Goal: Task Accomplishment & Management: Manage account settings

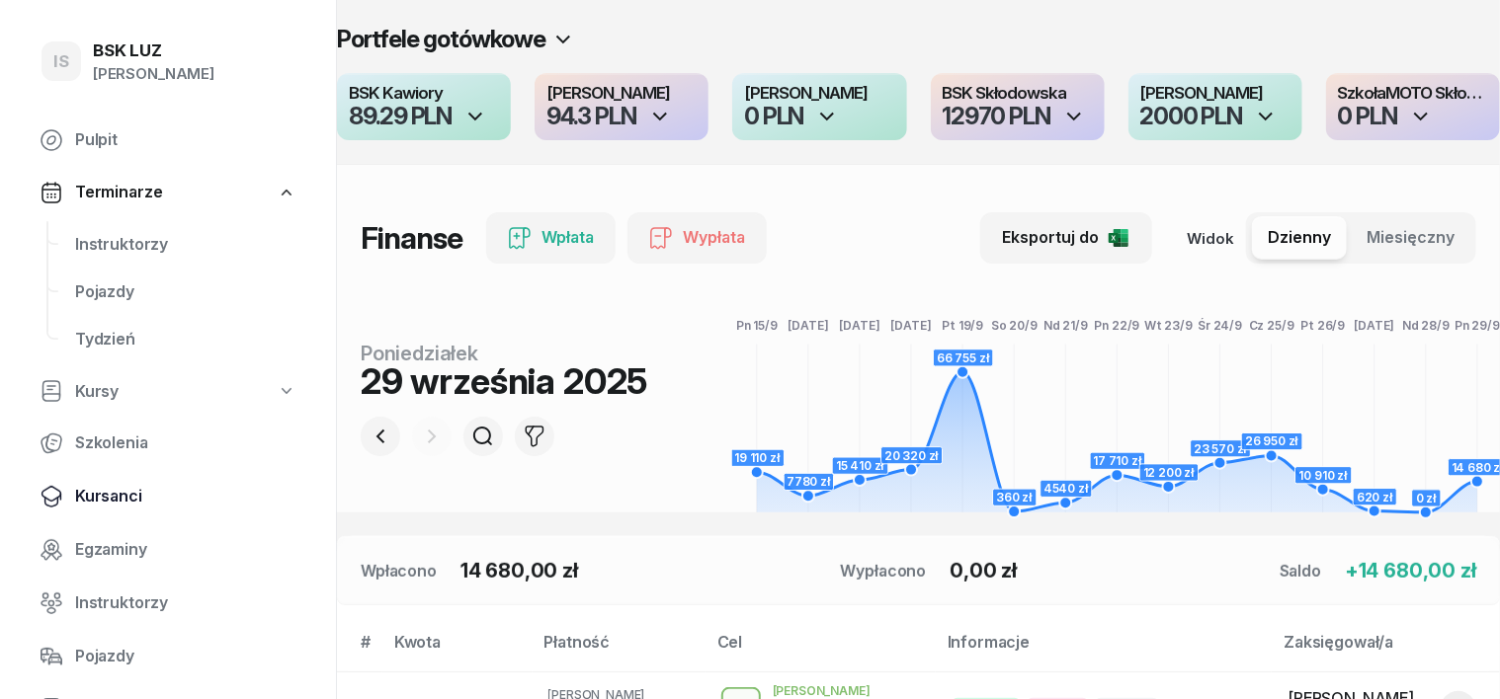
click at [115, 498] on span "Kursanci" at bounding box center [185, 497] width 221 height 26
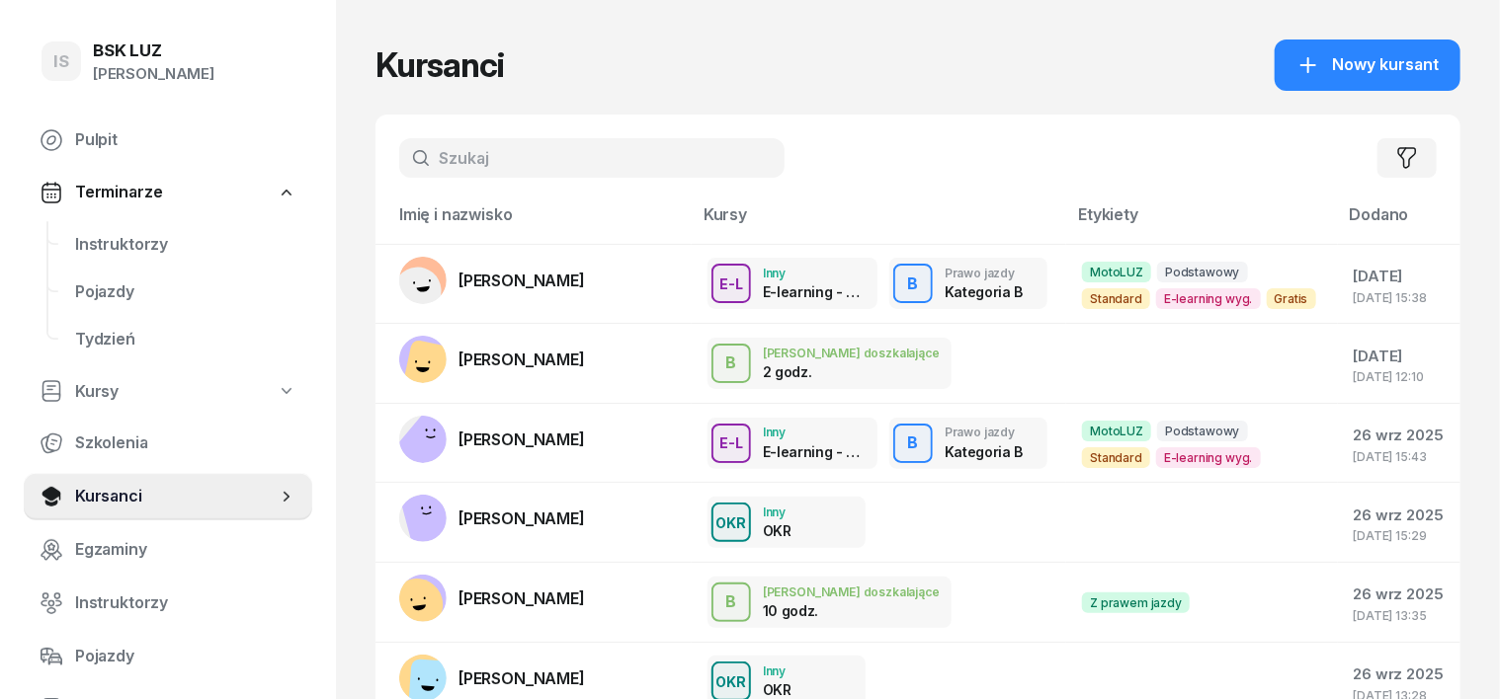
click at [399, 155] on input "text" at bounding box center [591, 158] width 385 height 40
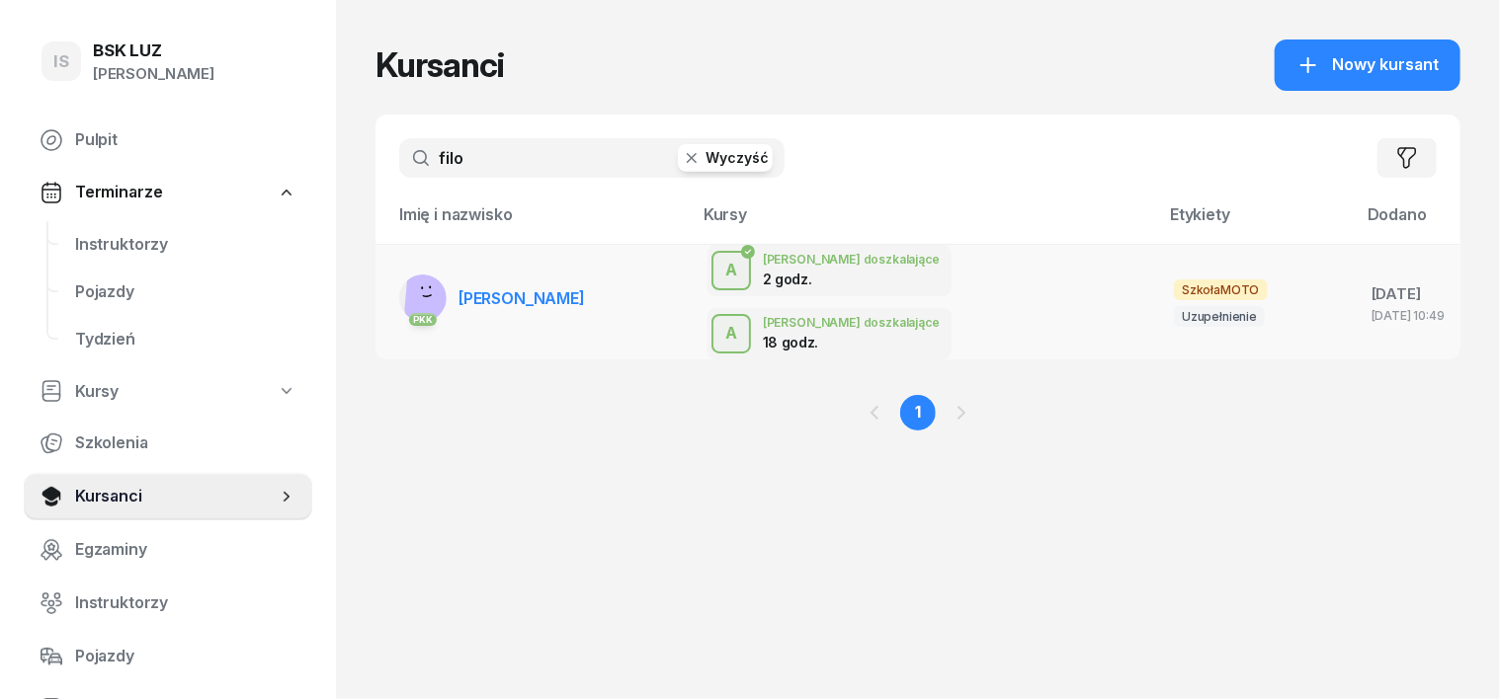
type input "filo"
click at [404, 274] on rect at bounding box center [434, 292] width 61 height 61
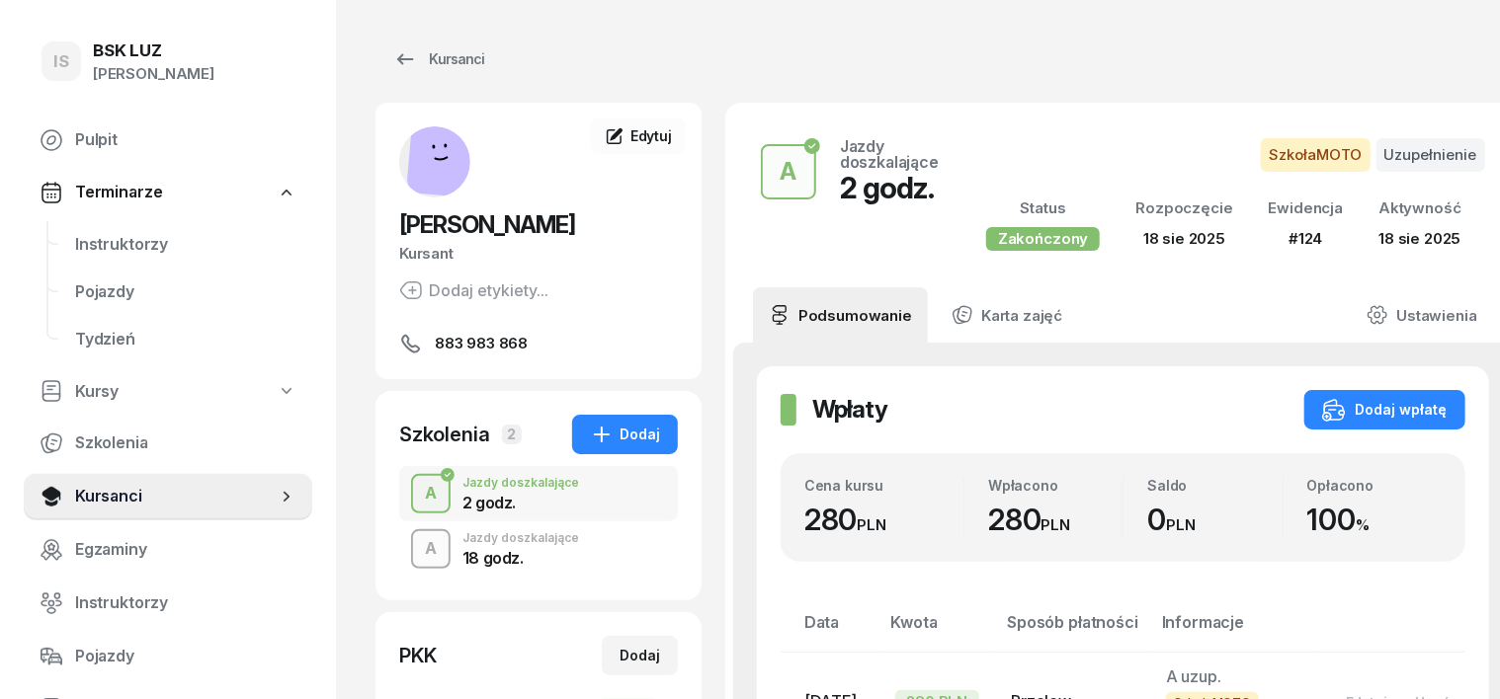
click at [417, 547] on div "A" at bounding box center [431, 549] width 28 height 34
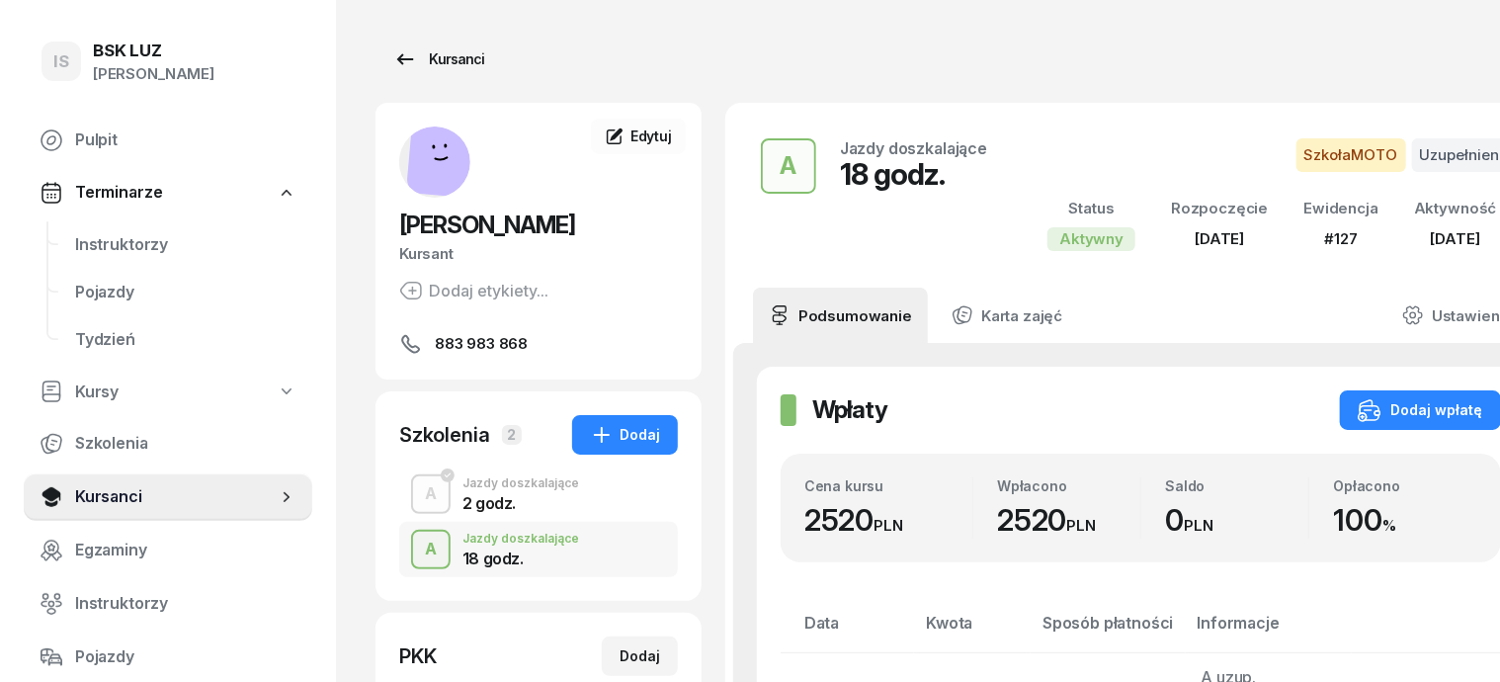
click at [433, 51] on div "Kursanci" at bounding box center [438, 59] width 91 height 24
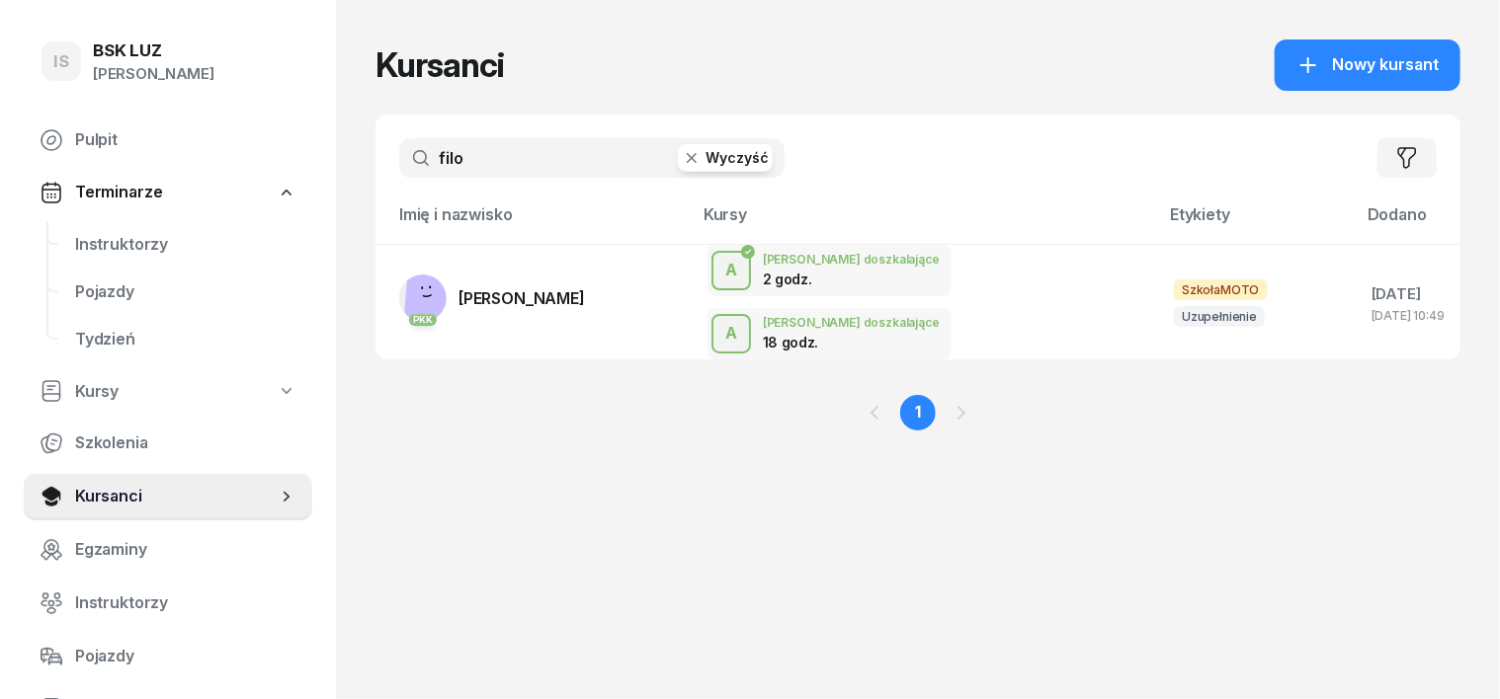
click at [687, 157] on icon "button" at bounding box center [692, 158] width 10 height 10
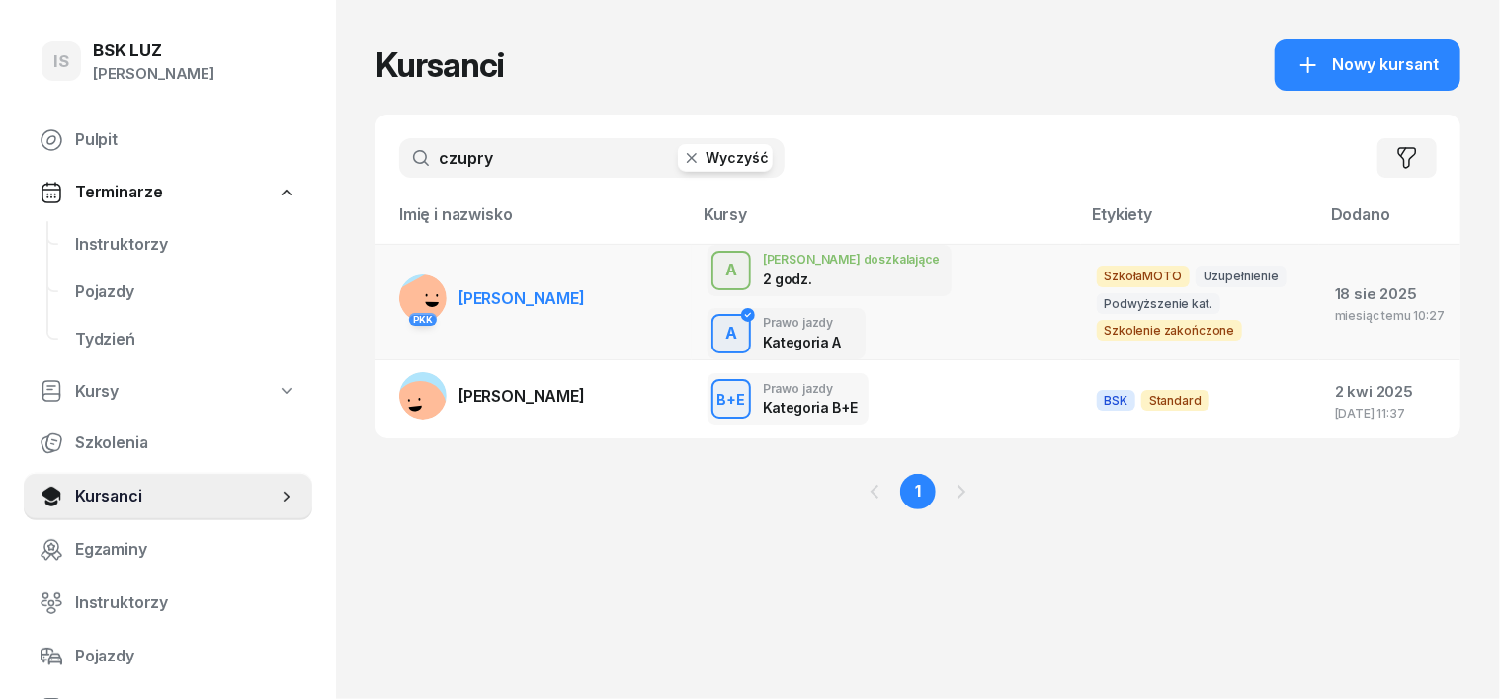
type input "czupry"
click at [392, 288] on rect at bounding box center [426, 304] width 71 height 71
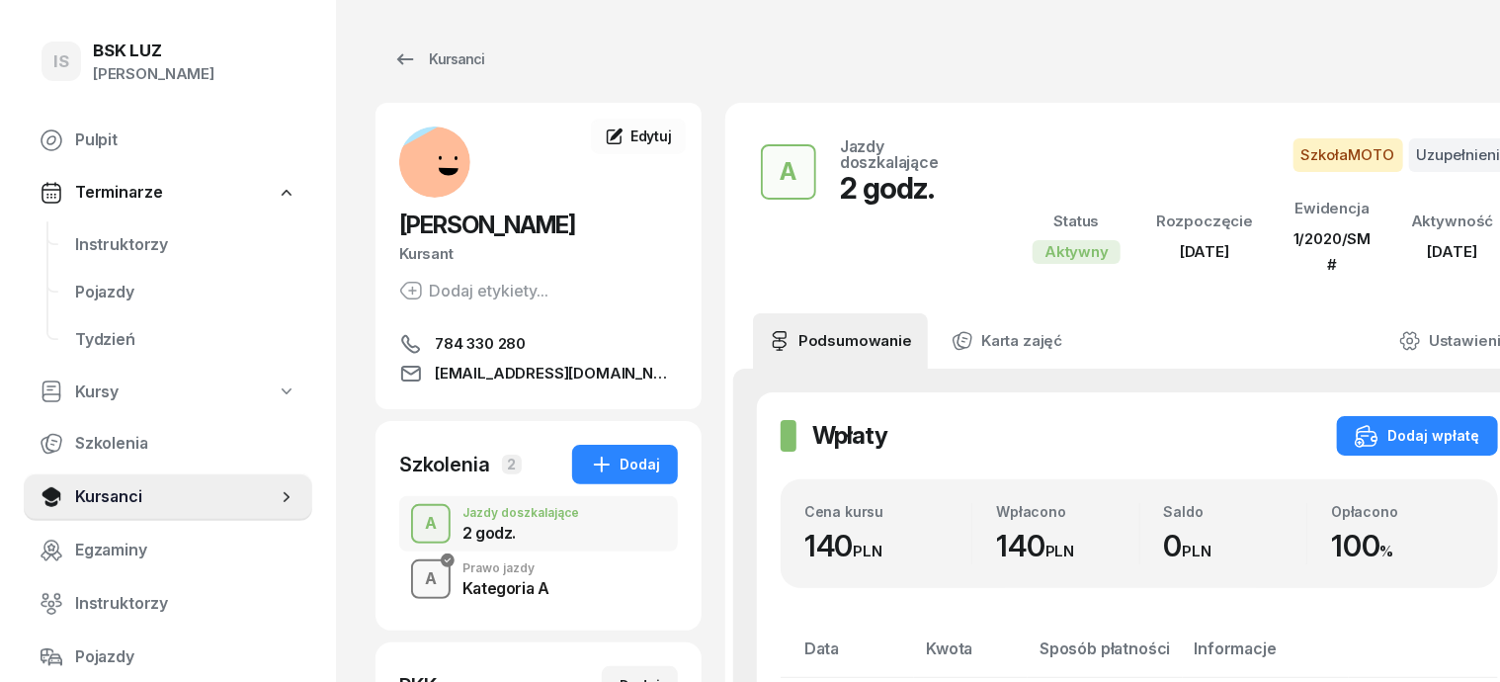
click at [417, 583] on div "A" at bounding box center [431, 579] width 28 height 34
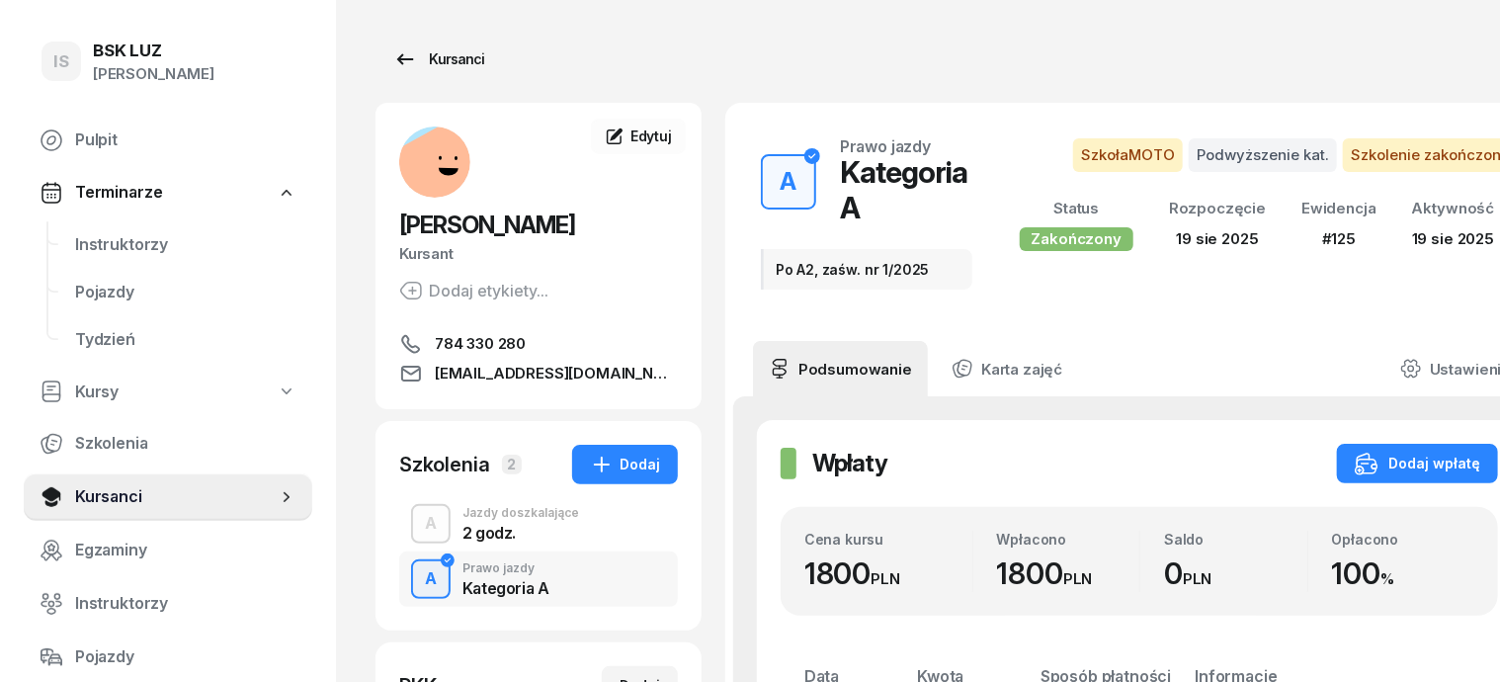
click at [414, 65] on div "Kursanci" at bounding box center [438, 59] width 91 height 24
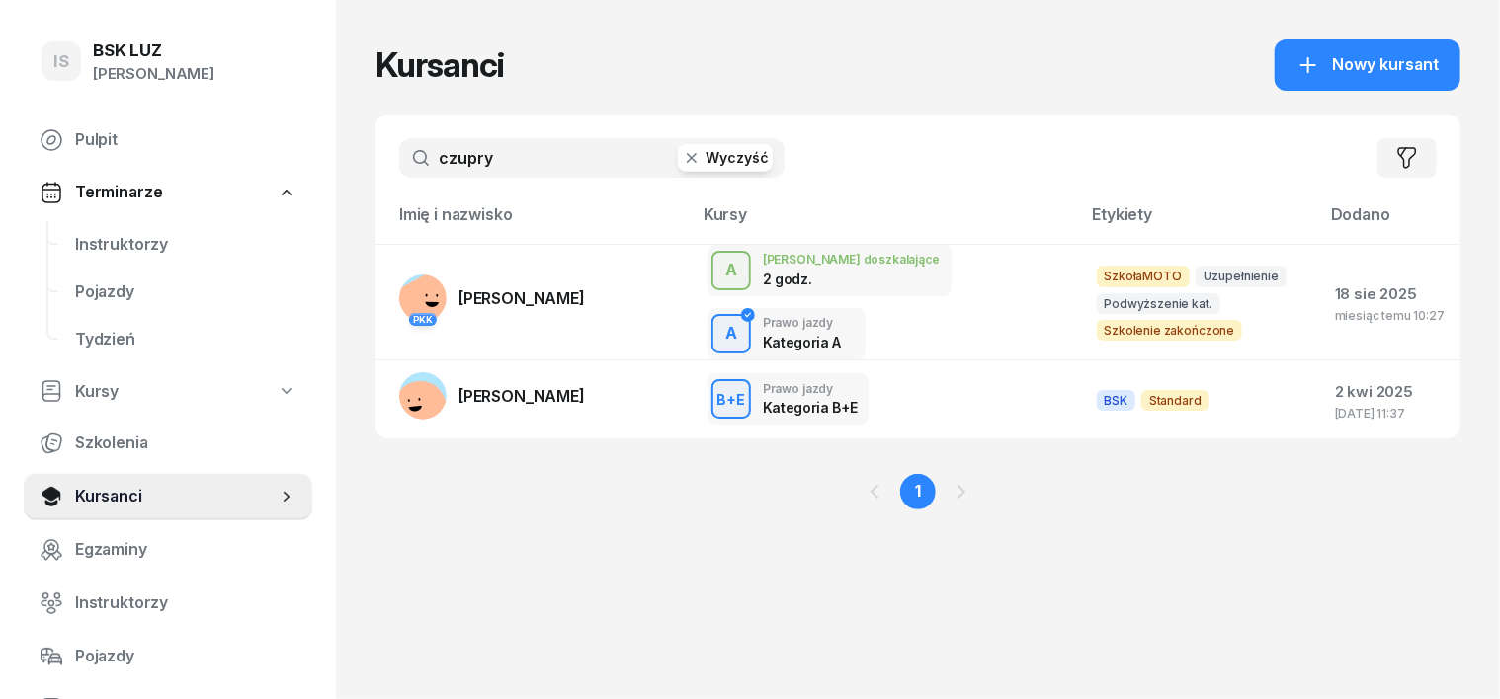
click at [682, 160] on icon "button" at bounding box center [692, 158] width 20 height 20
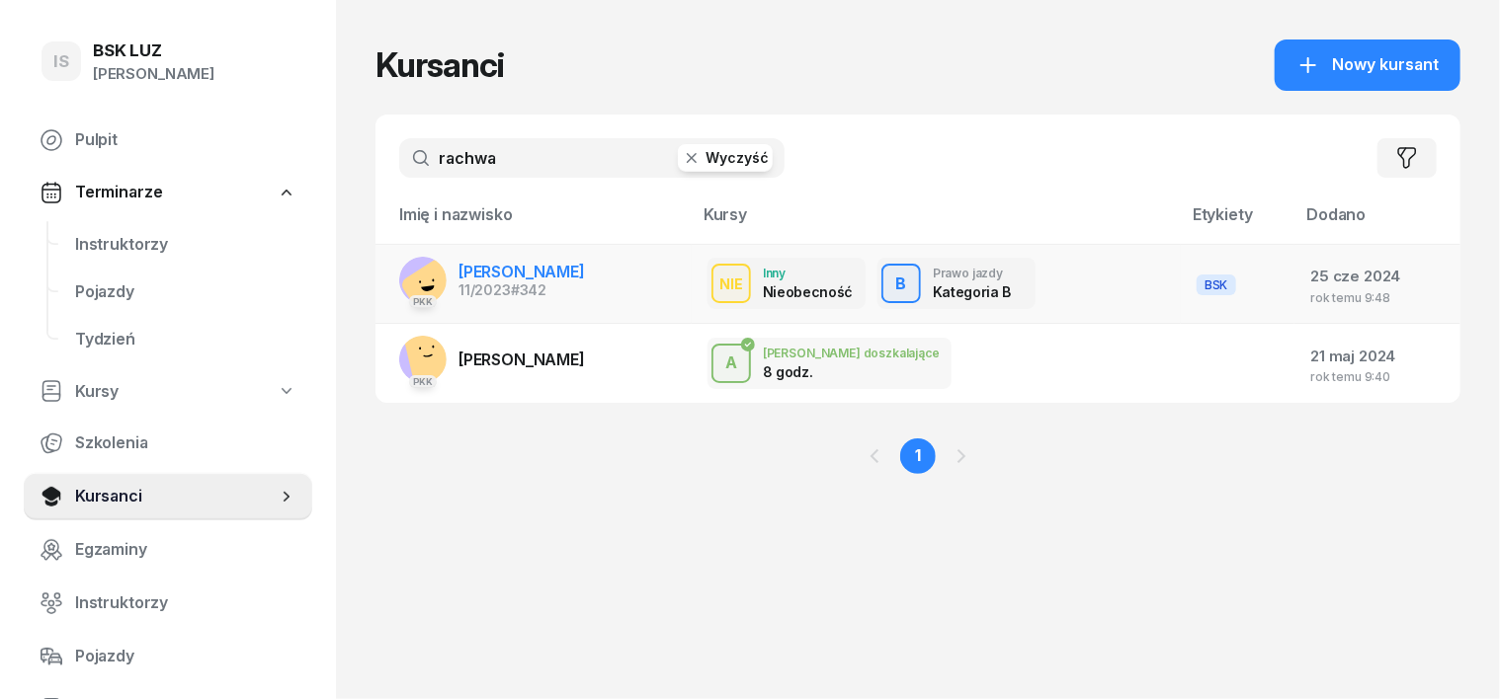
type input "rachwa"
click at [399, 281] on rect at bounding box center [431, 289] width 65 height 65
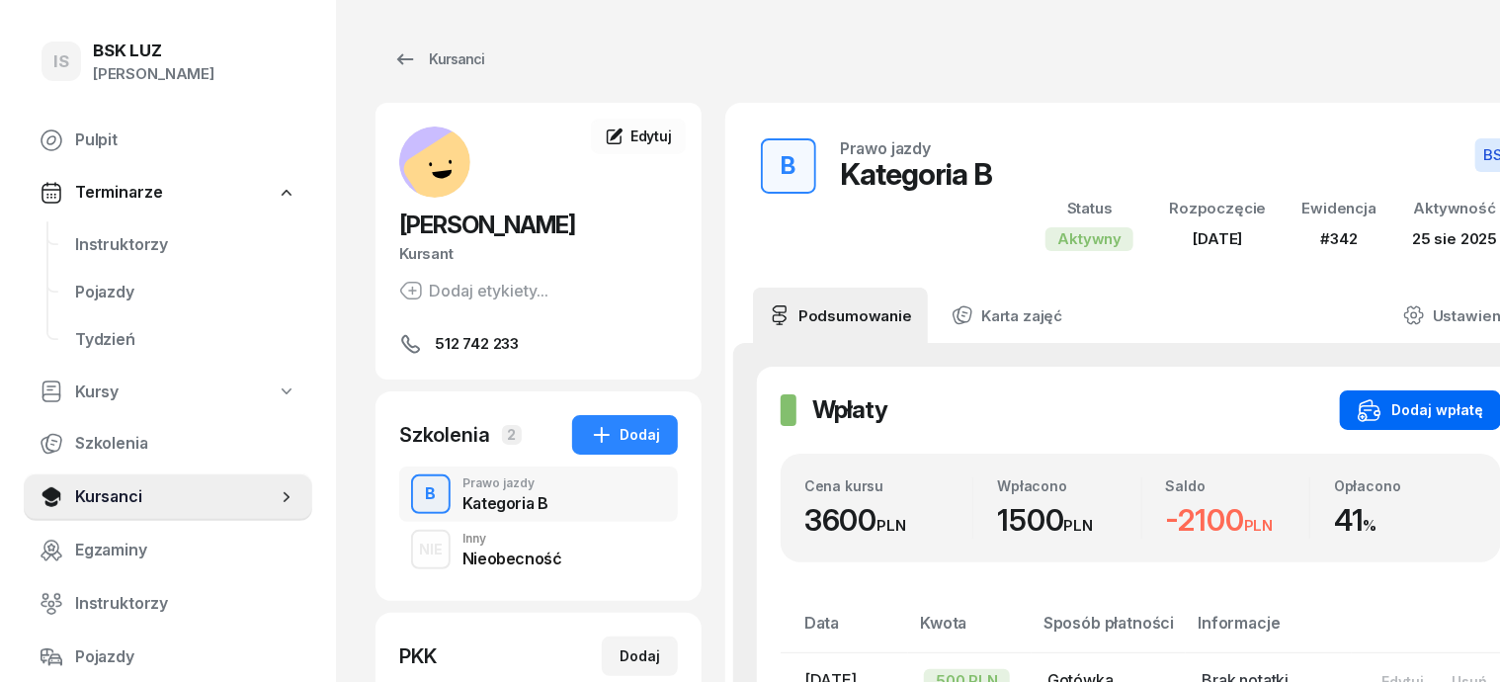
click at [1398, 404] on div "Dodaj wpłatę" at bounding box center [1419, 410] width 125 height 24
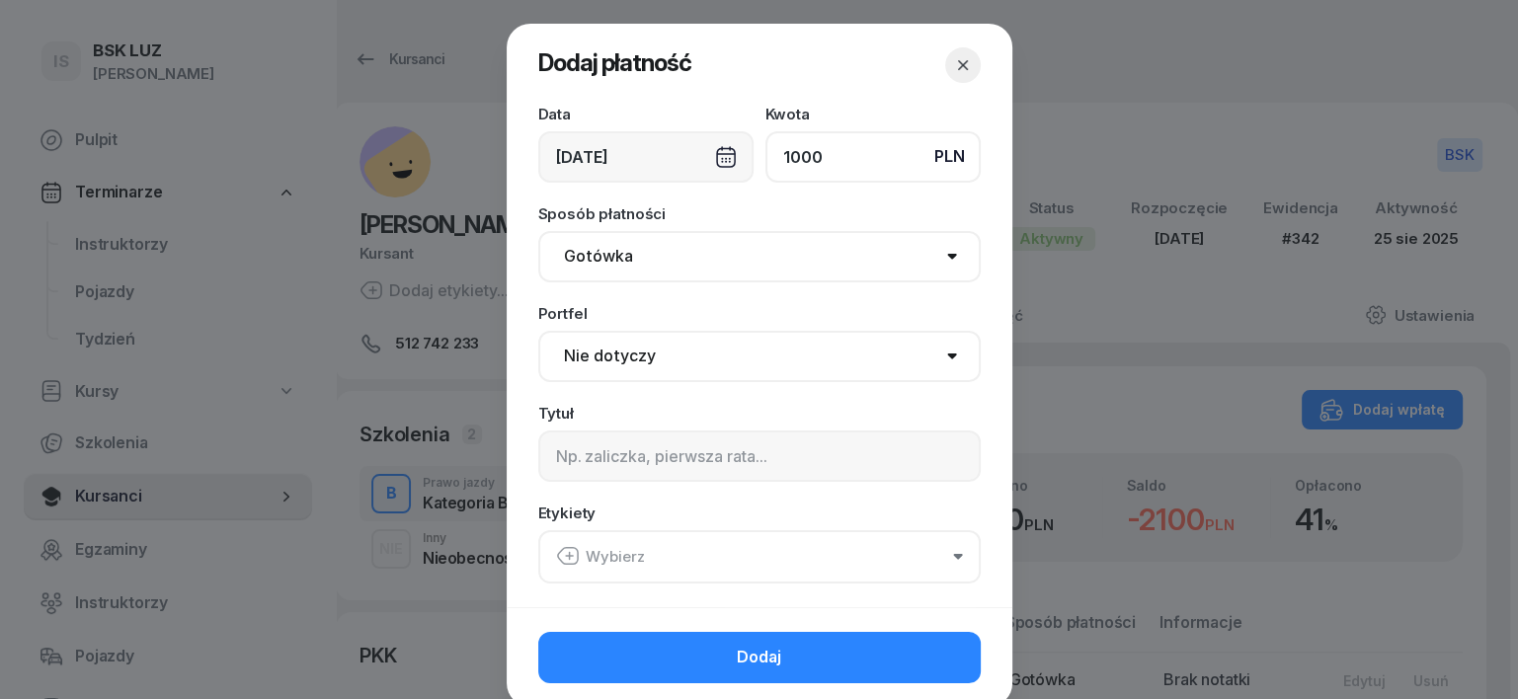
type input "1000"
click at [597, 253] on select "Gotówka Karta Przelew Płatności online BLIK" at bounding box center [759, 256] width 443 height 51
select select "transfer"
click at [538, 231] on select "Gotówka Karta Przelew Płatności online BLIK" at bounding box center [759, 256] width 443 height 51
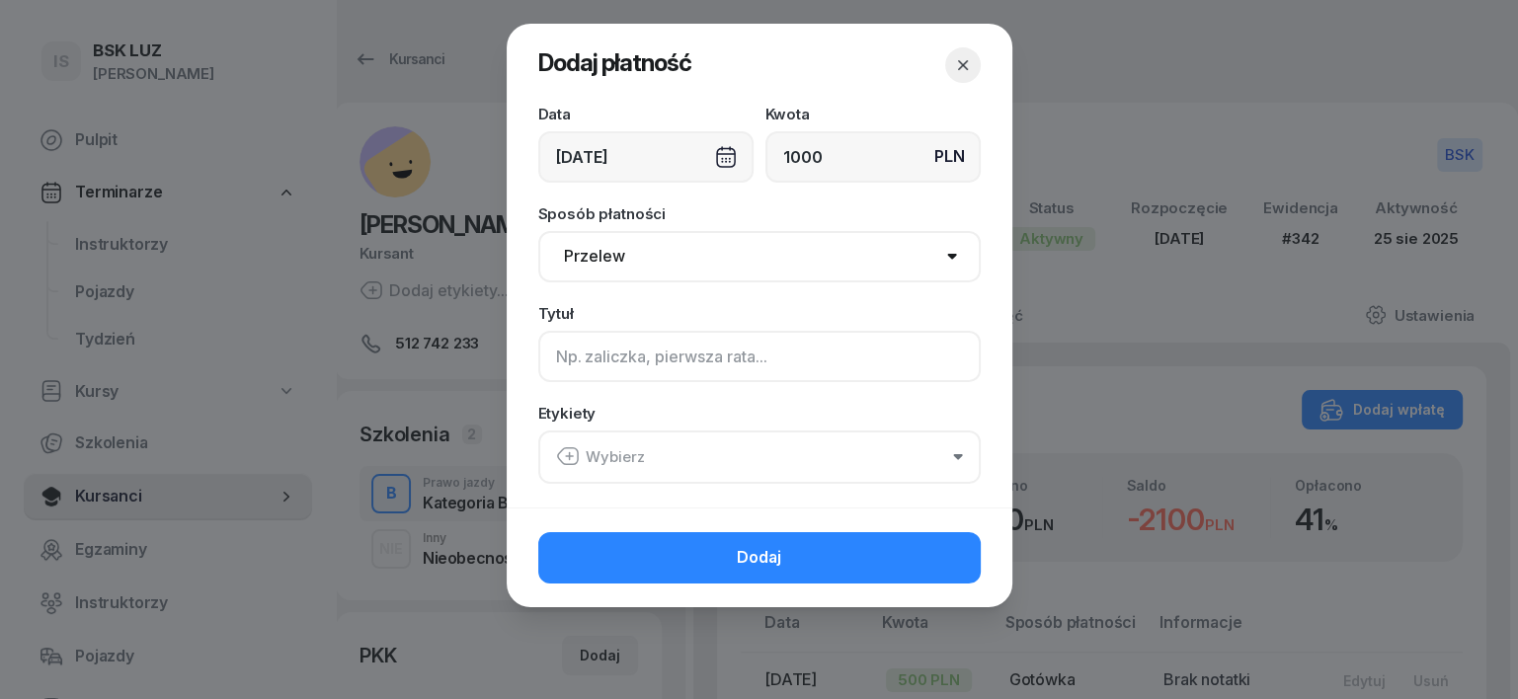
click at [561, 358] on input at bounding box center [759, 356] width 443 height 51
type input "m"
type input "b"
type input "B"
click at [562, 455] on icon "button" at bounding box center [568, 457] width 24 height 24
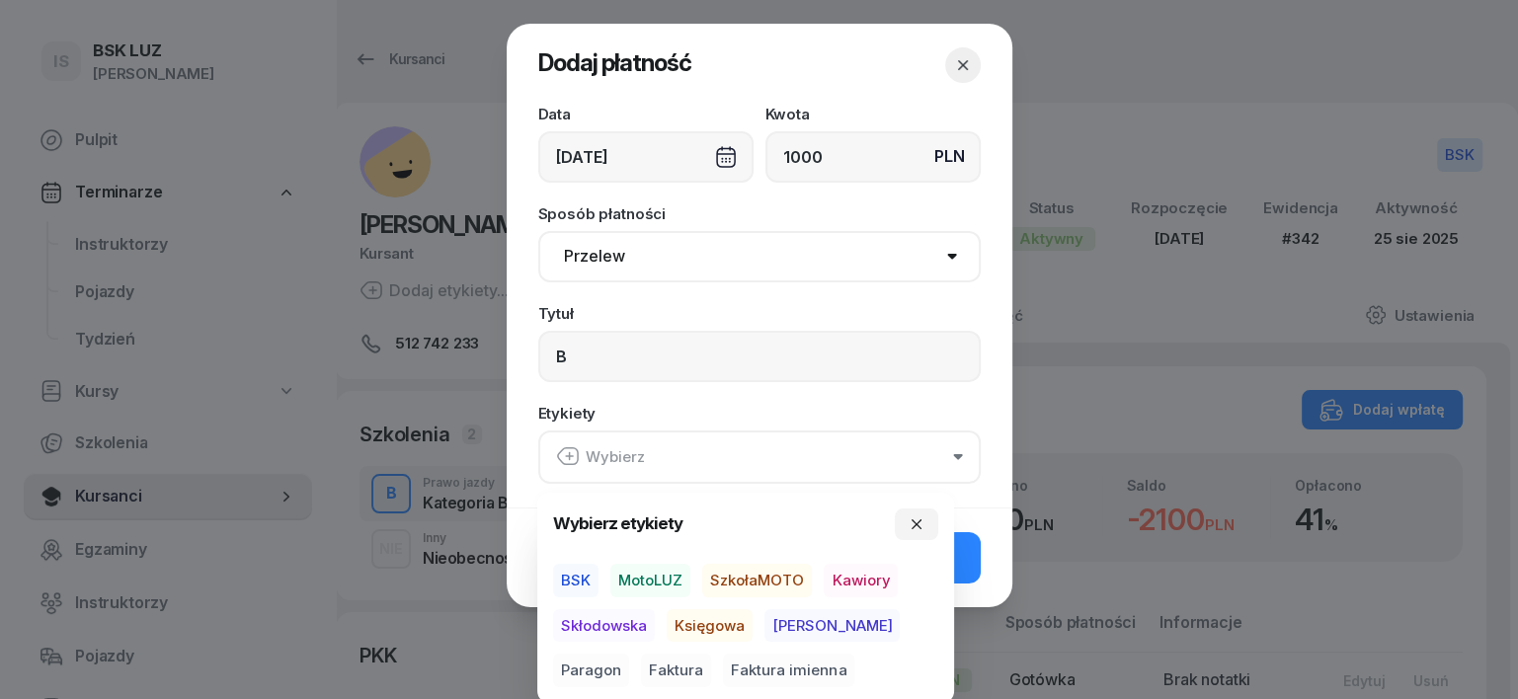
click at [650, 578] on span "MotoLUZ" at bounding box center [650, 581] width 80 height 34
drag, startPoint x: 686, startPoint y: 621, endPoint x: 700, endPoint y: 622, distance: 14.9
click at [692, 622] on span "Księgowa" at bounding box center [710, 626] width 86 height 34
click at [629, 654] on span "Paragon" at bounding box center [591, 671] width 76 height 34
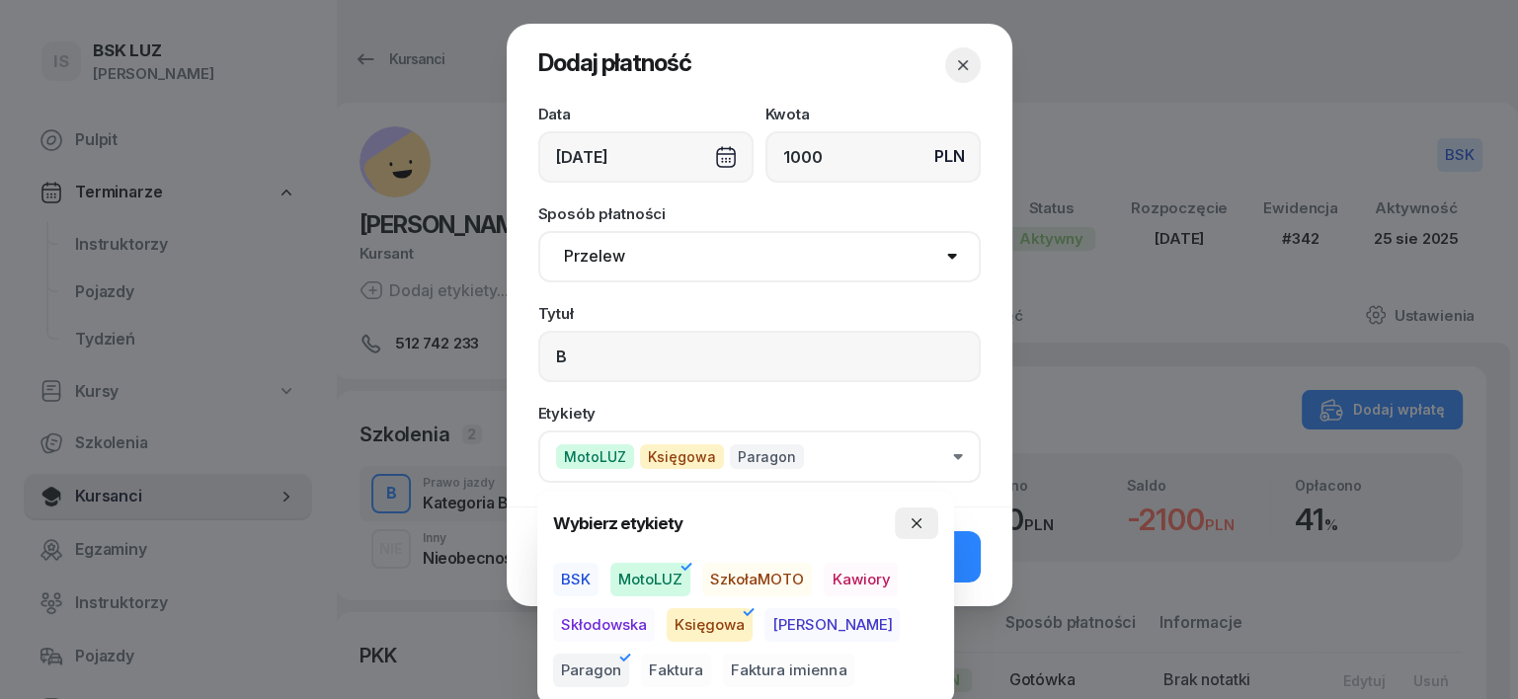
click at [917, 522] on icon "button" at bounding box center [917, 524] width 16 height 16
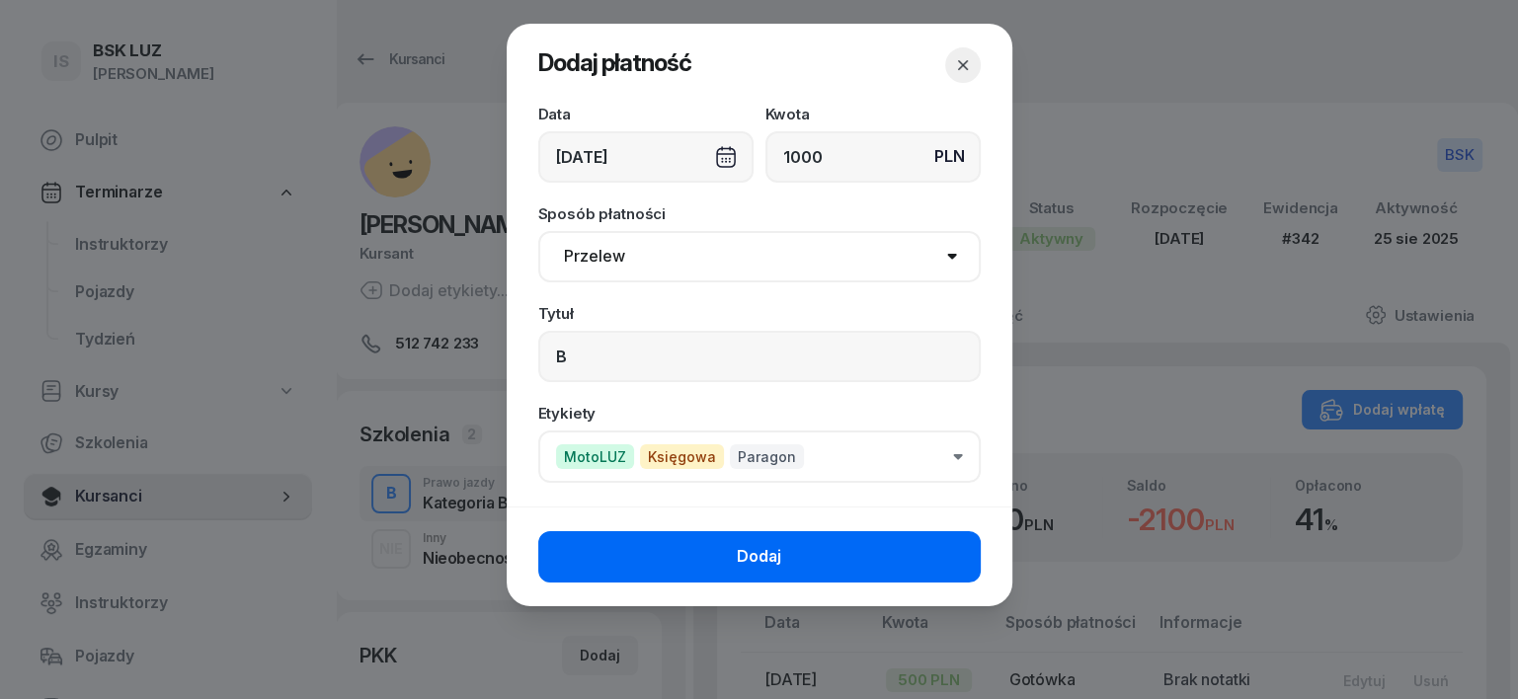
click at [952, 561] on button "Dodaj" at bounding box center [759, 556] width 443 height 51
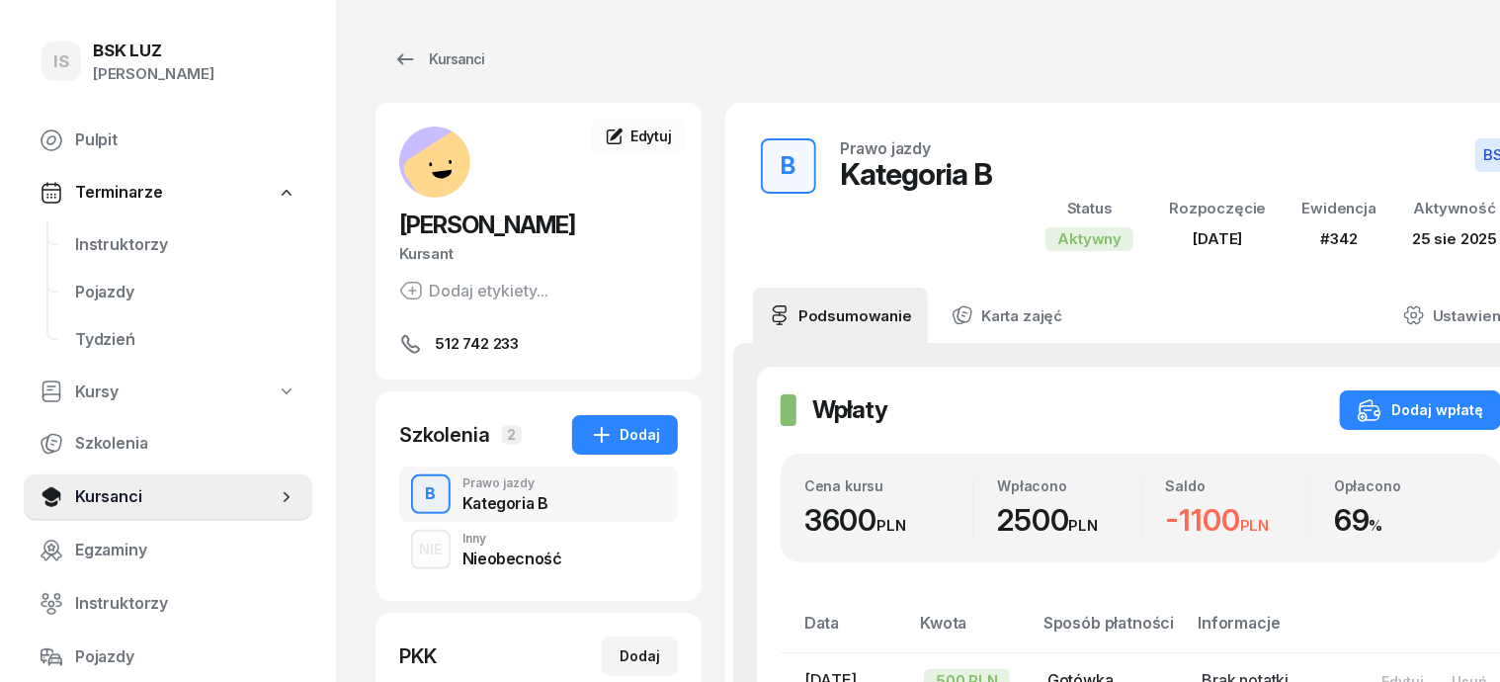
click at [1126, 465] on div "Cena kursu 3600 PLN Wpłacono 2500 PLN Saldo -1100 PLN Opłacono 69 %" at bounding box center [1140, 507] width 720 height 109
click at [411, 544] on div "NIE" at bounding box center [431, 548] width 40 height 25
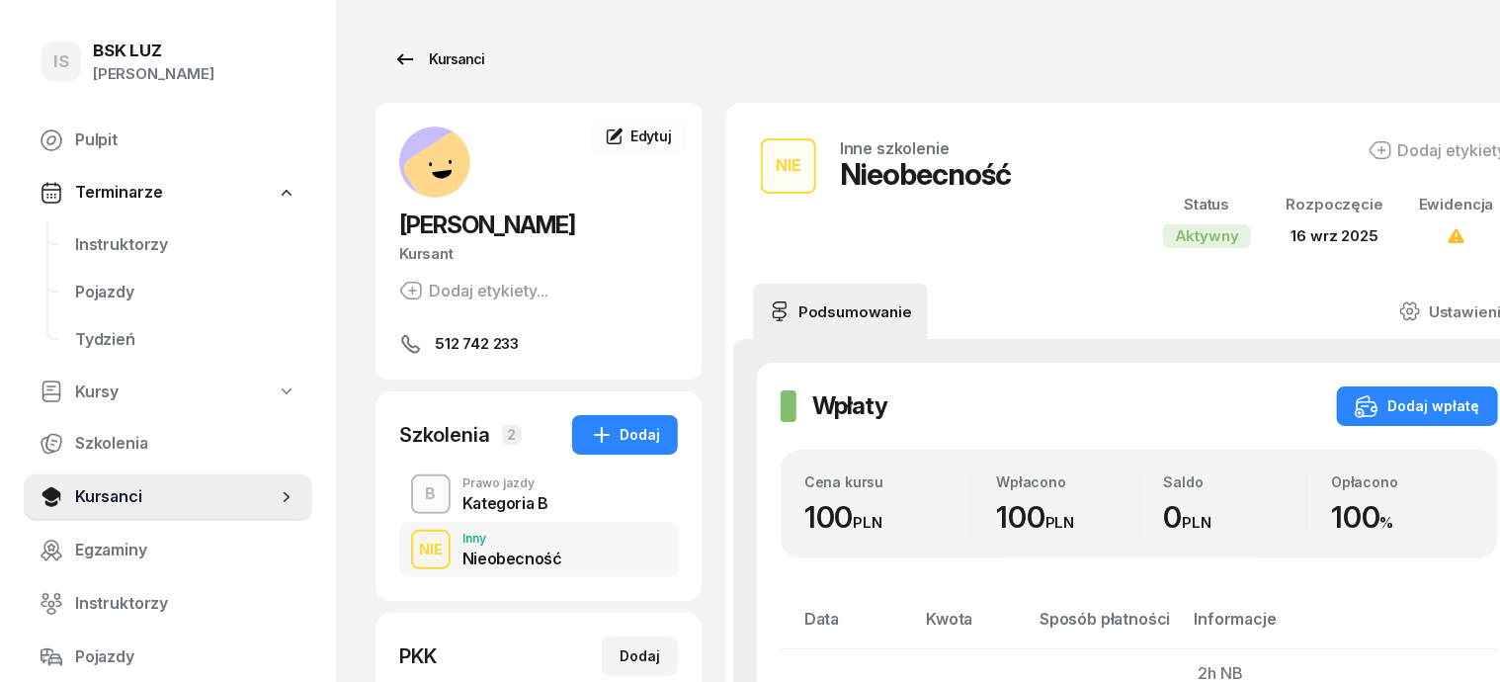
click at [430, 62] on div "Kursanci" at bounding box center [438, 59] width 91 height 24
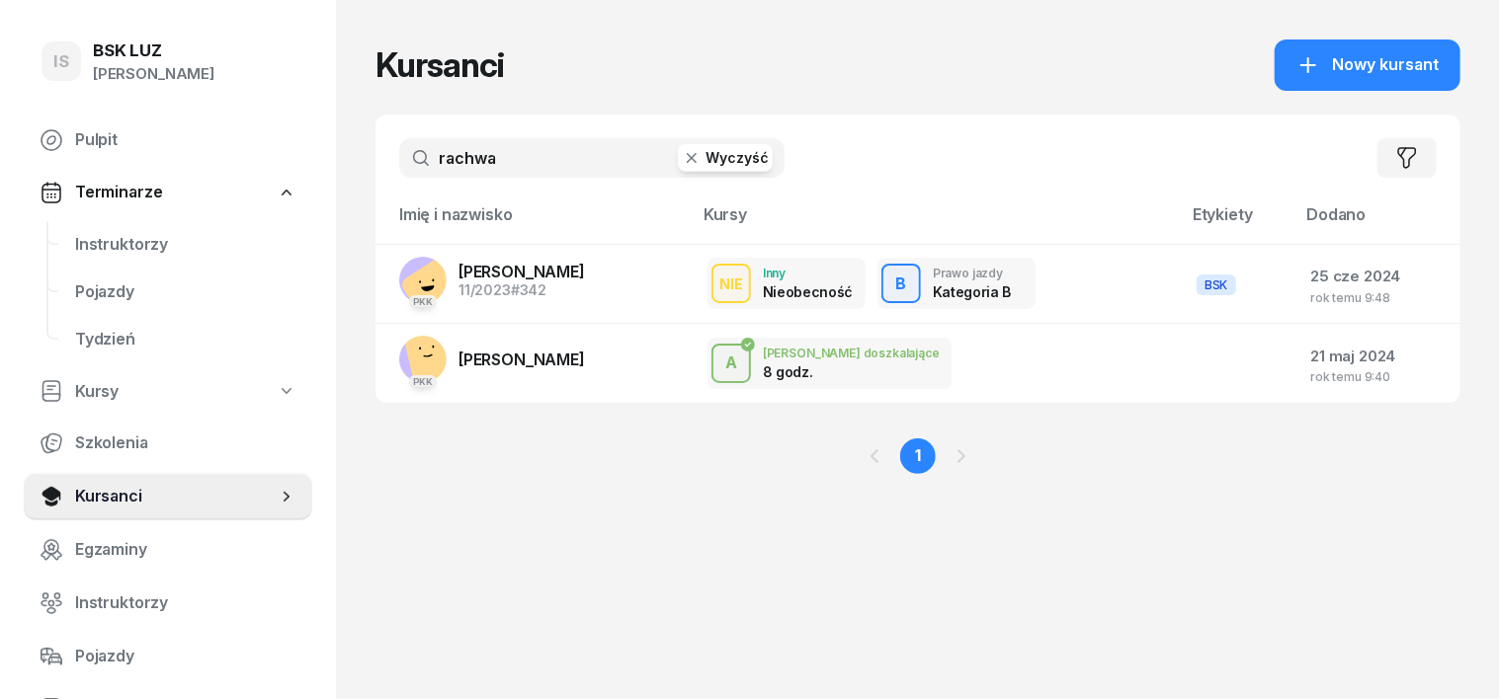
click at [682, 160] on icon "button" at bounding box center [692, 158] width 20 height 20
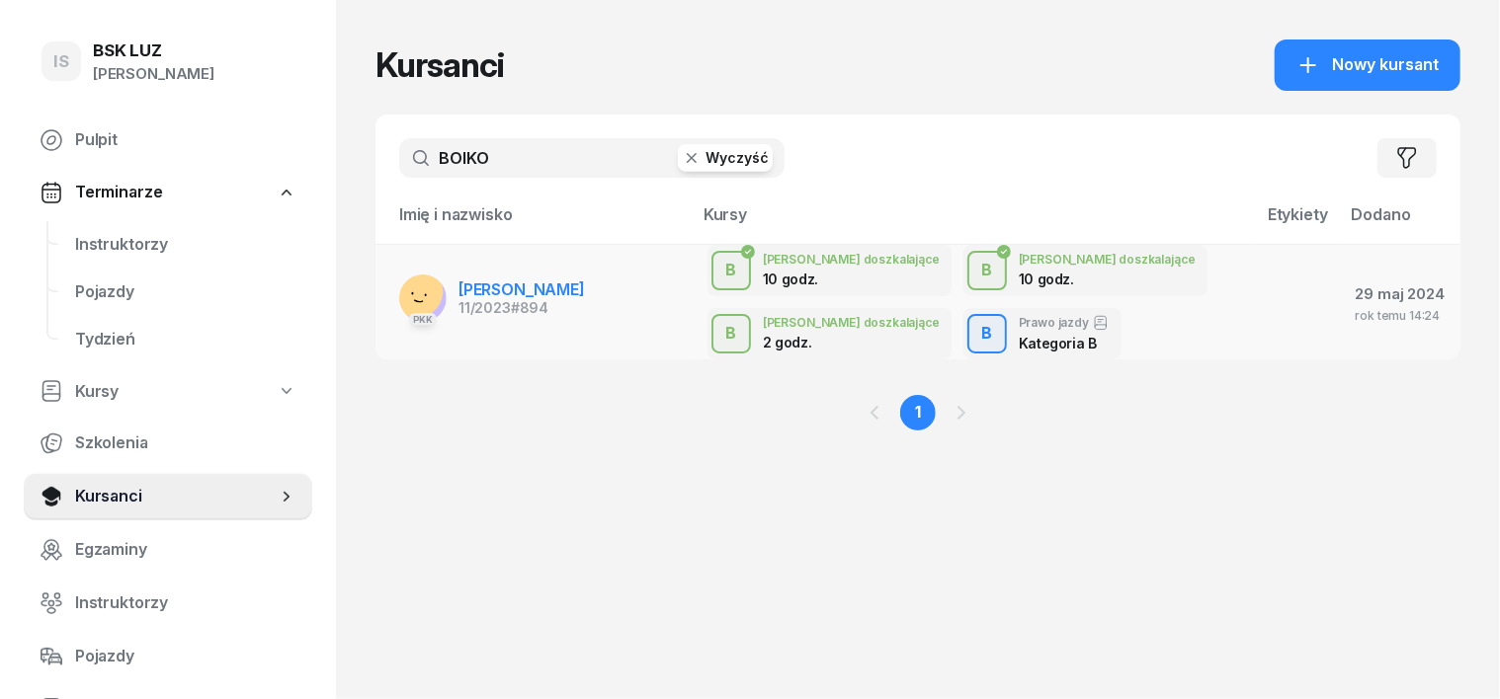
type input "BOIKO"
click at [411, 292] on rect at bounding box center [412, 293] width 2 height 3
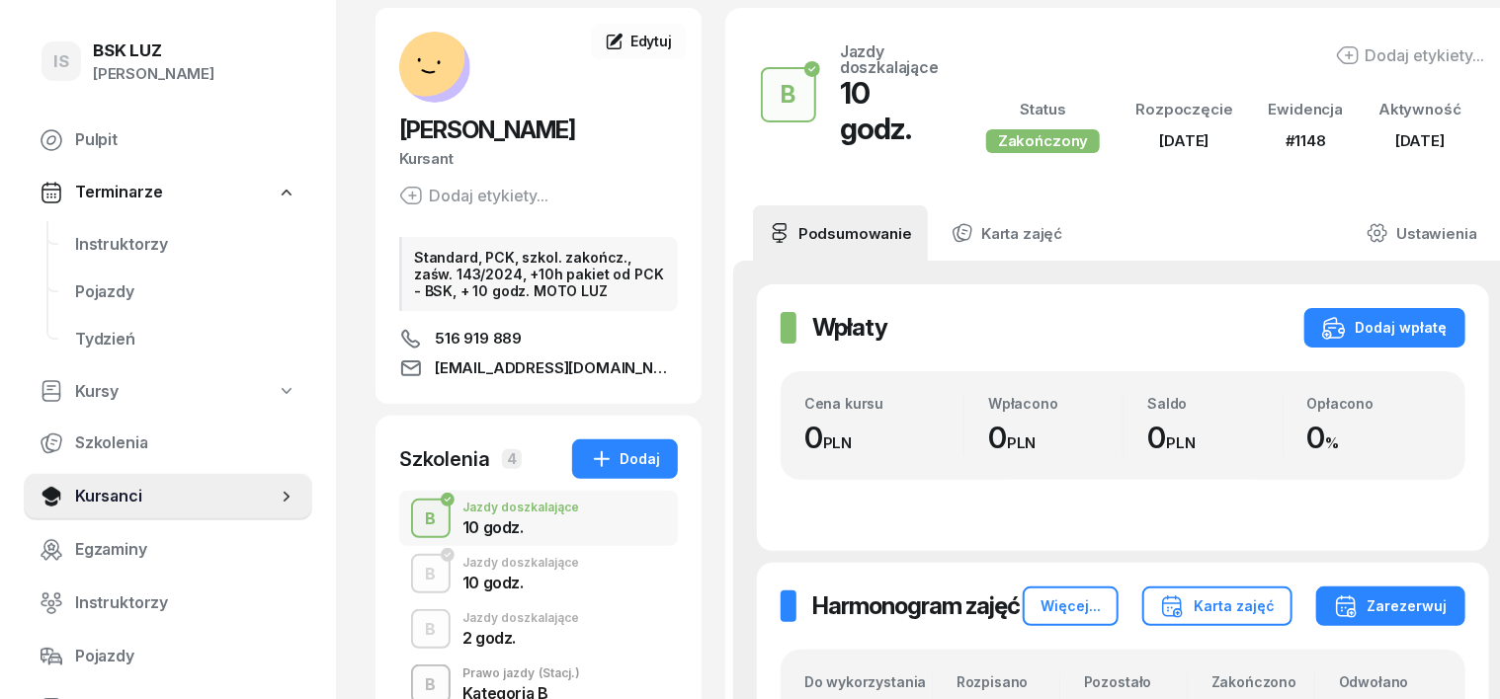
scroll to position [247, 0]
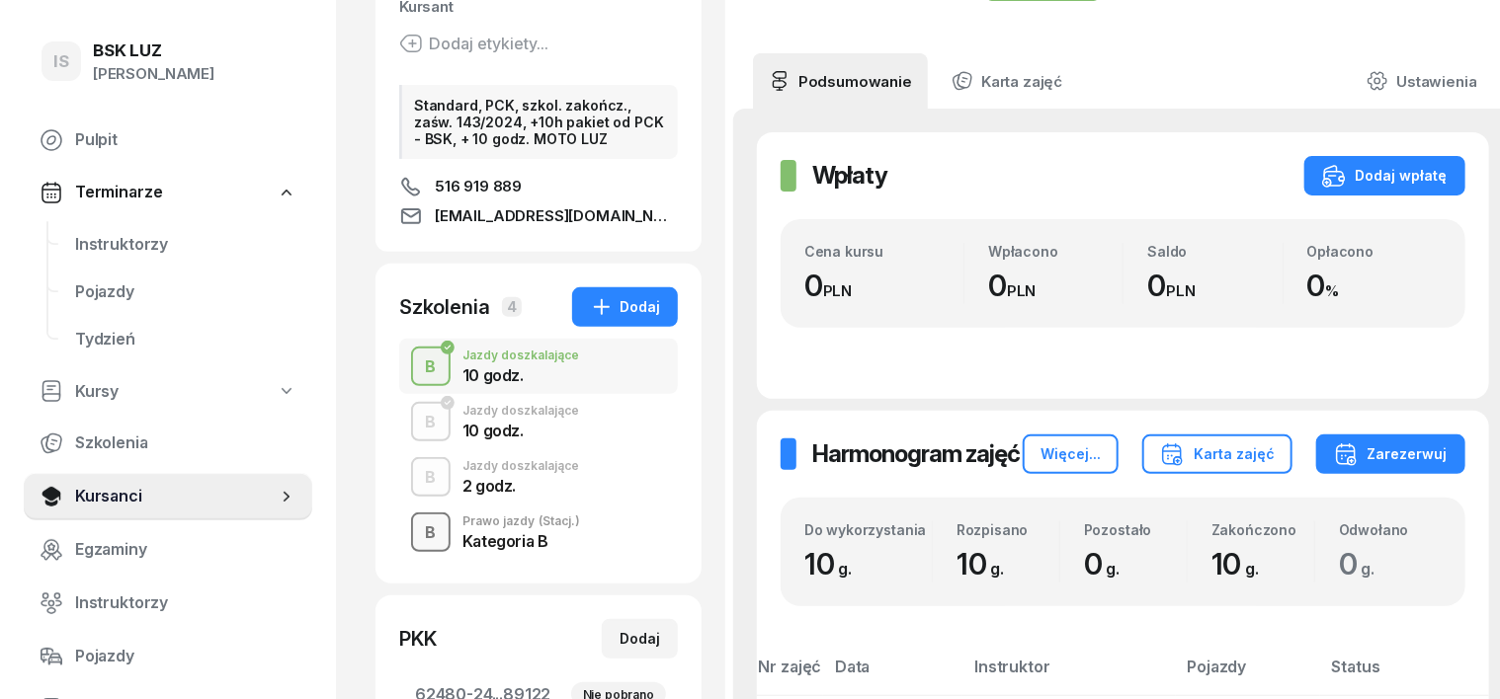
click at [418, 530] on div "B" at bounding box center [431, 534] width 27 height 34
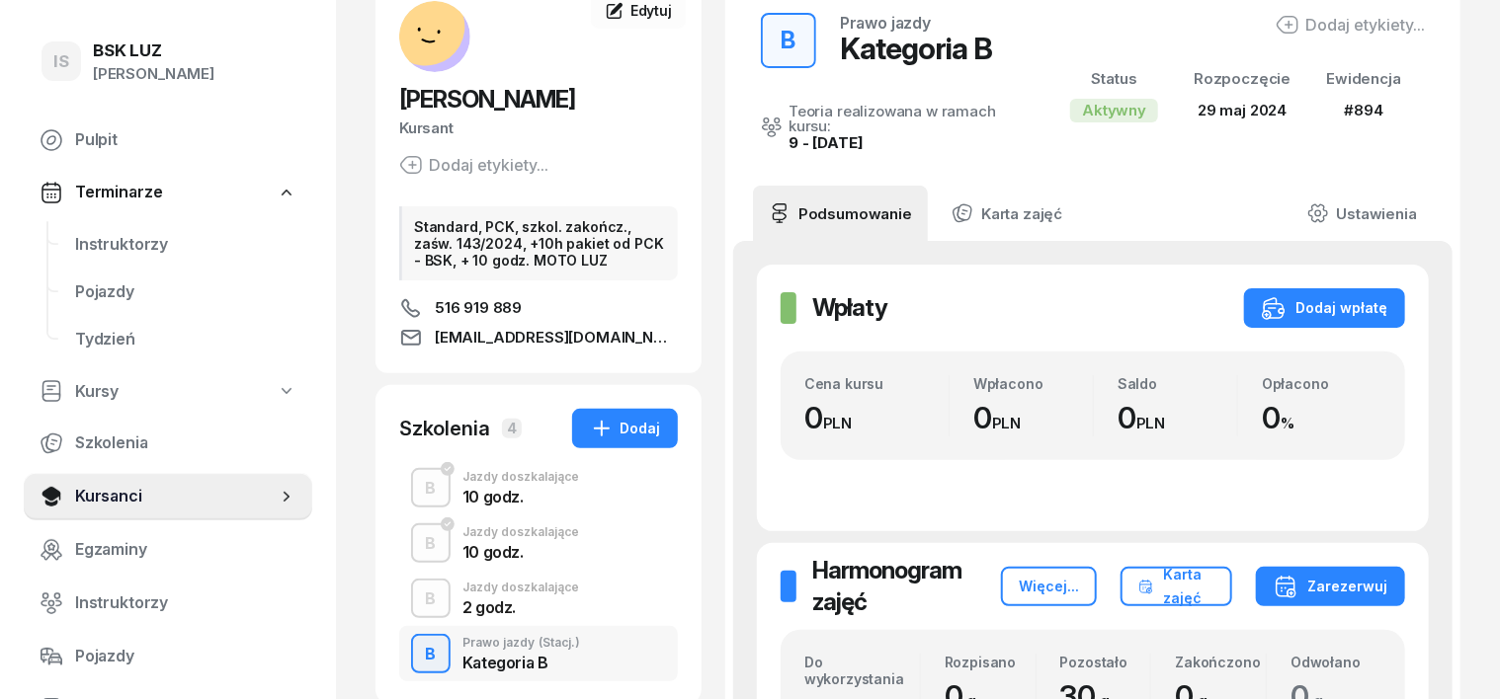
scroll to position [122, 0]
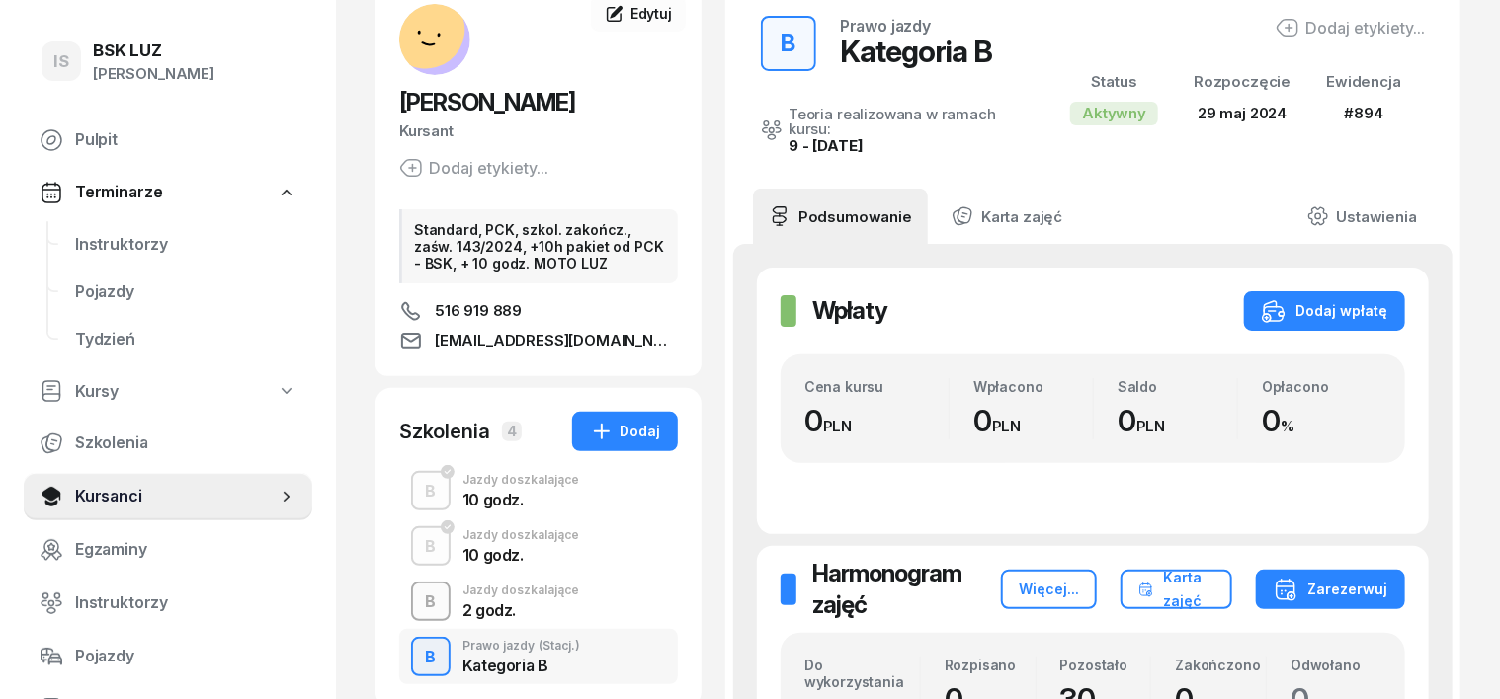
click at [418, 595] on div "B" at bounding box center [431, 603] width 27 height 34
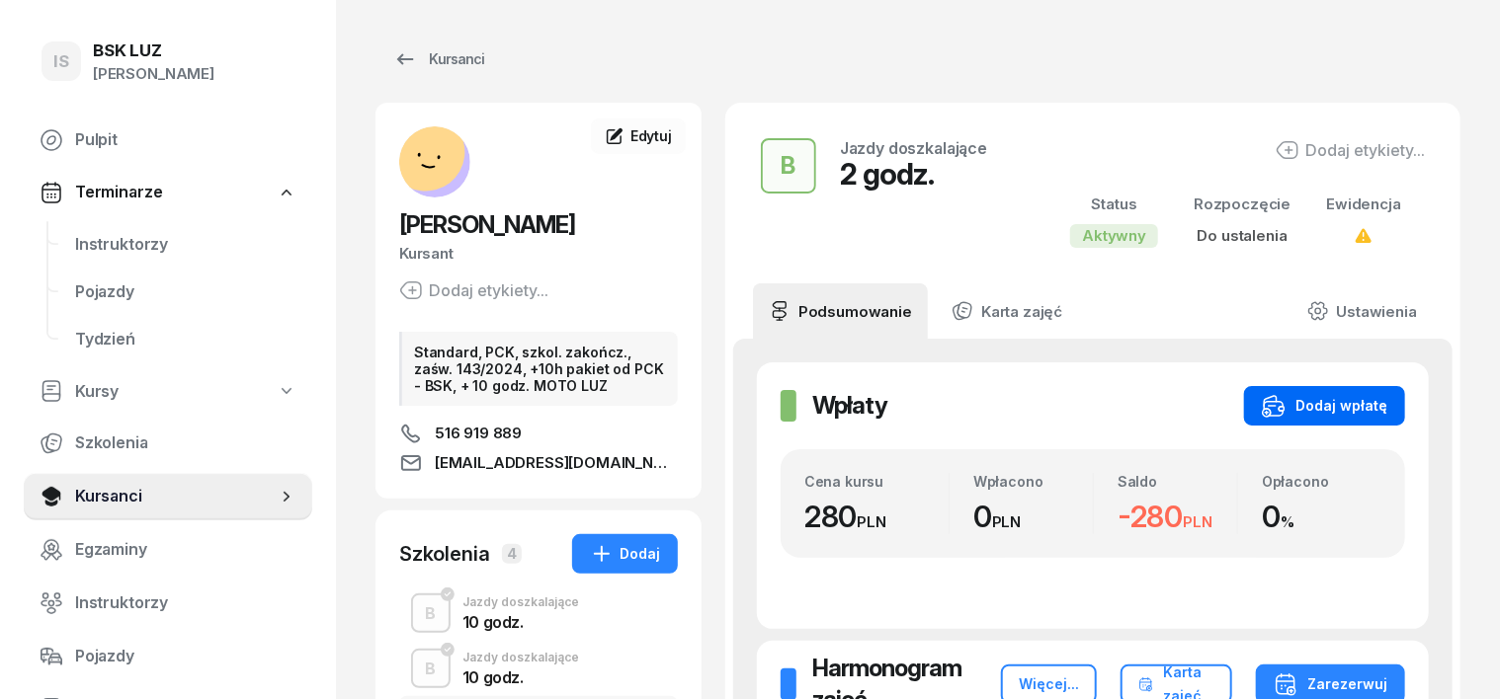
click at [1376, 412] on div "Dodaj wpłatę" at bounding box center [1323, 406] width 125 height 24
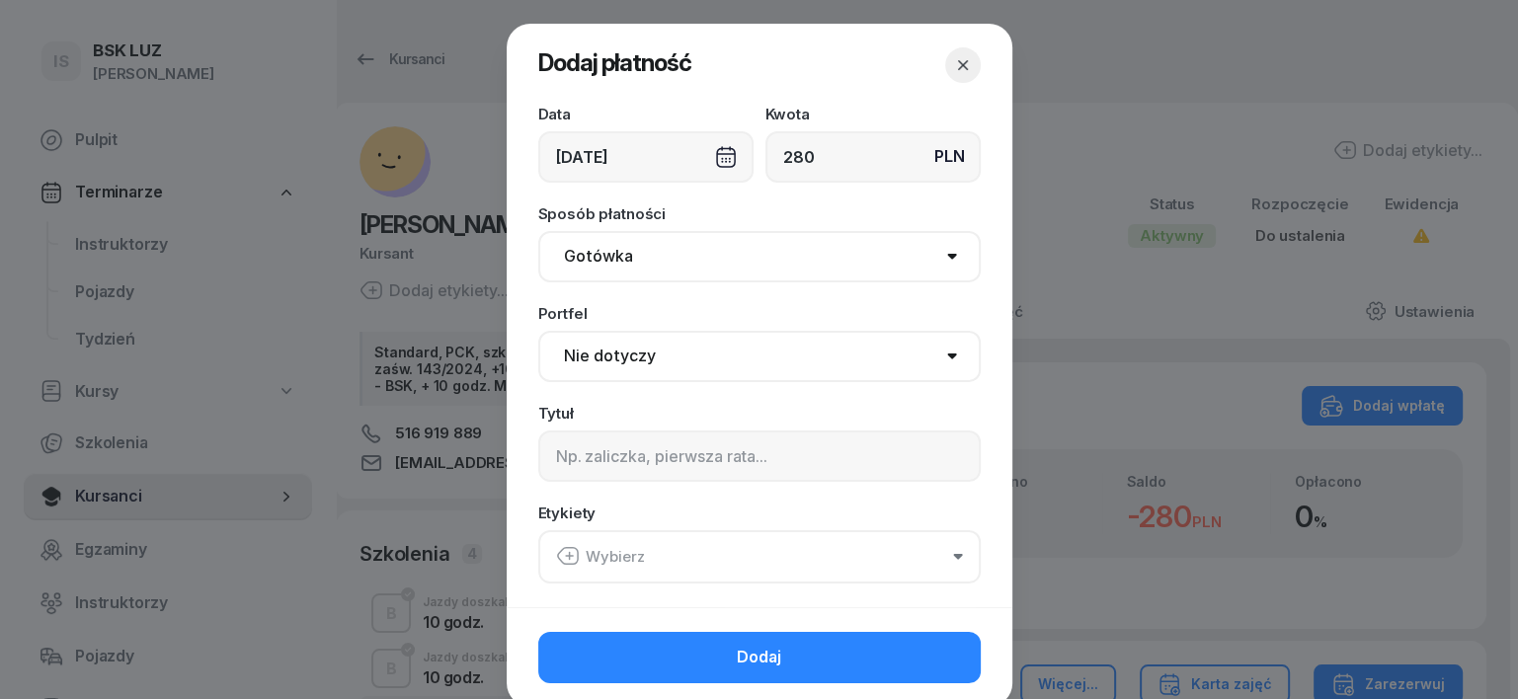
type input "280"
drag, startPoint x: 604, startPoint y: 259, endPoint x: 608, endPoint y: 272, distance: 13.4
click at [604, 259] on select "Gotówka Karta Przelew Płatności online BLIK" at bounding box center [759, 256] width 443 height 51
select select "transfer"
click at [538, 231] on select "Gotówka Karta Przelew Płatności online BLIK" at bounding box center [759, 256] width 443 height 51
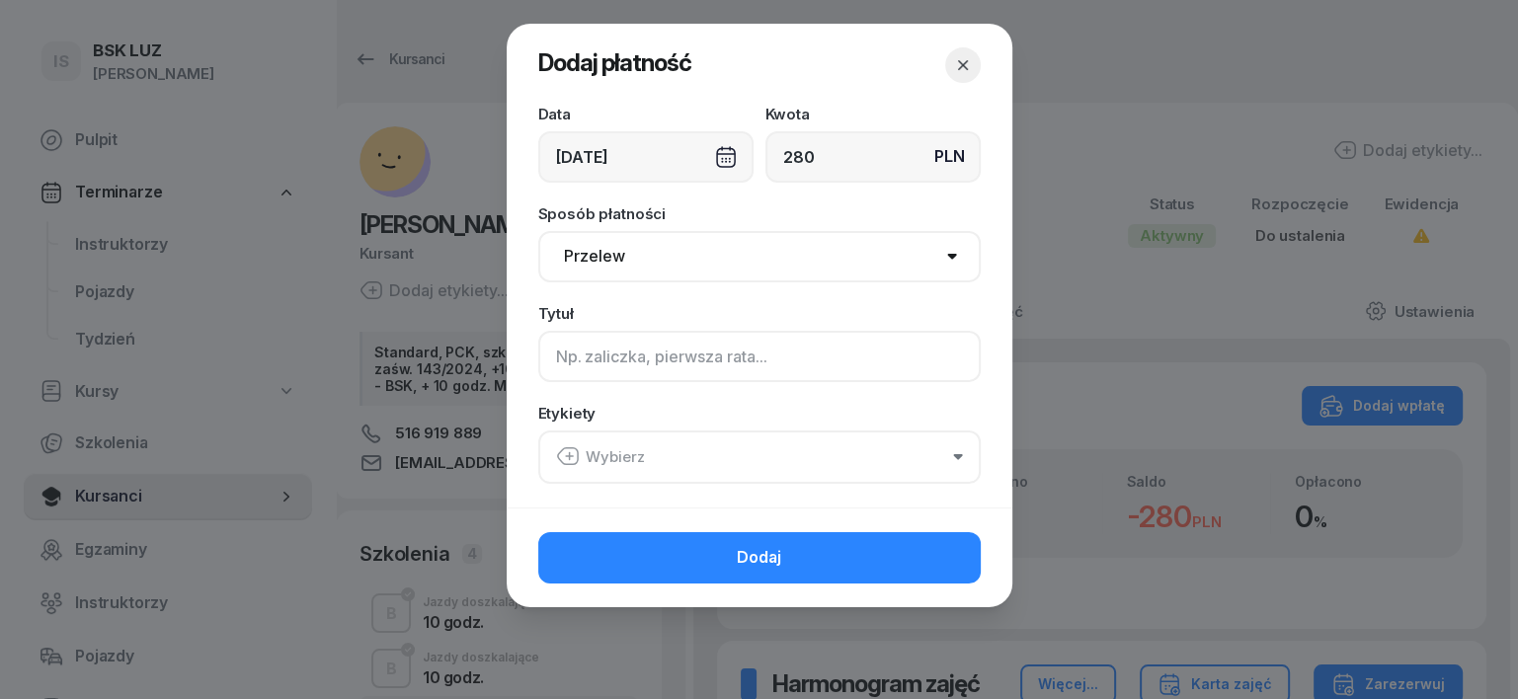
drag, startPoint x: 560, startPoint y: 358, endPoint x: 573, endPoint y: 356, distance: 13.0
click at [565, 357] on input at bounding box center [759, 356] width 443 height 51
type input "B"
click at [566, 465] on icon "button" at bounding box center [568, 457] width 24 height 24
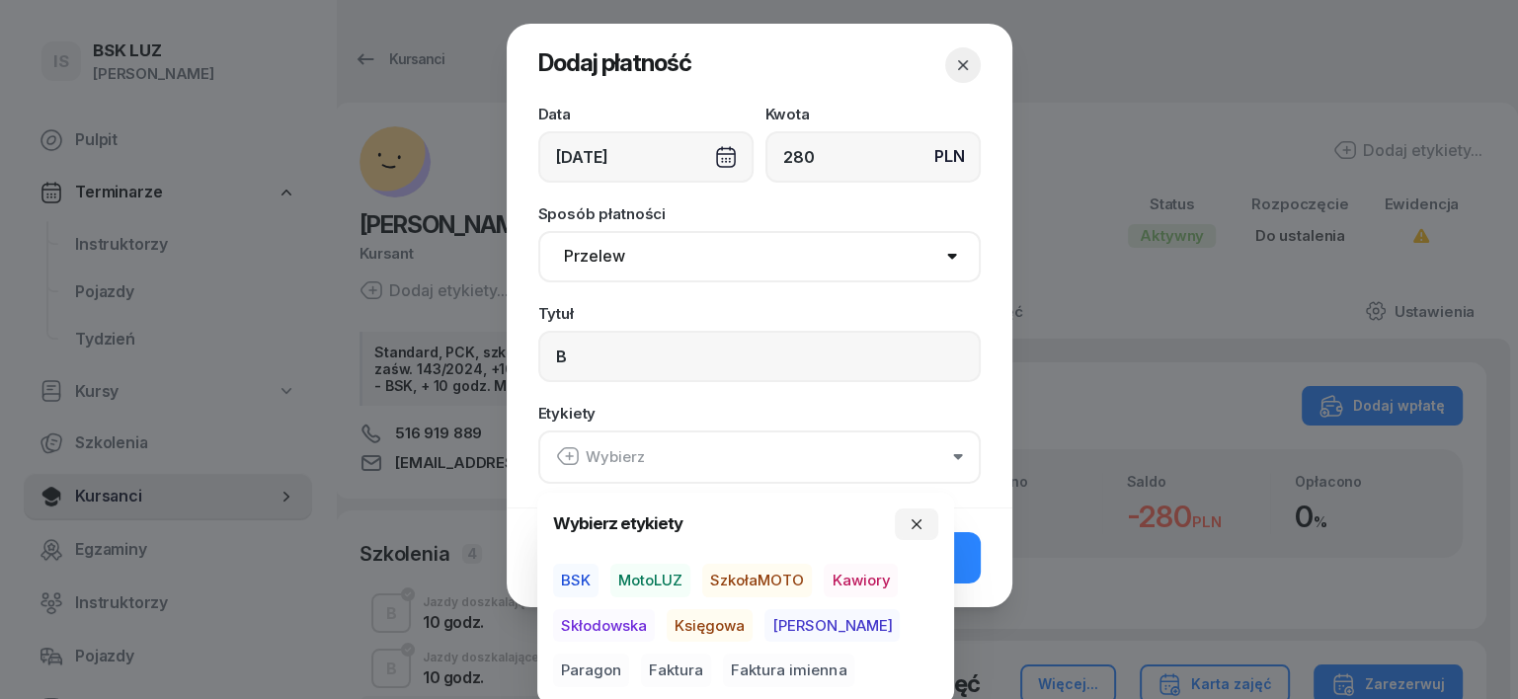
click at [660, 585] on span "MotoLUZ" at bounding box center [650, 581] width 80 height 34
drag, startPoint x: 702, startPoint y: 625, endPoint x: 795, endPoint y: 643, distance: 94.5
click at [704, 625] on span "Księgowa" at bounding box center [710, 626] width 86 height 34
drag, startPoint x: 861, startPoint y: 626, endPoint x: 891, endPoint y: 599, distance: 40.5
click at [629, 654] on span "Paragon" at bounding box center [591, 671] width 76 height 34
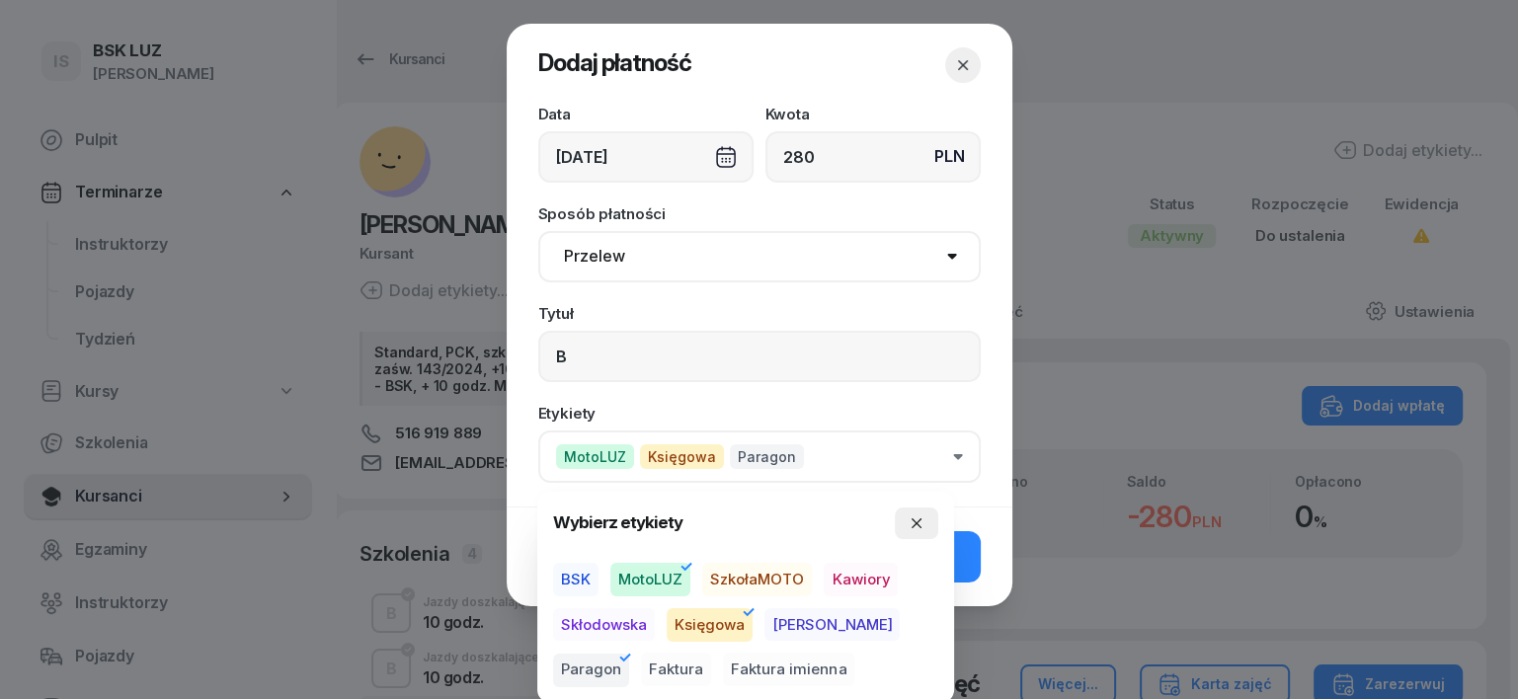
drag, startPoint x: 913, startPoint y: 517, endPoint x: 917, endPoint y: 528, distance: 11.6
click at [914, 525] on icon "button" at bounding box center [917, 524] width 16 height 16
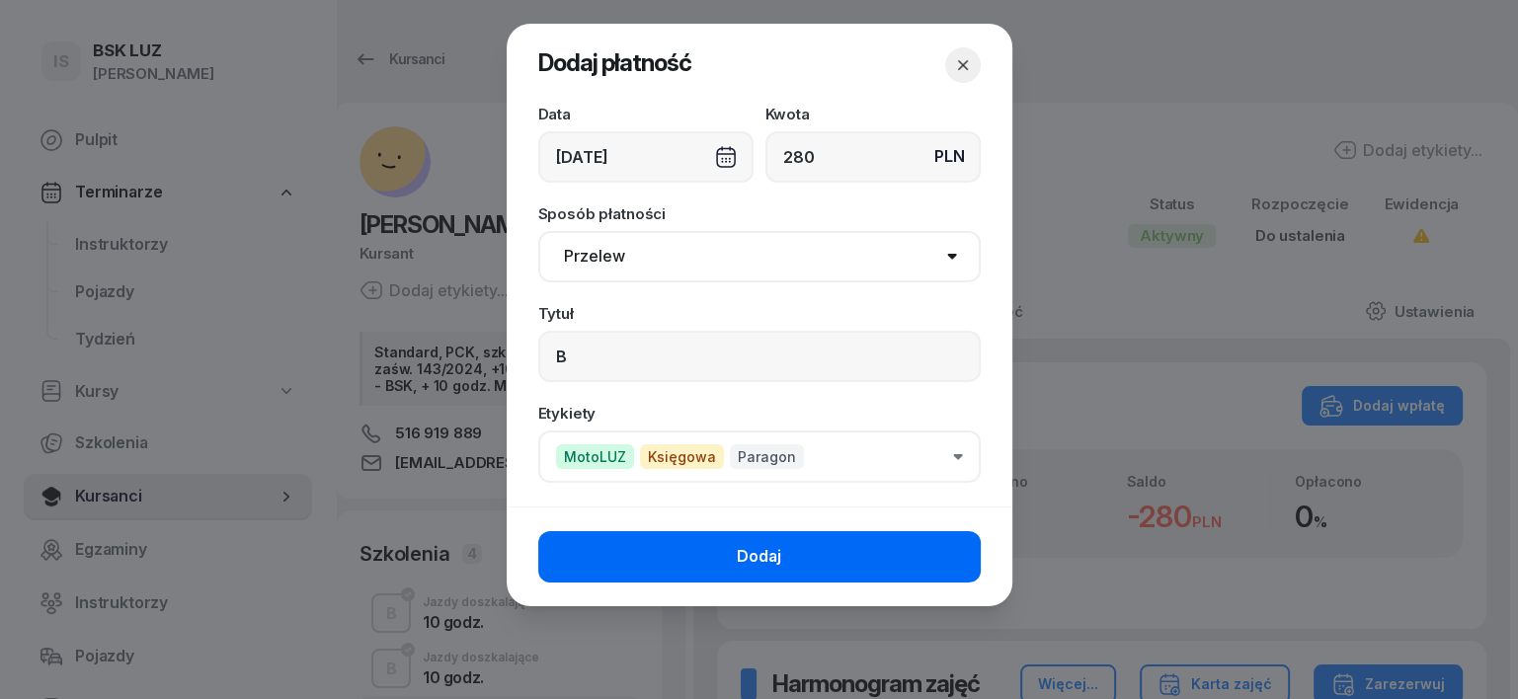
click at [935, 551] on button "Dodaj" at bounding box center [759, 556] width 443 height 51
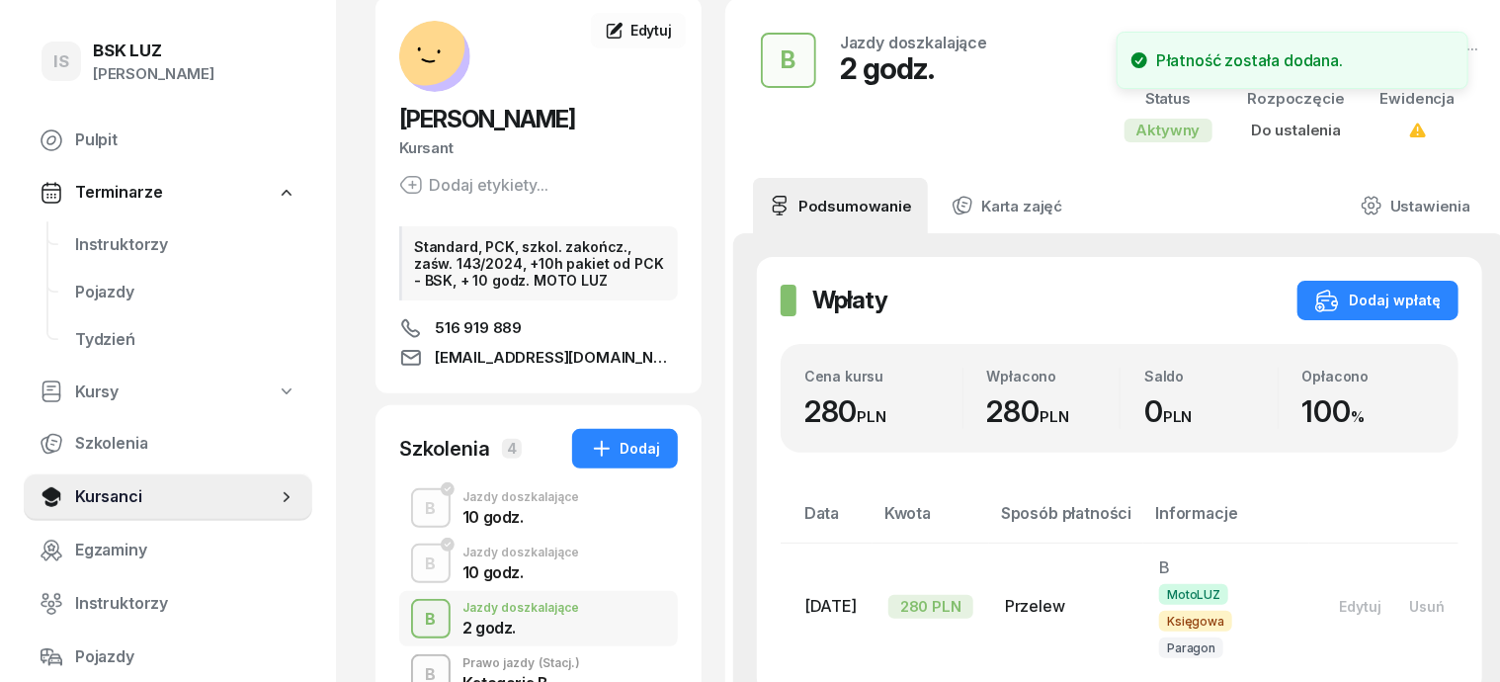
scroll to position [247, 0]
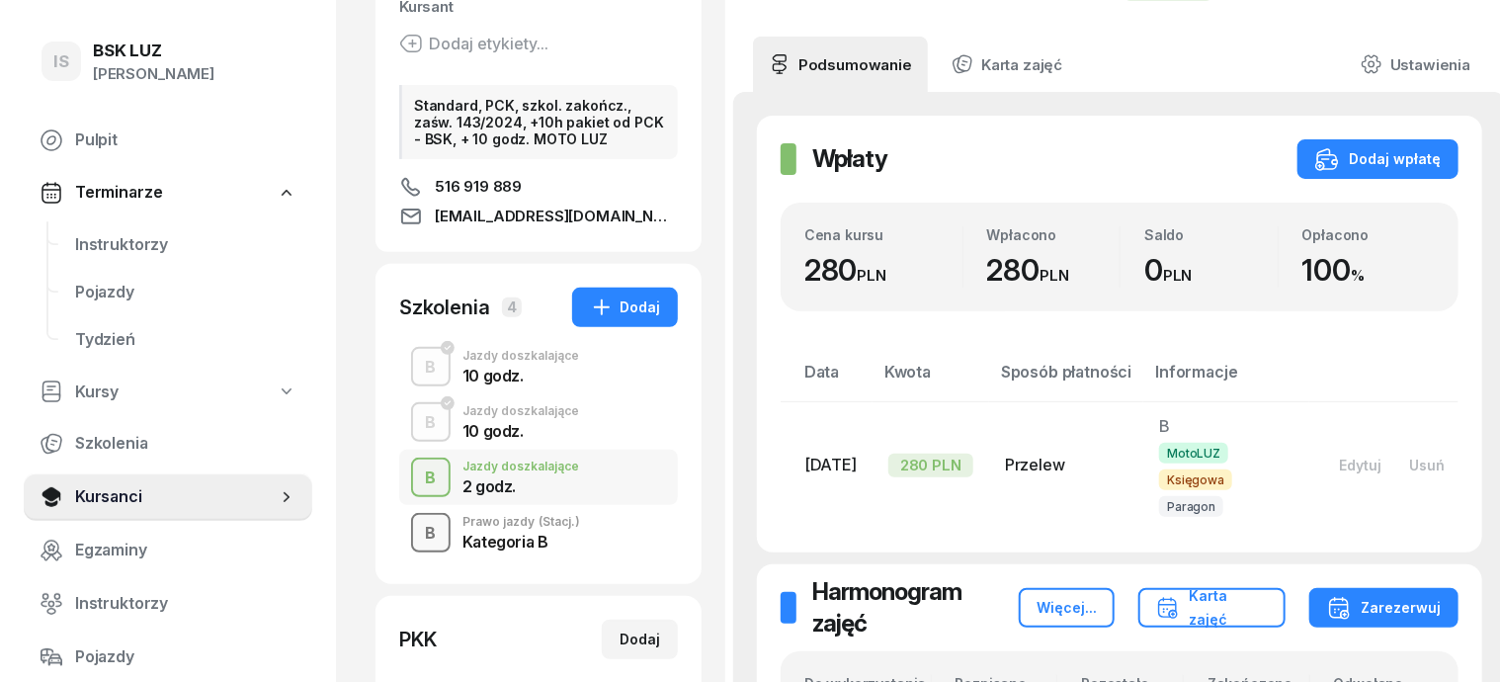
click at [418, 533] on div "B" at bounding box center [431, 534] width 27 height 34
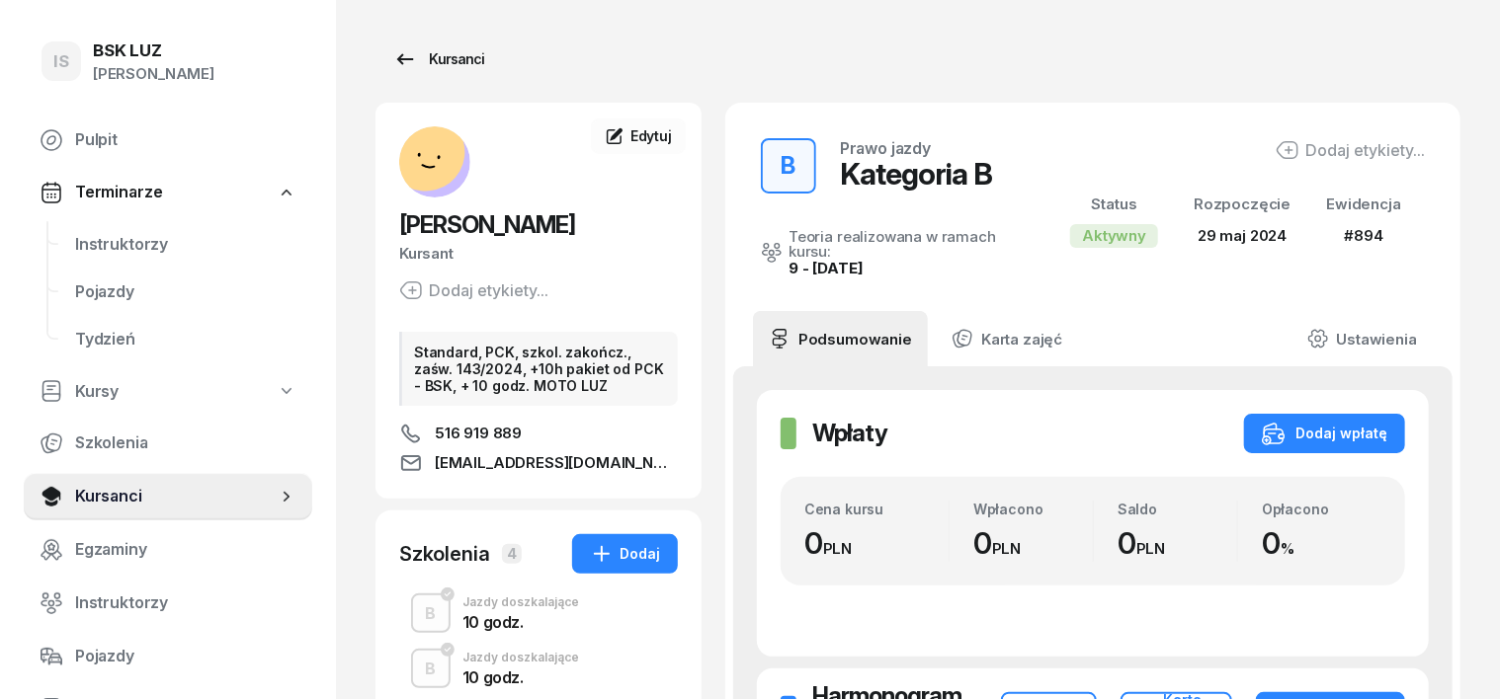
click at [423, 58] on div "Kursanci" at bounding box center [438, 59] width 91 height 24
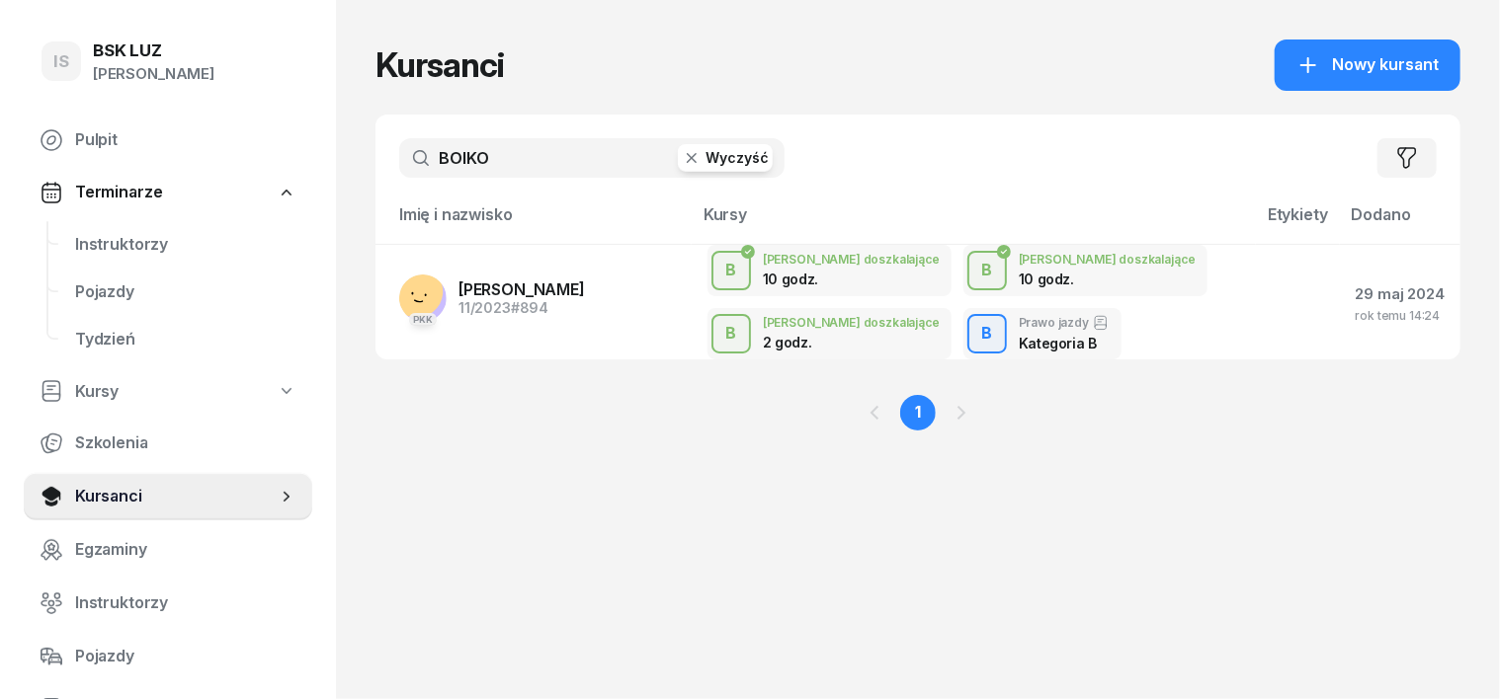
click at [682, 159] on icon "button" at bounding box center [692, 158] width 20 height 20
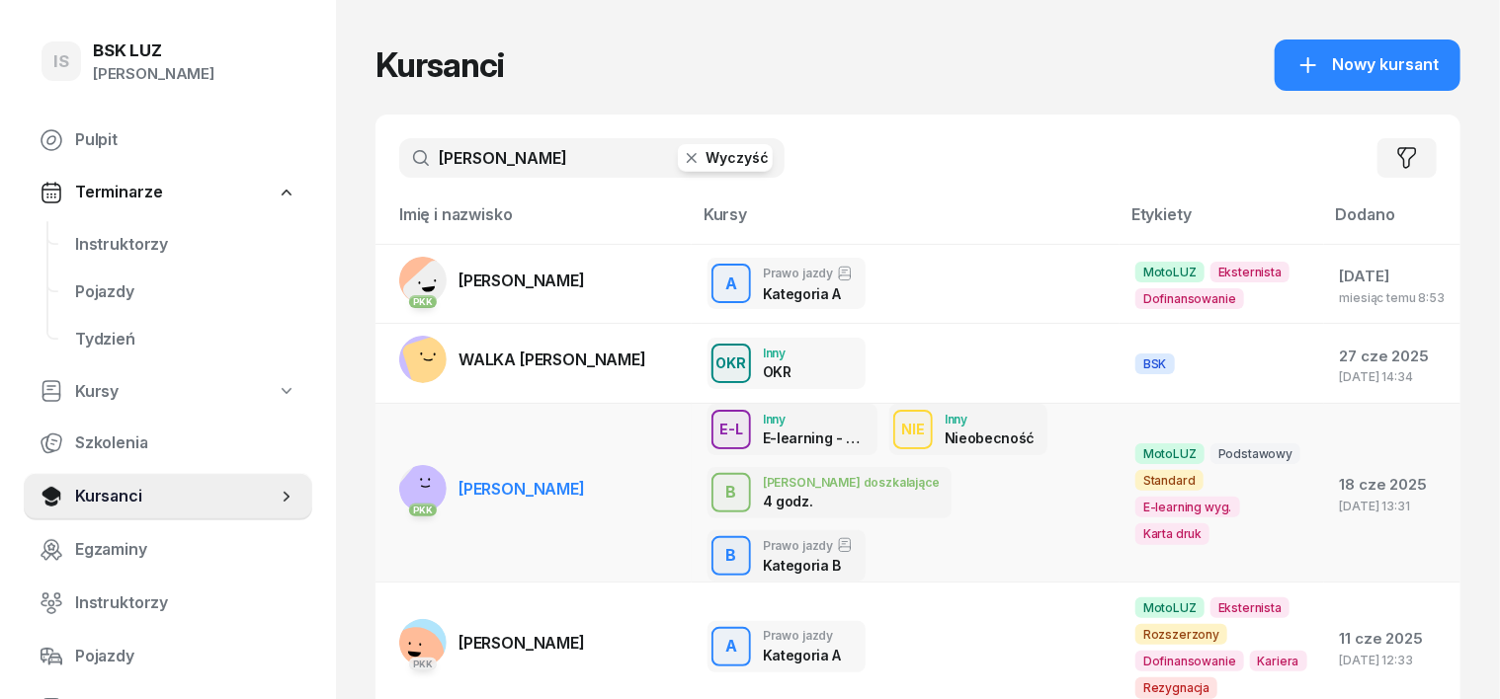
type input "[PERSON_NAME]"
click at [388, 457] on rect at bounding box center [424, 493] width 73 height 73
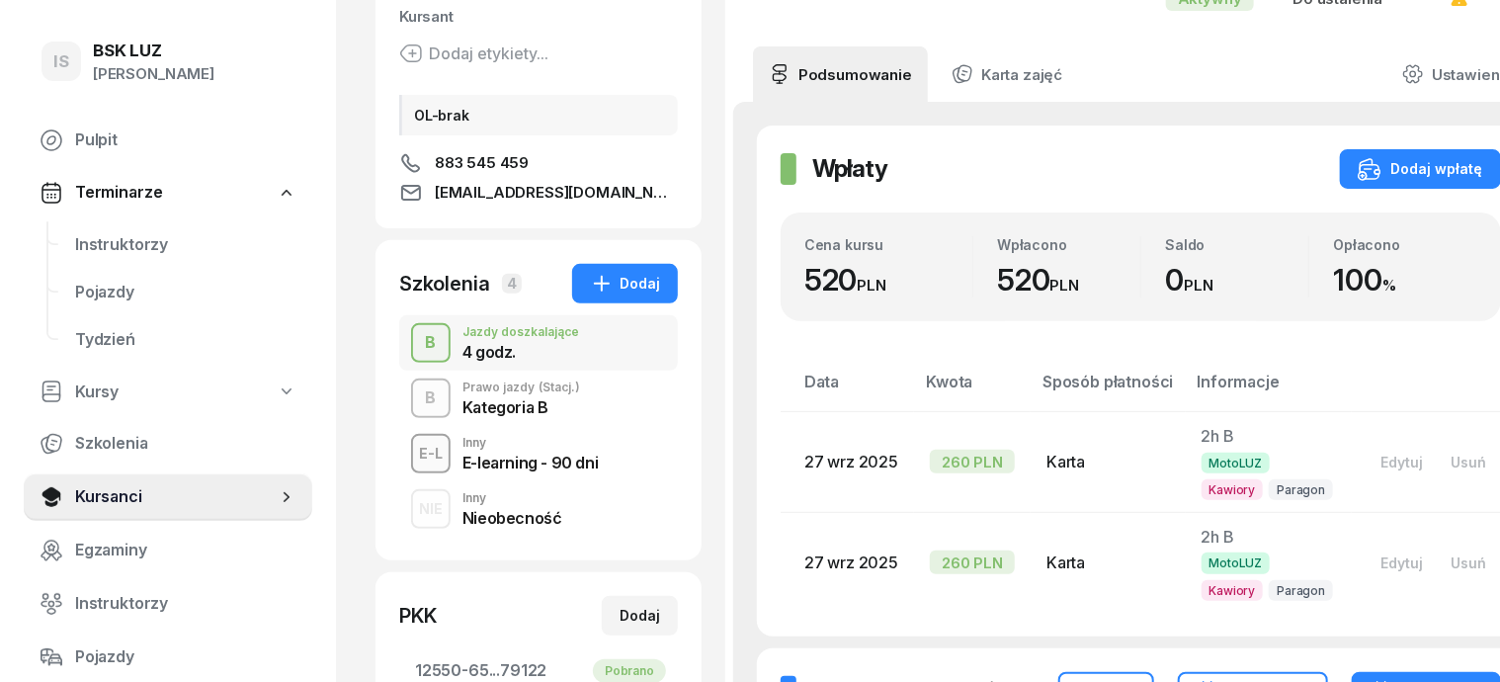
scroll to position [247, 0]
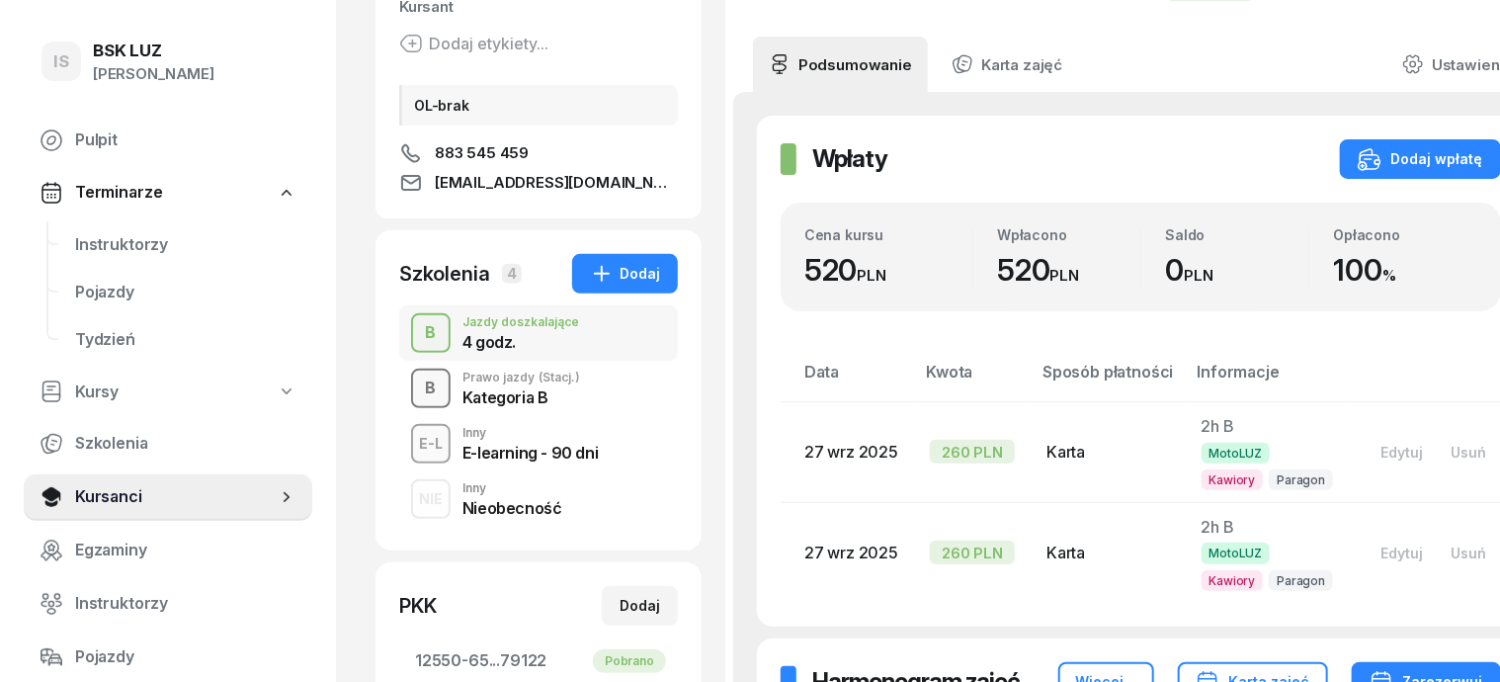
click at [418, 390] on div "B" at bounding box center [431, 388] width 27 height 34
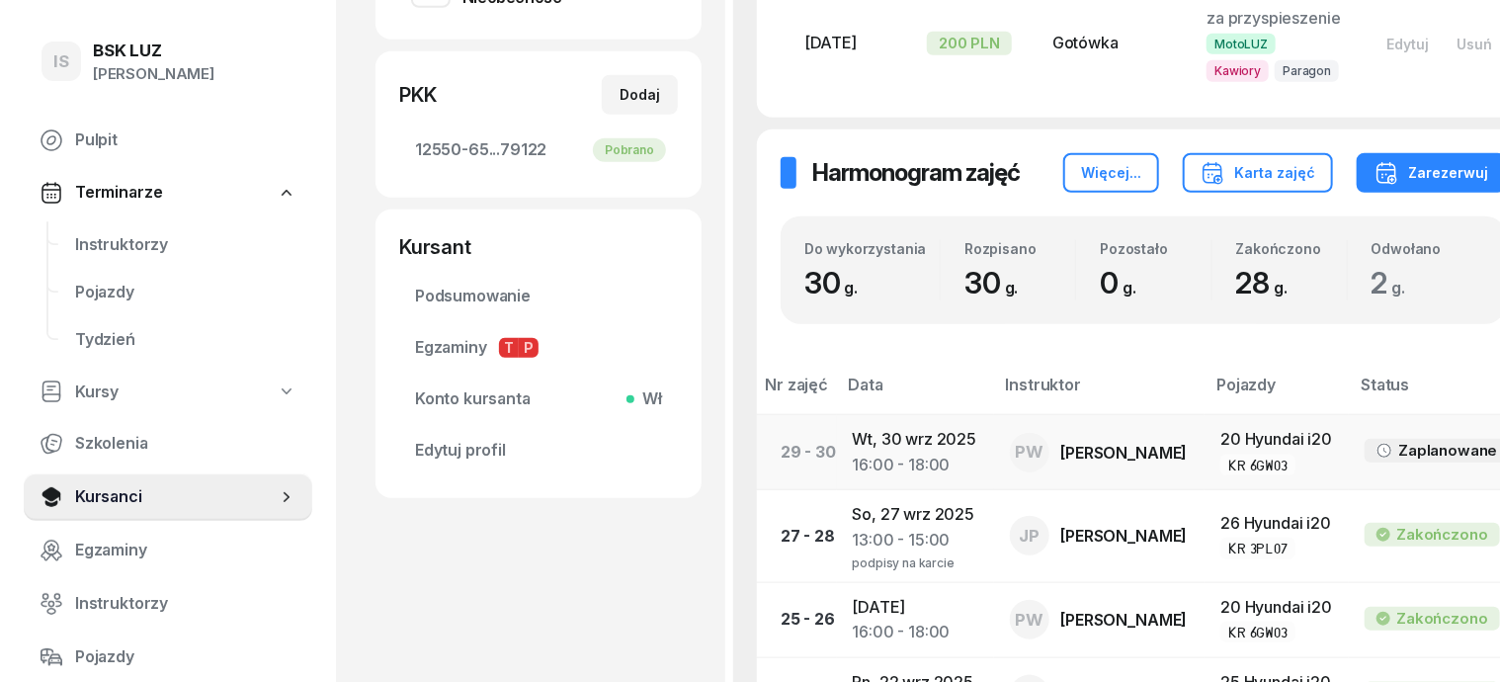
scroll to position [494, 0]
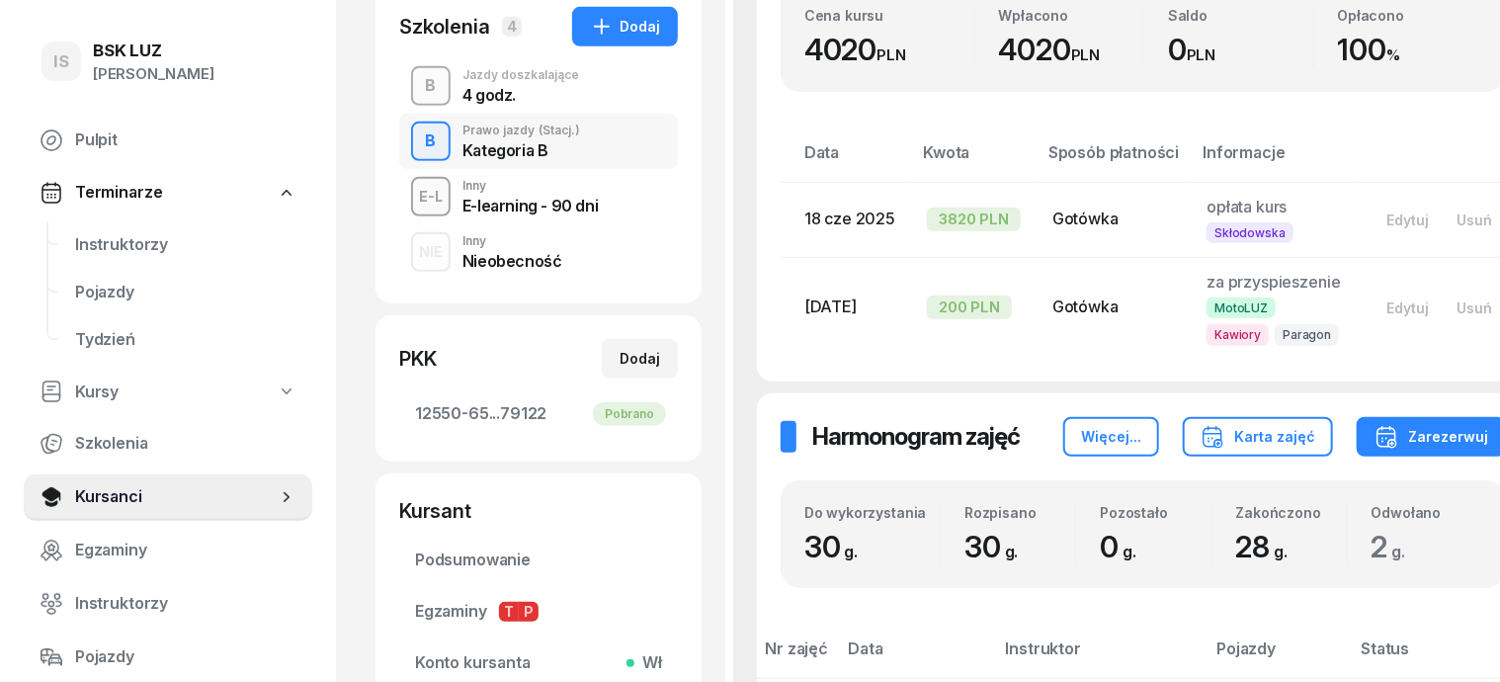
click at [418, 84] on div "B" at bounding box center [431, 86] width 27 height 34
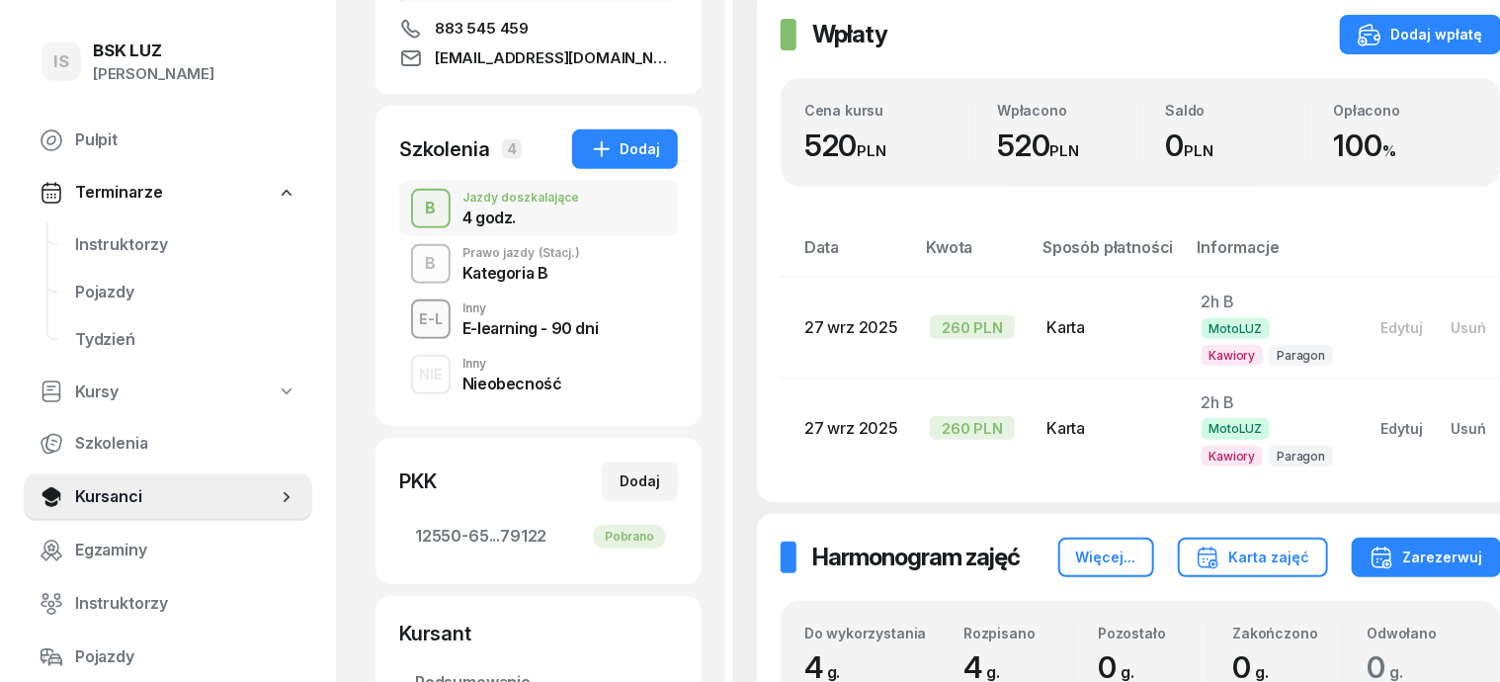
scroll to position [370, 0]
click at [418, 265] on div "B" at bounding box center [431, 265] width 27 height 34
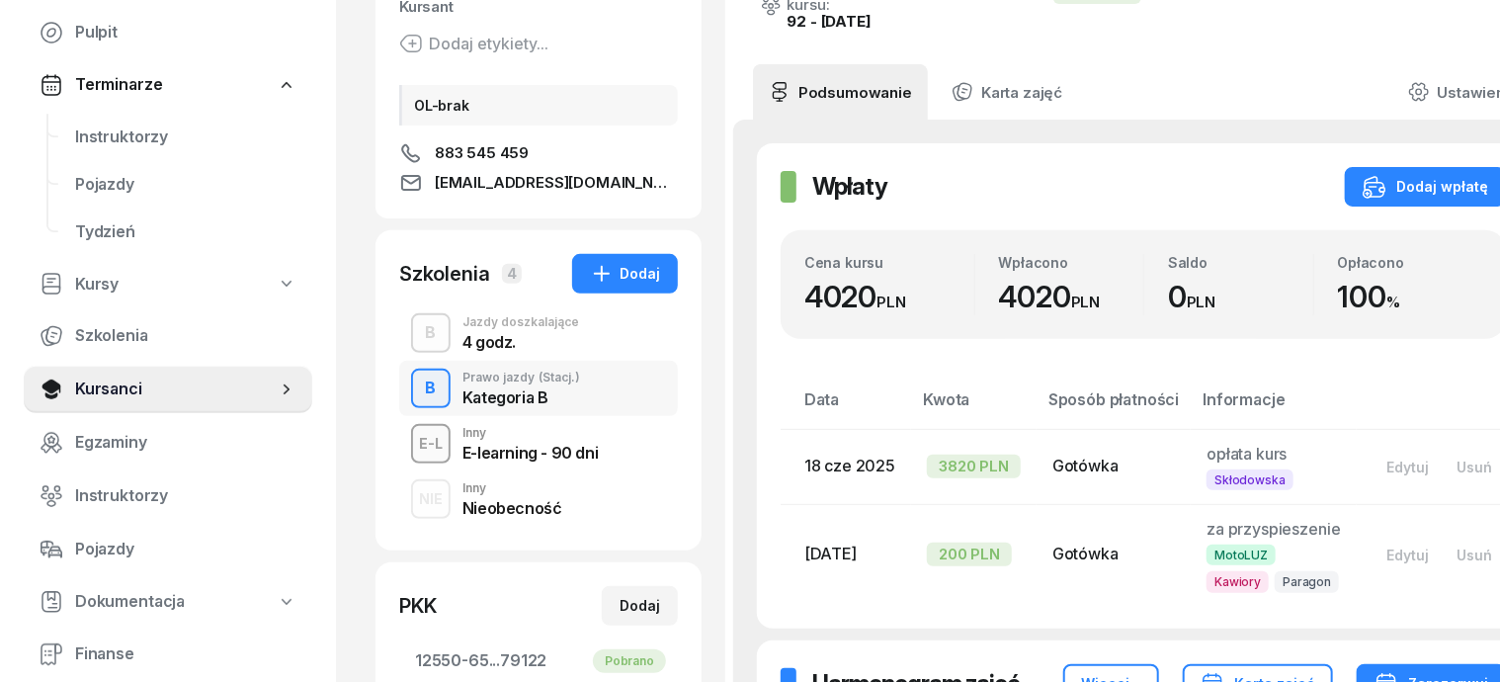
scroll to position [247, 0]
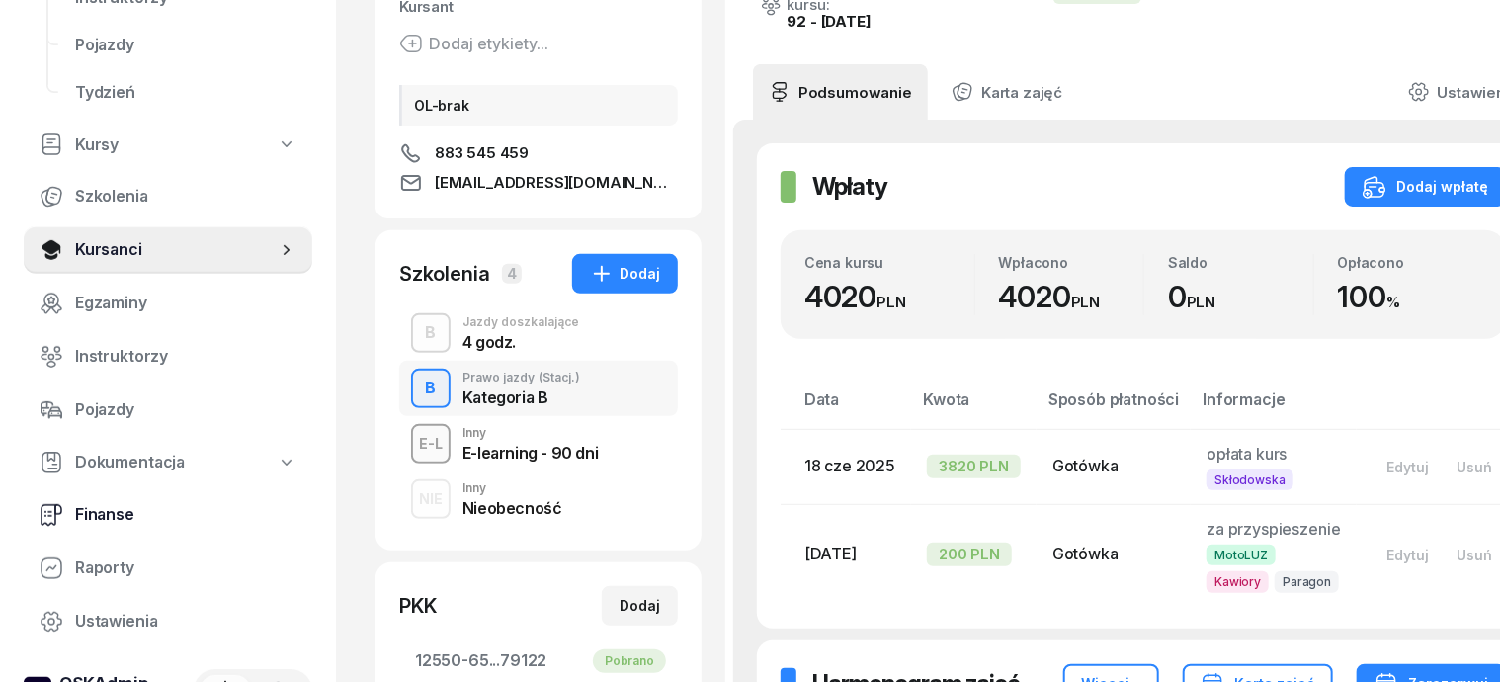
click at [129, 509] on span "Finanse" at bounding box center [185, 515] width 221 height 26
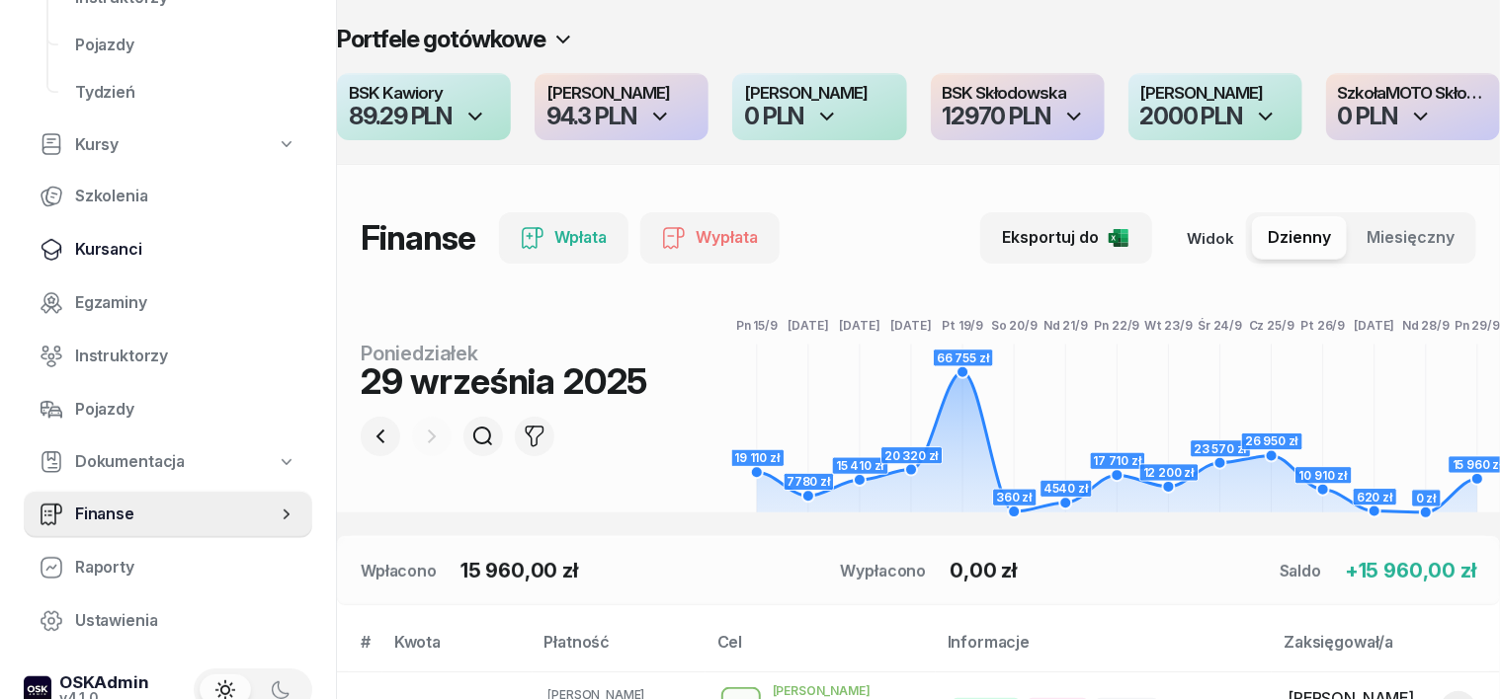
click at [115, 257] on span "Kursanci" at bounding box center [185, 250] width 221 height 26
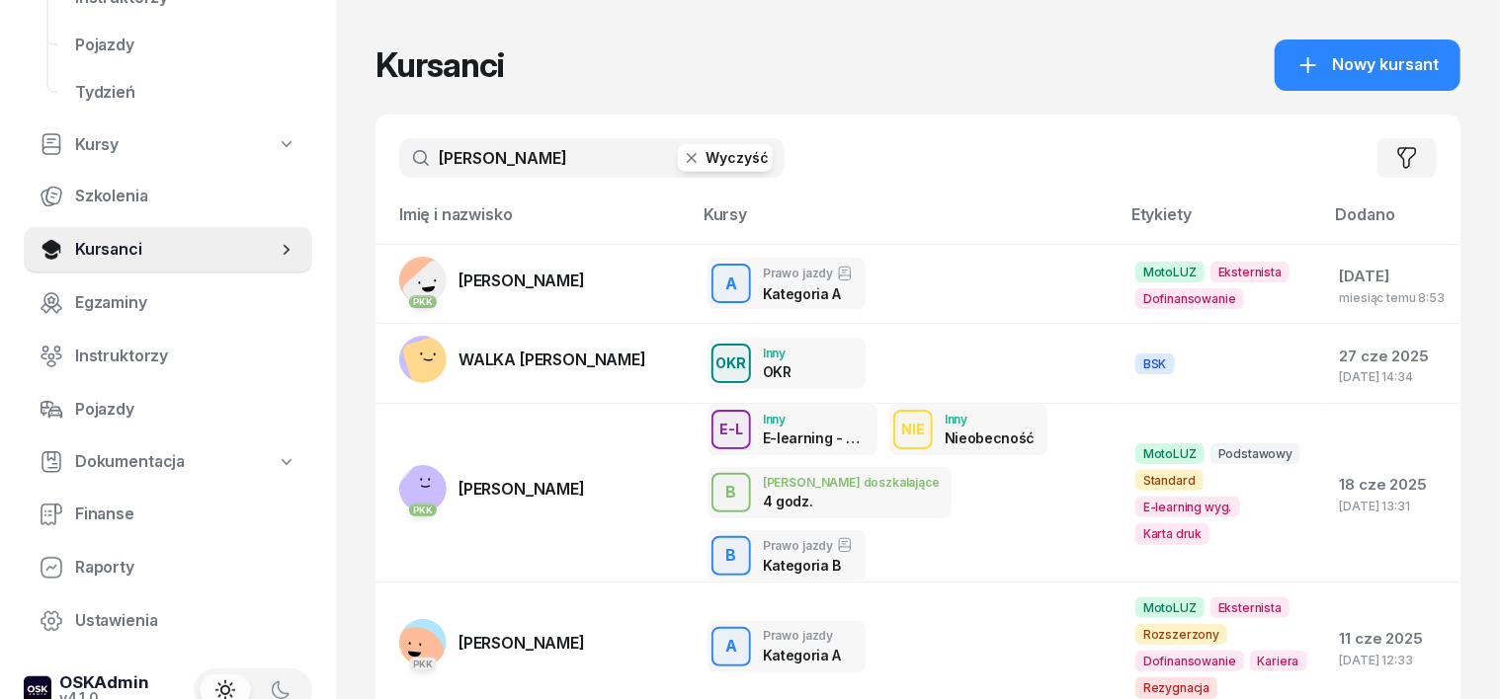
drag, startPoint x: 656, startPoint y: 158, endPoint x: 672, endPoint y: 150, distance: 17.7
click at [678, 155] on button "Wyczyść" at bounding box center [725, 158] width 95 height 28
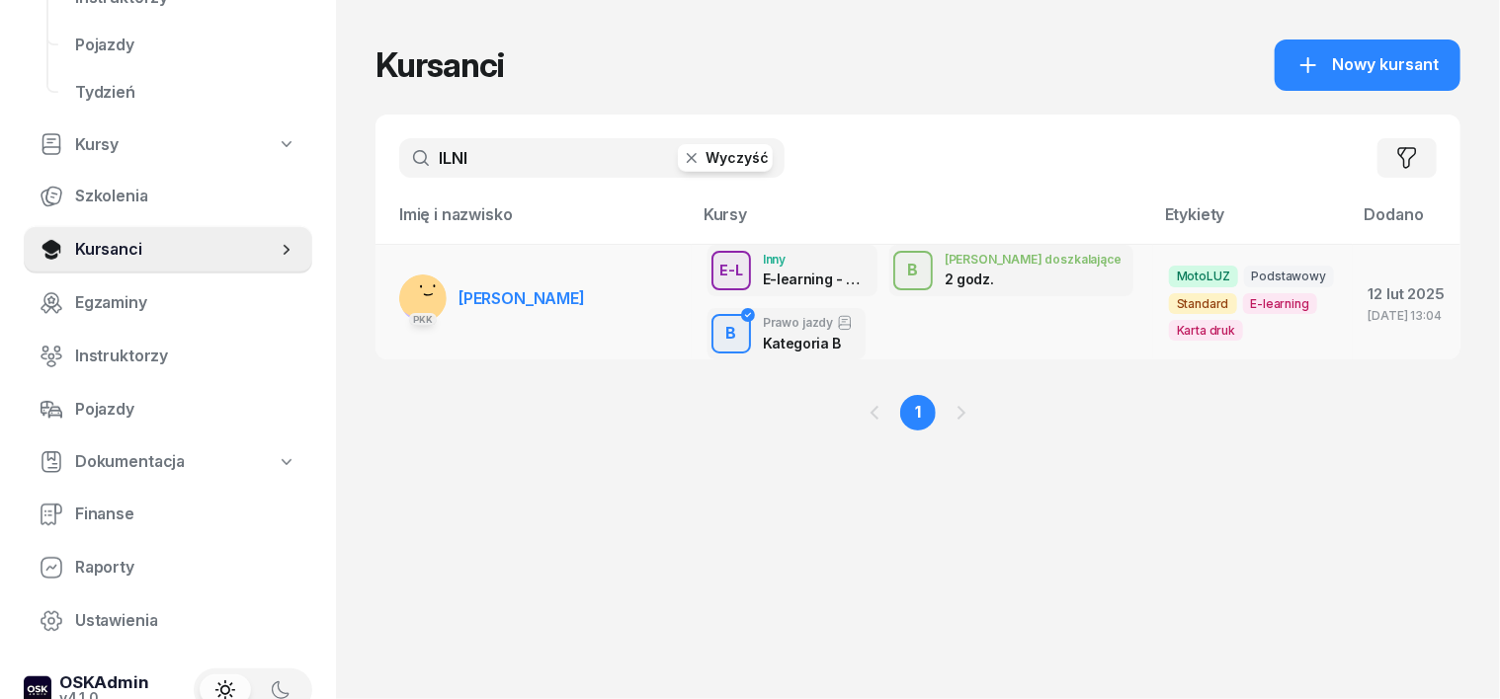
type input "ILNI"
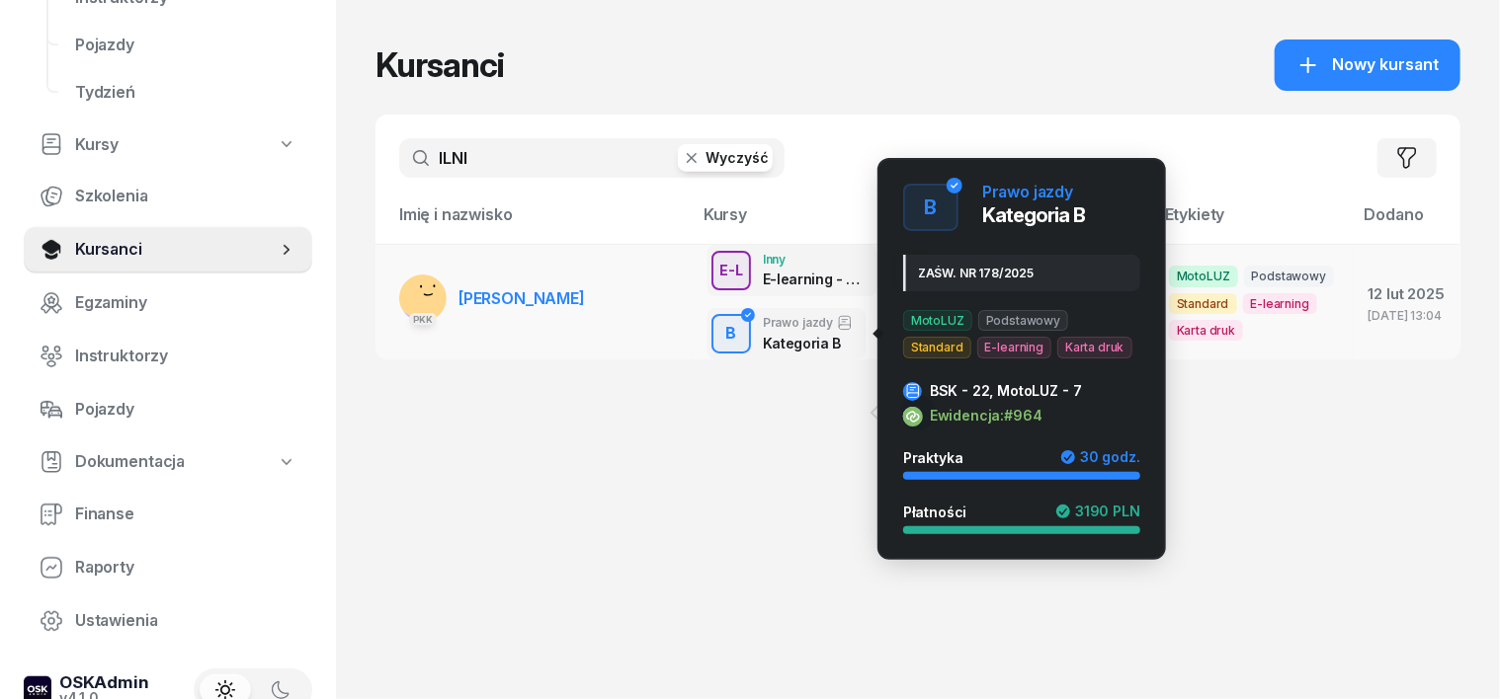
click at [718, 334] on div "B" at bounding box center [731, 334] width 27 height 34
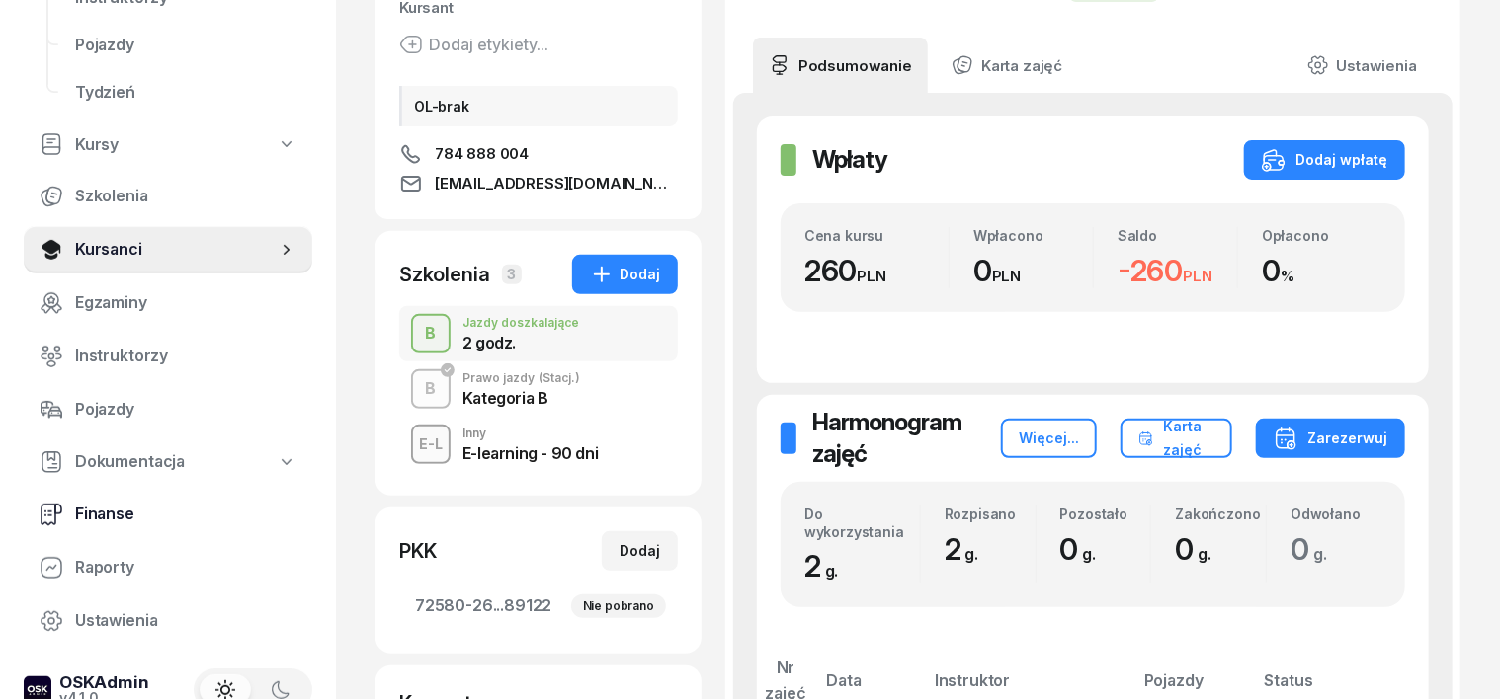
scroll to position [247, 0]
click at [418, 380] on div "B" at bounding box center [431, 388] width 27 height 34
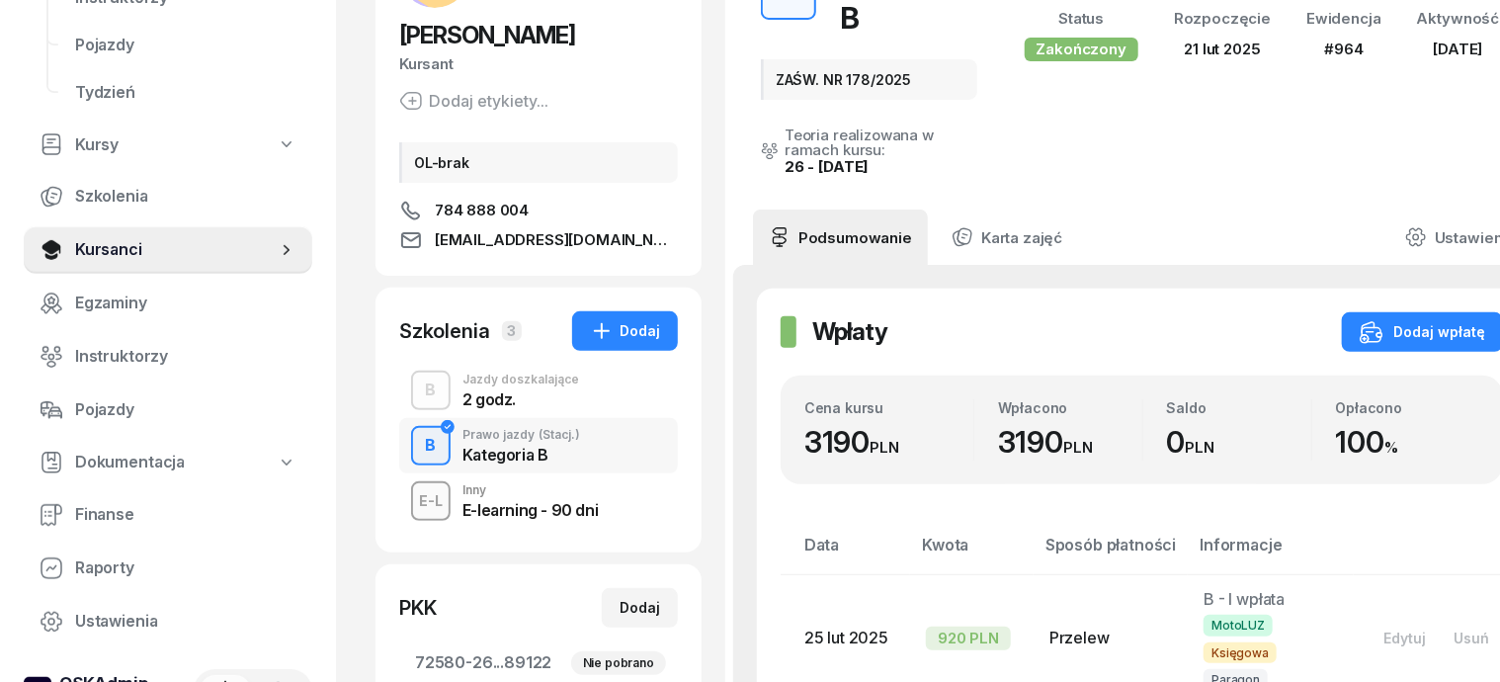
scroll to position [122, 0]
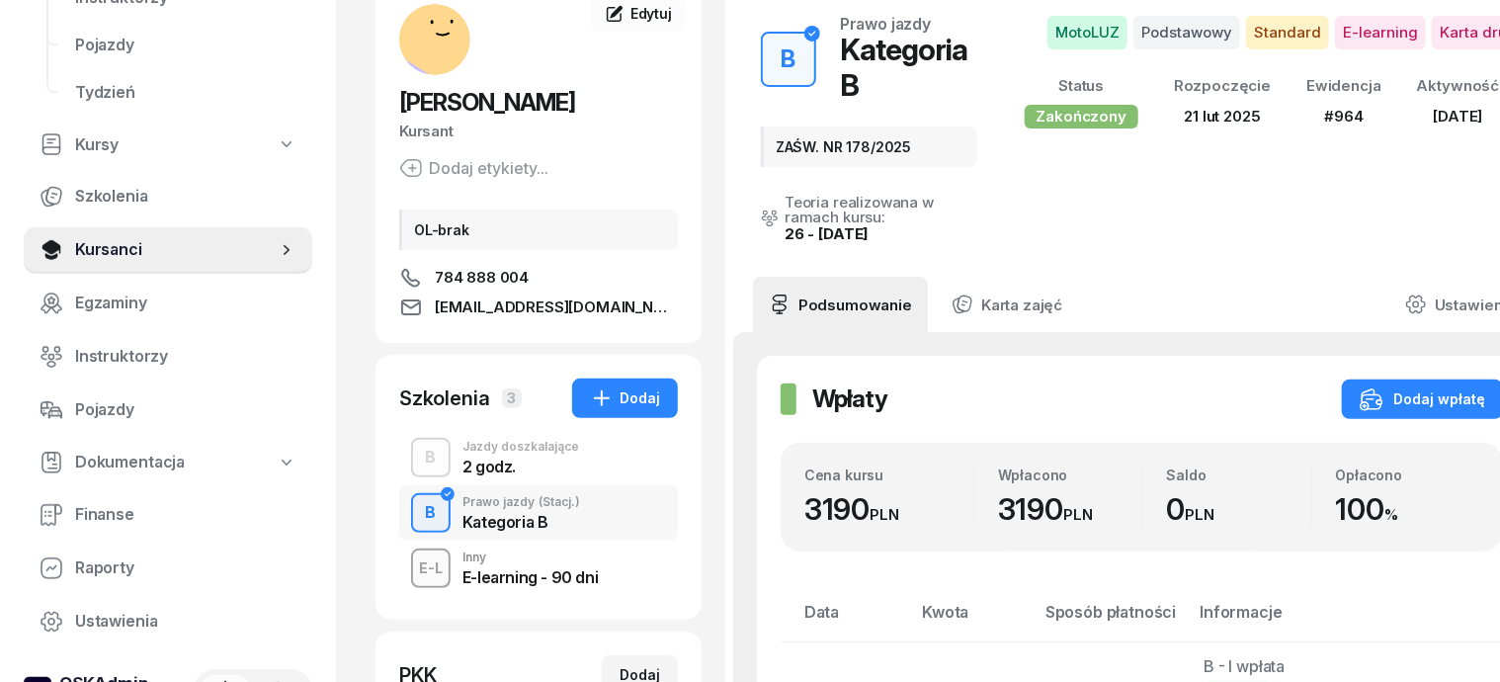
drag, startPoint x: 386, startPoint y: 447, endPoint x: 504, endPoint y: 419, distance: 120.8
click at [418, 445] on div "B" at bounding box center [431, 458] width 27 height 34
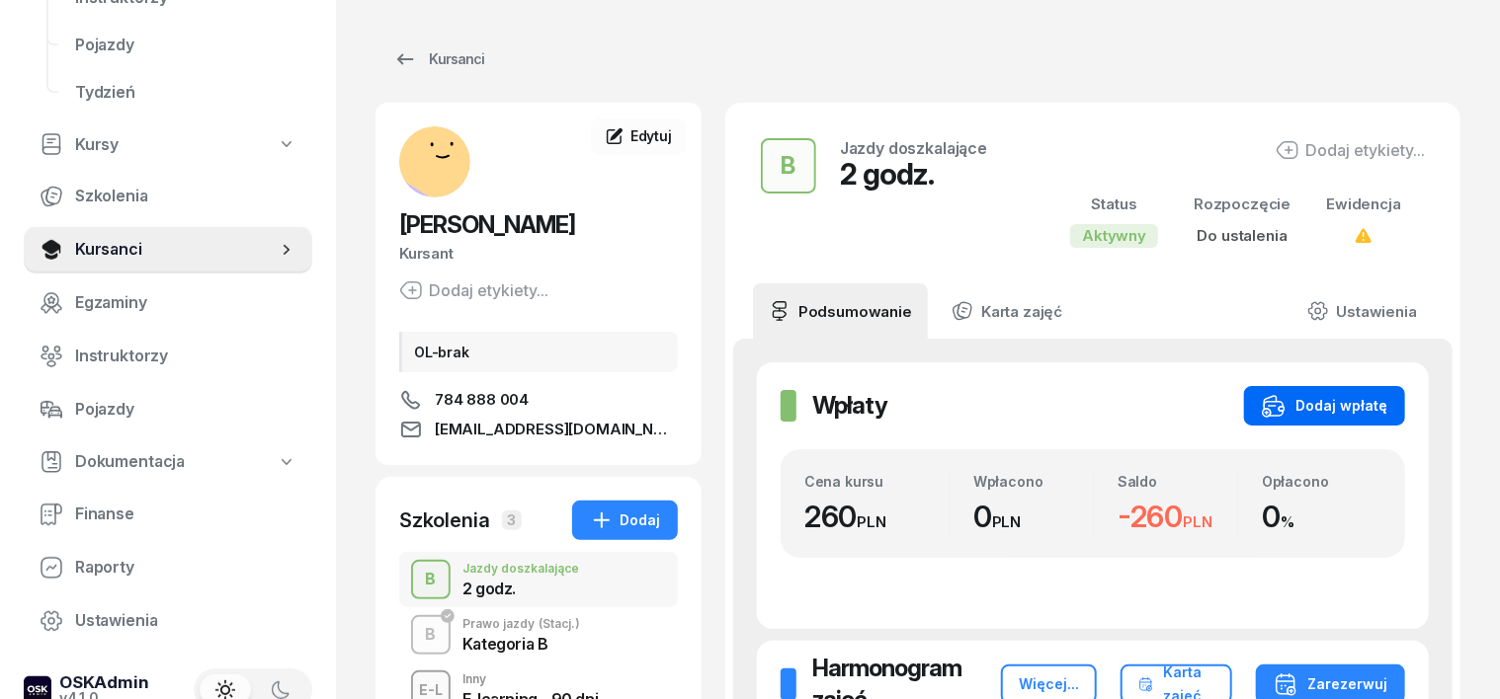
click at [1387, 411] on div "Dodaj wpłatę" at bounding box center [1323, 406] width 125 height 24
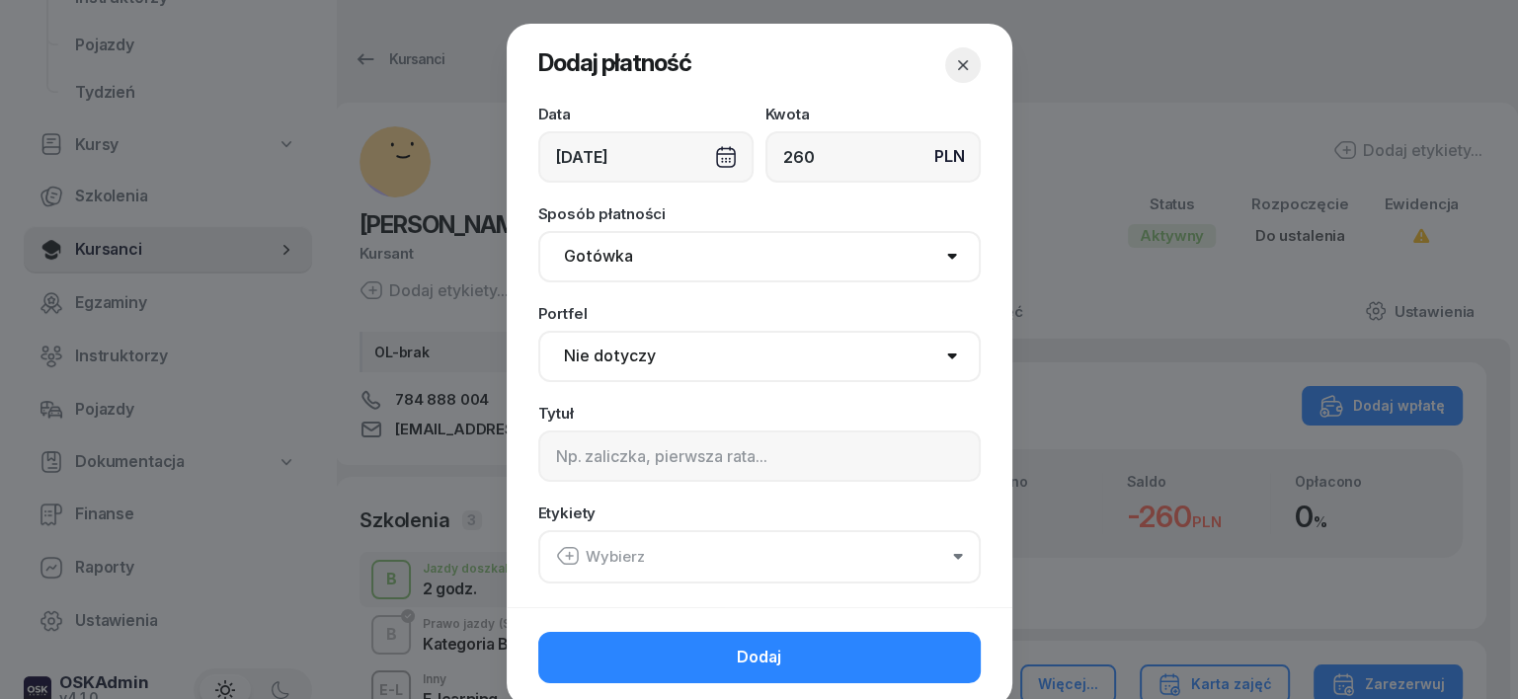
type input "260"
drag, startPoint x: 583, startPoint y: 264, endPoint x: 581, endPoint y: 281, distance: 16.9
click at [583, 267] on select "Gotówka Karta Przelew Płatności online BLIK" at bounding box center [759, 256] width 443 height 51
select select "transfer"
click at [538, 231] on select "Gotówka Karta Przelew Płatności online BLIK" at bounding box center [759, 256] width 443 height 51
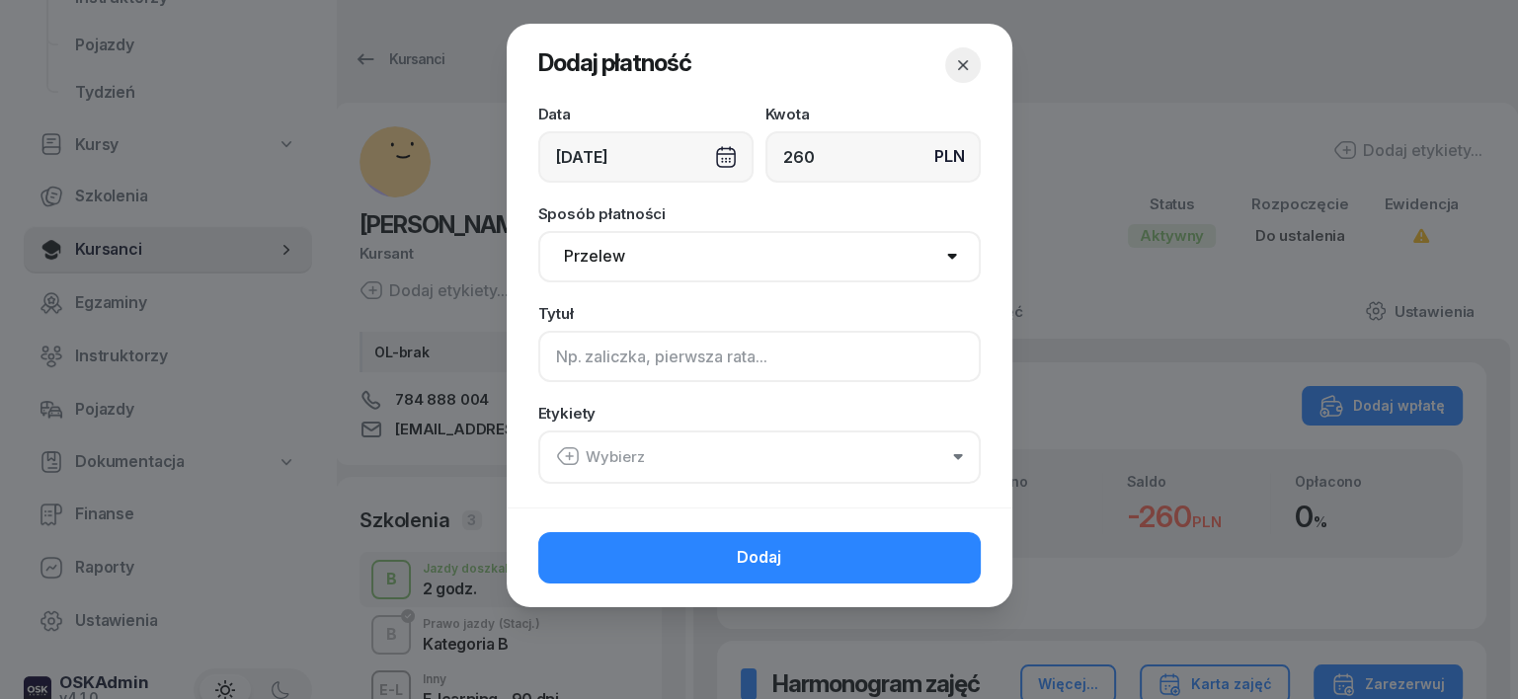
drag, startPoint x: 557, startPoint y: 360, endPoint x: 514, endPoint y: 355, distance: 43.7
click at [557, 360] on input at bounding box center [759, 356] width 443 height 51
type input "B"
click at [559, 456] on icon "button" at bounding box center [568, 457] width 24 height 24
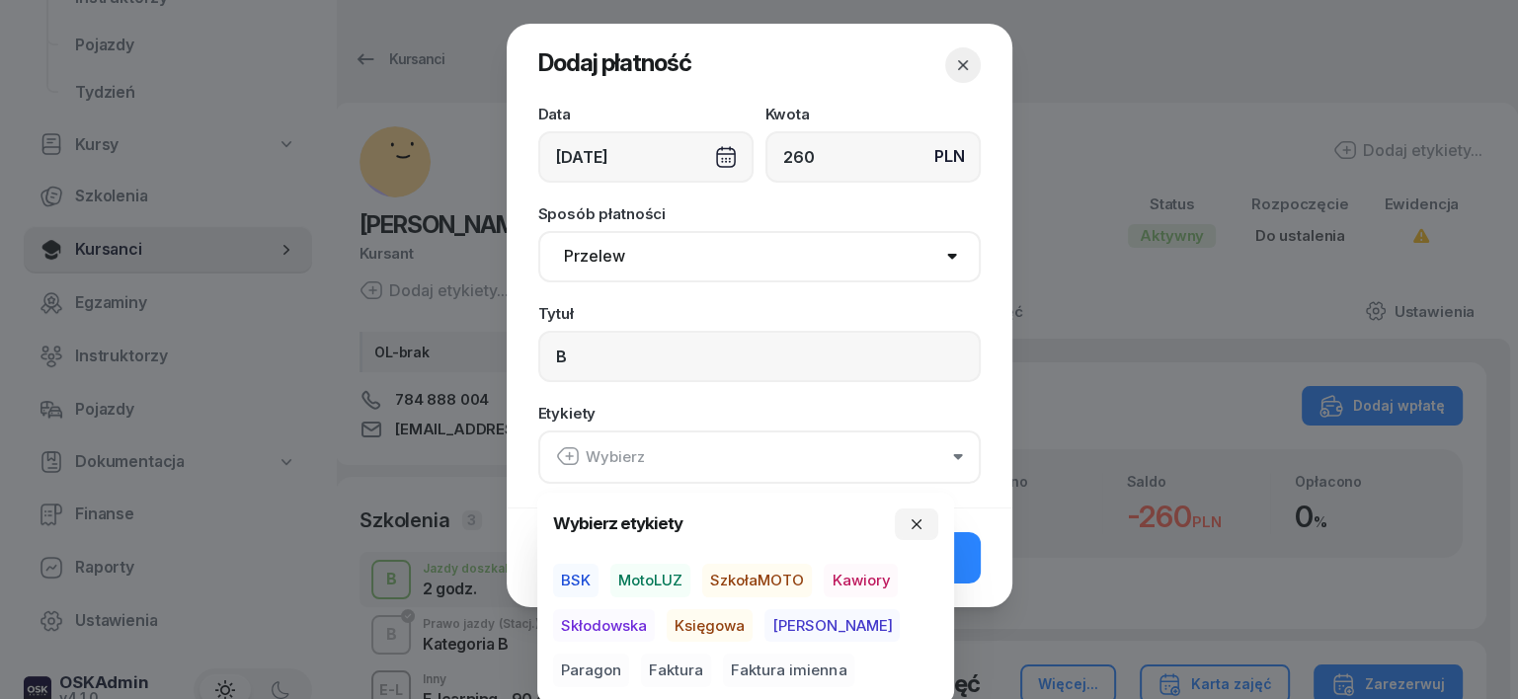
drag, startPoint x: 672, startPoint y: 585, endPoint x: 692, endPoint y: 607, distance: 30.0
click at [677, 593] on span "MotoLUZ" at bounding box center [650, 581] width 80 height 34
click at [724, 626] on span "Księgowa" at bounding box center [710, 626] width 86 height 34
drag, startPoint x: 869, startPoint y: 620, endPoint x: 882, endPoint y: 610, distance: 16.2
click at [629, 654] on span "Paragon" at bounding box center [591, 671] width 76 height 34
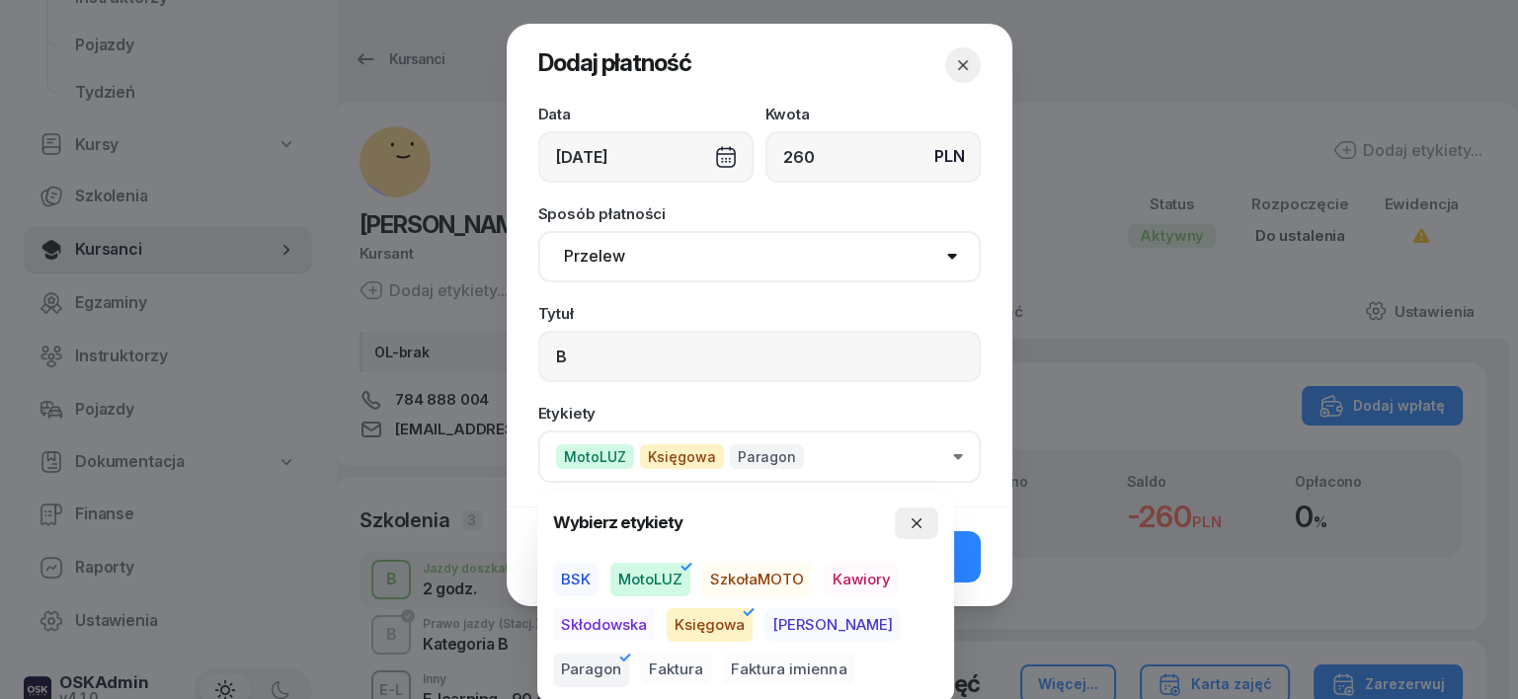
click at [917, 526] on icon "button" at bounding box center [917, 524] width 16 height 16
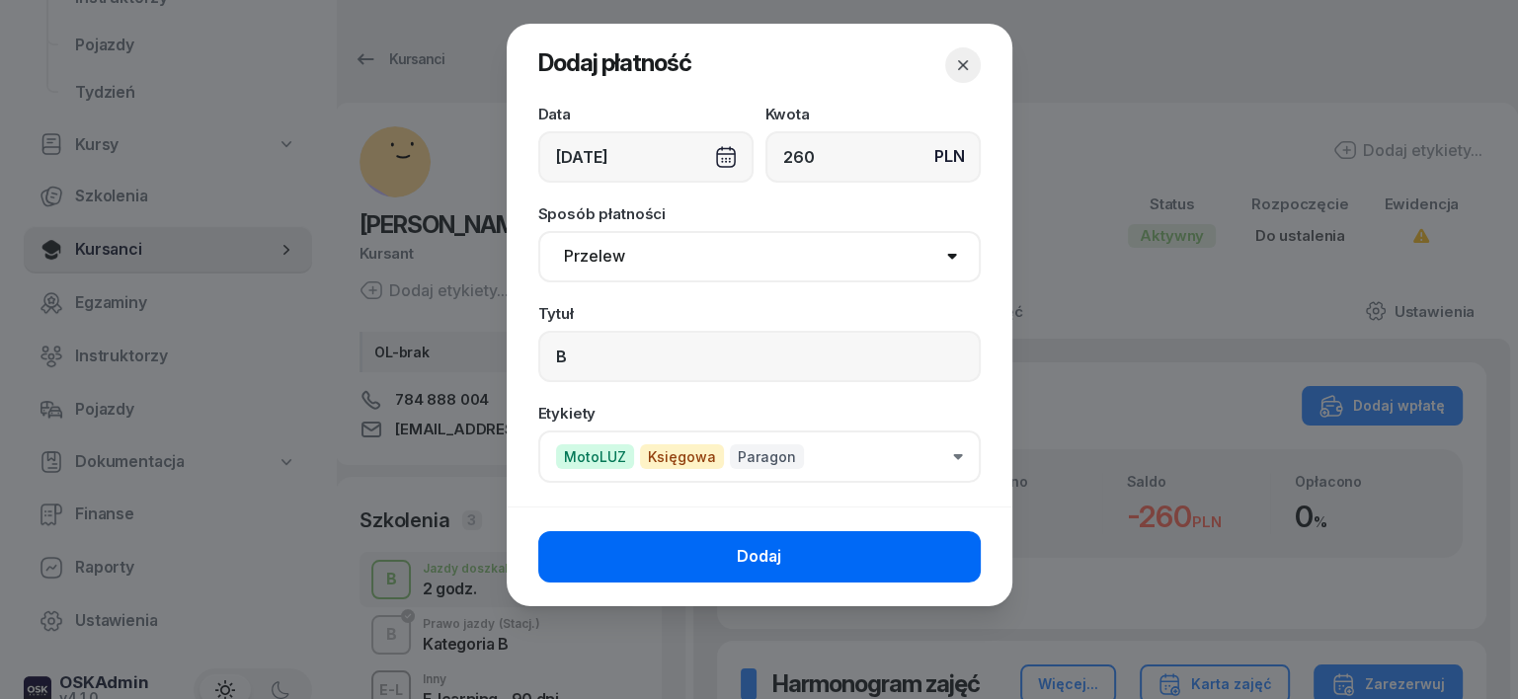
click at [962, 546] on button "Dodaj" at bounding box center [759, 556] width 443 height 51
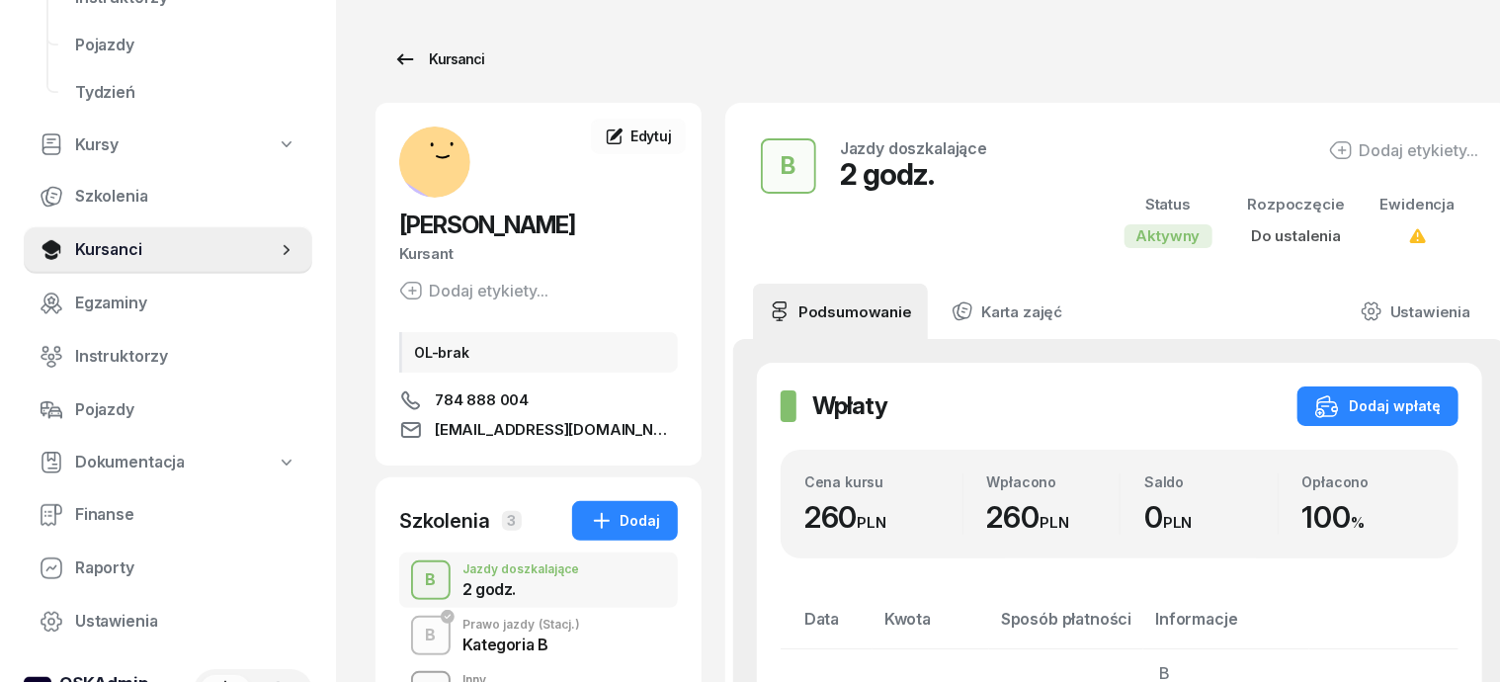
click at [418, 59] on div "Kursanci" at bounding box center [438, 59] width 91 height 24
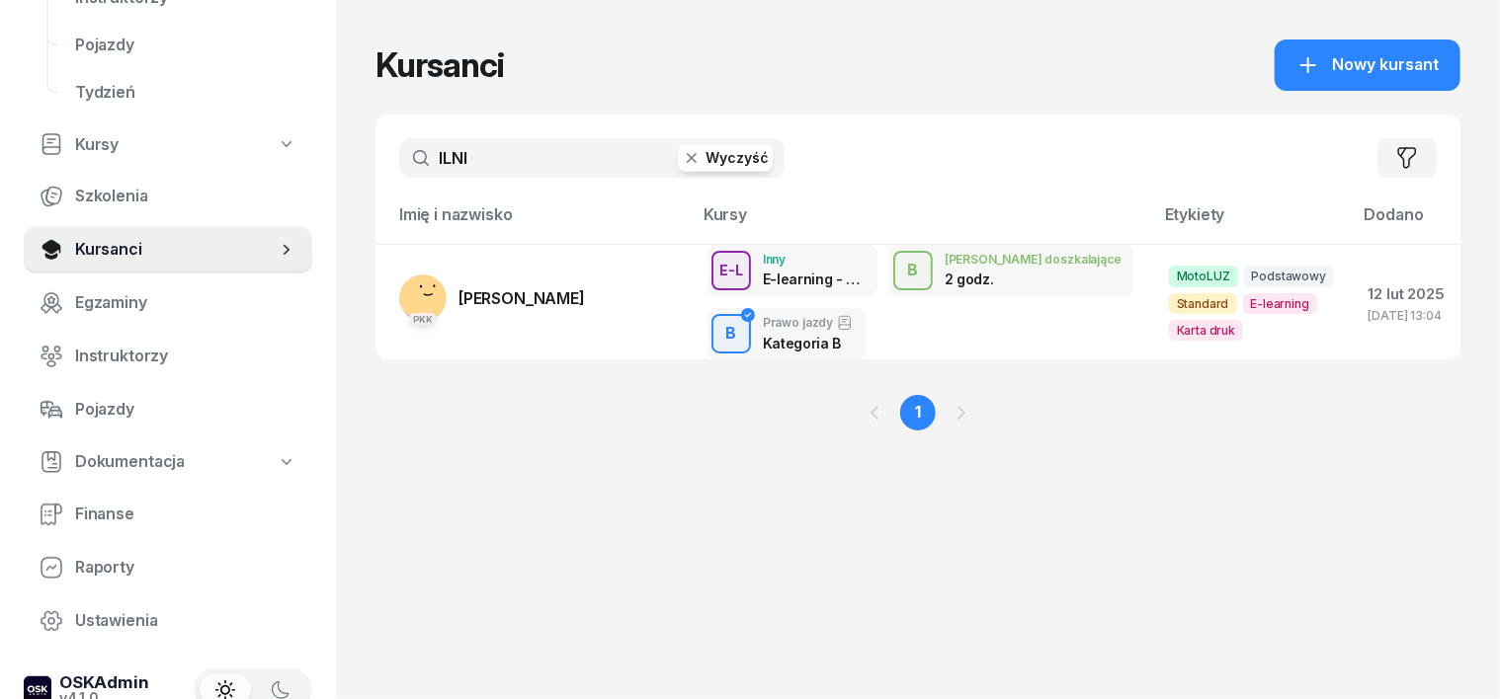
click at [687, 158] on icon "button" at bounding box center [692, 158] width 10 height 10
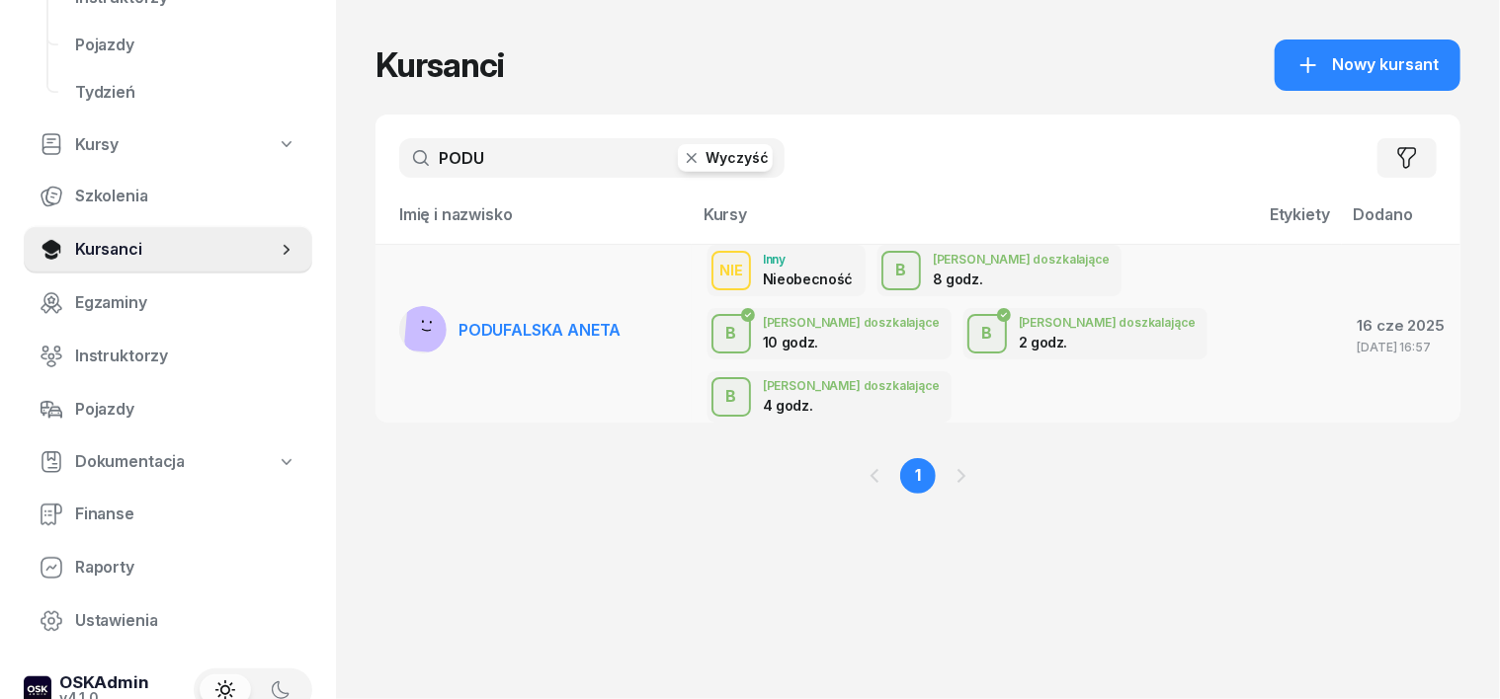
type input "PODU"
click at [404, 293] on rect at bounding box center [434, 323] width 61 height 61
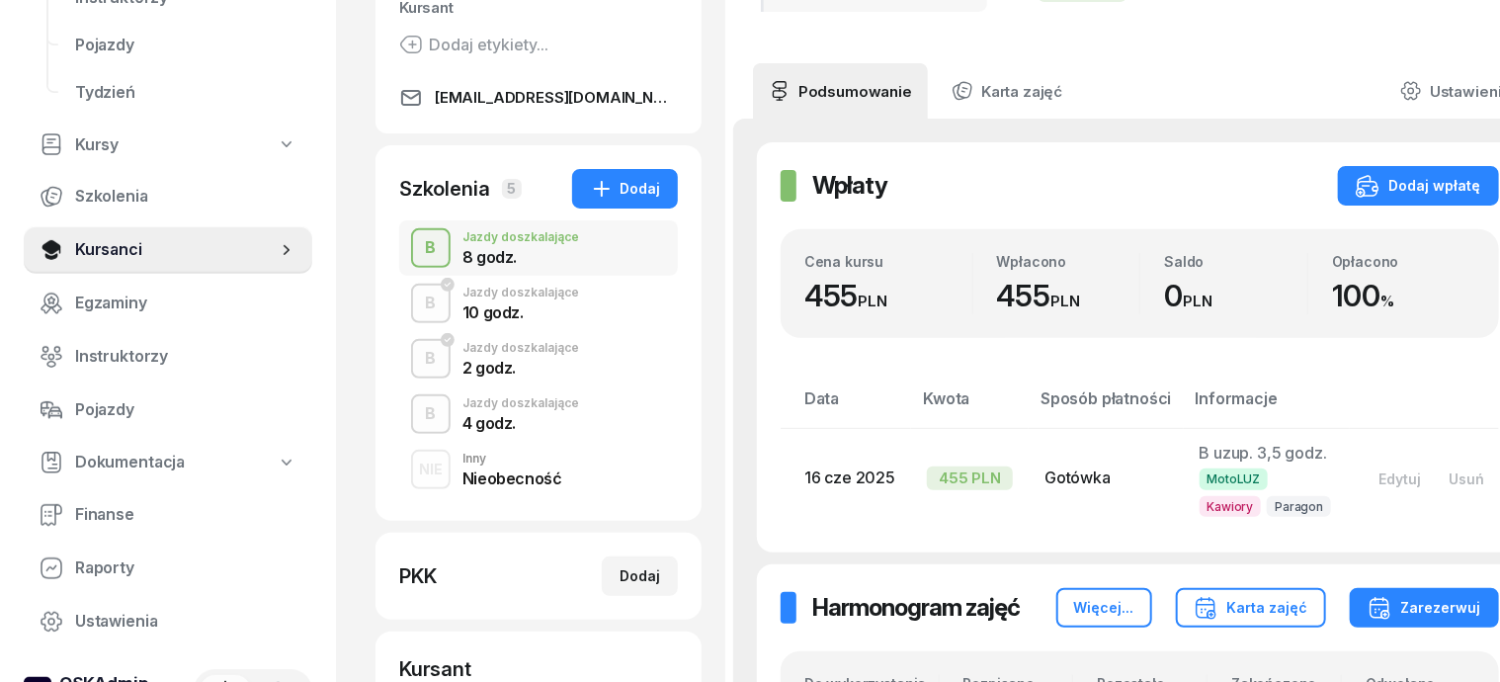
scroll to position [247, 0]
click at [418, 246] on div "B" at bounding box center [431, 247] width 27 height 34
click at [418, 409] on div "B" at bounding box center [431, 413] width 27 height 34
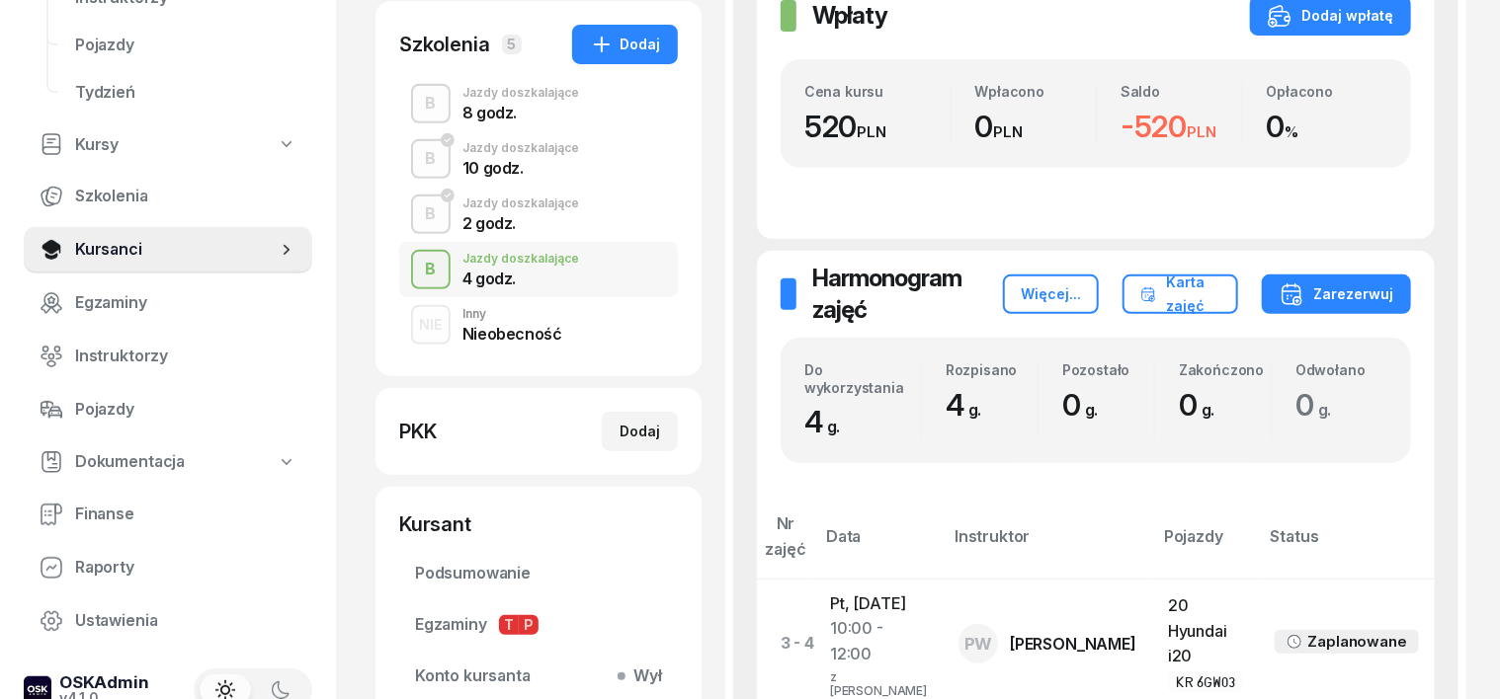
scroll to position [370, 0]
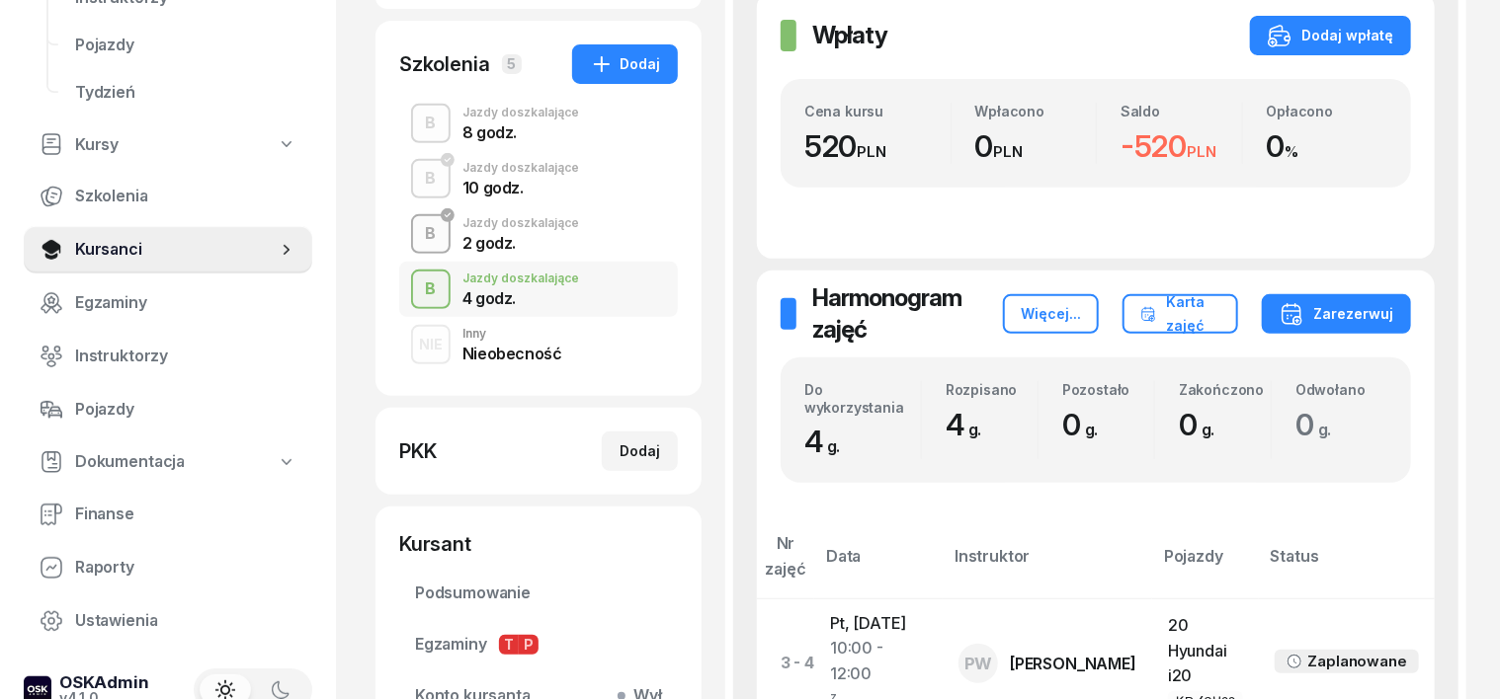
click at [418, 243] on div "B" at bounding box center [431, 234] width 27 height 34
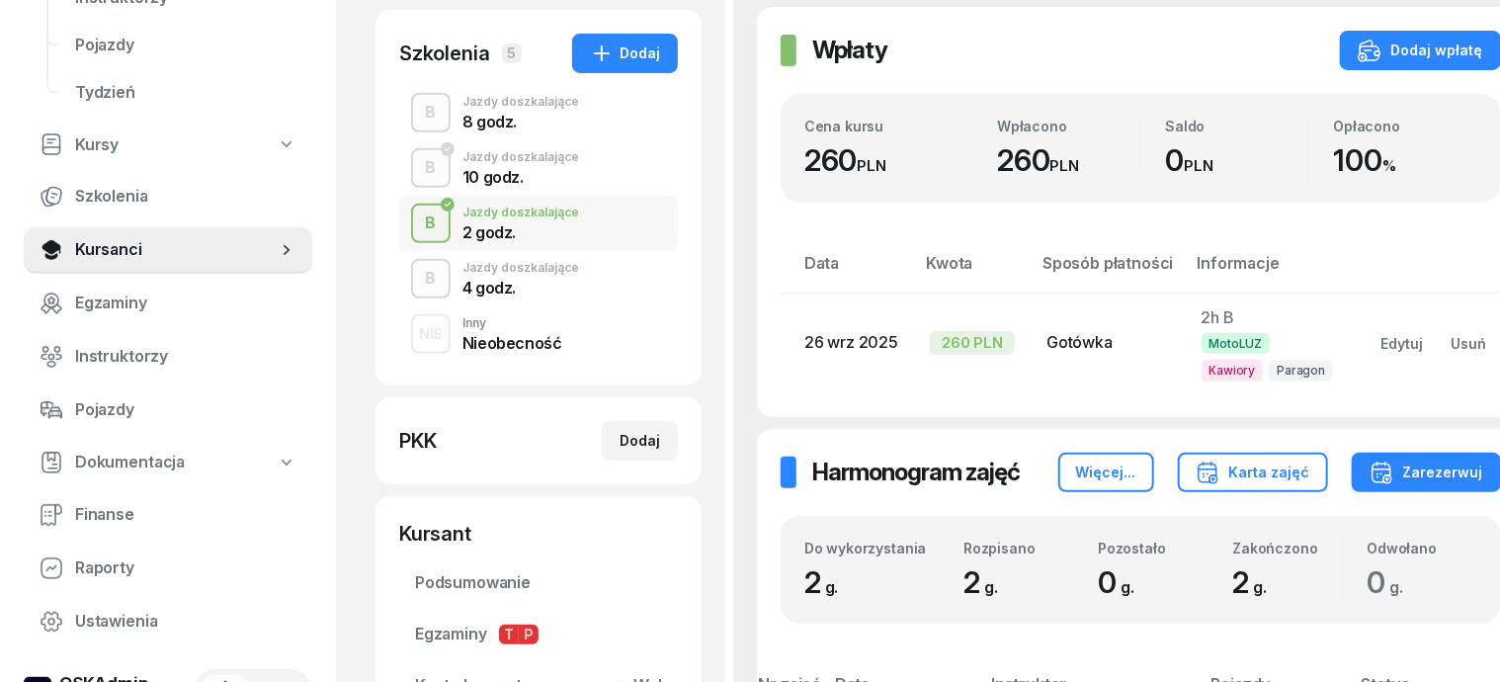
scroll to position [370, 0]
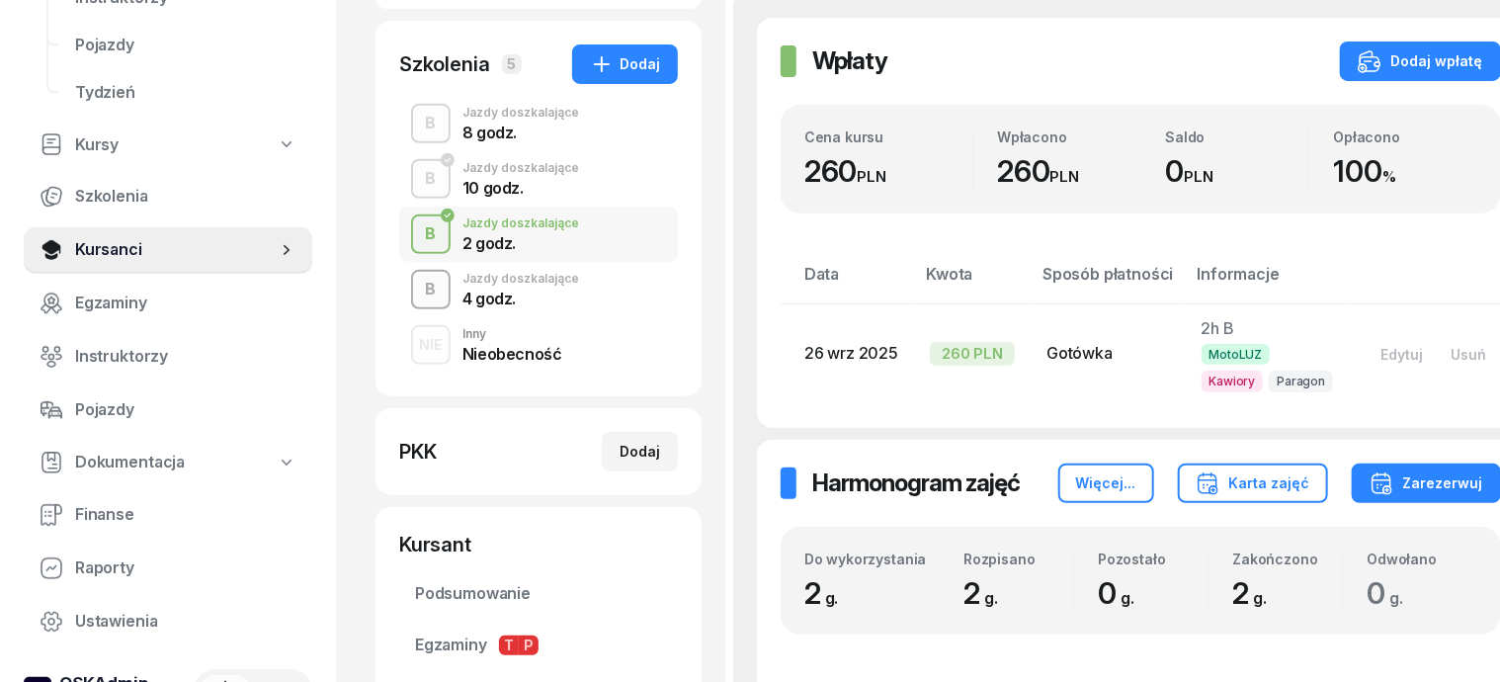
click at [418, 288] on div "B" at bounding box center [431, 290] width 27 height 34
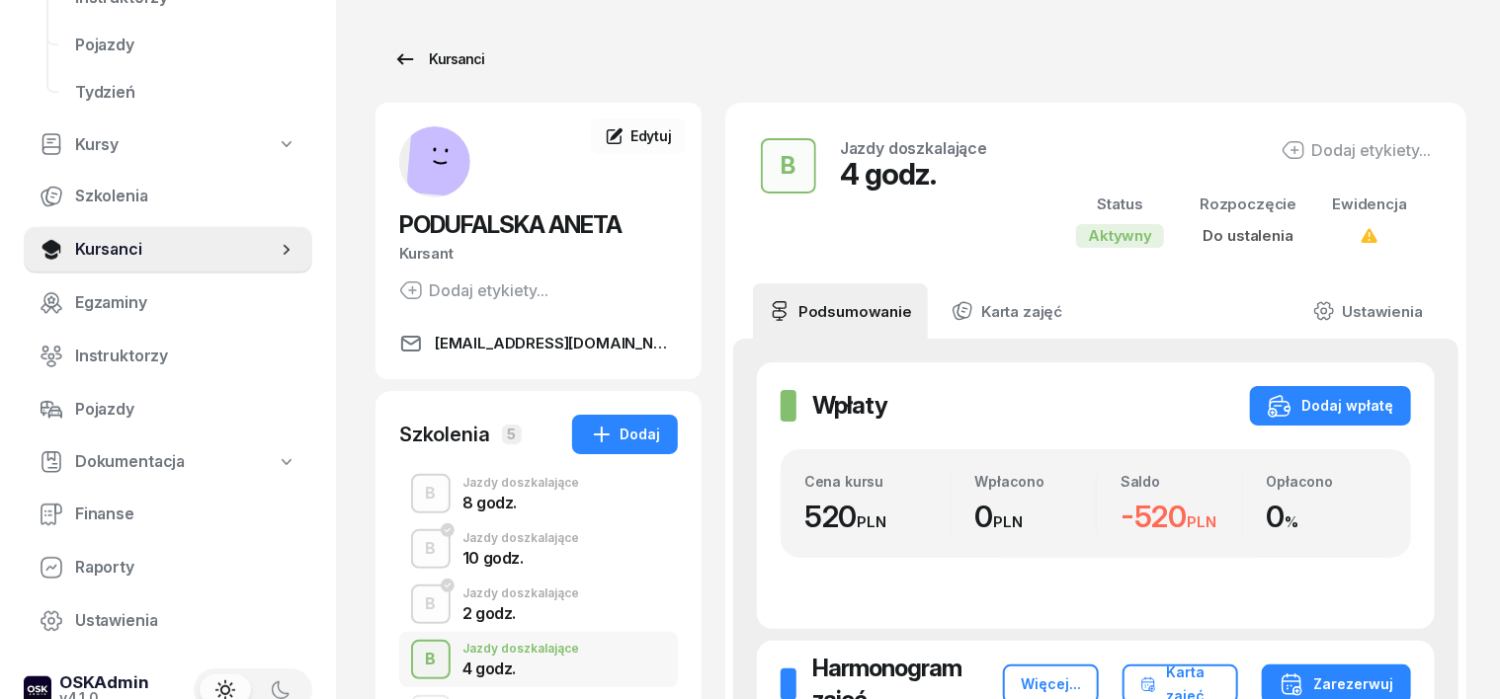
click at [423, 55] on div "Kursanci" at bounding box center [438, 59] width 91 height 24
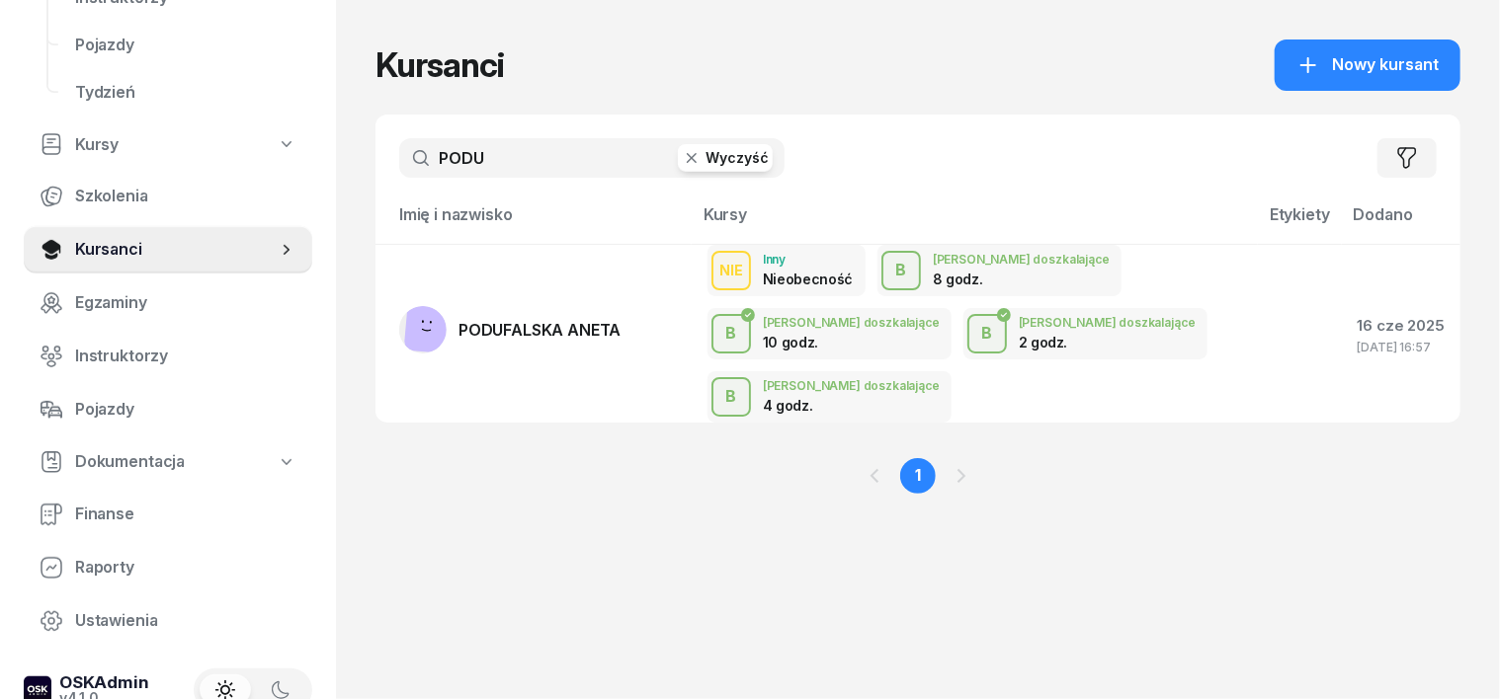
click at [682, 154] on icon "button" at bounding box center [692, 158] width 20 height 20
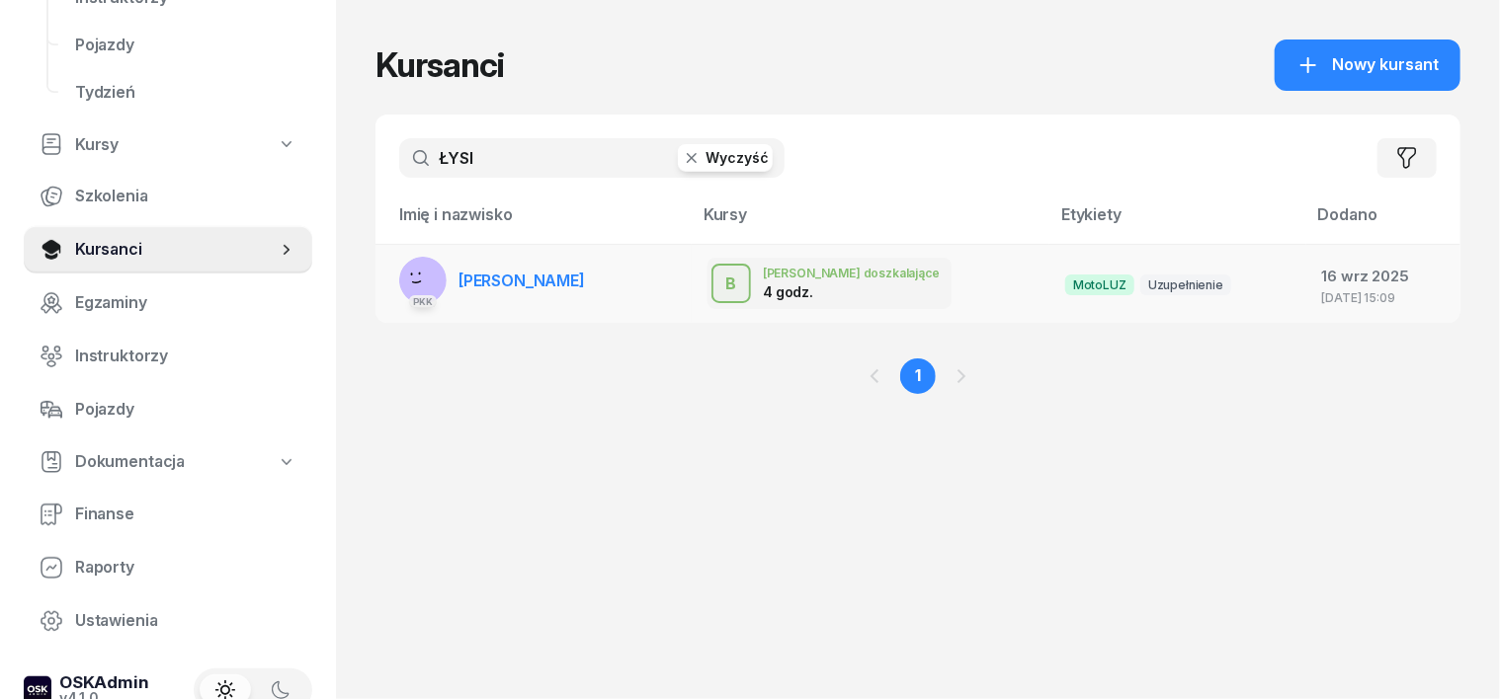
type input "ŁYSI"
click at [395, 278] on rect at bounding box center [425, 283] width 61 height 61
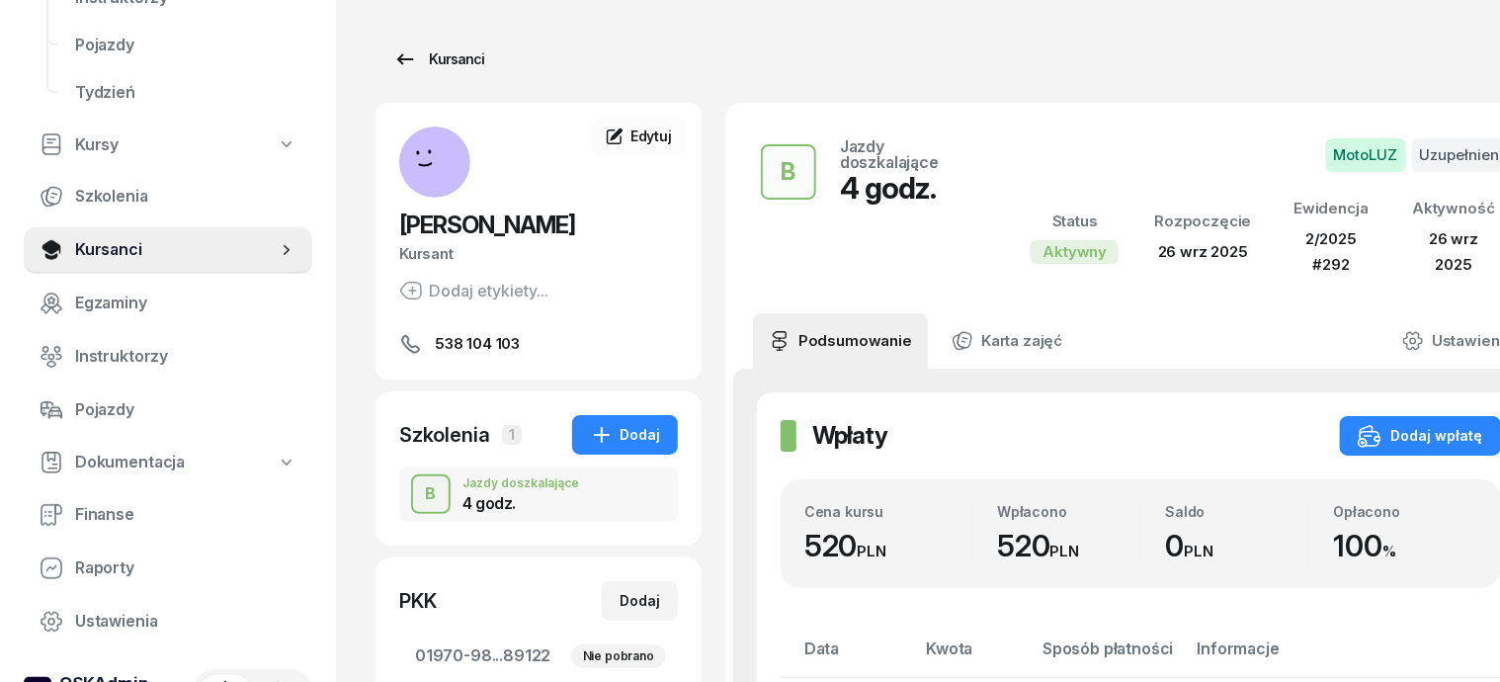
click at [431, 64] on div "Kursanci" at bounding box center [438, 59] width 91 height 24
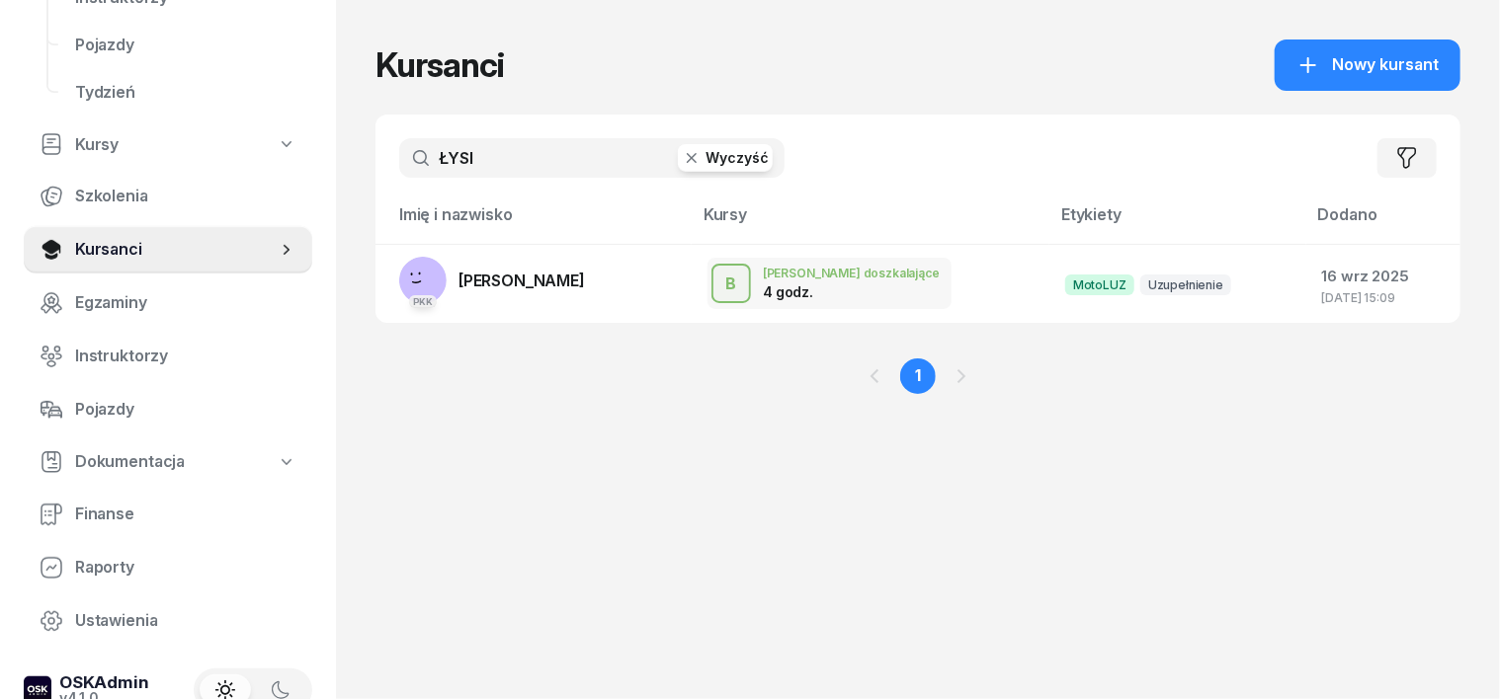
click at [682, 158] on icon "button" at bounding box center [692, 158] width 20 height 20
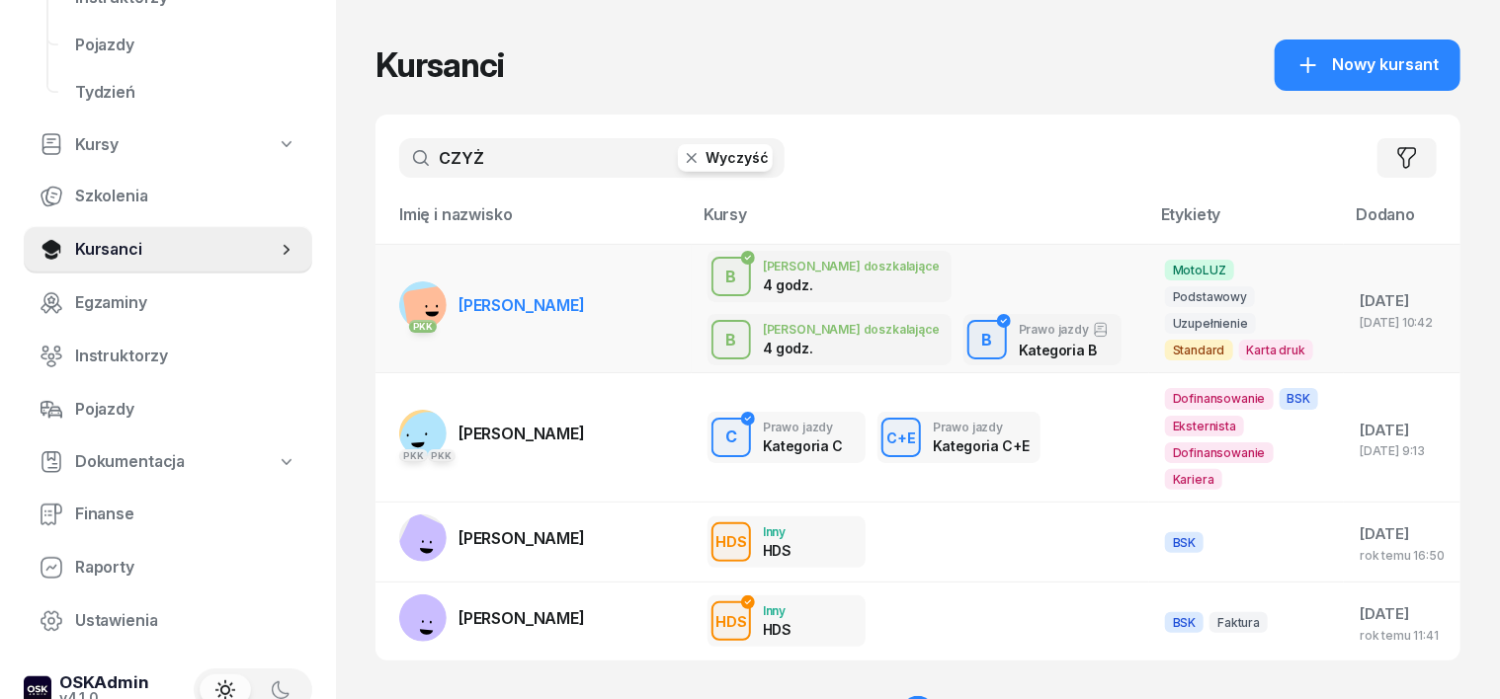
type input "CZYŻ"
click at [402, 300] on rect at bounding box center [429, 312] width 54 height 54
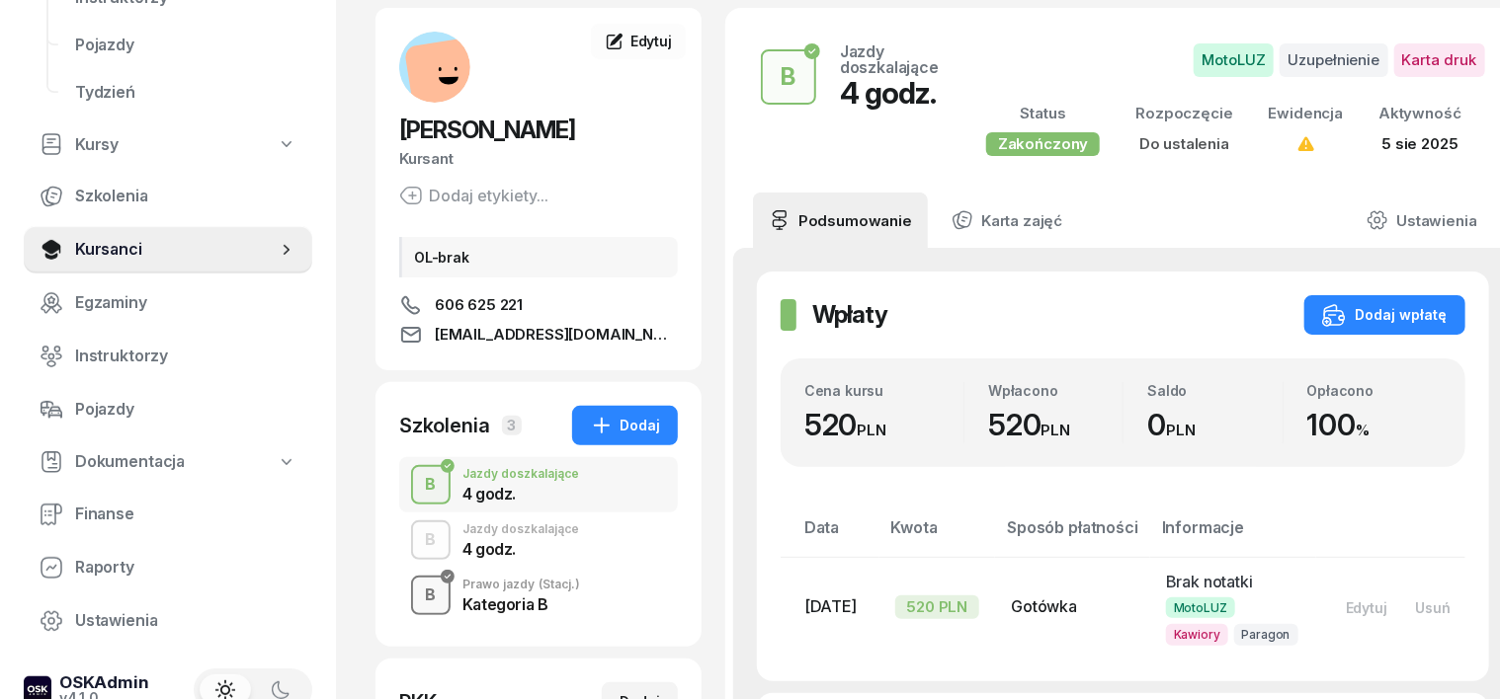
scroll to position [122, 0]
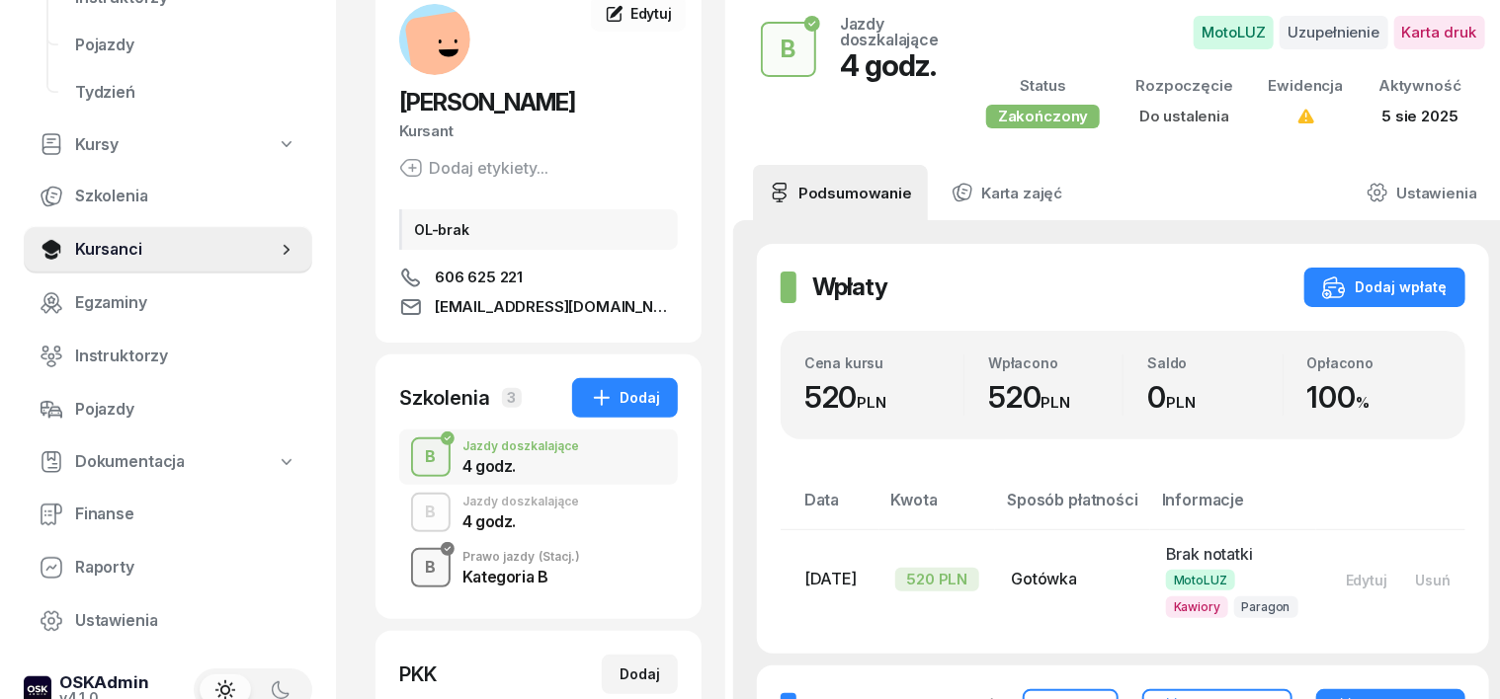
click at [418, 575] on div "B" at bounding box center [431, 568] width 27 height 34
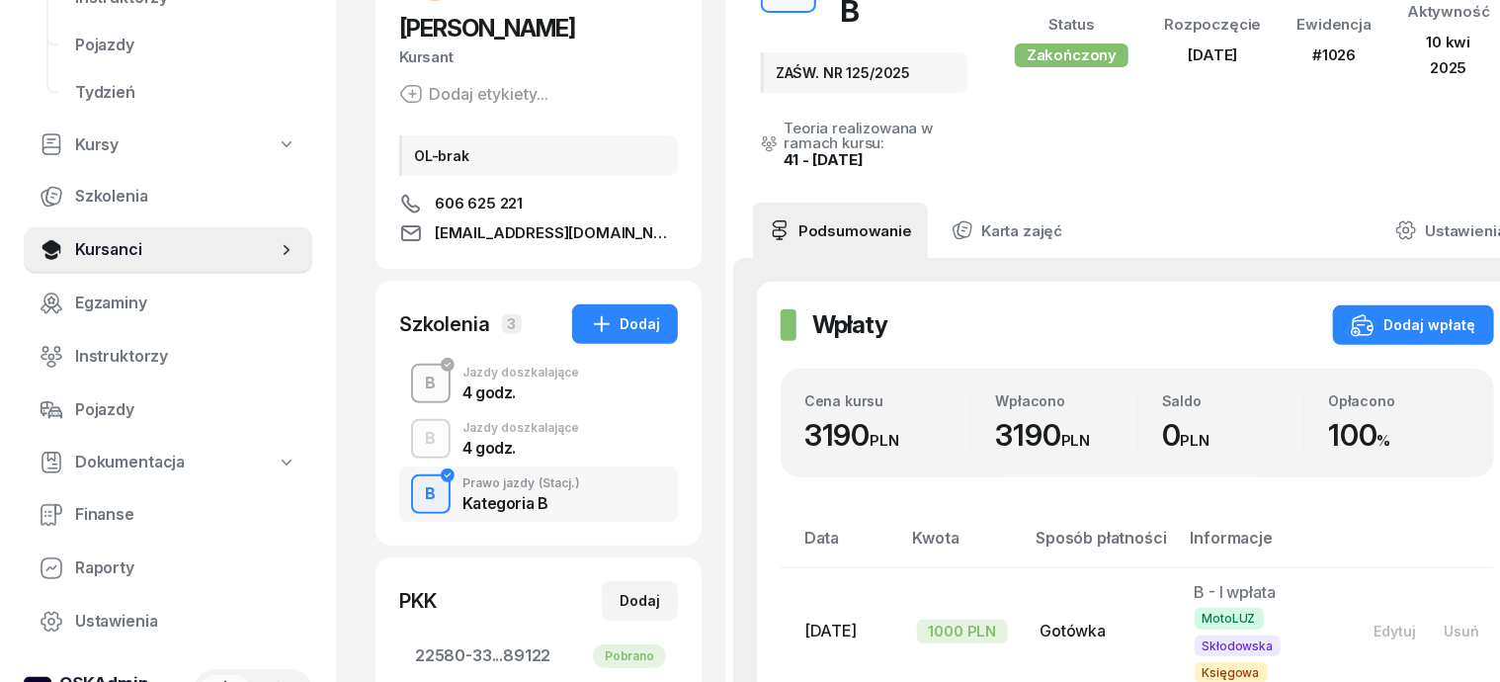
scroll to position [247, 0]
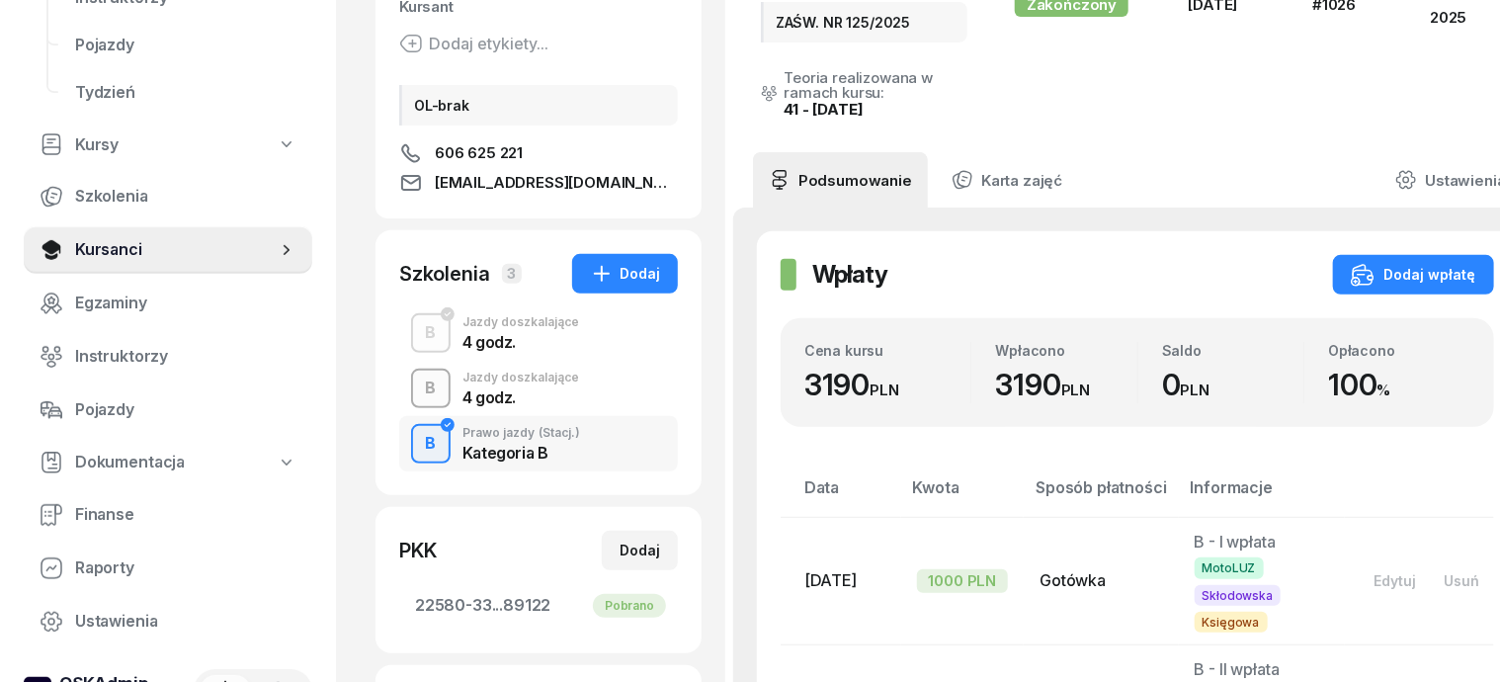
click at [418, 384] on div "B" at bounding box center [431, 388] width 27 height 34
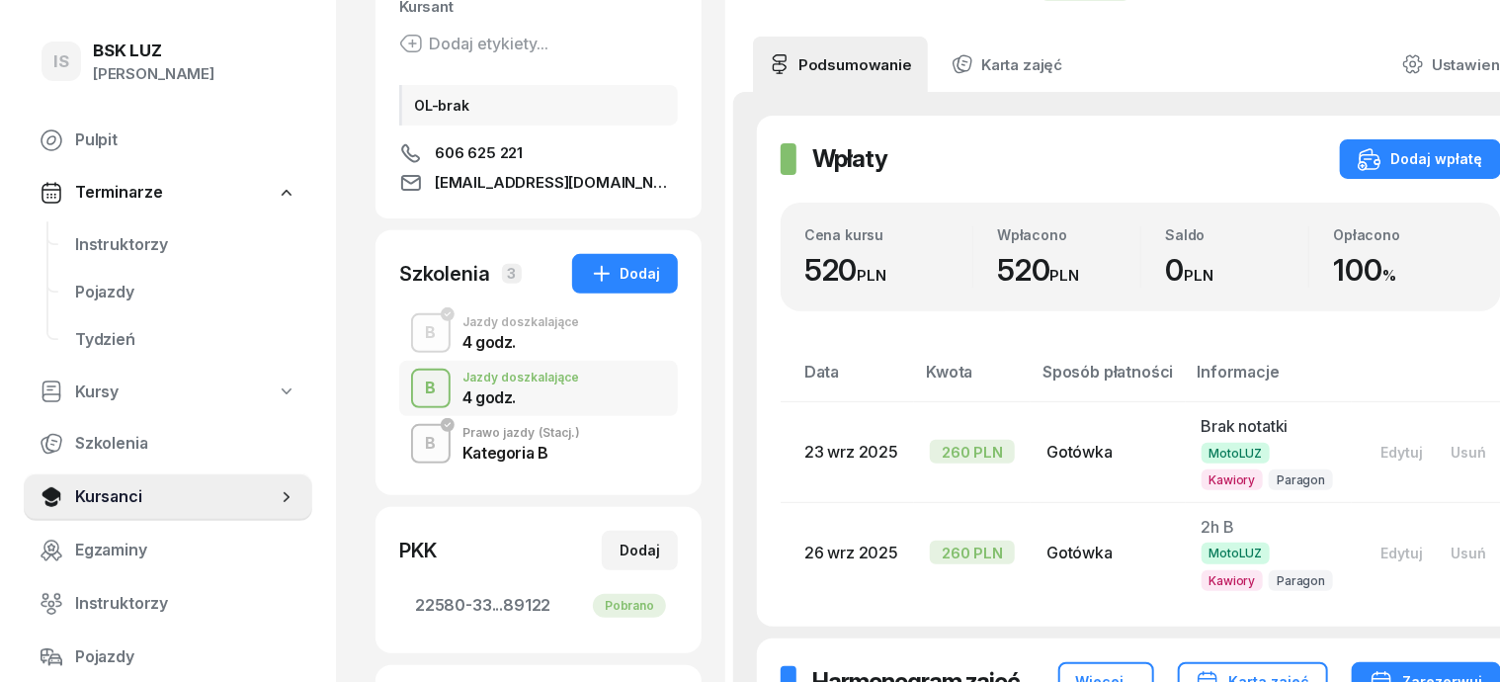
click at [404, 7] on div "Kursant" at bounding box center [538, 7] width 279 height 26
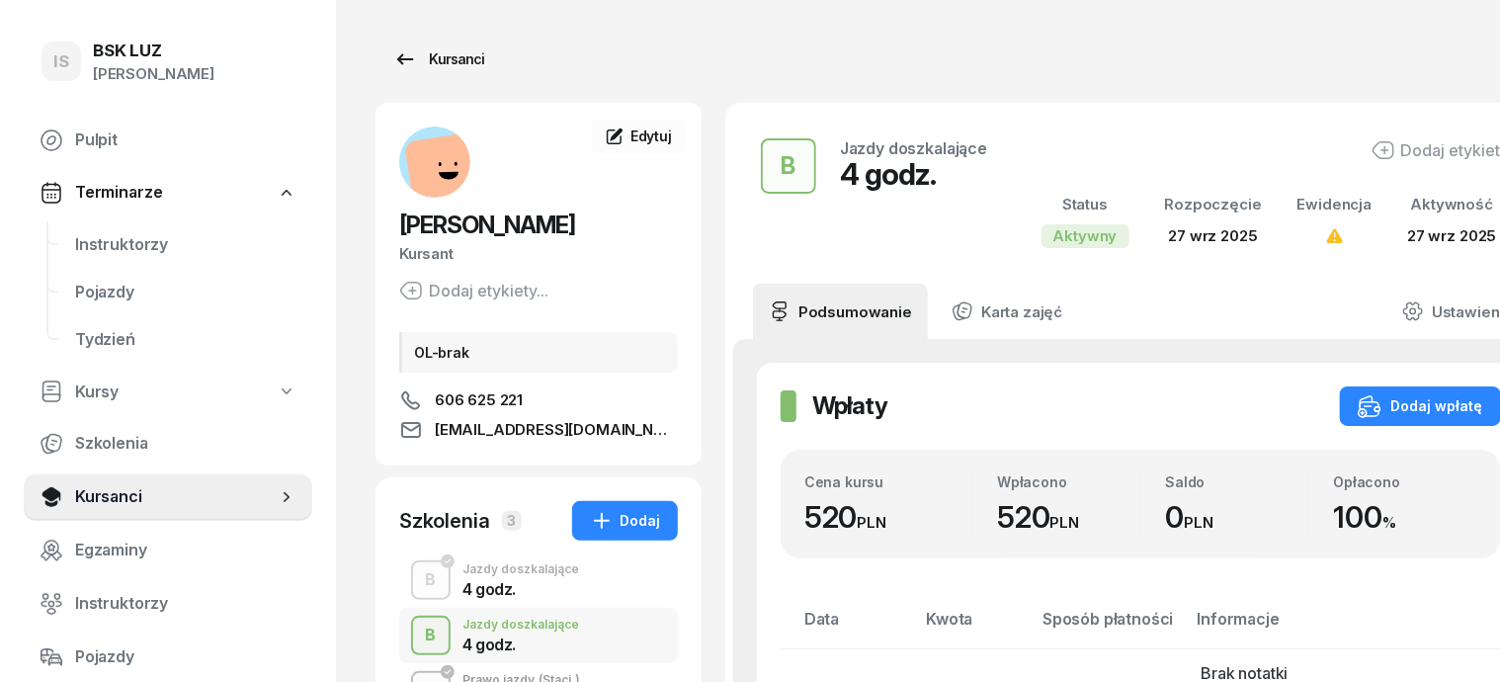
click at [429, 55] on div "Kursanci" at bounding box center [438, 59] width 91 height 24
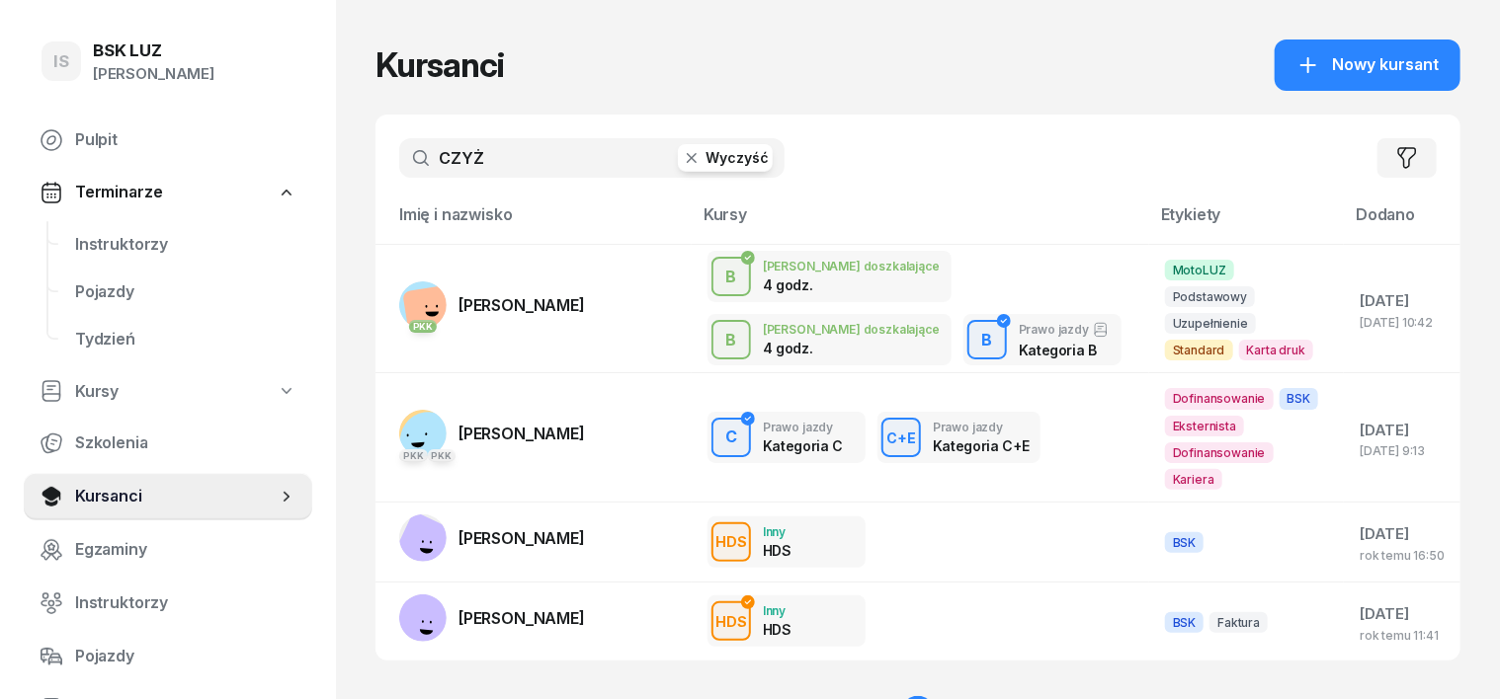
click at [682, 158] on icon "button" at bounding box center [692, 158] width 20 height 20
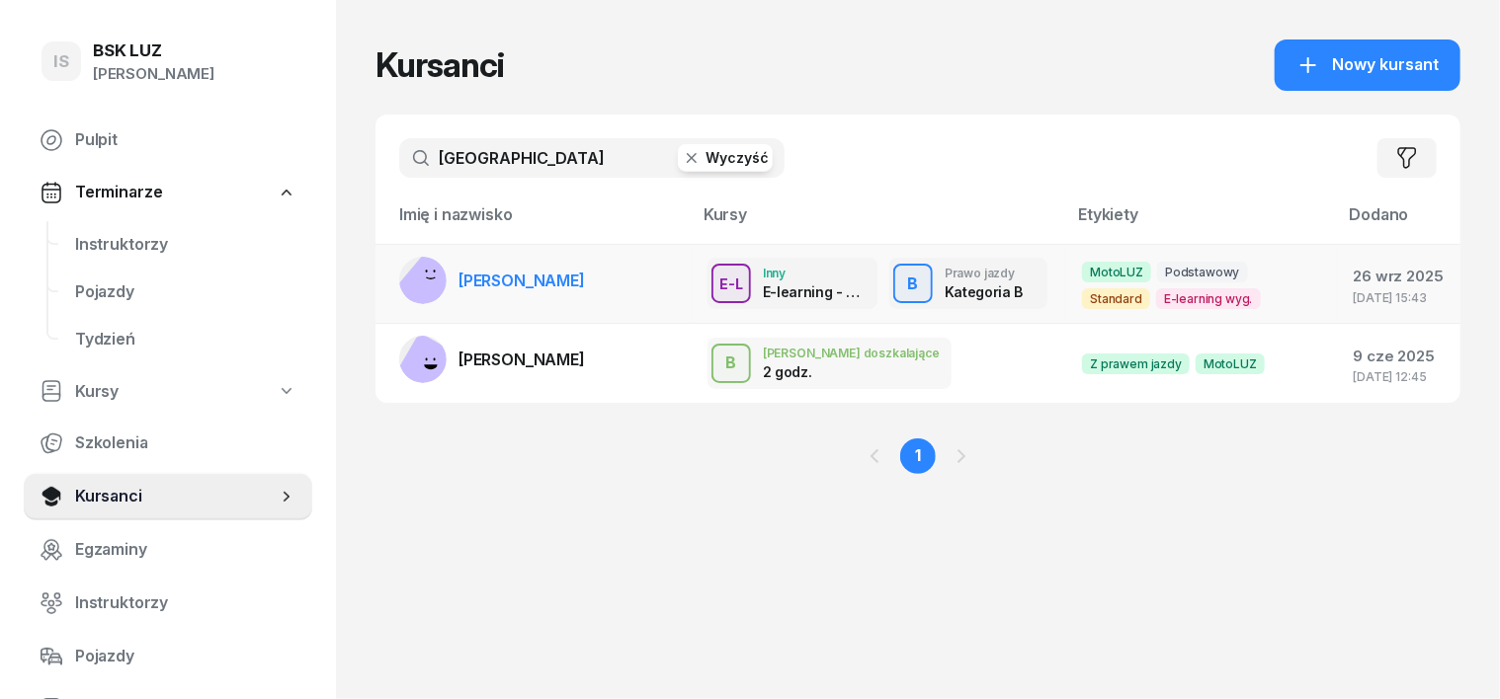
type input "[GEOGRAPHIC_DATA]"
click at [395, 278] on rect at bounding box center [431, 284] width 73 height 73
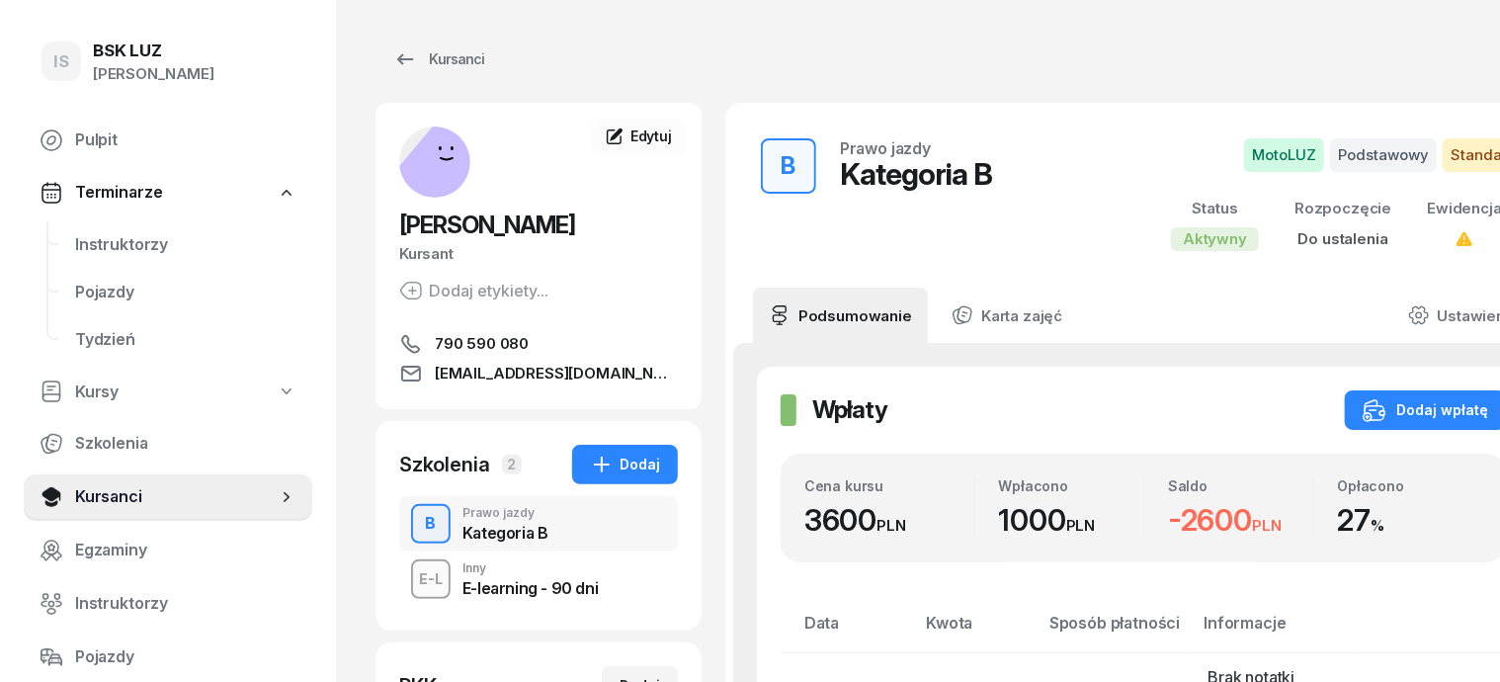
scroll to position [122, 0]
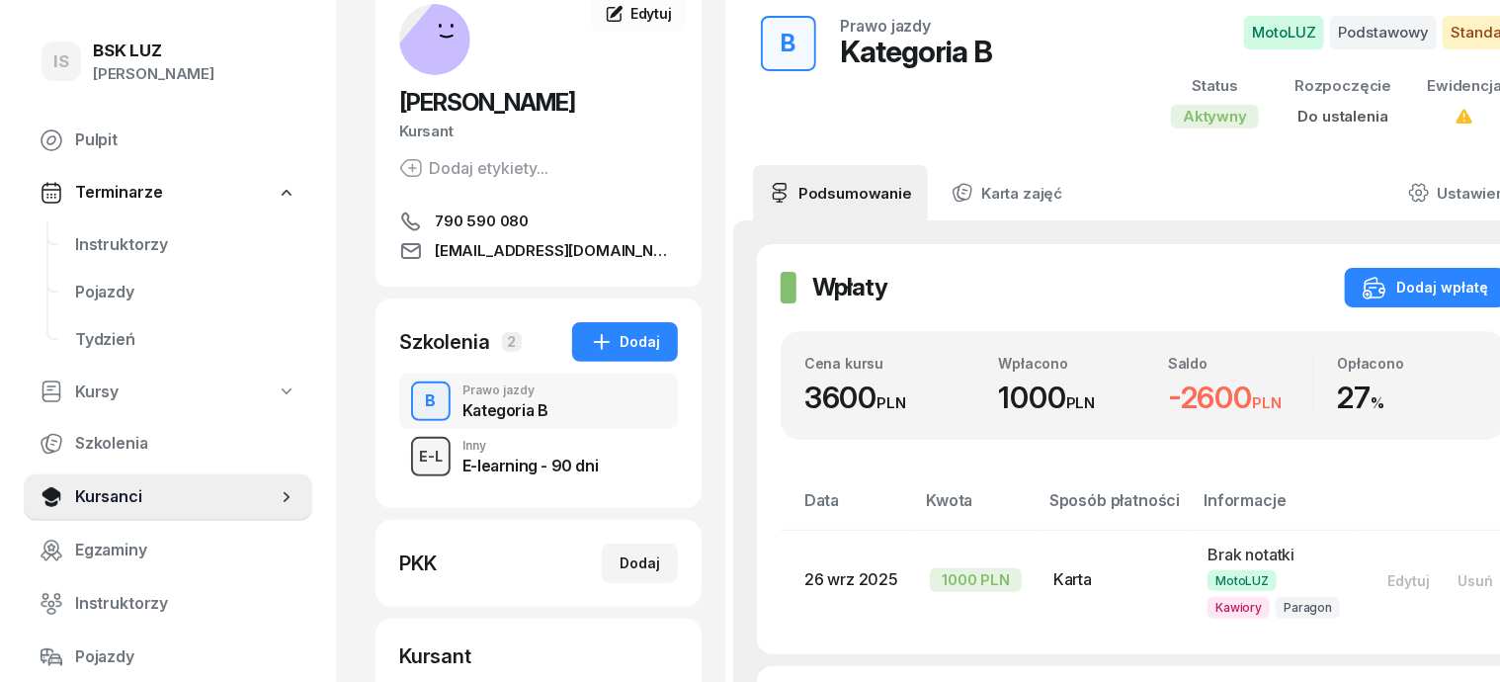
click at [411, 459] on div "E-L" at bounding box center [431, 456] width 40 height 25
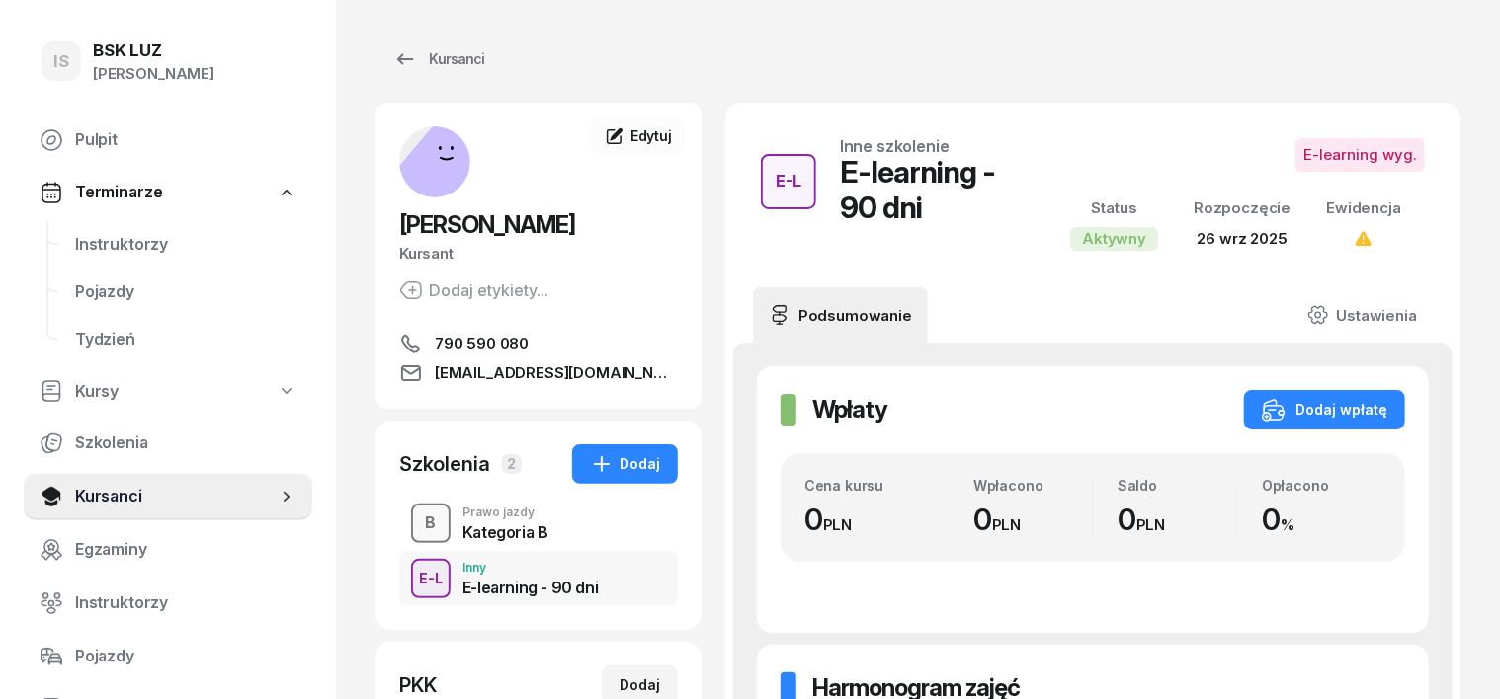
click at [418, 530] on div "B" at bounding box center [431, 524] width 27 height 34
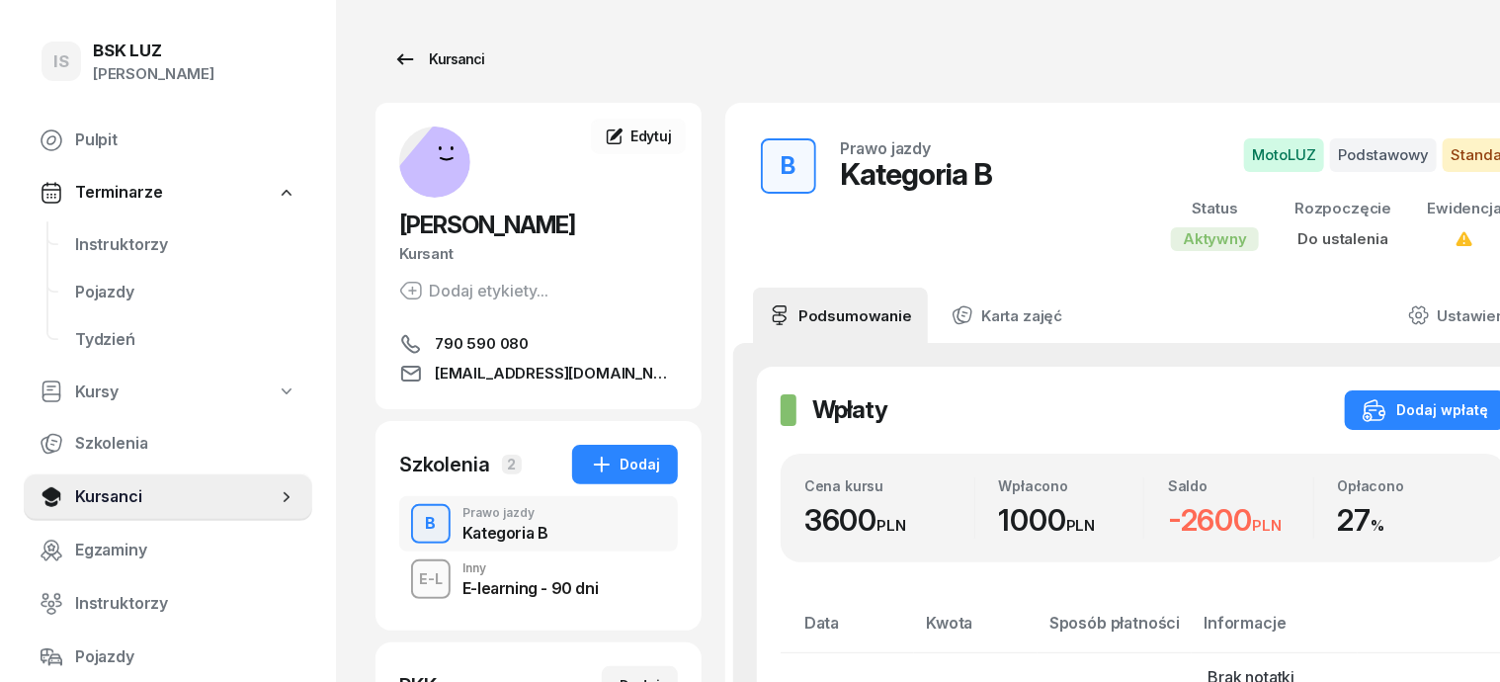
click at [431, 56] on div "Kursanci" at bounding box center [438, 59] width 91 height 24
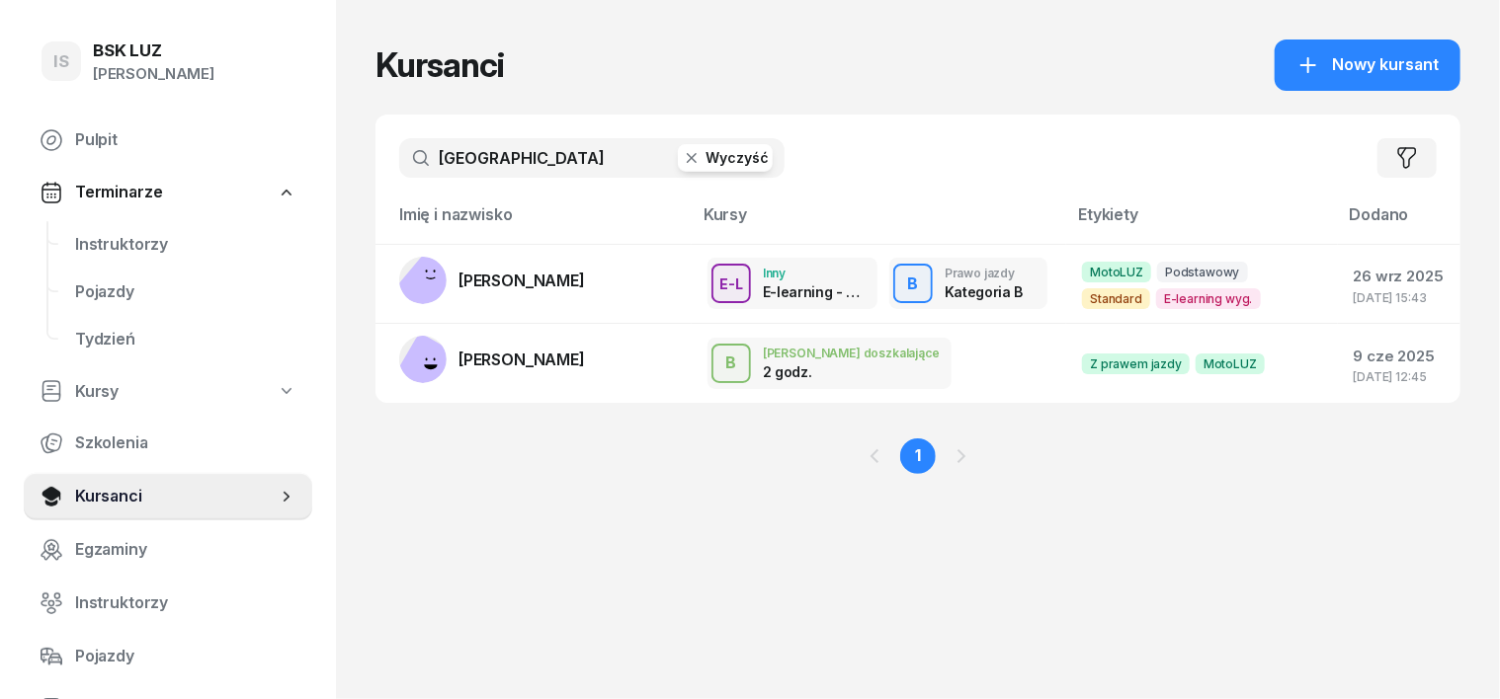
click at [682, 159] on icon "button" at bounding box center [692, 158] width 20 height 20
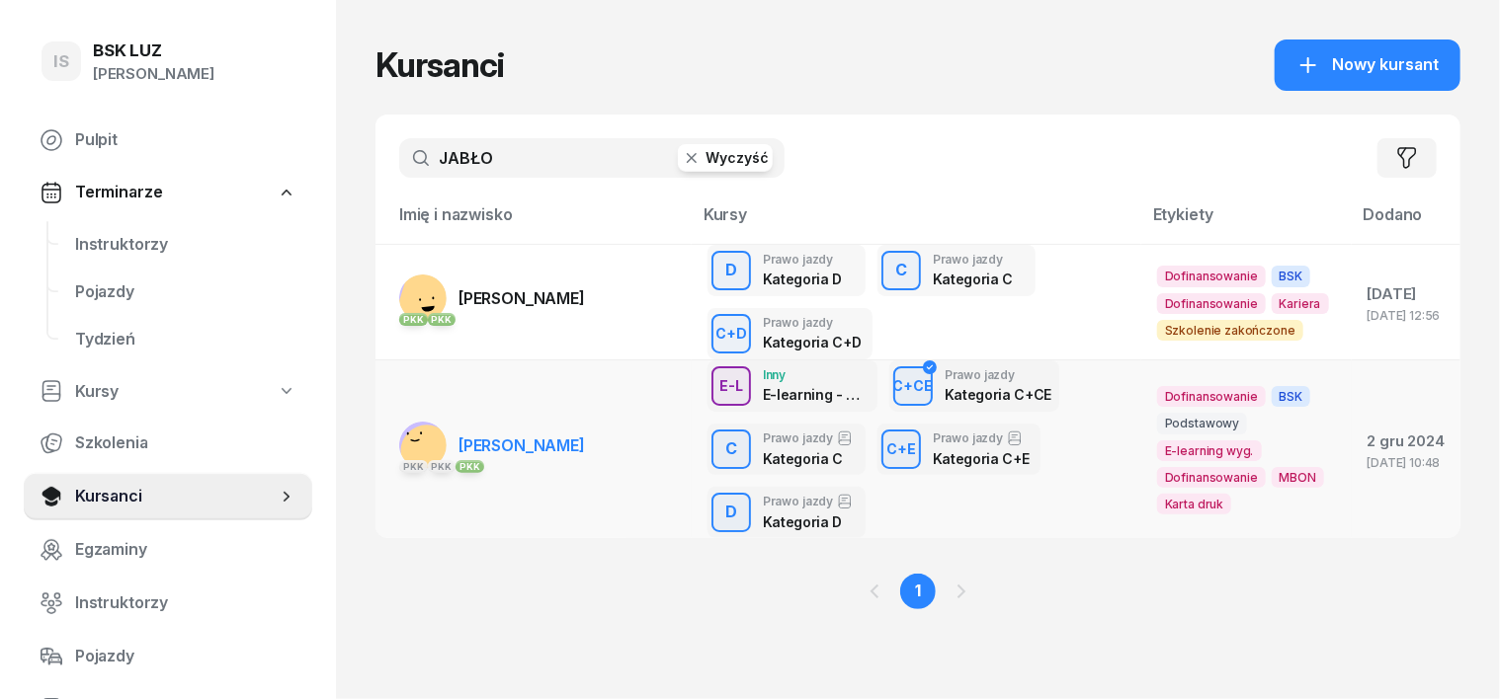
type input "JABŁO"
click at [393, 449] on rect at bounding box center [427, 451] width 68 height 68
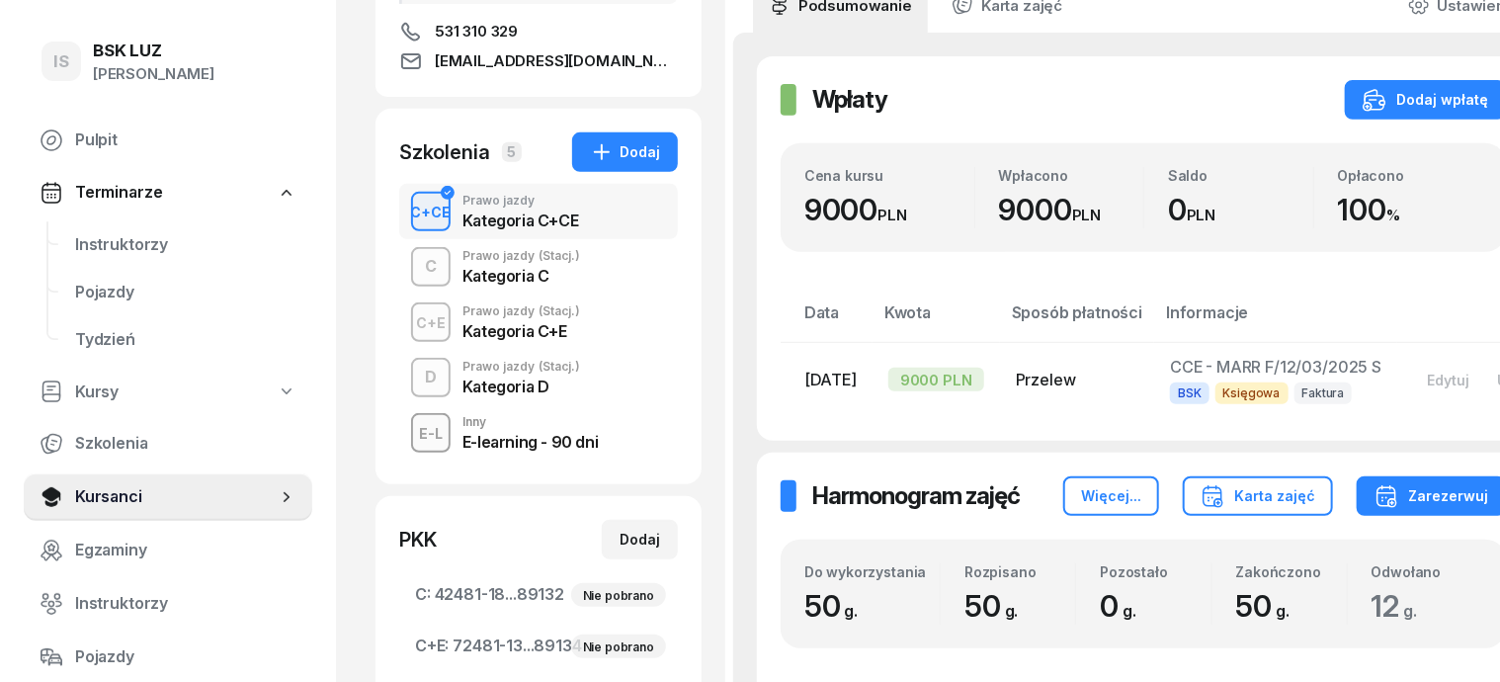
scroll to position [370, 0]
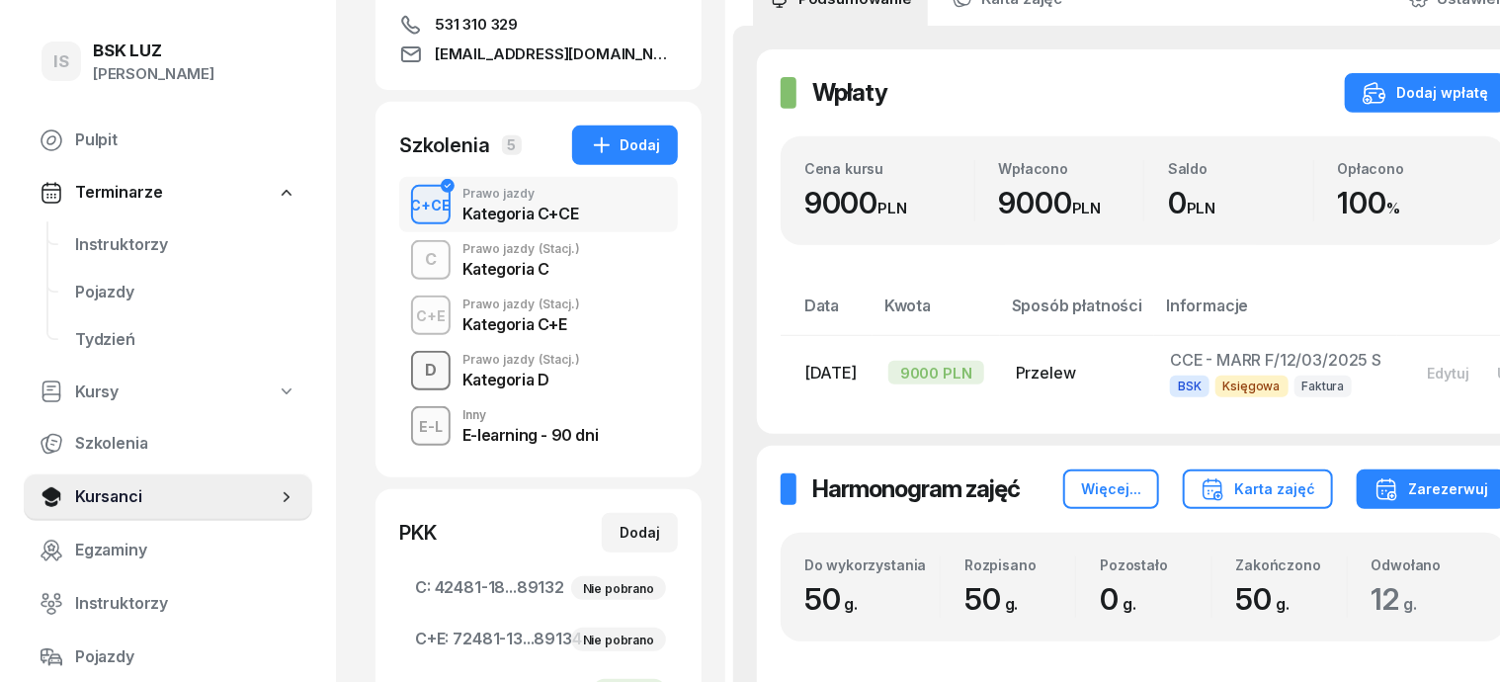
click at [417, 366] on div "D" at bounding box center [431, 371] width 28 height 34
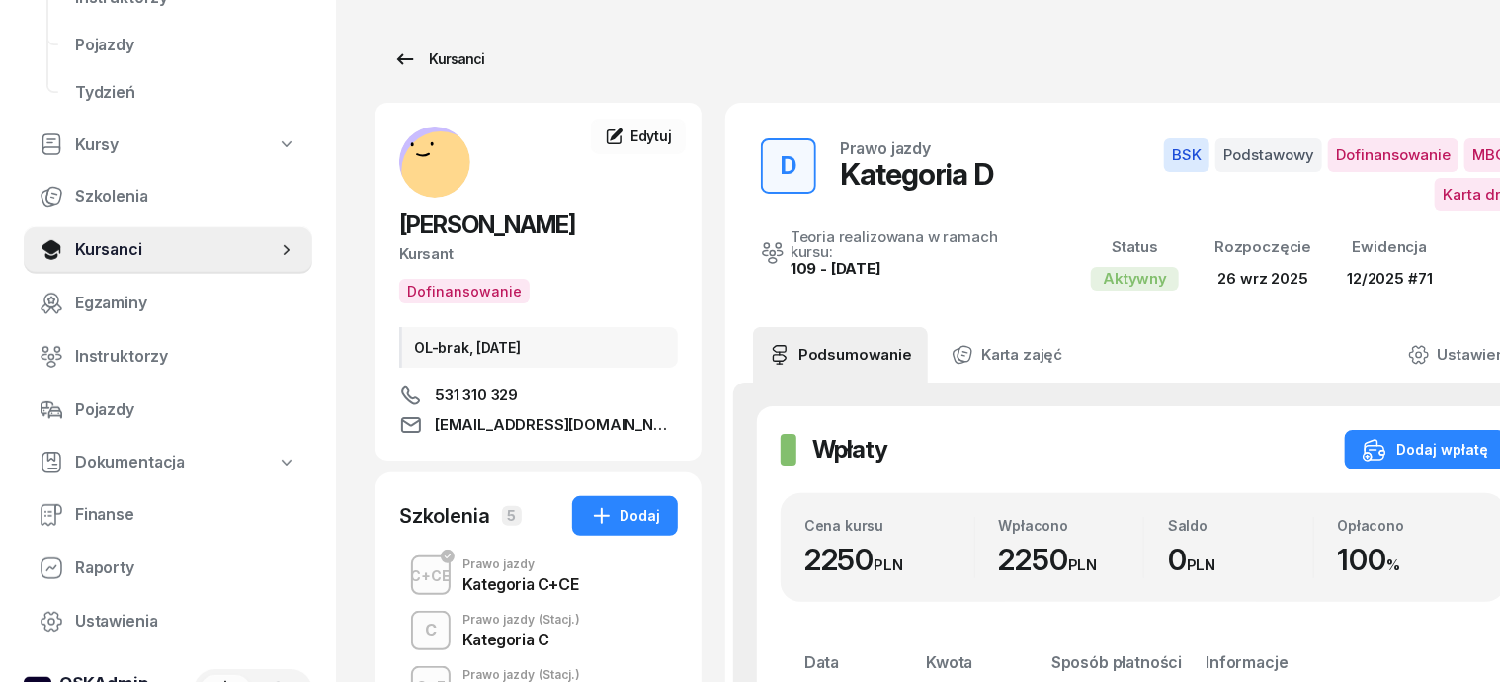
click at [417, 59] on div "Kursanci" at bounding box center [438, 59] width 91 height 24
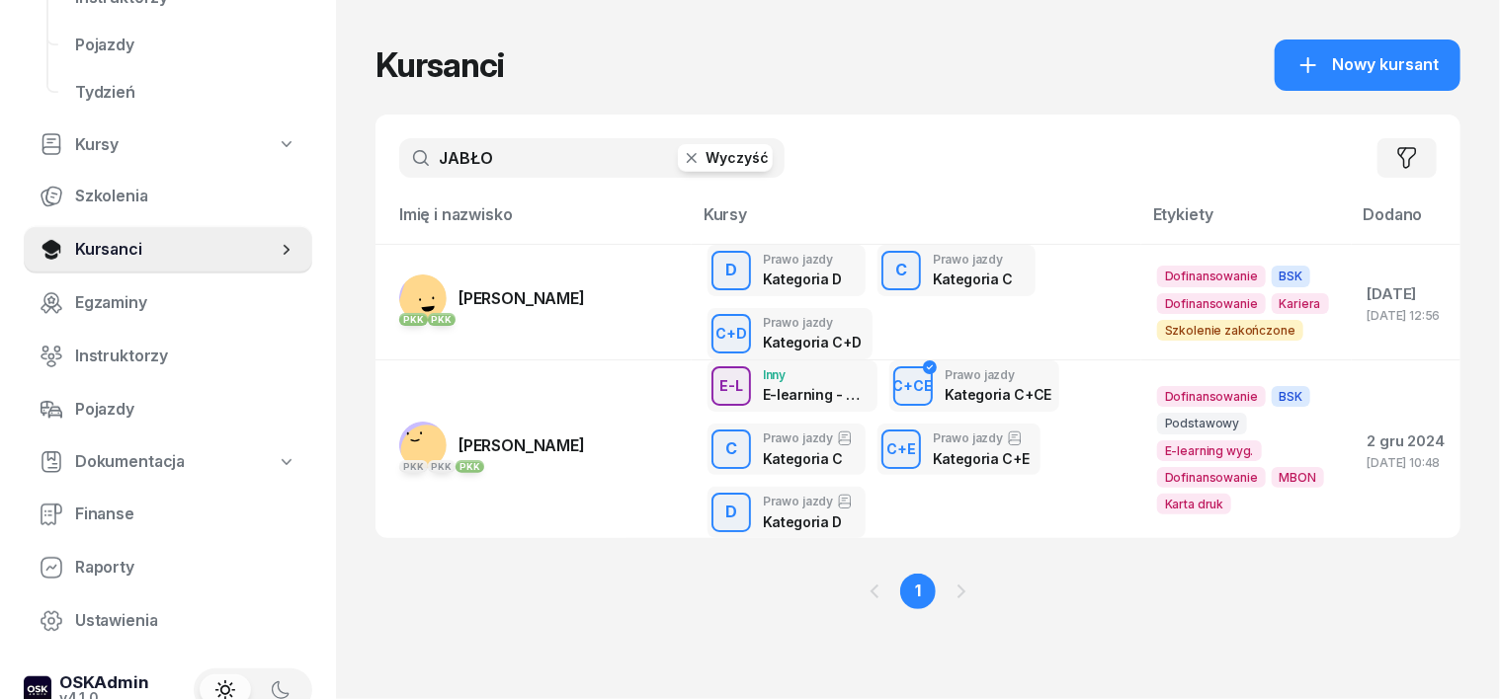
click at [682, 162] on icon "button" at bounding box center [692, 158] width 20 height 20
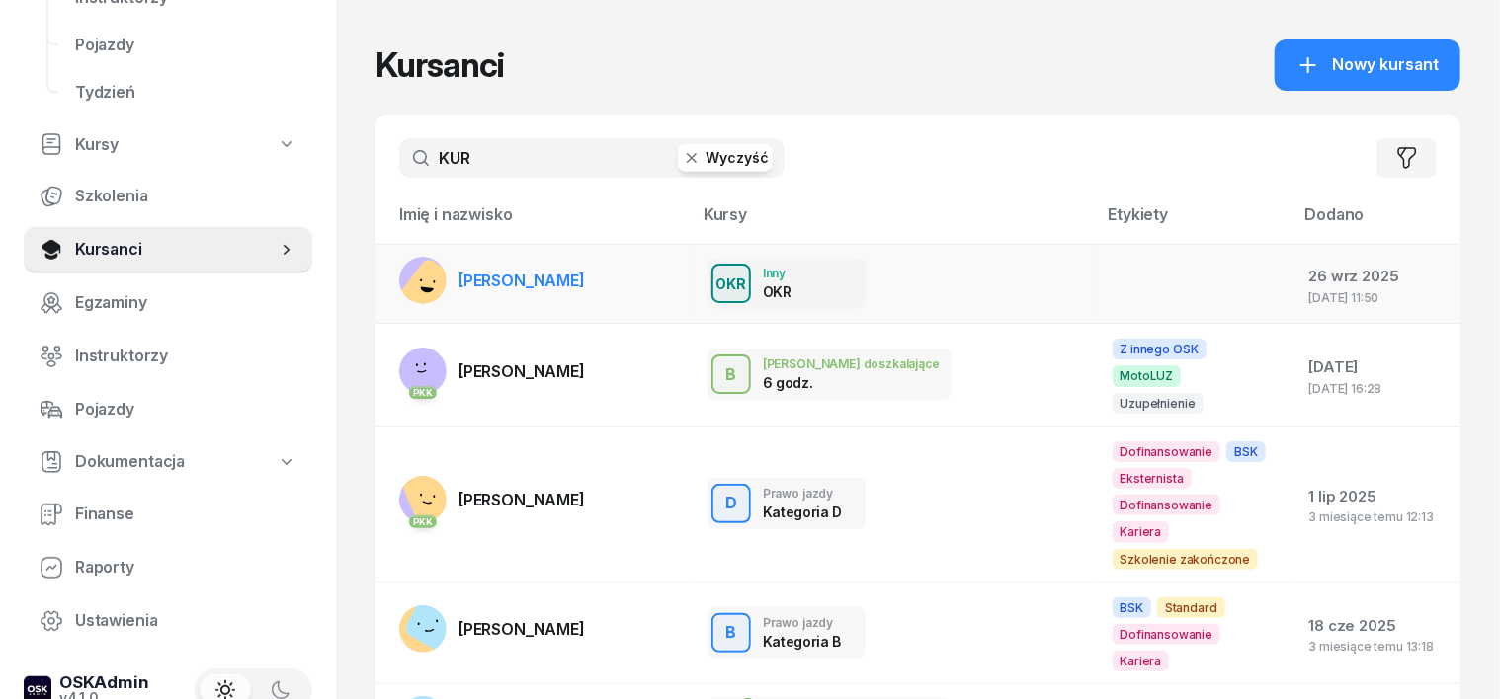
type input "KUR"
click at [396, 288] on rect at bounding box center [432, 292] width 73 height 73
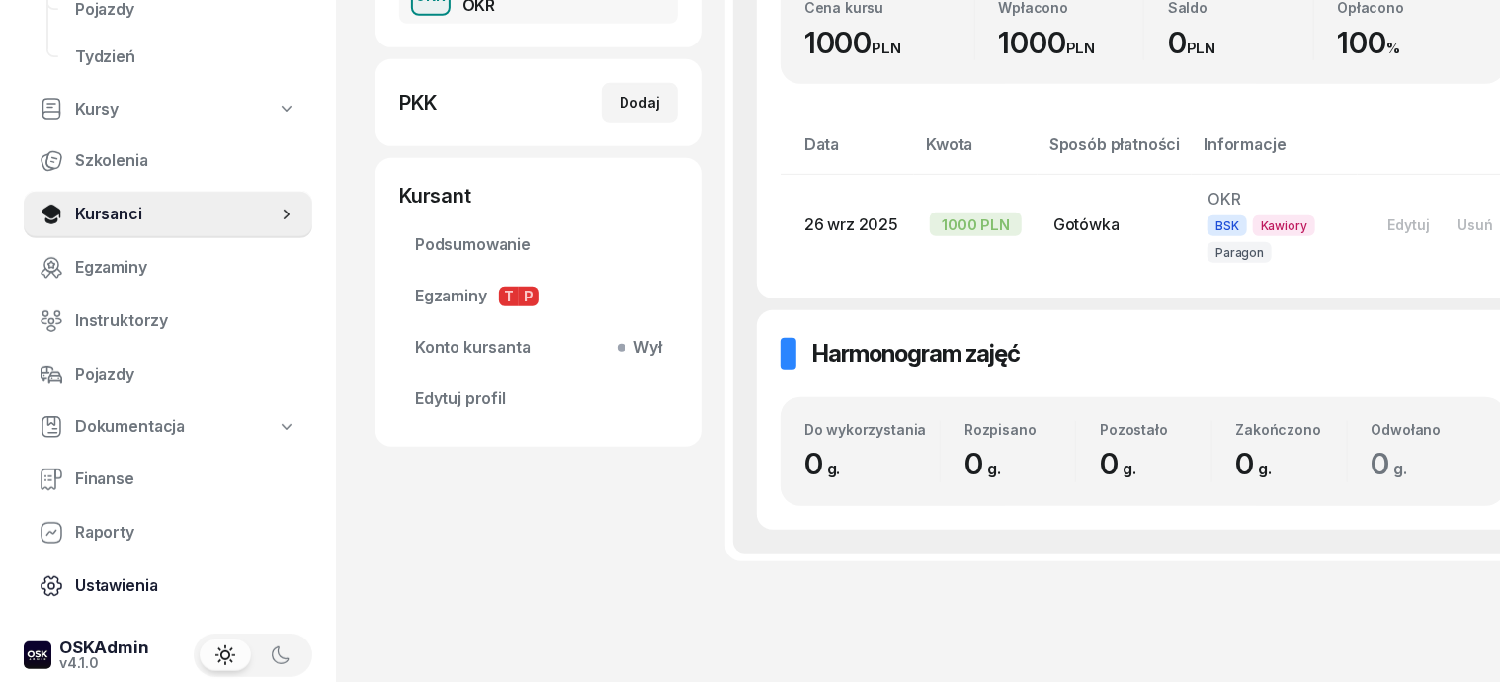
scroll to position [494, 0]
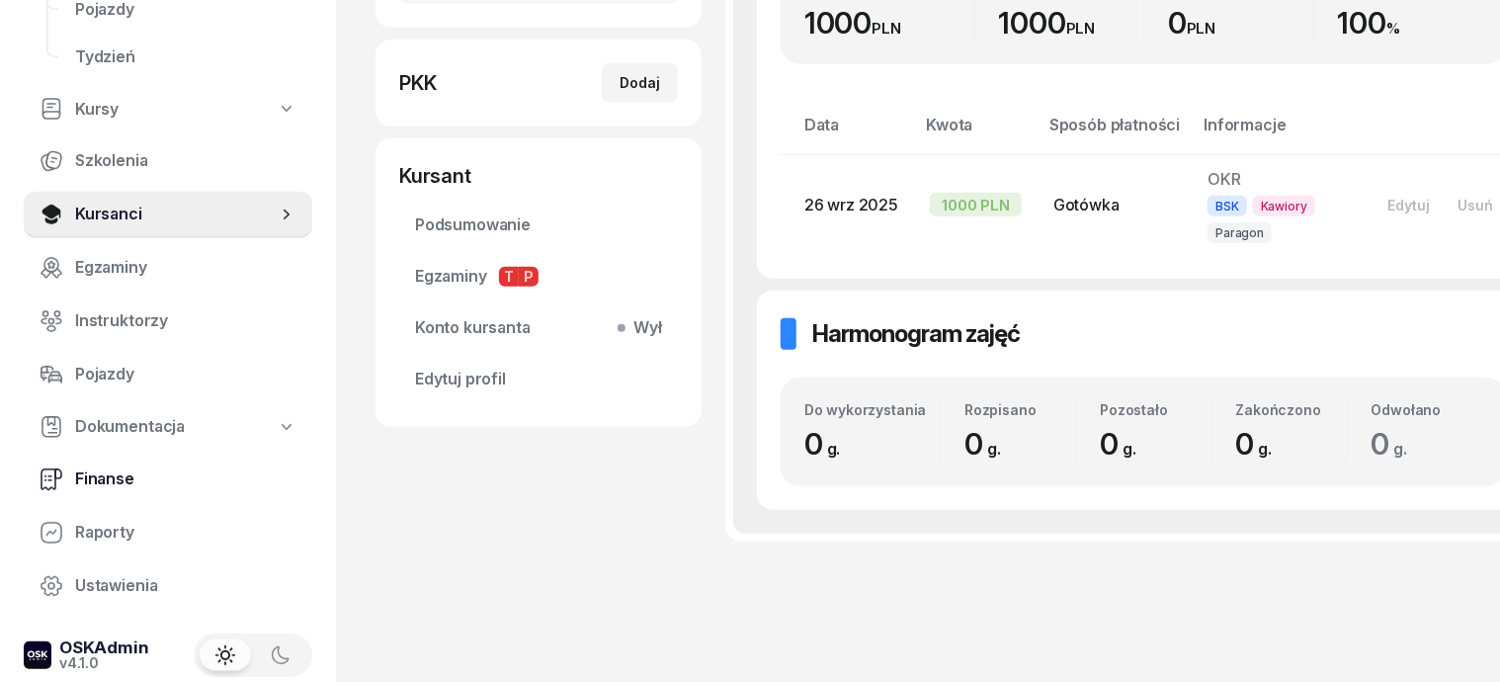
click at [119, 478] on span "Finanse" at bounding box center [185, 479] width 221 height 26
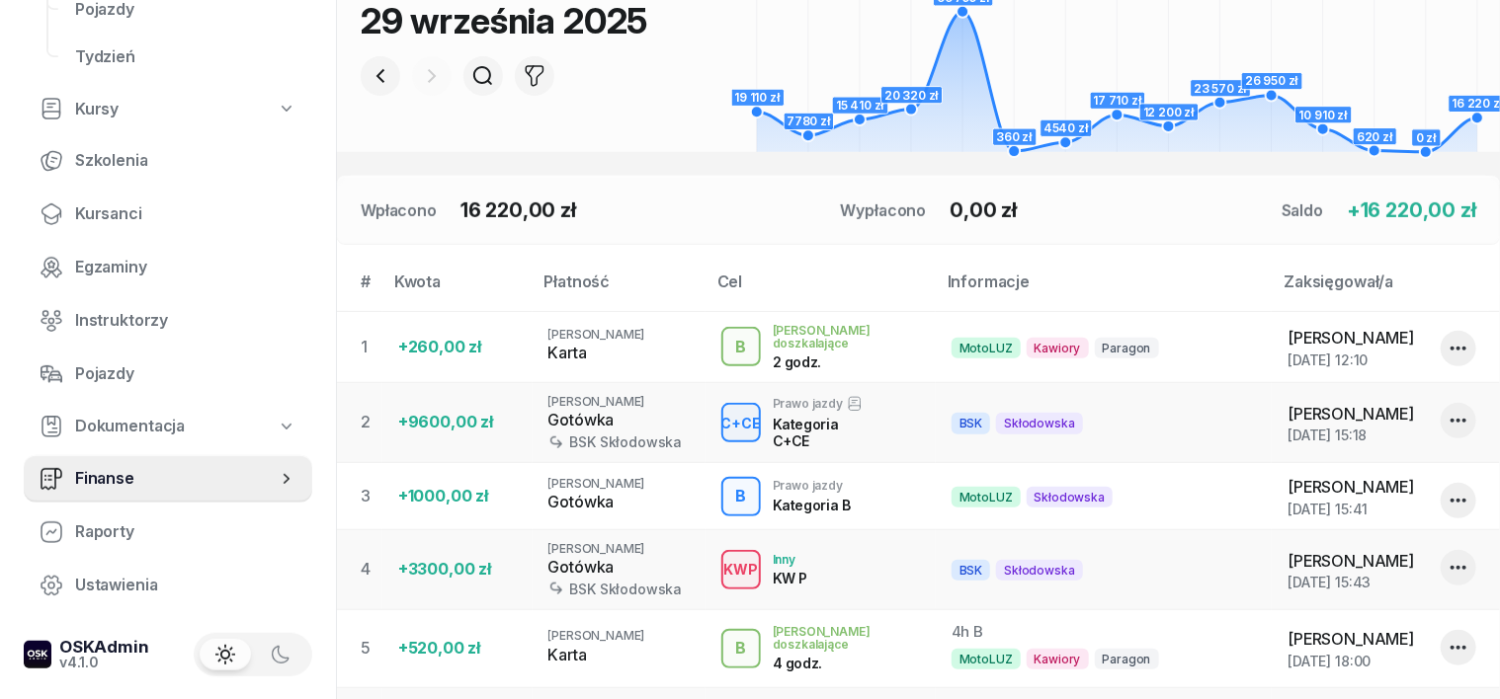
scroll to position [358, 0]
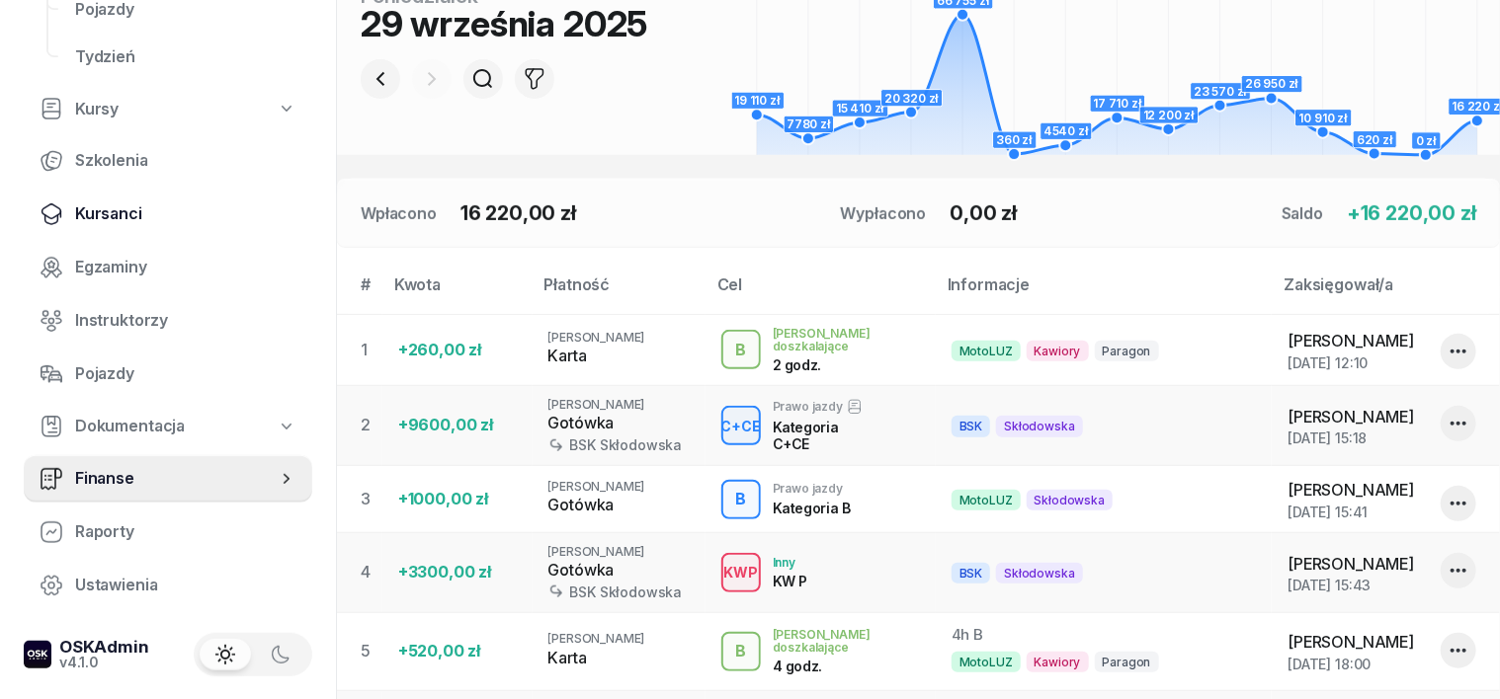
click at [126, 212] on span "Kursanci" at bounding box center [185, 215] width 221 height 26
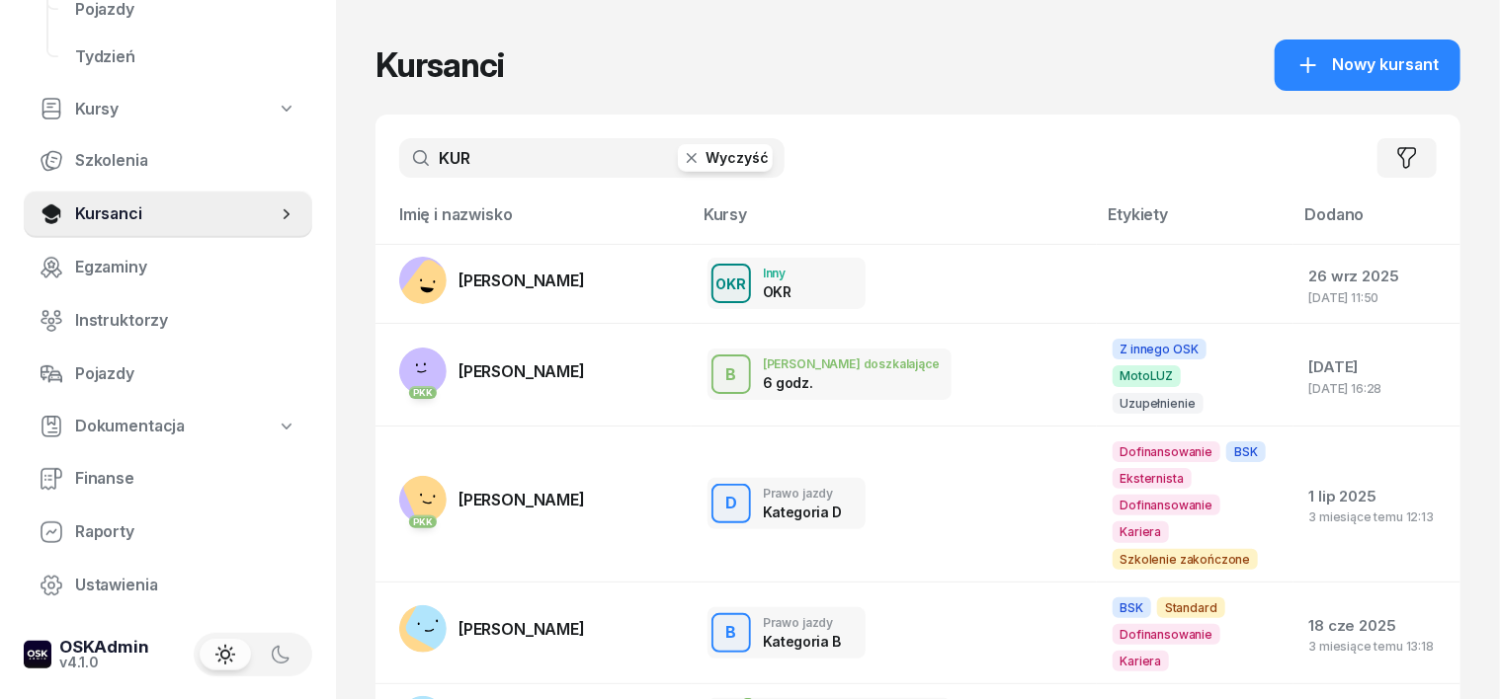
click at [399, 154] on input "KUR" at bounding box center [591, 158] width 385 height 40
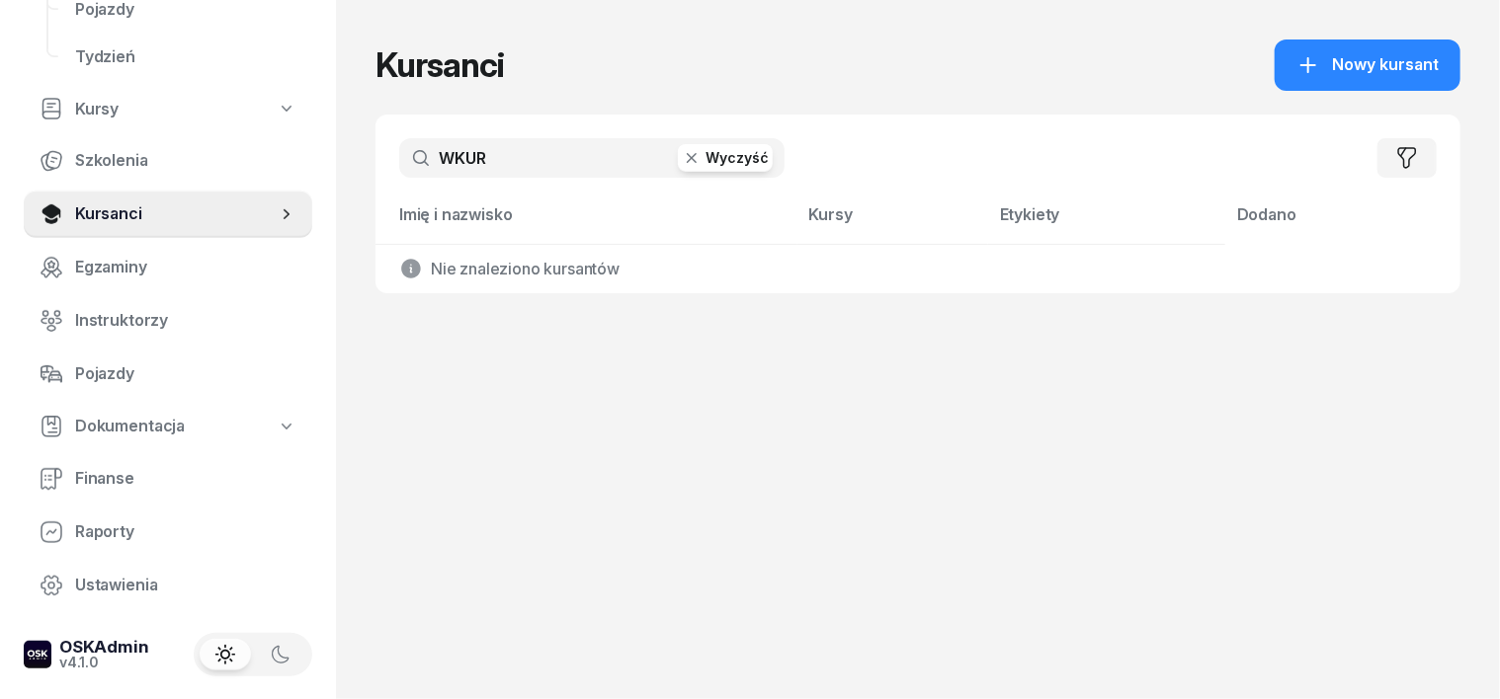
type input "WKUR"
click at [682, 155] on icon "button" at bounding box center [692, 158] width 20 height 20
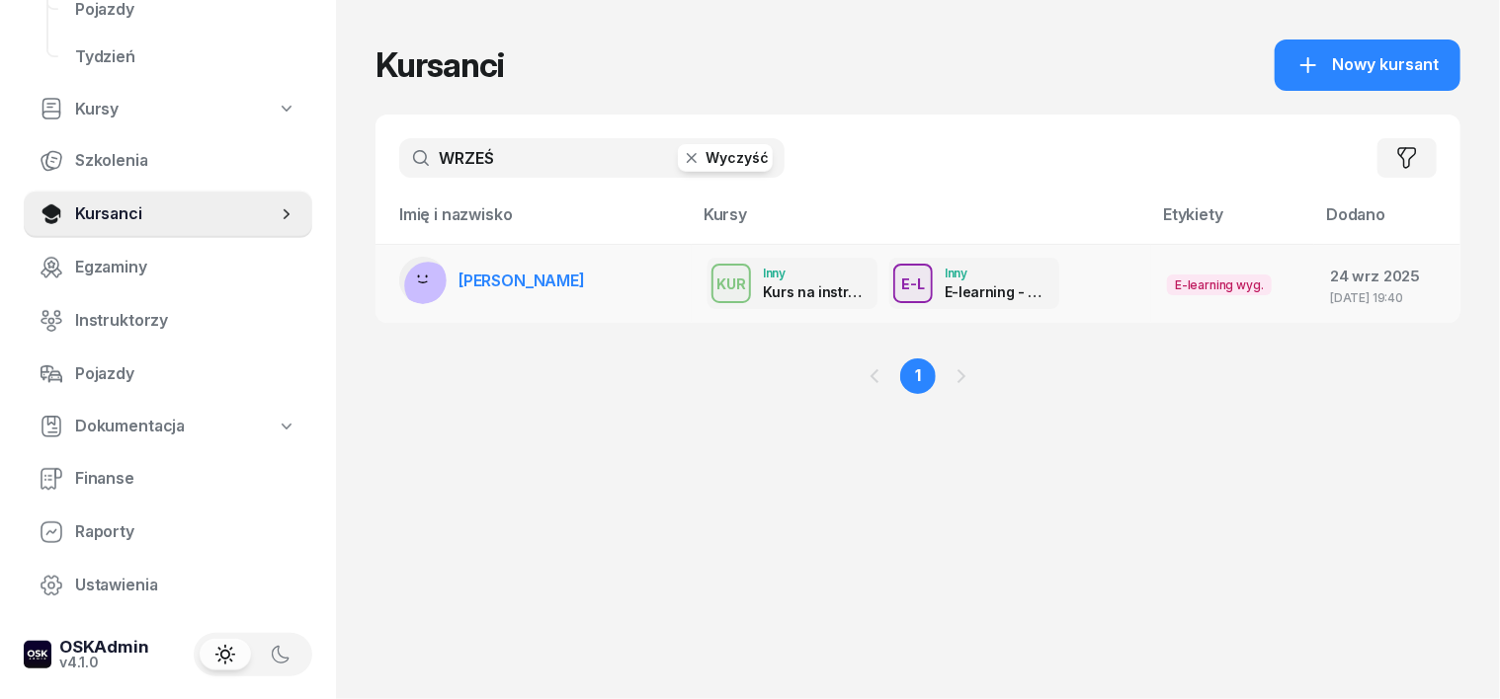
type input "WRZEŚ"
click at [404, 280] on rect at bounding box center [427, 285] width 47 height 47
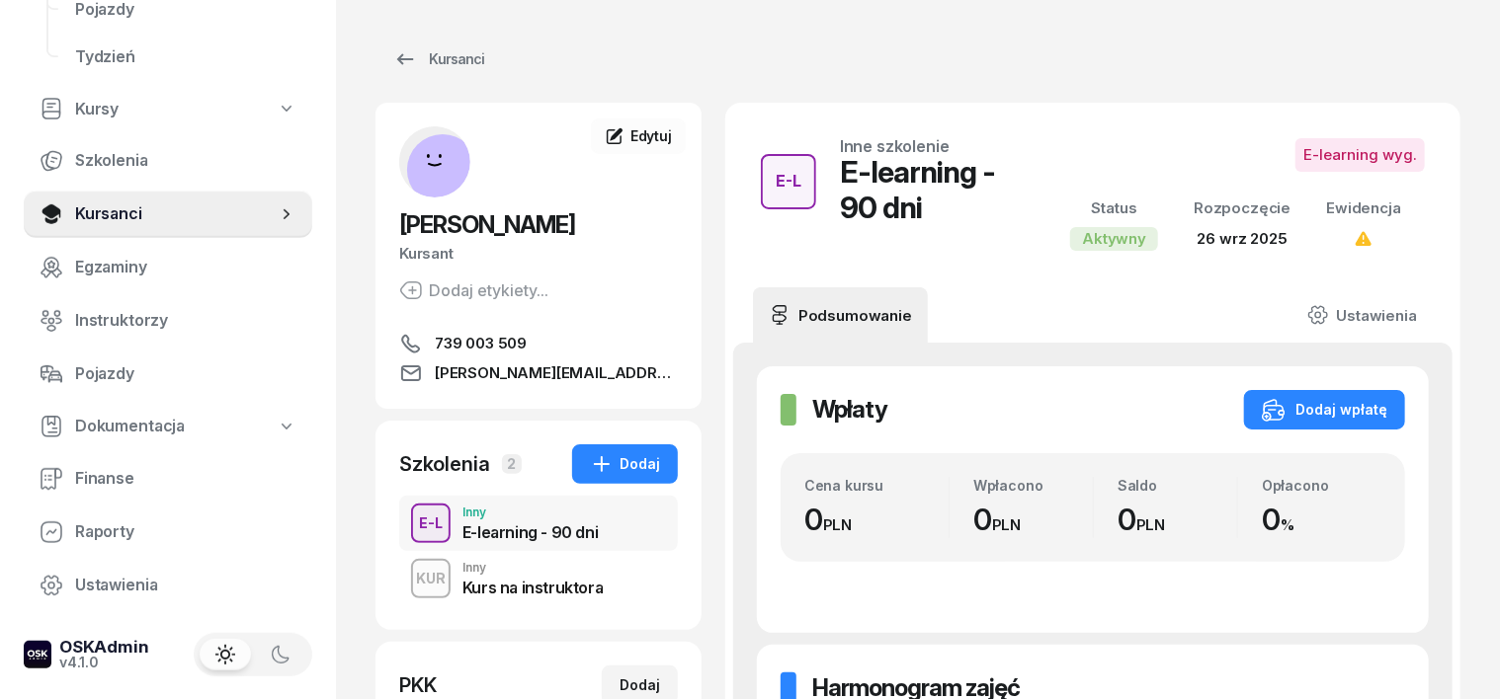
click at [408, 576] on div "KUR" at bounding box center [430, 578] width 45 height 25
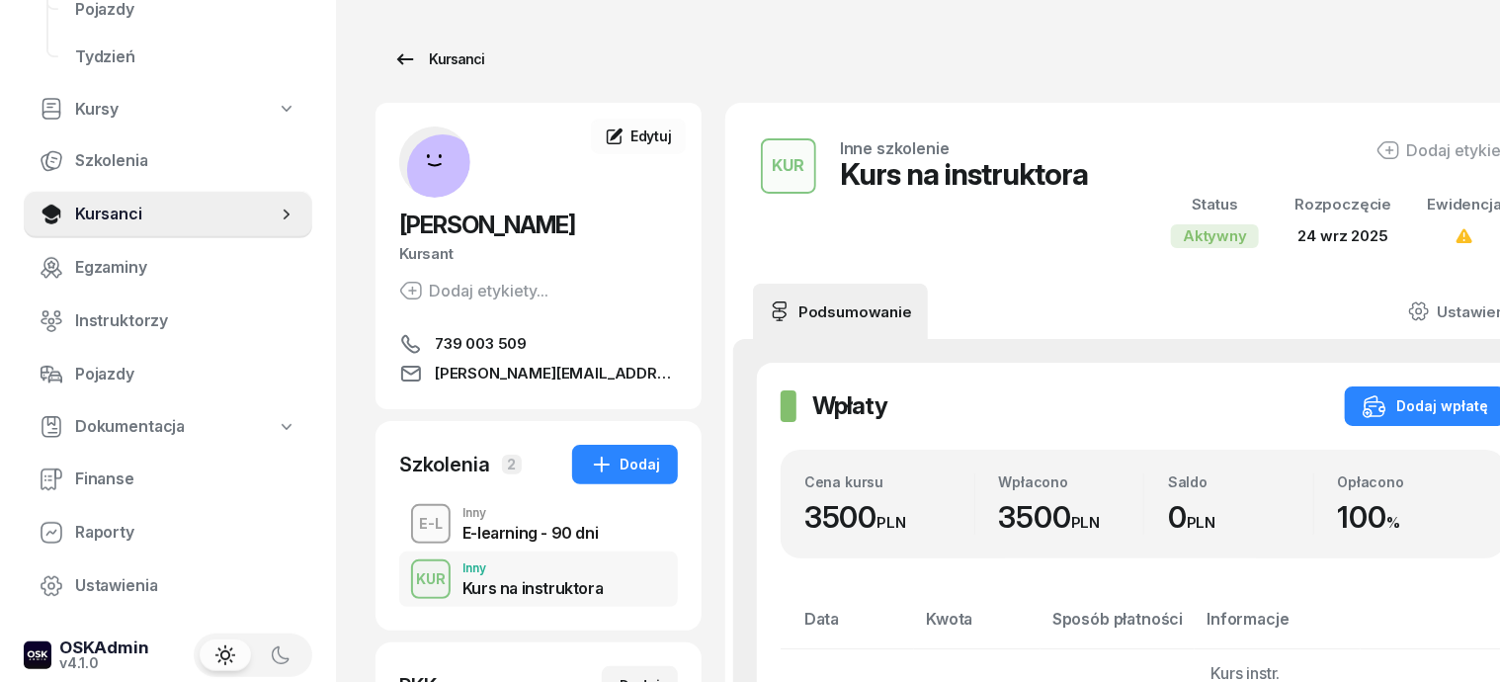
click at [428, 63] on div "Kursanci" at bounding box center [438, 59] width 91 height 24
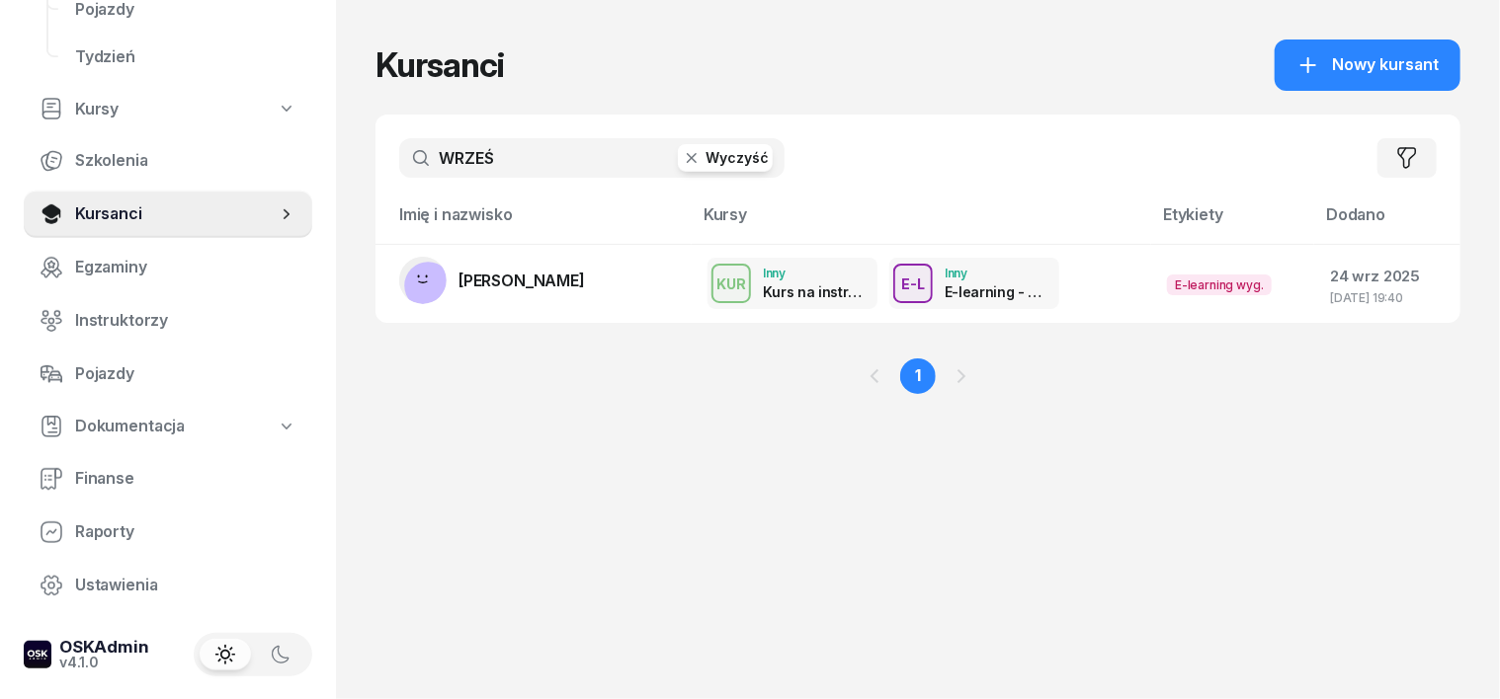
click at [687, 156] on icon "button" at bounding box center [692, 158] width 10 height 10
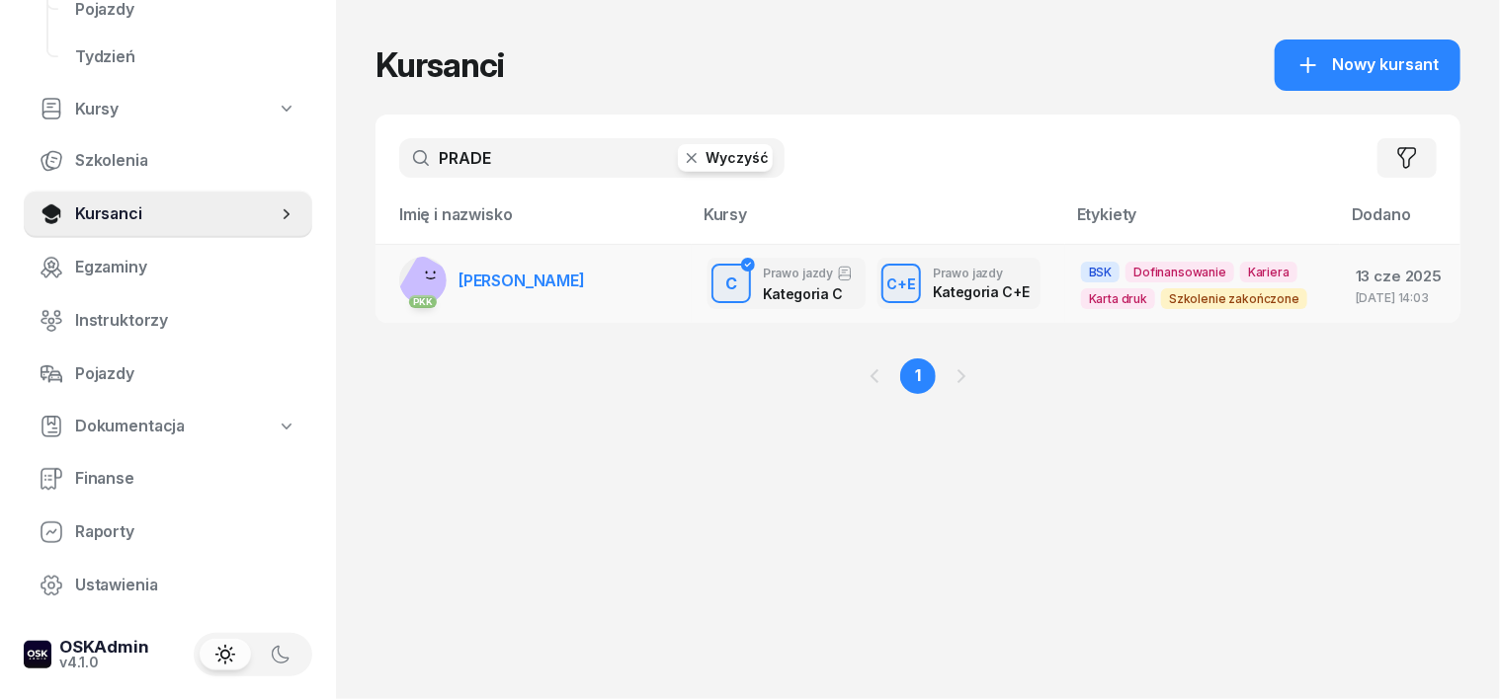
type input "PRADE"
click at [396, 281] on rect at bounding box center [428, 285] width 65 height 65
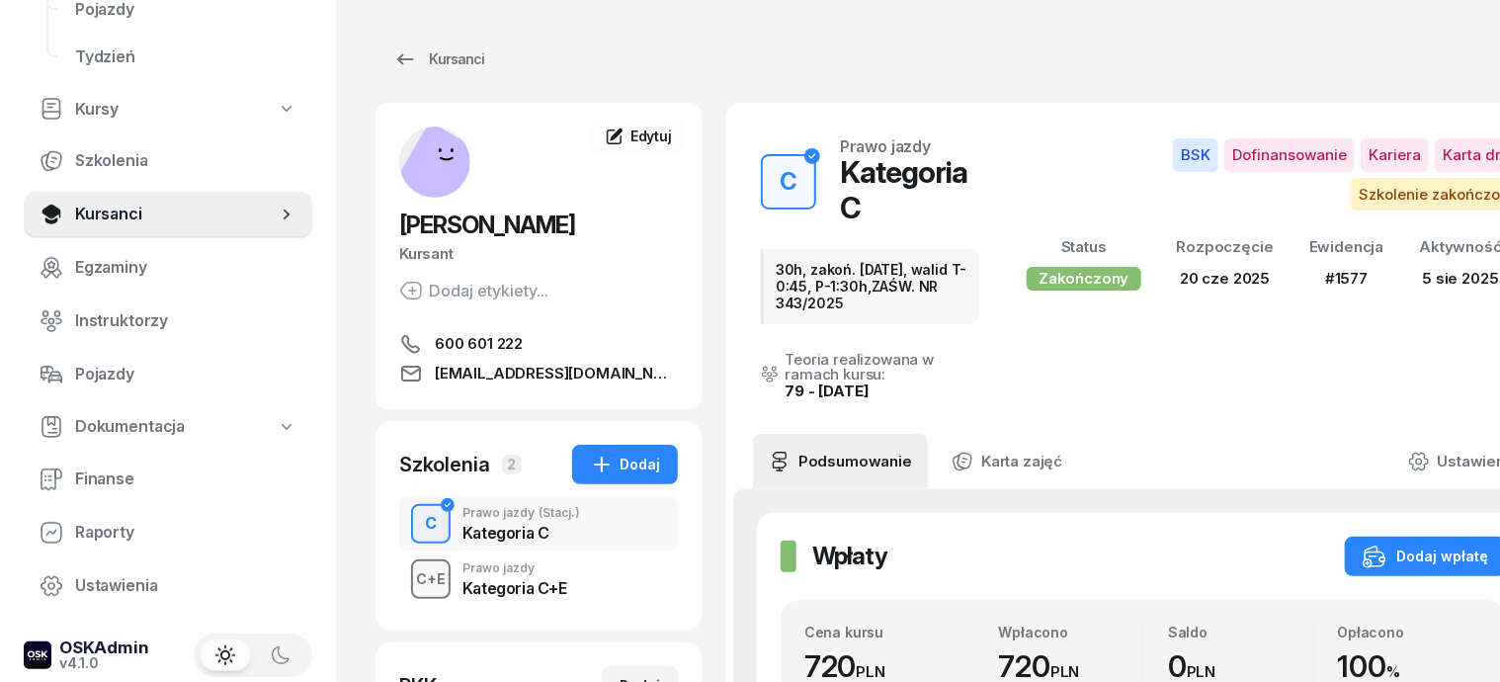
click at [408, 566] on div "C+E" at bounding box center [430, 578] width 45 height 25
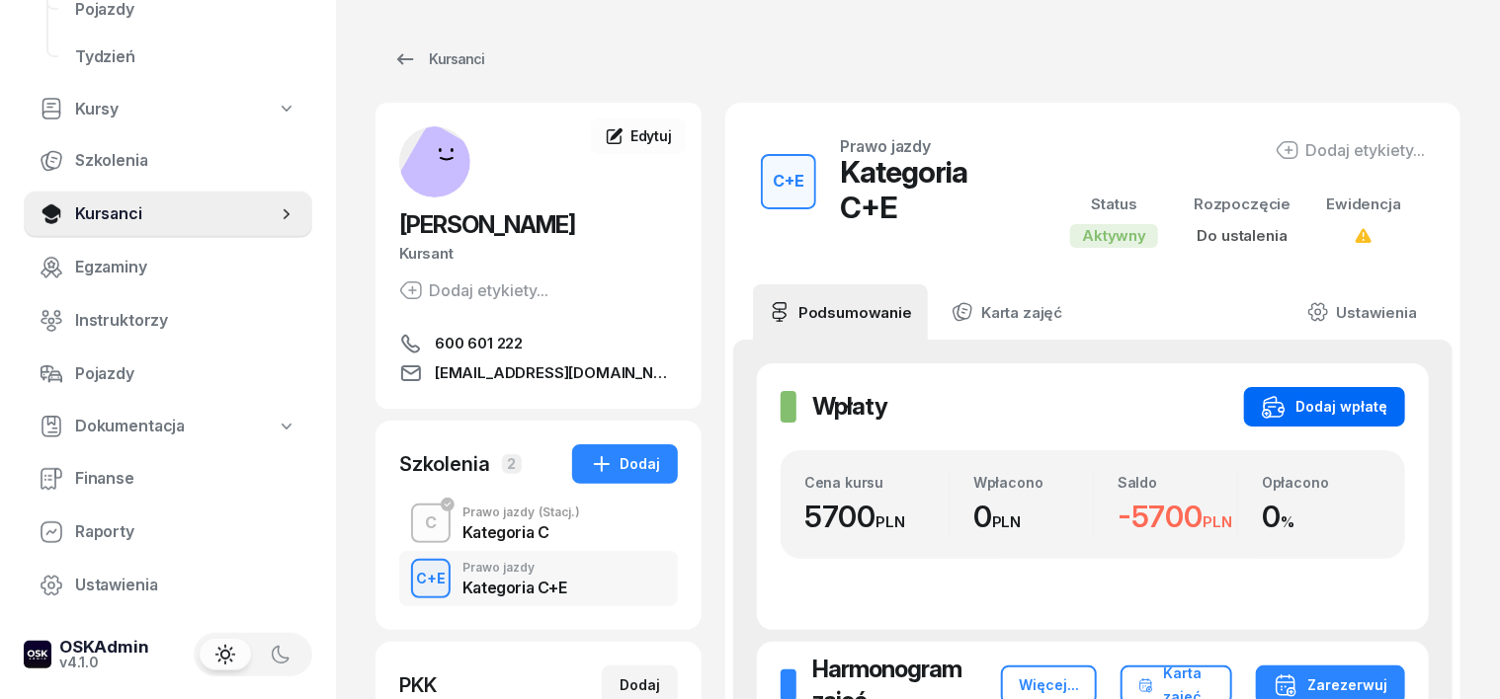
click at [1387, 400] on div "Dodaj wpłatę" at bounding box center [1323, 407] width 125 height 24
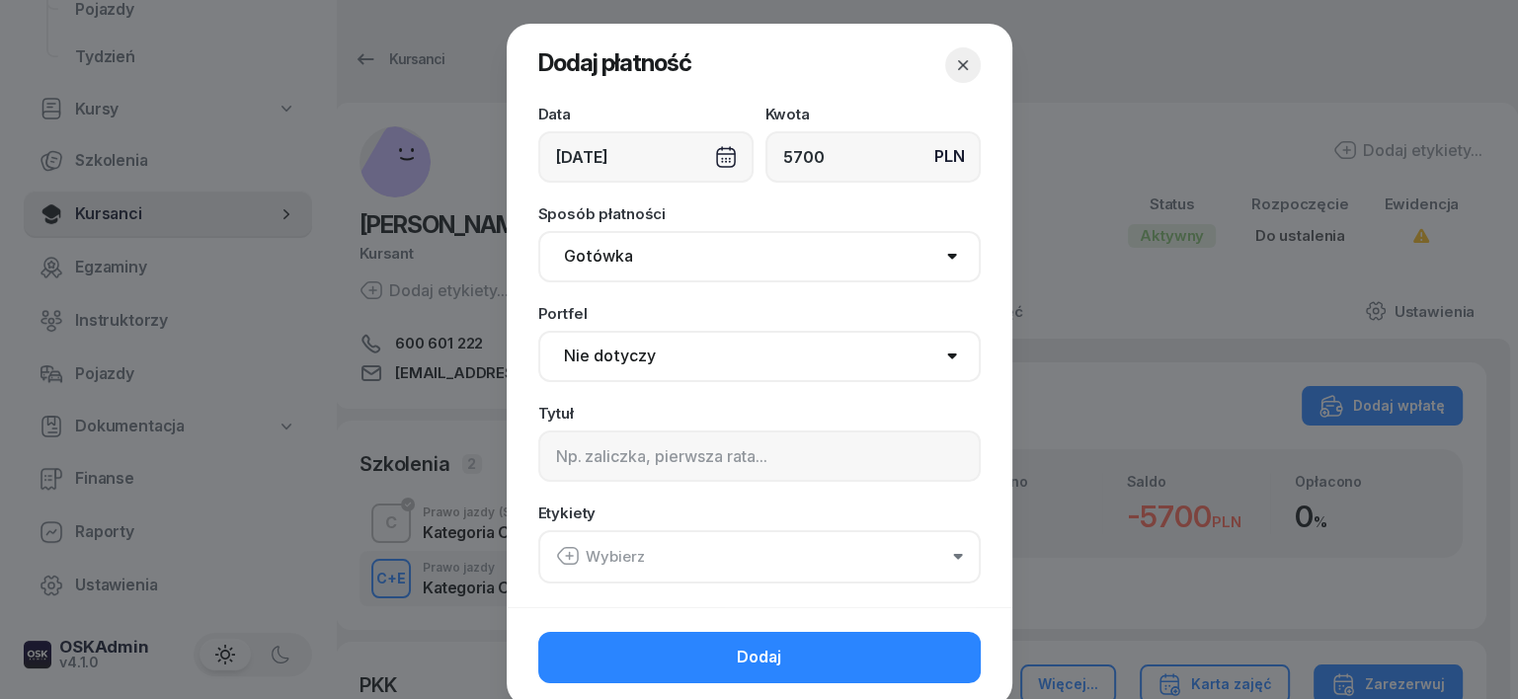
type input "5700"
click at [600, 257] on select "Gotówka Karta Przelew Płatności online BLIK" at bounding box center [759, 256] width 443 height 51
select select "transfer"
click at [538, 231] on select "Gotówka Karta Przelew Płatności online BLIK" at bounding box center [759, 256] width 443 height 51
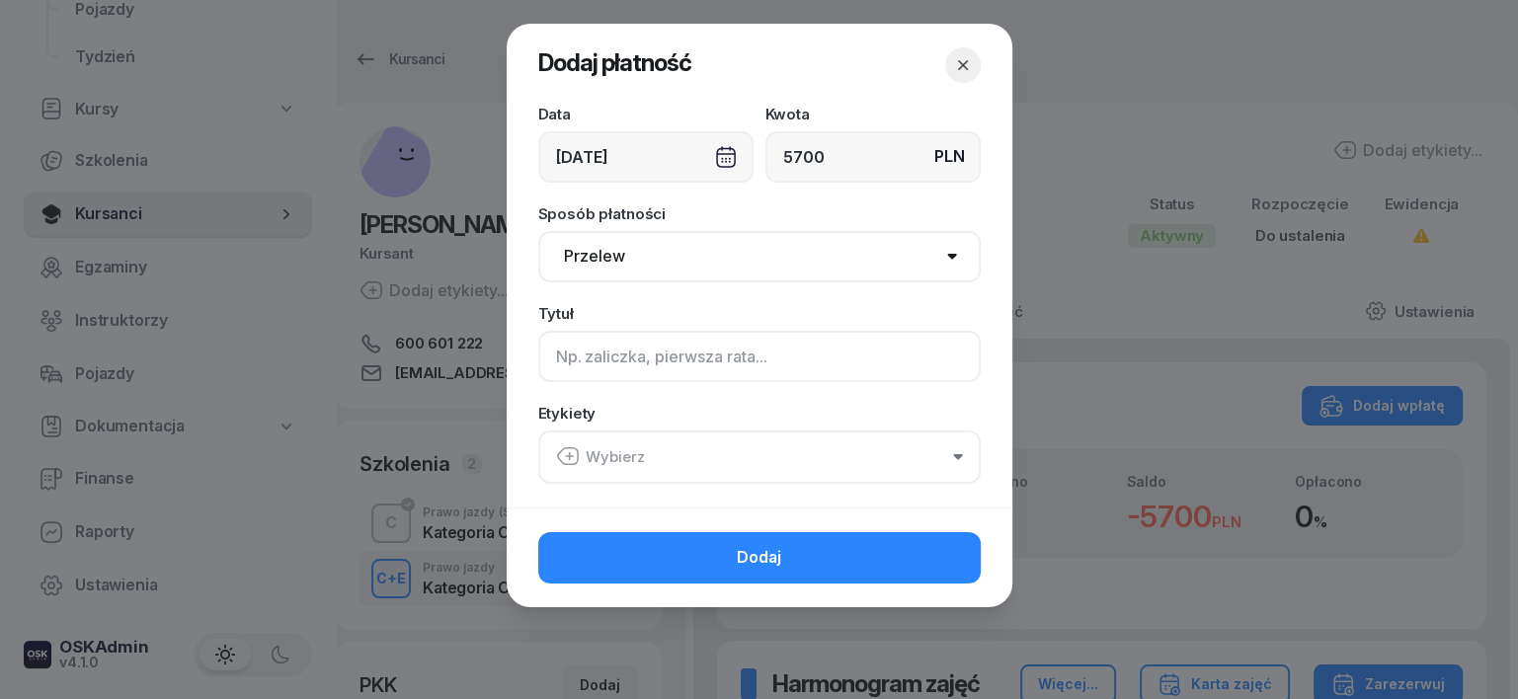
click at [553, 360] on input at bounding box center [759, 356] width 443 height 51
type input "CE"
click at [561, 449] on icon "button" at bounding box center [567, 456] width 20 height 17
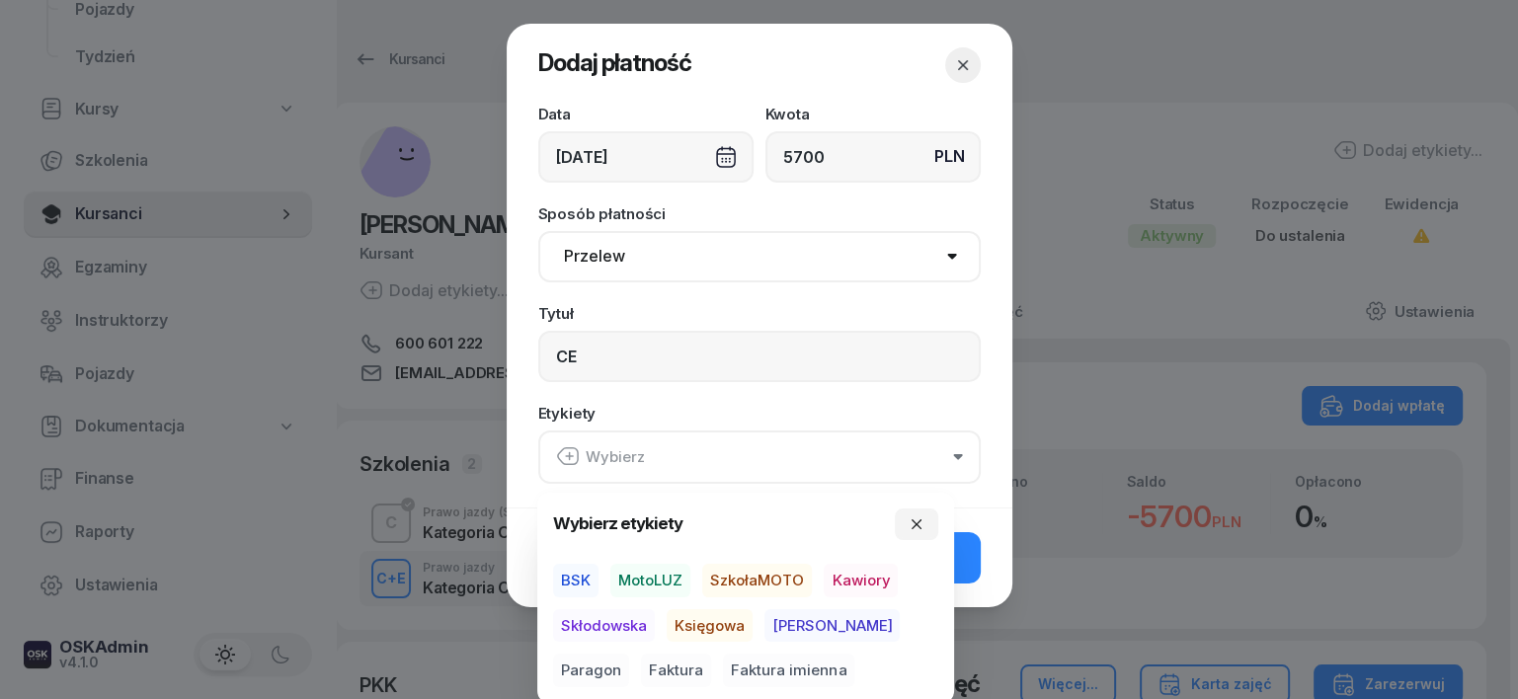
drag, startPoint x: 578, startPoint y: 571, endPoint x: 581, endPoint y: 581, distance: 10.3
click at [578, 572] on span "BSK" at bounding box center [575, 581] width 45 height 34
drag, startPoint x: 701, startPoint y: 620, endPoint x: 787, endPoint y: 644, distance: 89.2
click at [702, 621] on span "Księgowa" at bounding box center [710, 626] width 86 height 34
click at [629, 654] on span "Paragon" at bounding box center [591, 671] width 76 height 34
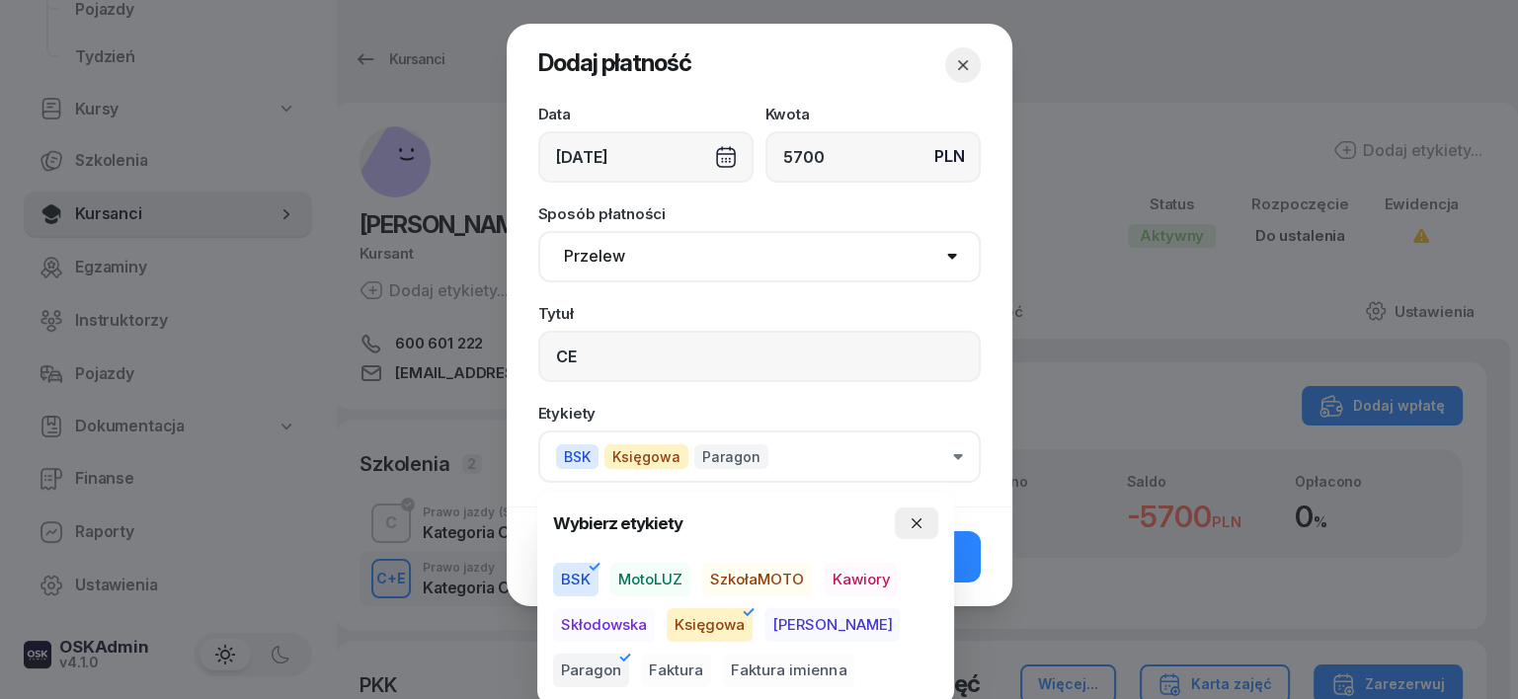
click at [926, 526] on button "button" at bounding box center [916, 524] width 43 height 32
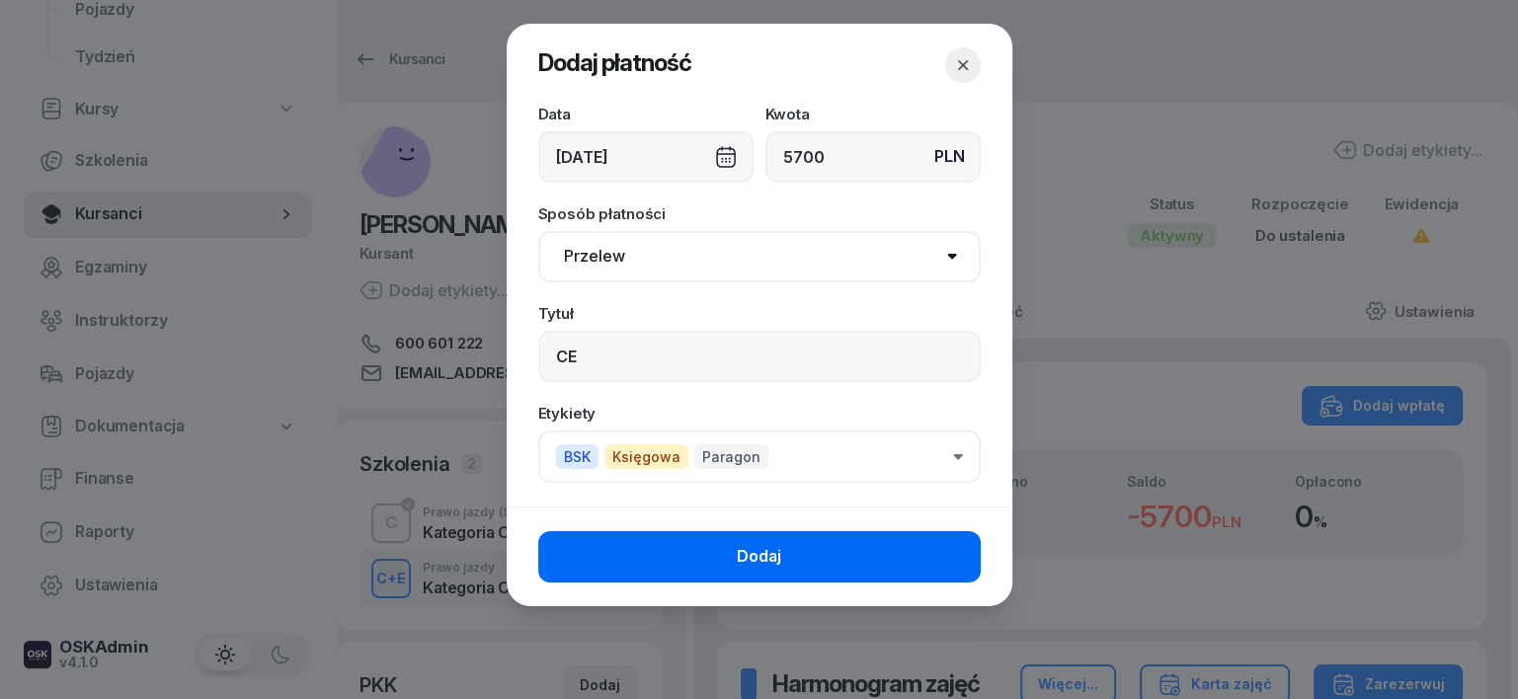
click at [919, 551] on button "Dodaj" at bounding box center [759, 556] width 443 height 51
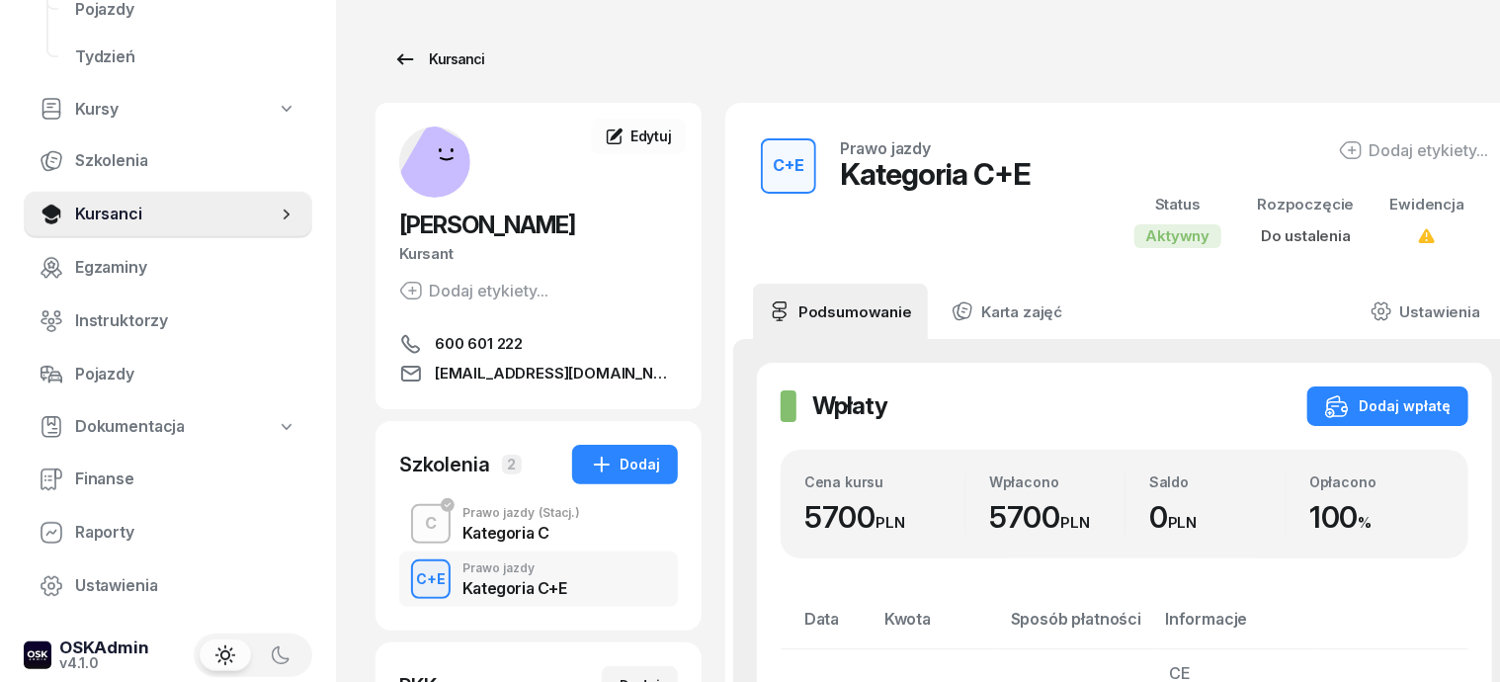
click at [406, 63] on div "Kursanci" at bounding box center [438, 59] width 91 height 24
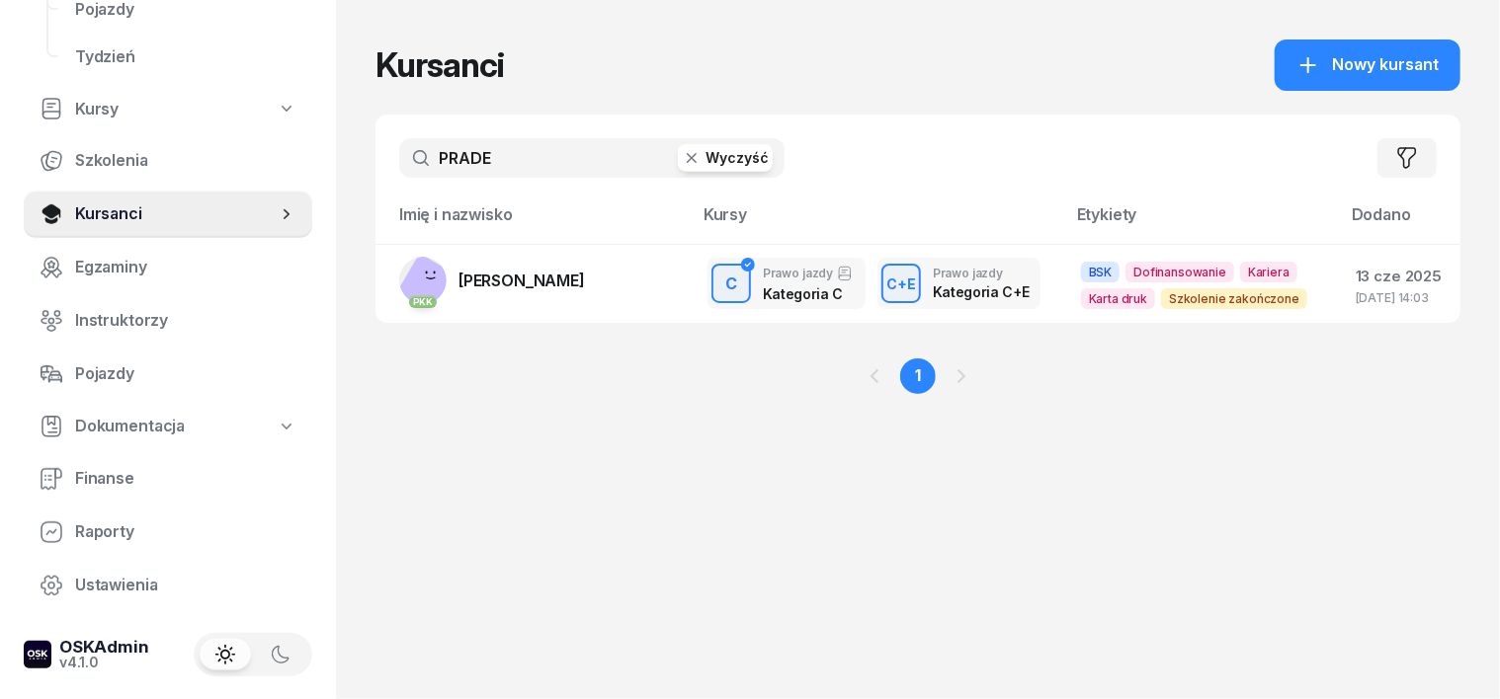
click at [682, 157] on icon "button" at bounding box center [692, 158] width 20 height 20
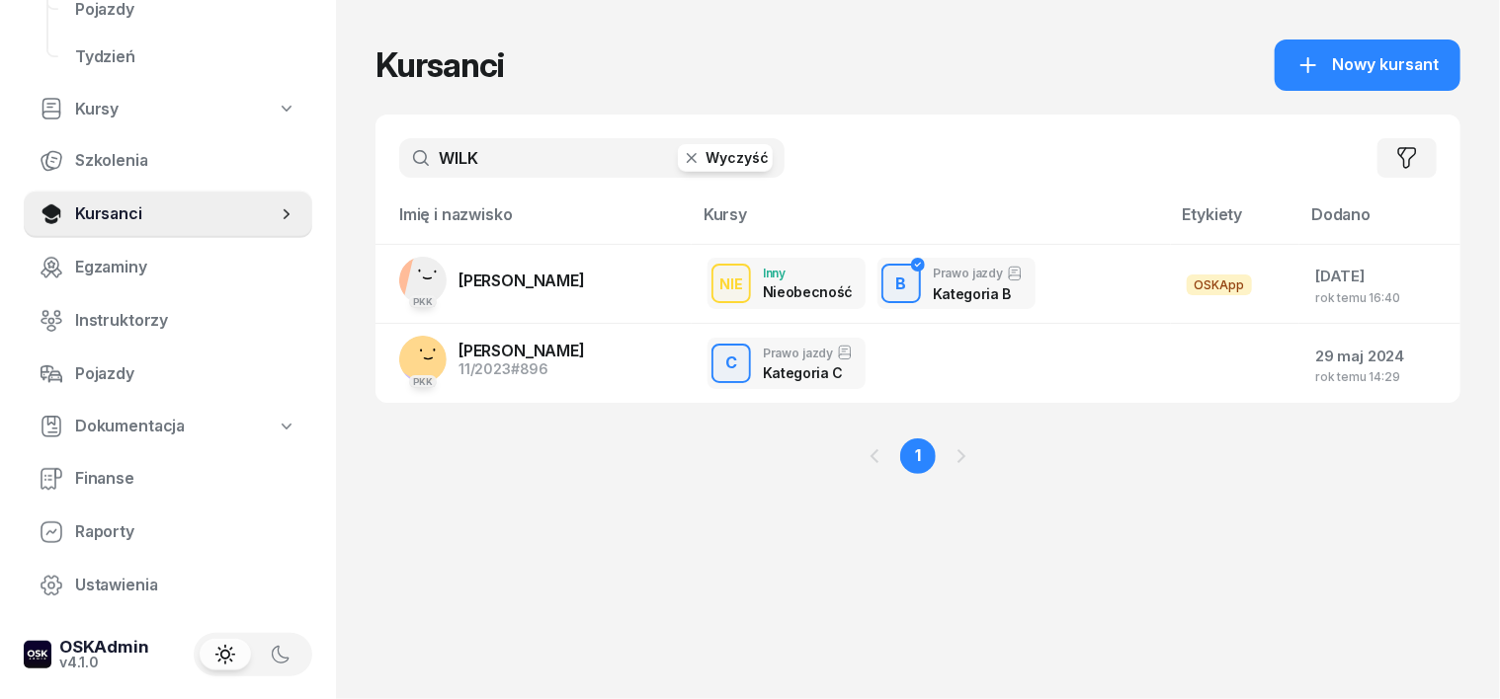
type input "WILK"
click at [682, 154] on icon "button" at bounding box center [692, 158] width 20 height 20
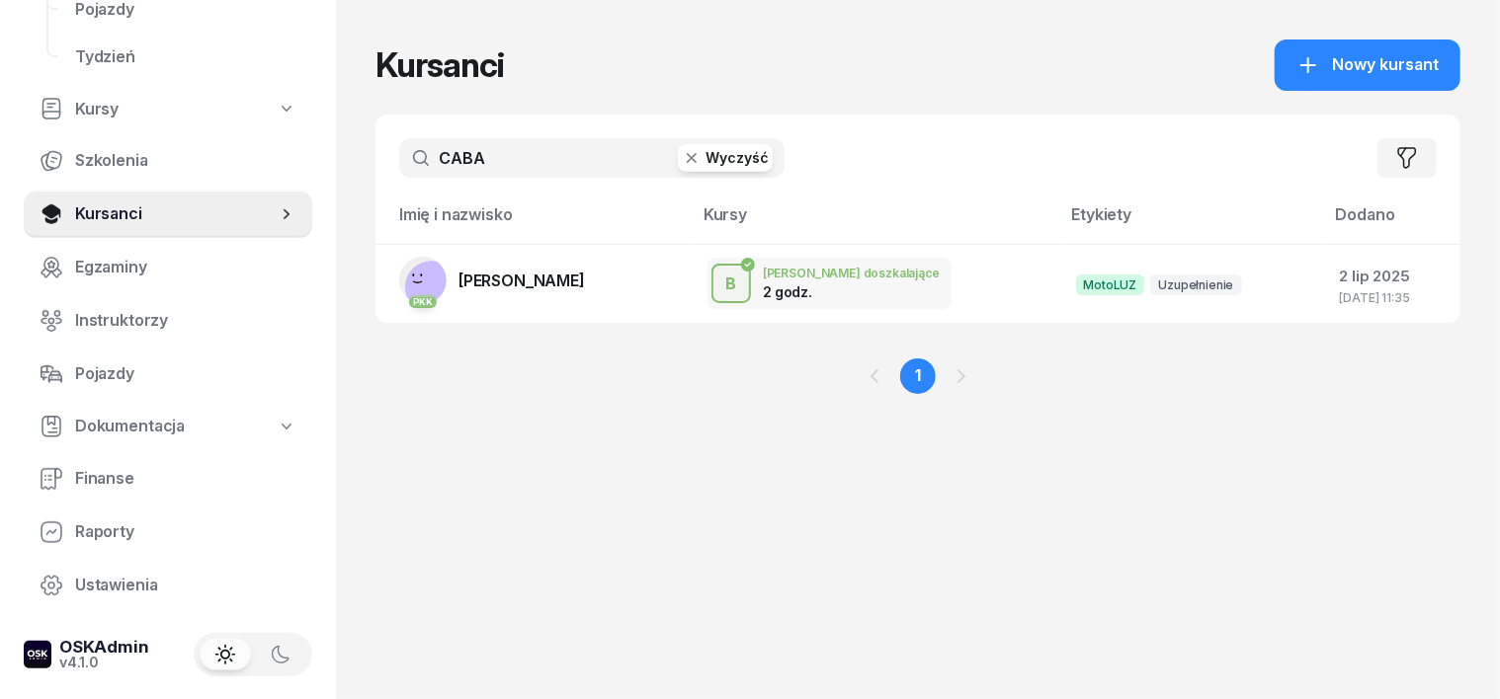
type input "CABA"
click at [682, 166] on icon "button" at bounding box center [692, 158] width 20 height 20
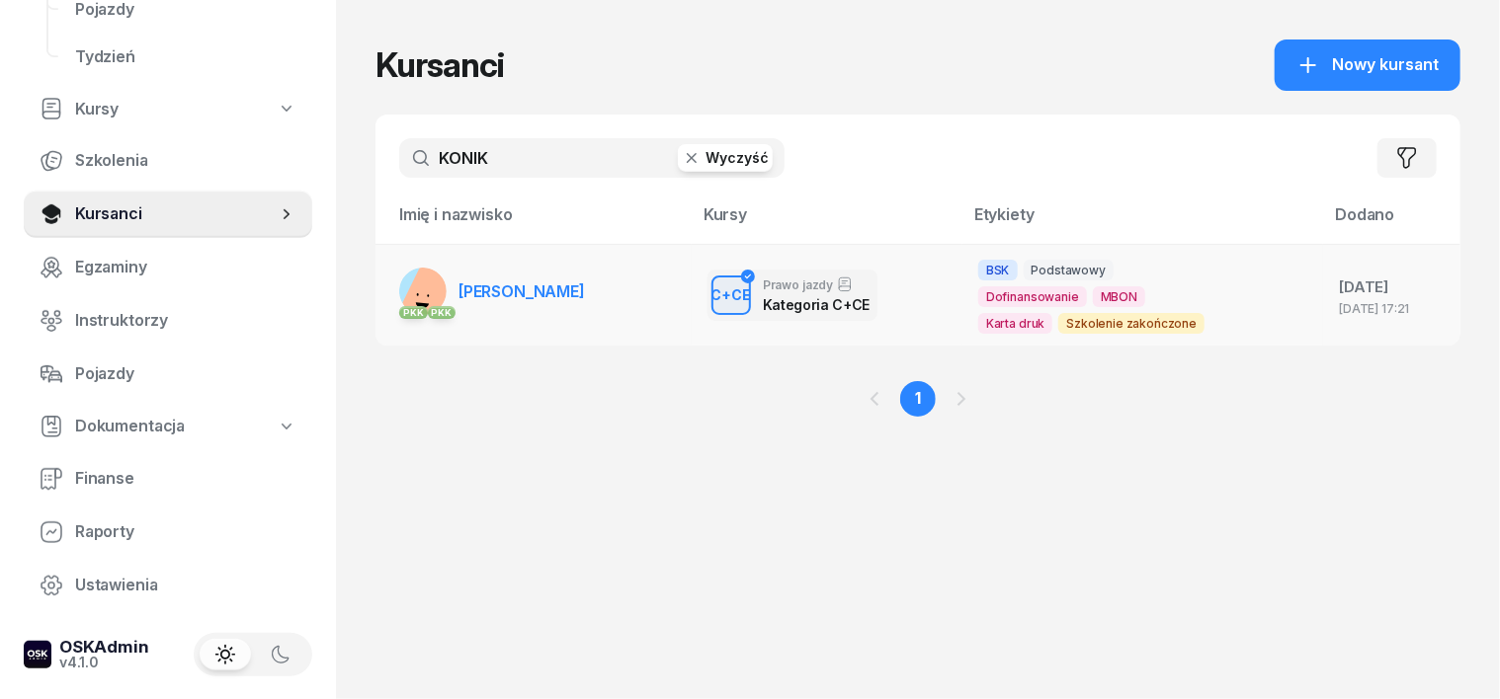
type input "KONIK"
click at [399, 279] on rect at bounding box center [422, 291] width 47 height 47
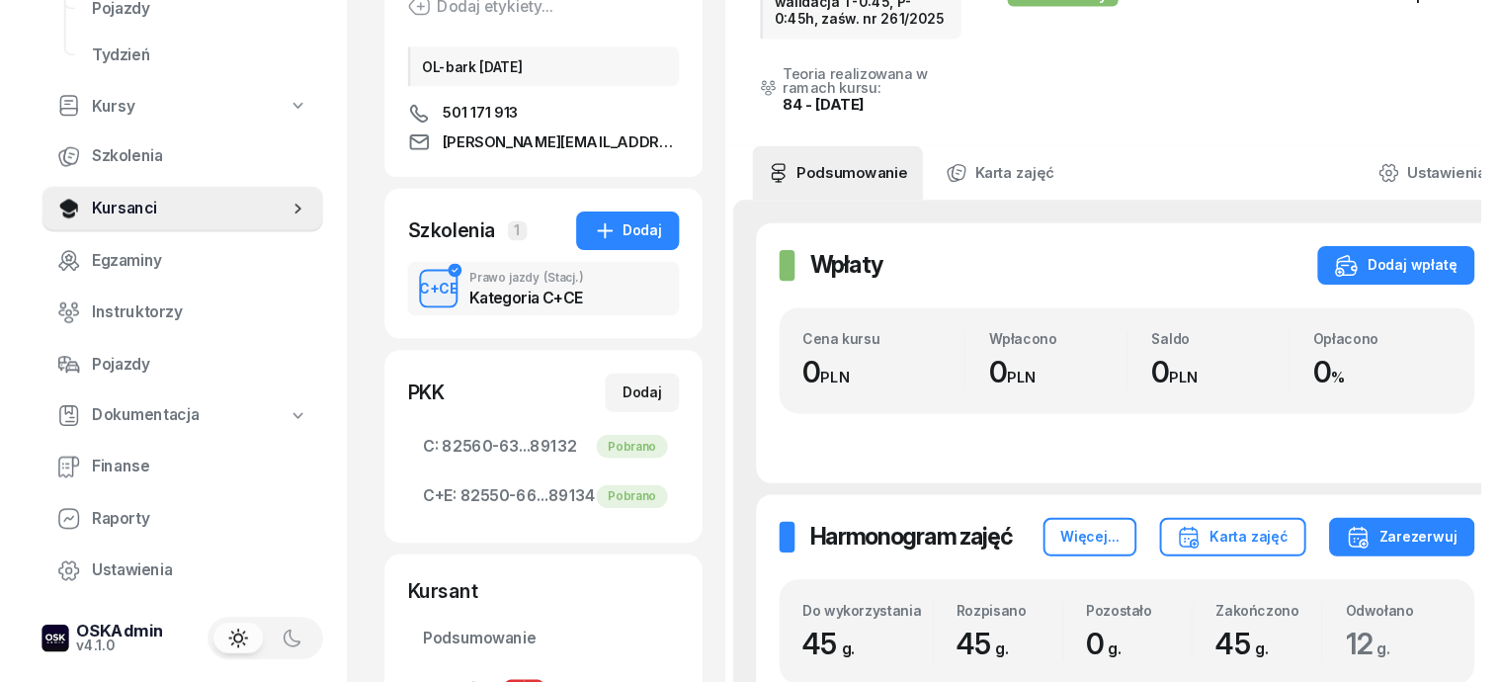
scroll to position [370, 0]
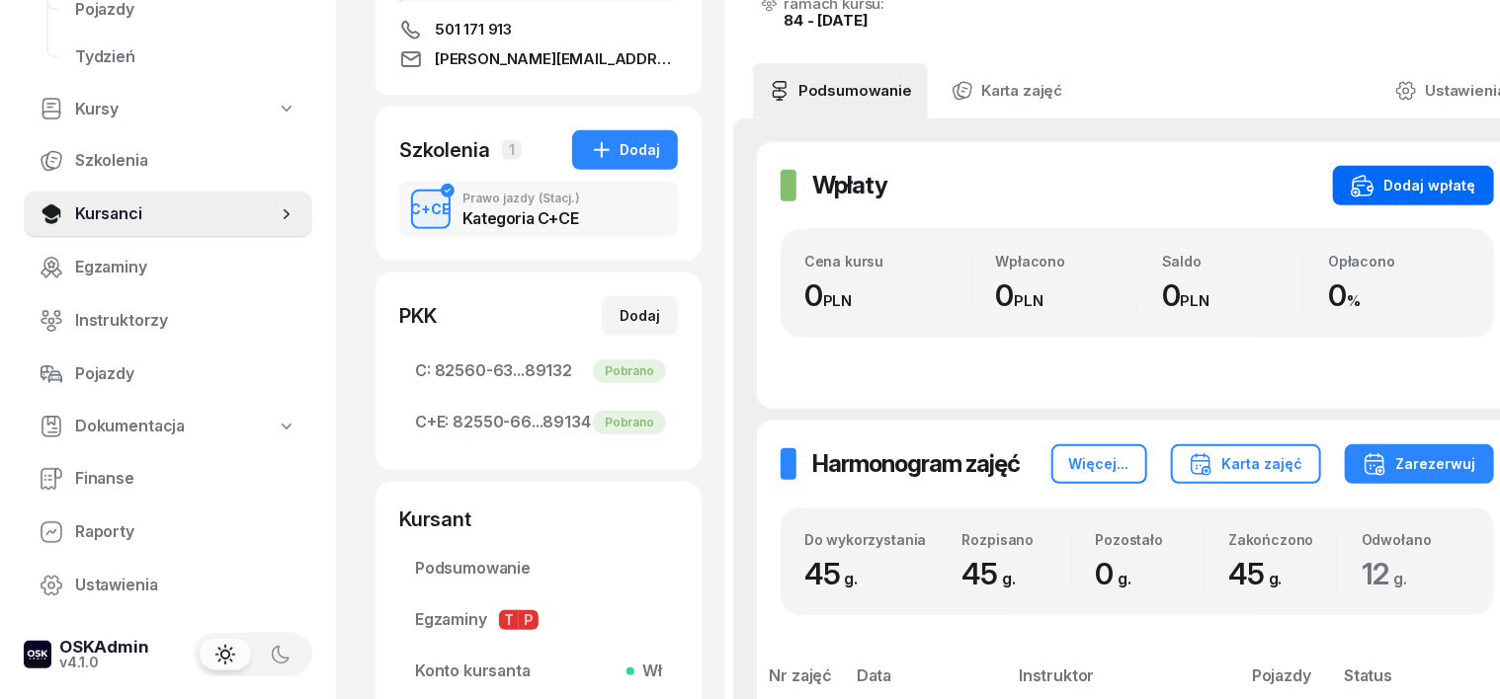
click at [1397, 189] on div "Dodaj wpłatę" at bounding box center [1412, 186] width 125 height 24
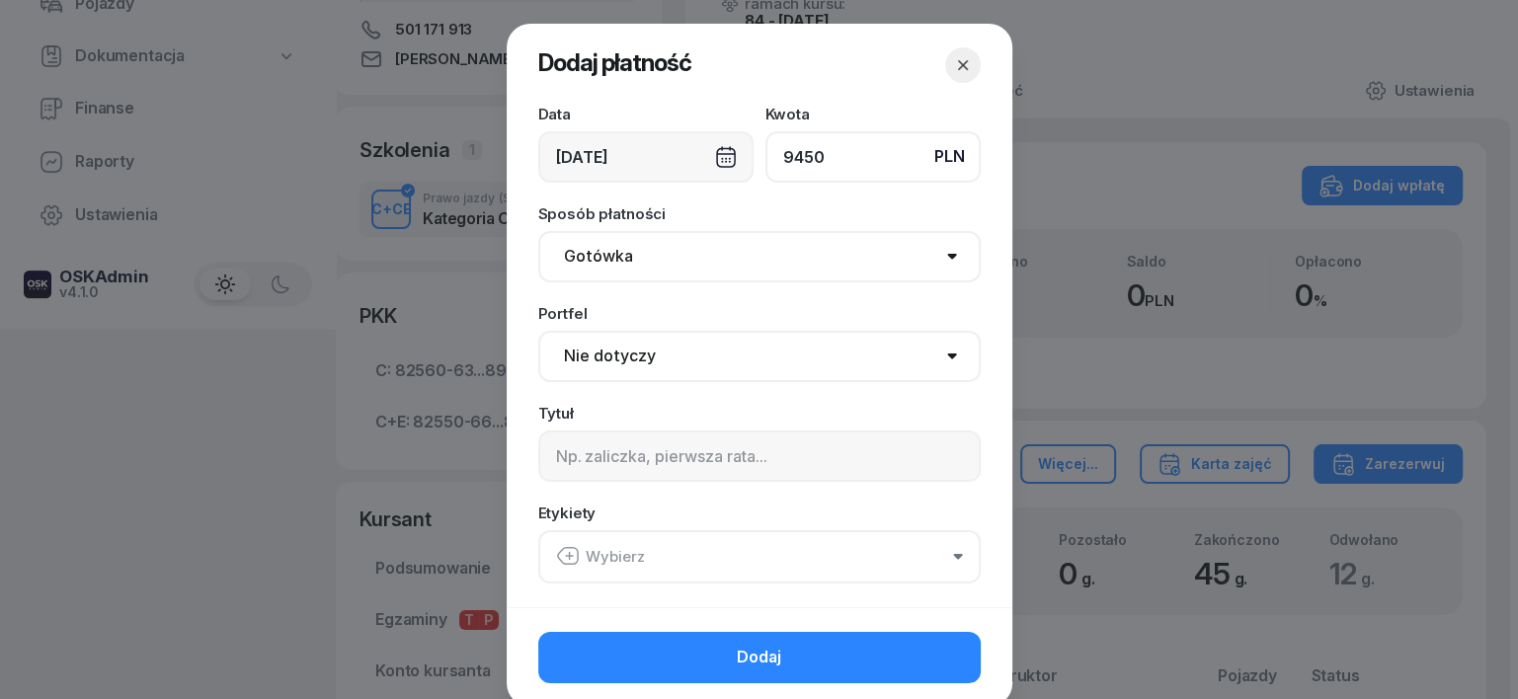
type input "9450"
click at [581, 263] on select "Gotówka Karta Przelew Płatności online BLIK" at bounding box center [759, 256] width 443 height 51
select select "transfer"
click at [538, 231] on select "Gotówka Karta Przelew Płatności online BLIK" at bounding box center [759, 256] width 443 height 51
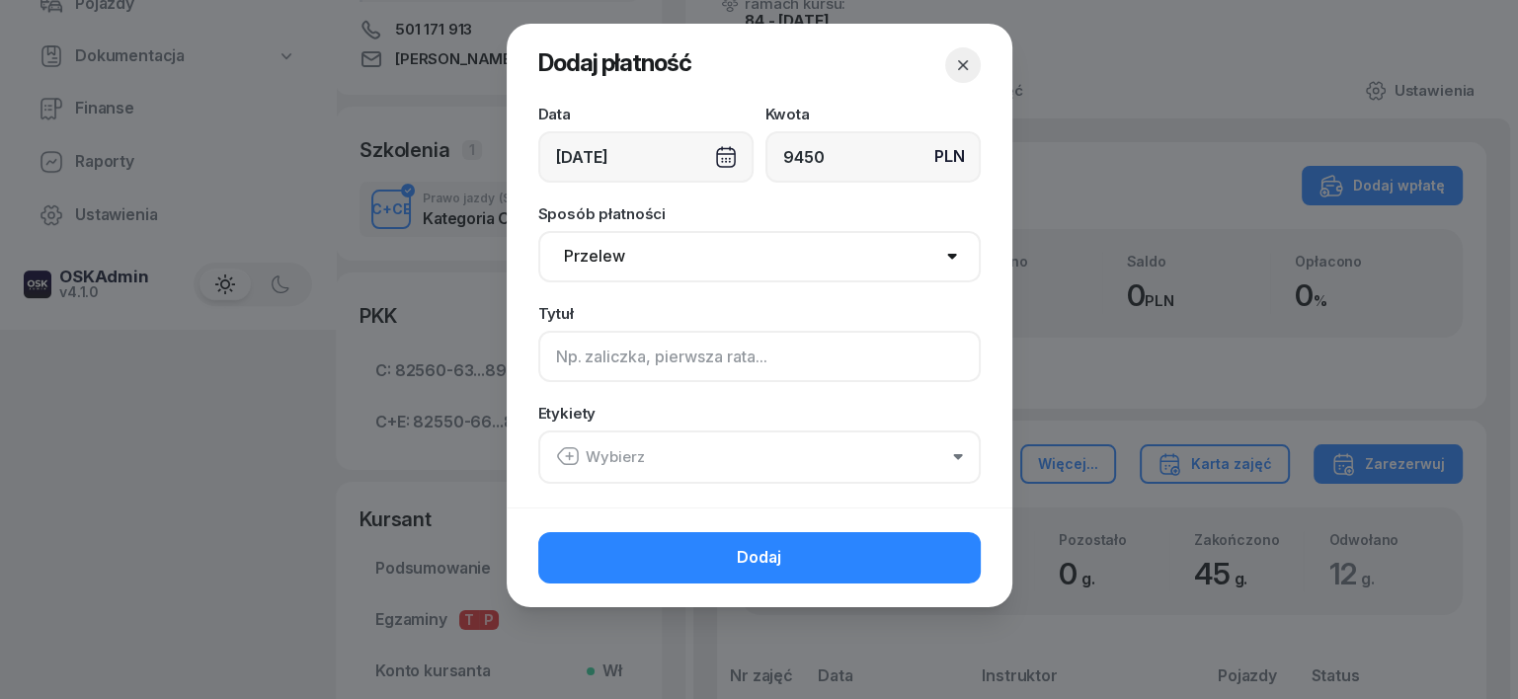
click at [557, 363] on input at bounding box center [759, 356] width 443 height 51
click at [550, 359] on input "MARR -" at bounding box center [759, 356] width 443 height 51
click at [672, 359] on input "CCE -MARR -" at bounding box center [759, 356] width 443 height 51
type input "CCE -MARR - F/14/08/2025 S"
click at [571, 448] on icon "button" at bounding box center [567, 456] width 20 height 17
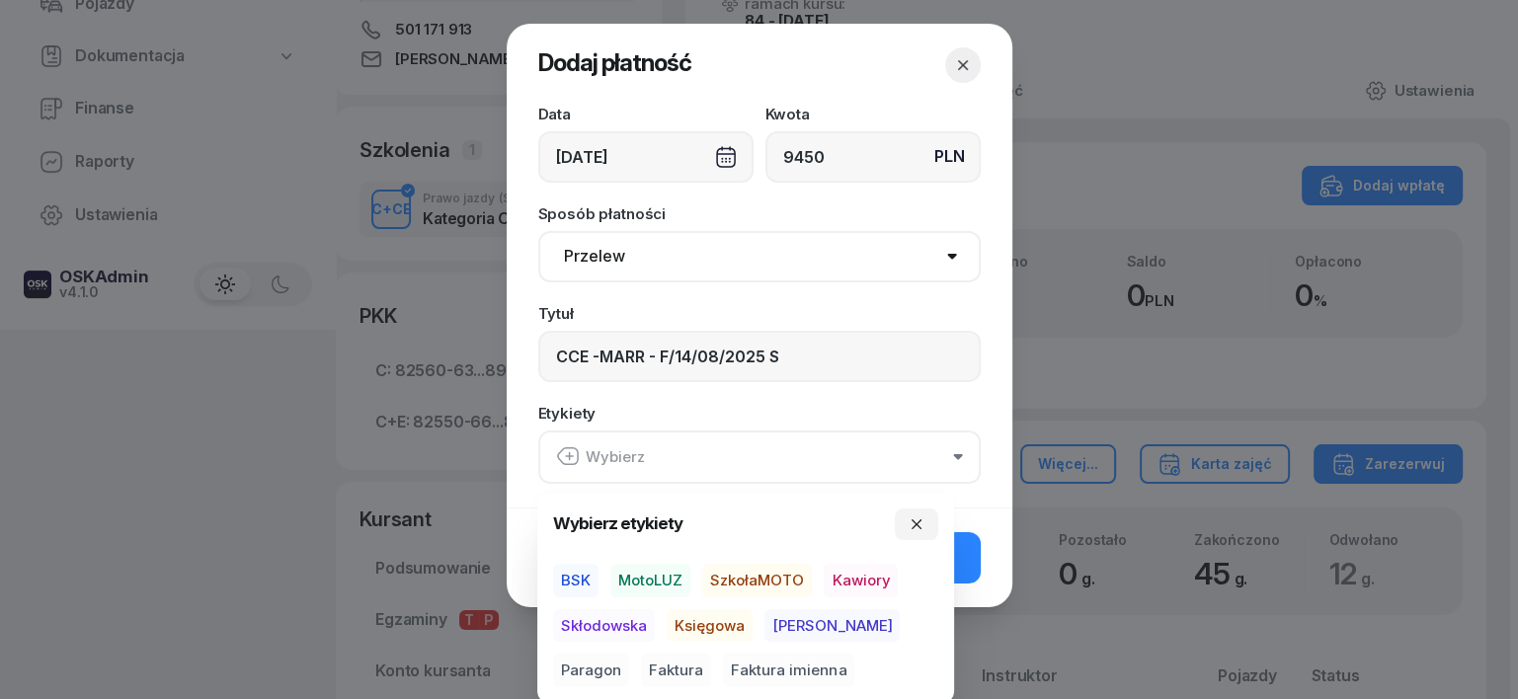
click at [582, 580] on span "BSK" at bounding box center [575, 581] width 45 height 34
click at [717, 617] on span "Księgowa" at bounding box center [710, 626] width 86 height 34
click at [641, 663] on span "Faktura" at bounding box center [676, 671] width 70 height 34
drag, startPoint x: 910, startPoint y: 527, endPoint x: 928, endPoint y: 550, distance: 29.6
click at [911, 527] on icon "button" at bounding box center [917, 524] width 16 height 16
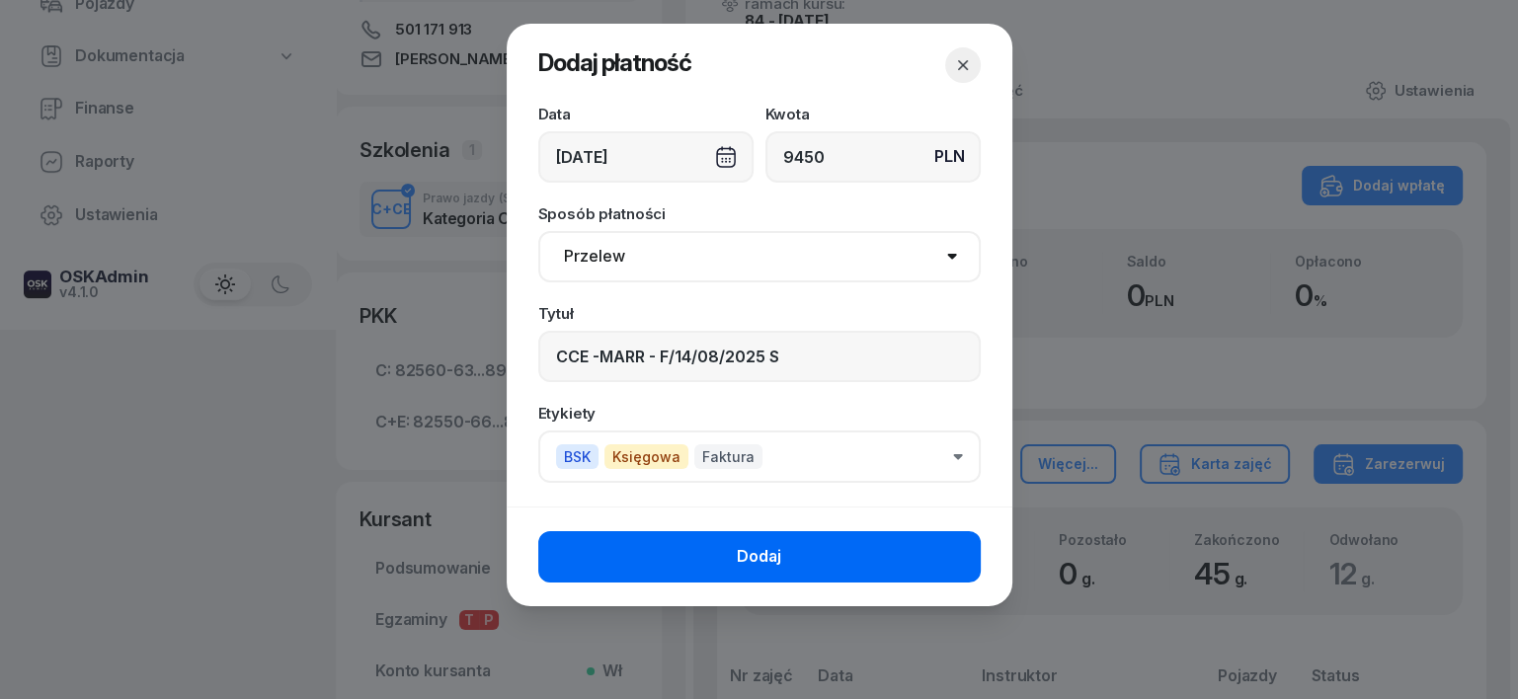
click at [931, 553] on button "Dodaj" at bounding box center [759, 556] width 443 height 51
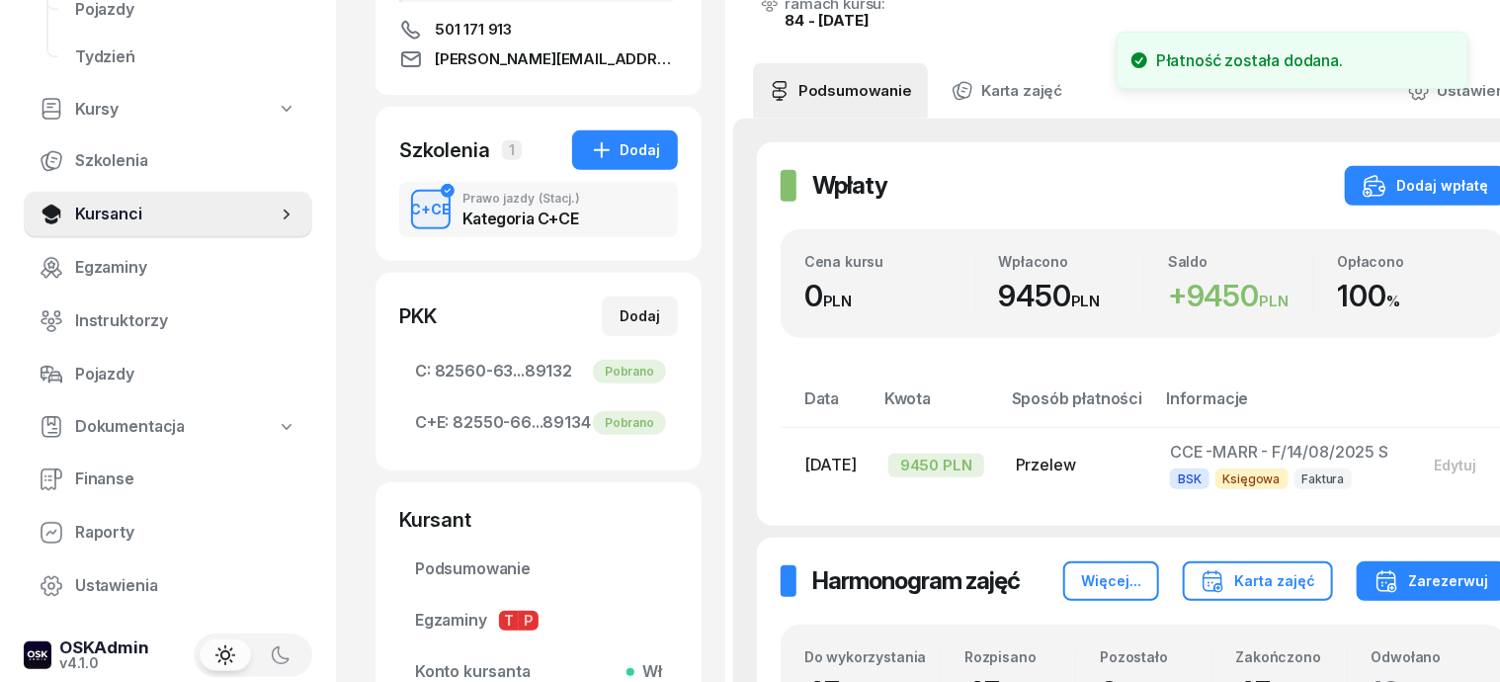
click at [1462, 32] on li "Płatność została dodana." at bounding box center [1292, 60] width 352 height 57
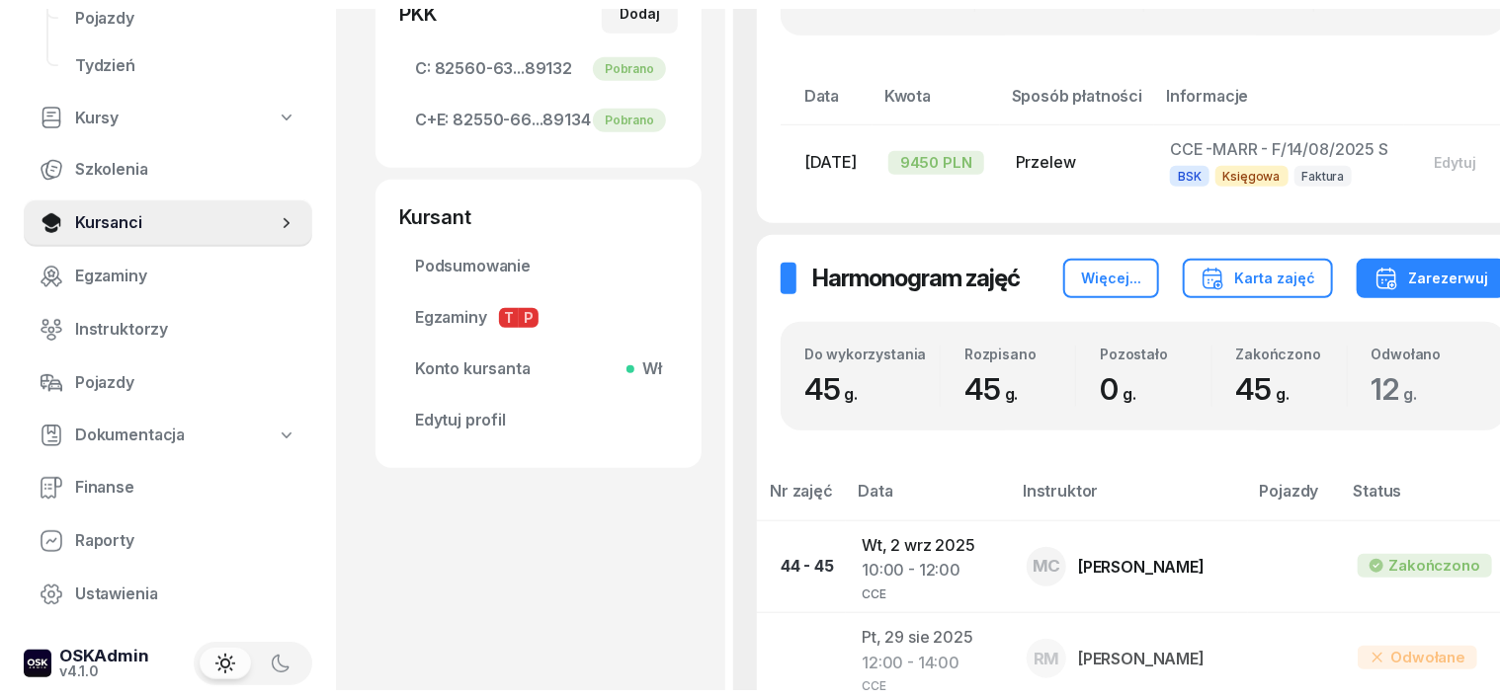
scroll to position [261, 0]
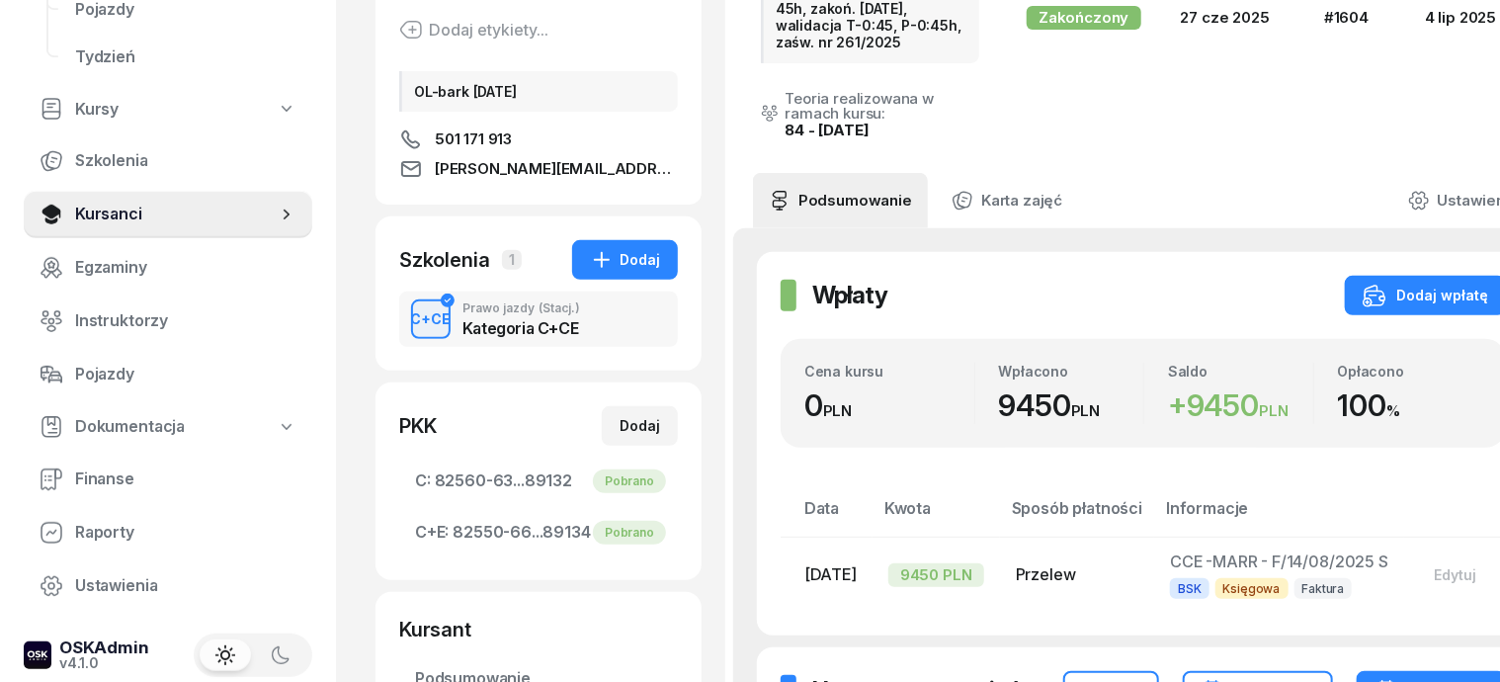
click at [1429, 190] on icon at bounding box center [1419, 201] width 22 height 22
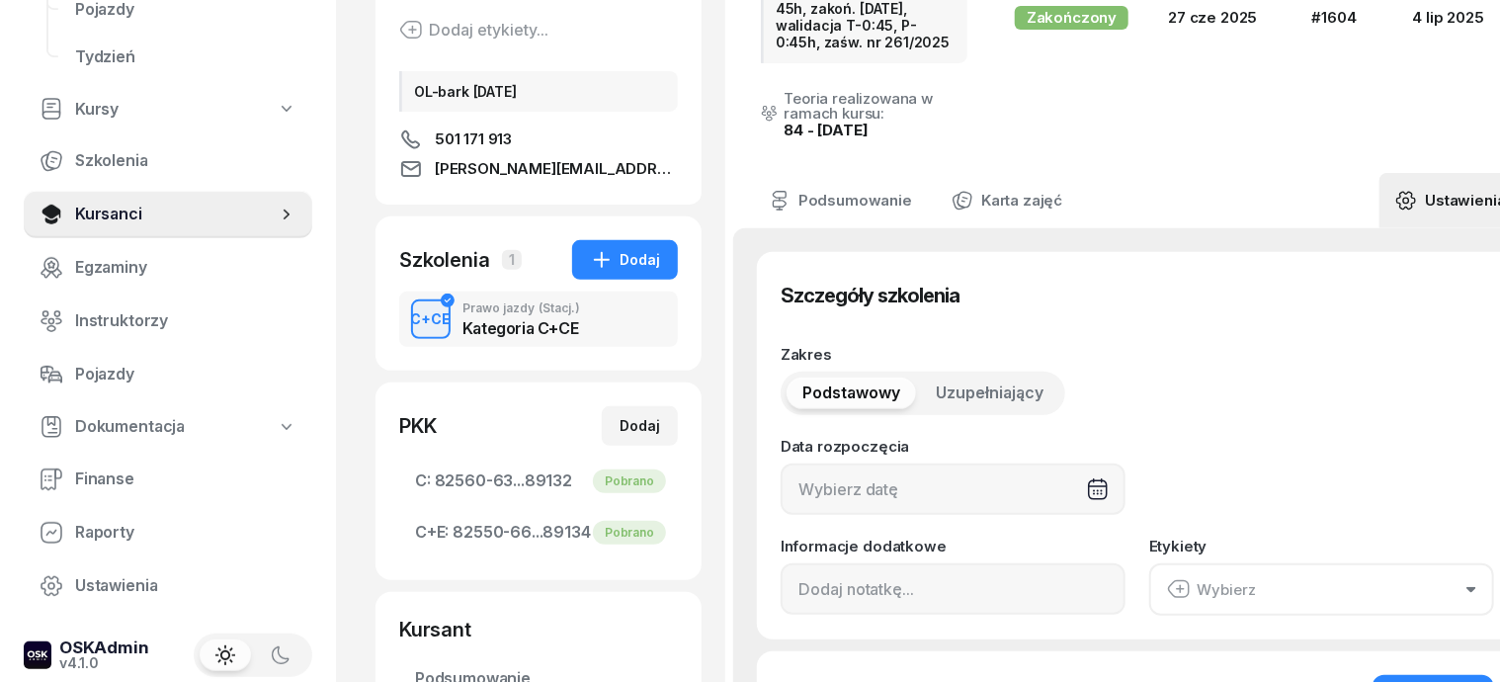
type input "[DATE]"
type input "45h, zakoń. [DATE], walidacja T-0:45, P-0:45h, zaśw. nr 261/2025"
type input "45"
type input "1604"
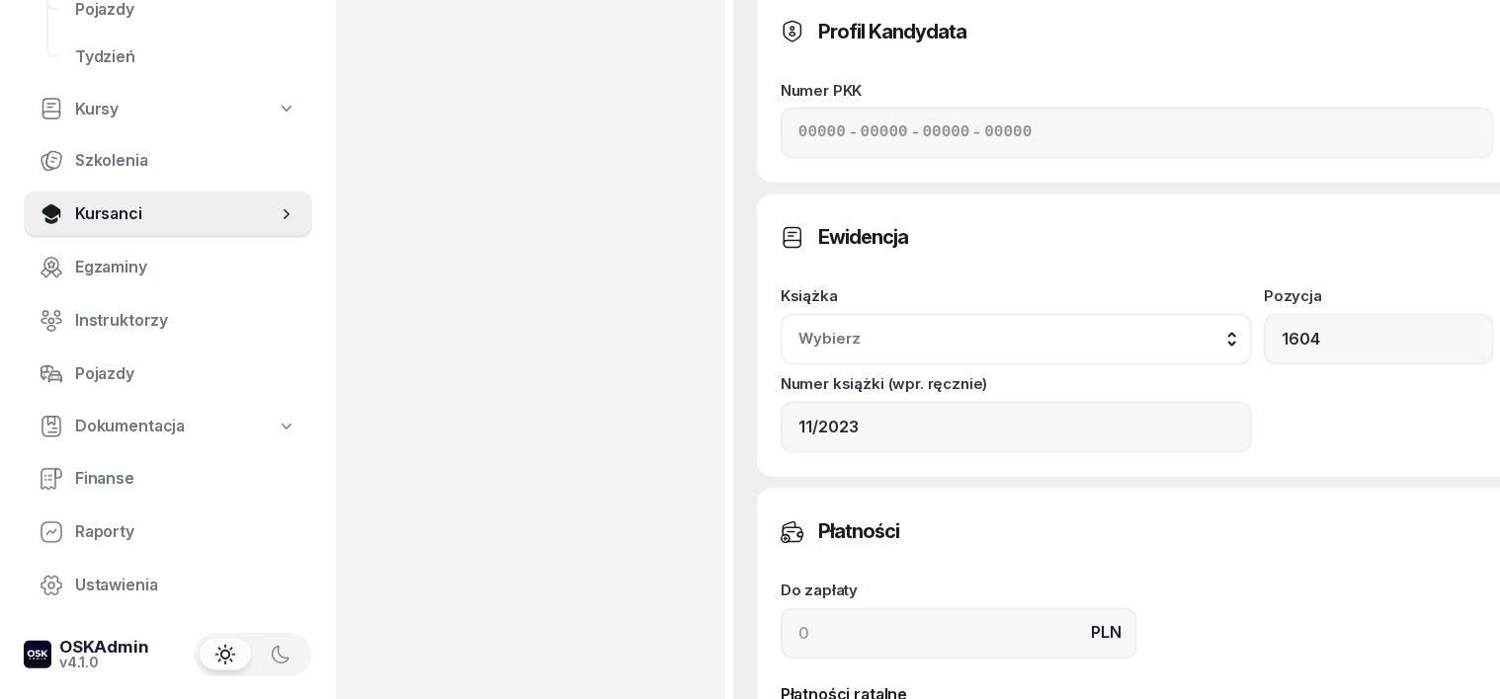
scroll to position [1743, 0]
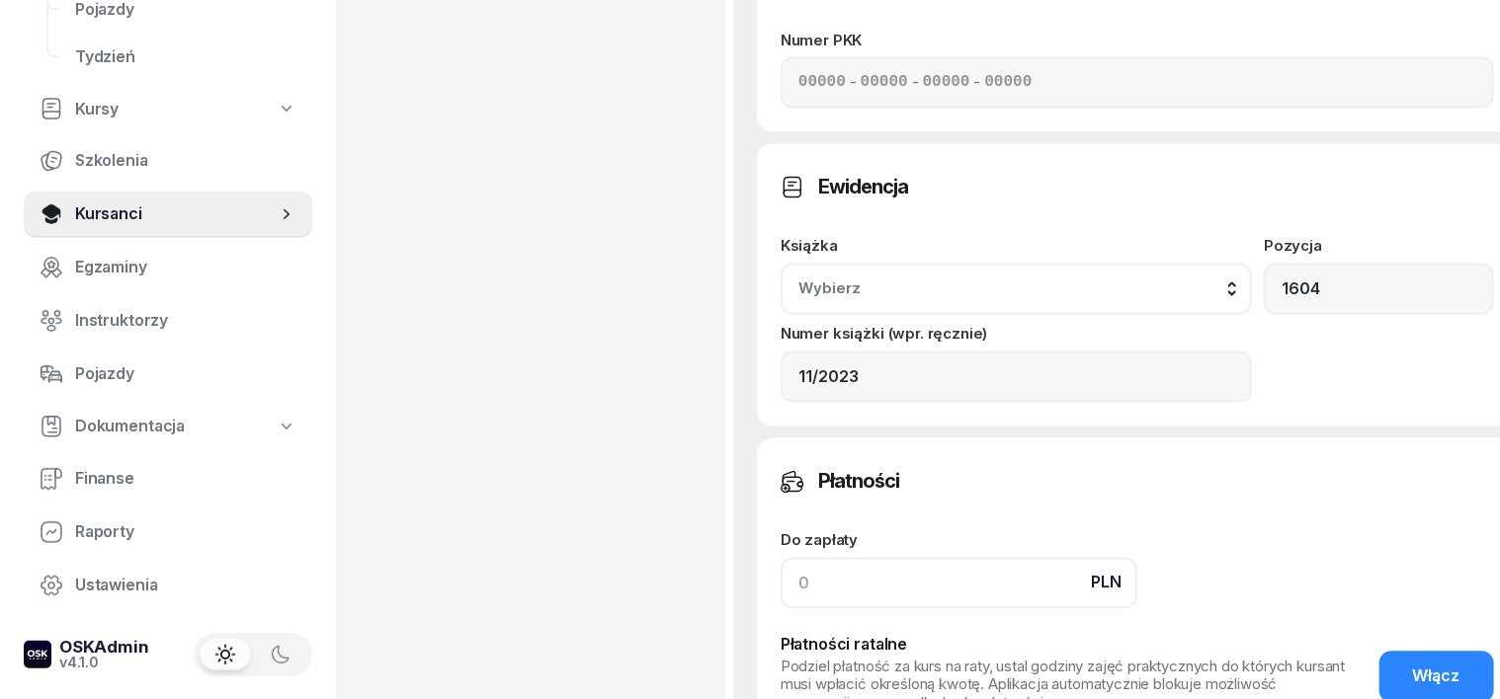
click at [780, 558] on input at bounding box center [958, 583] width 357 height 51
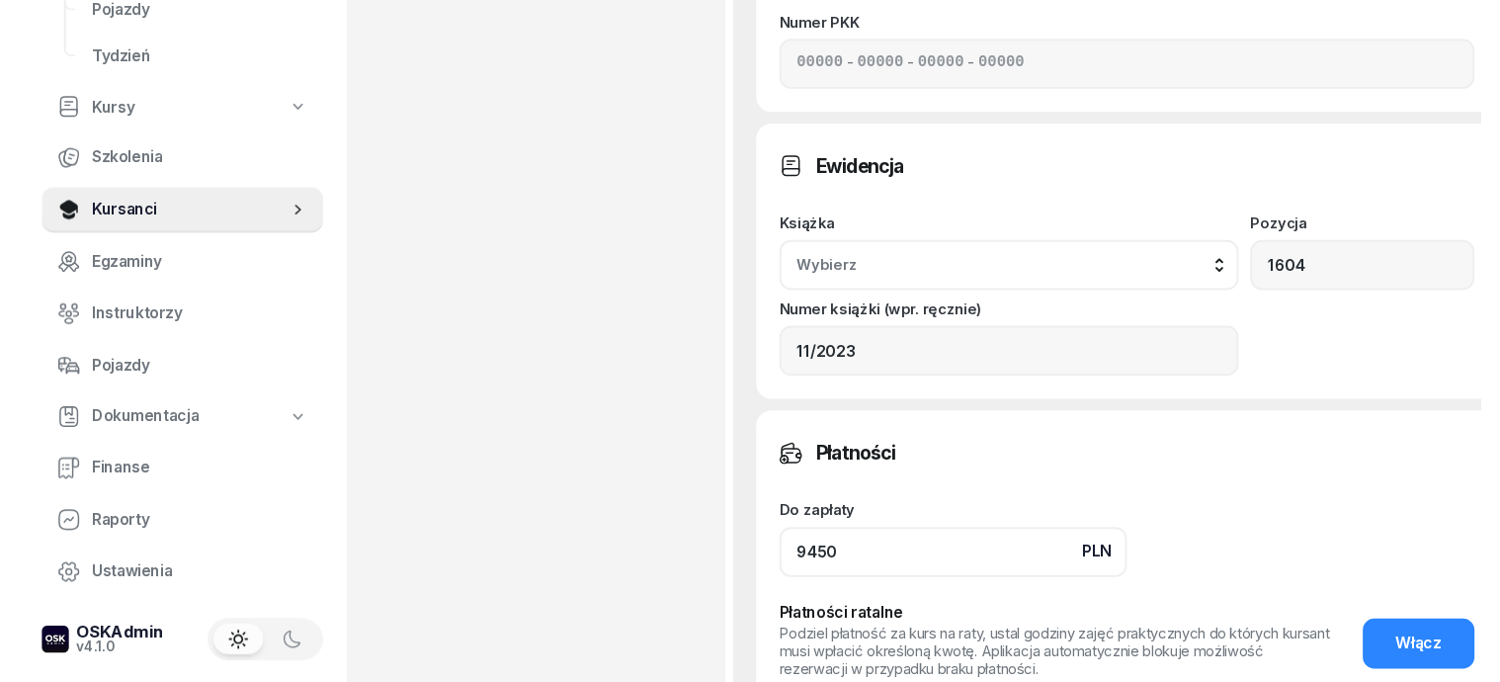
scroll to position [1866, 0]
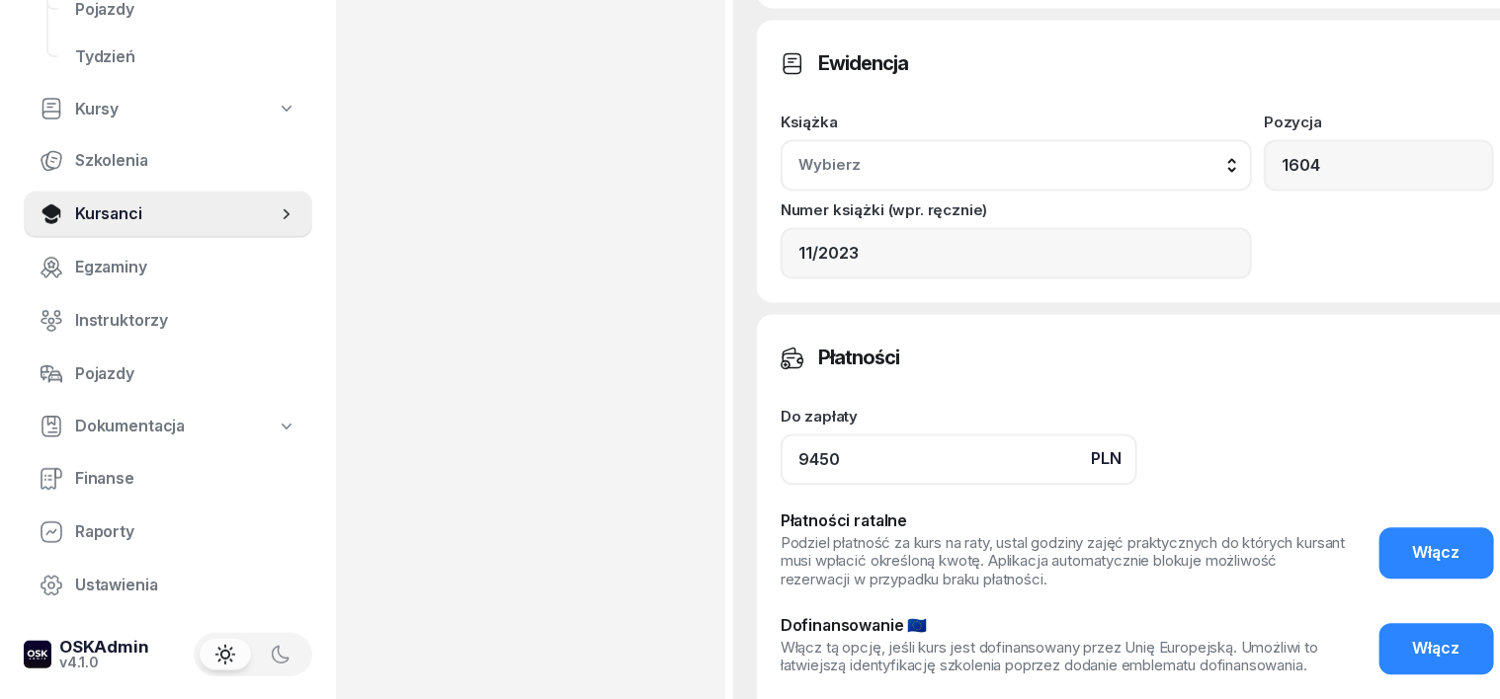
type input "9450"
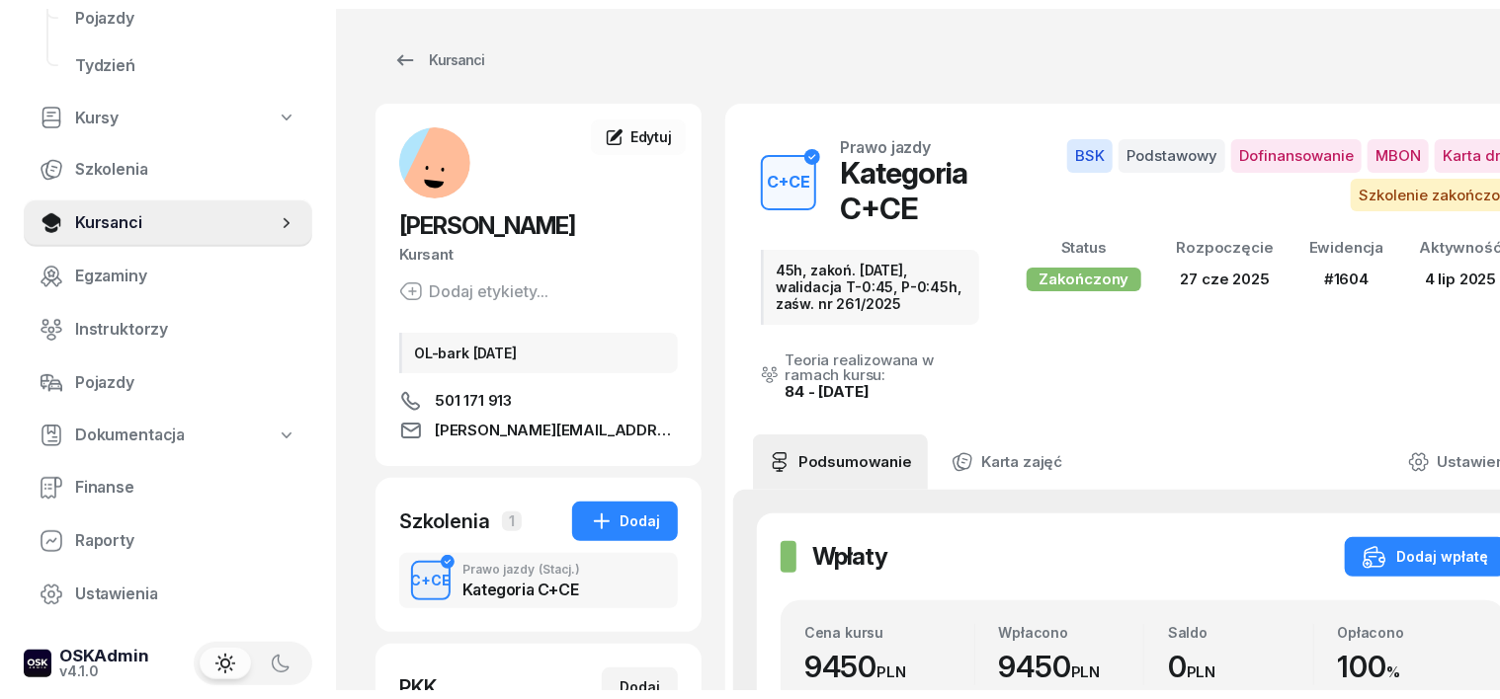
scroll to position [0, 0]
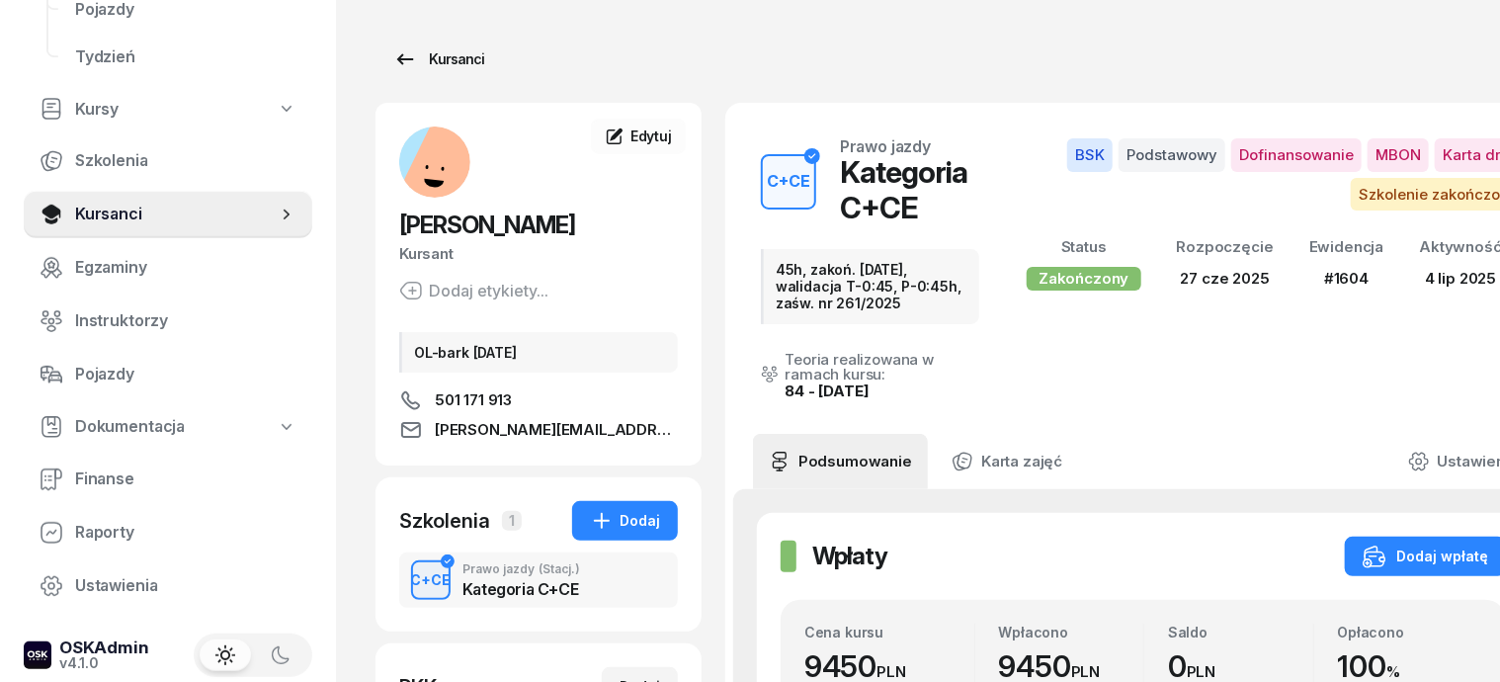
click at [427, 61] on div "Kursanci" at bounding box center [438, 59] width 91 height 24
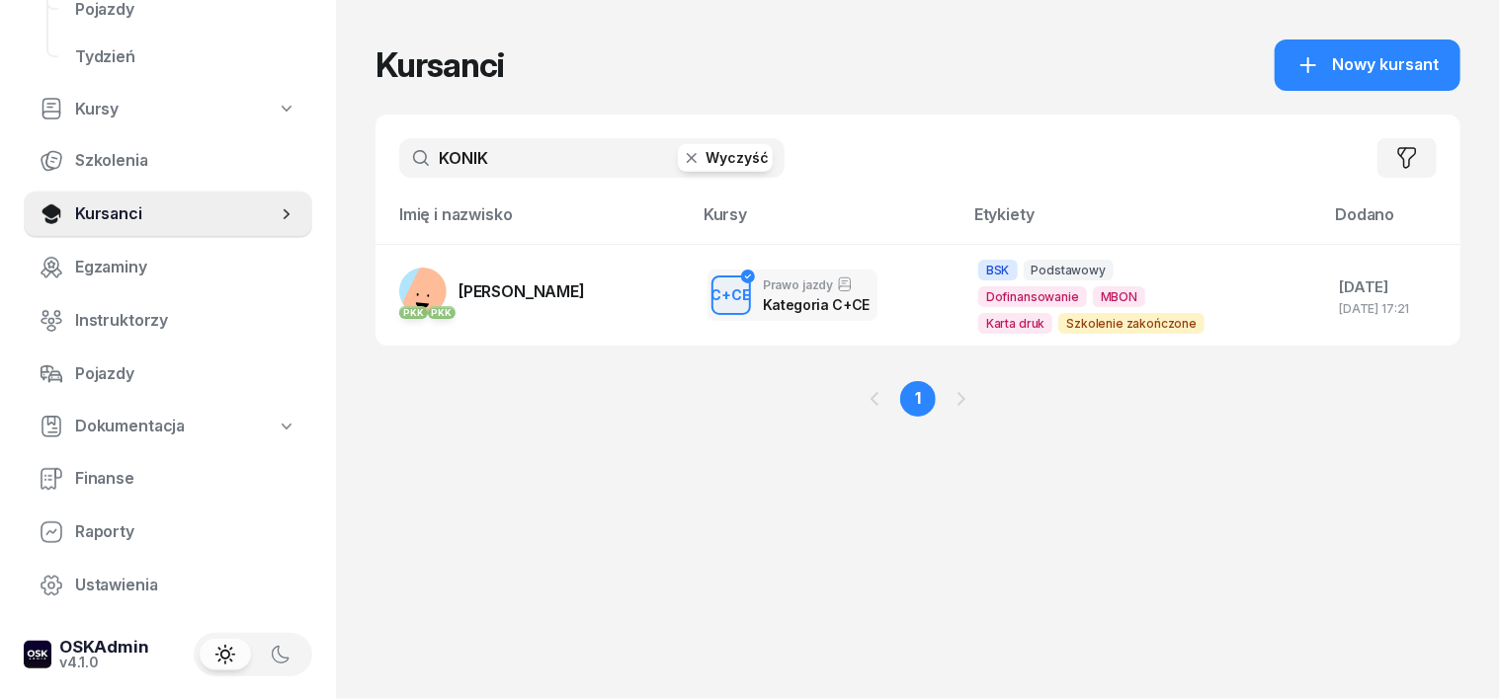
click at [678, 167] on button "Wyczyść" at bounding box center [725, 158] width 95 height 28
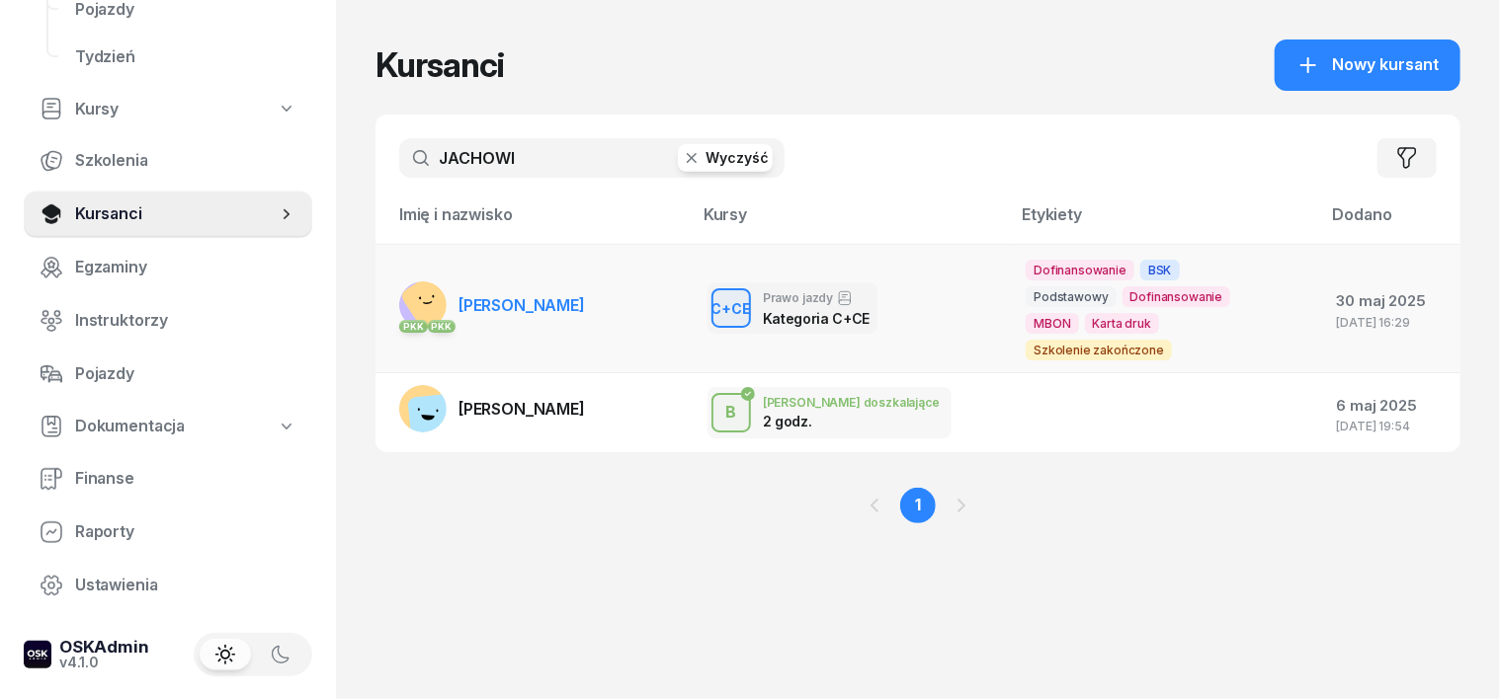
type input "JACHOWI"
click at [399, 307] on rect at bounding box center [431, 300] width 65 height 65
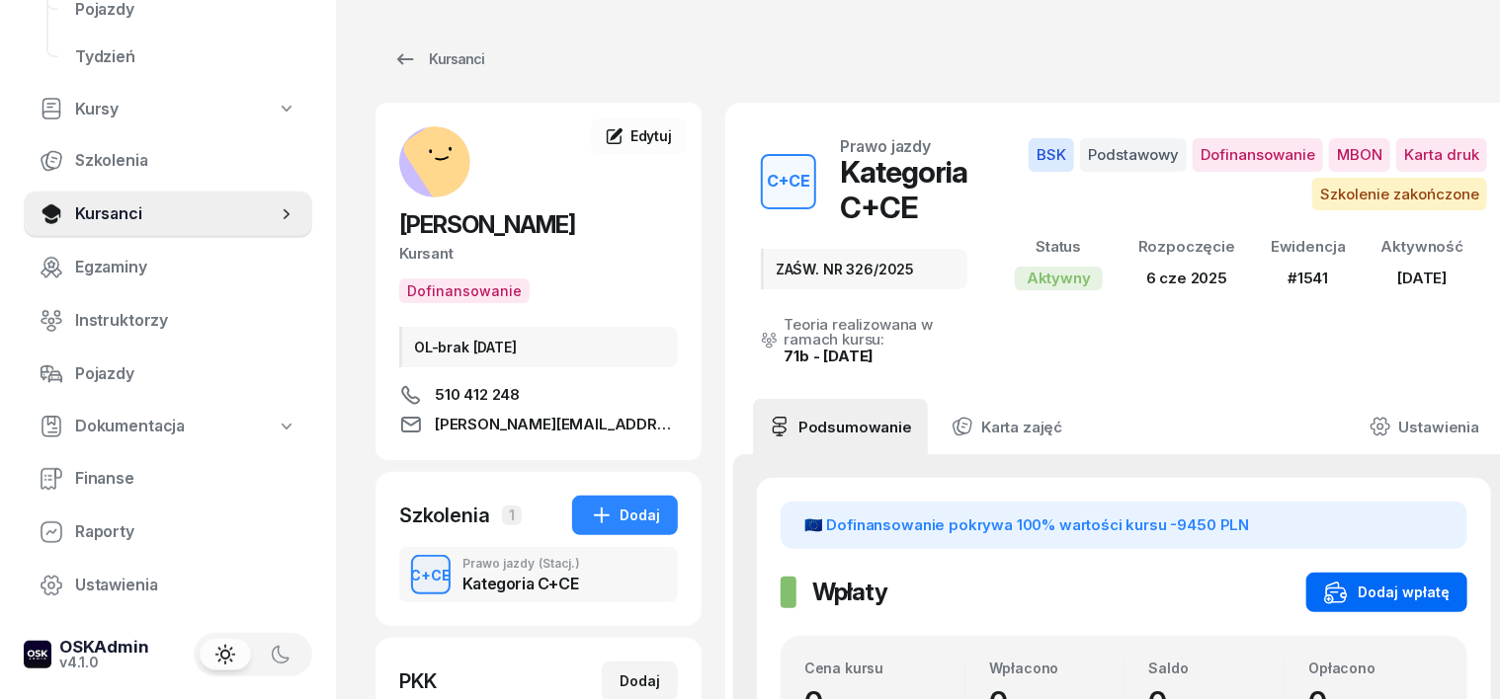
click at [1415, 586] on div "Dodaj wpłatę" at bounding box center [1386, 593] width 125 height 24
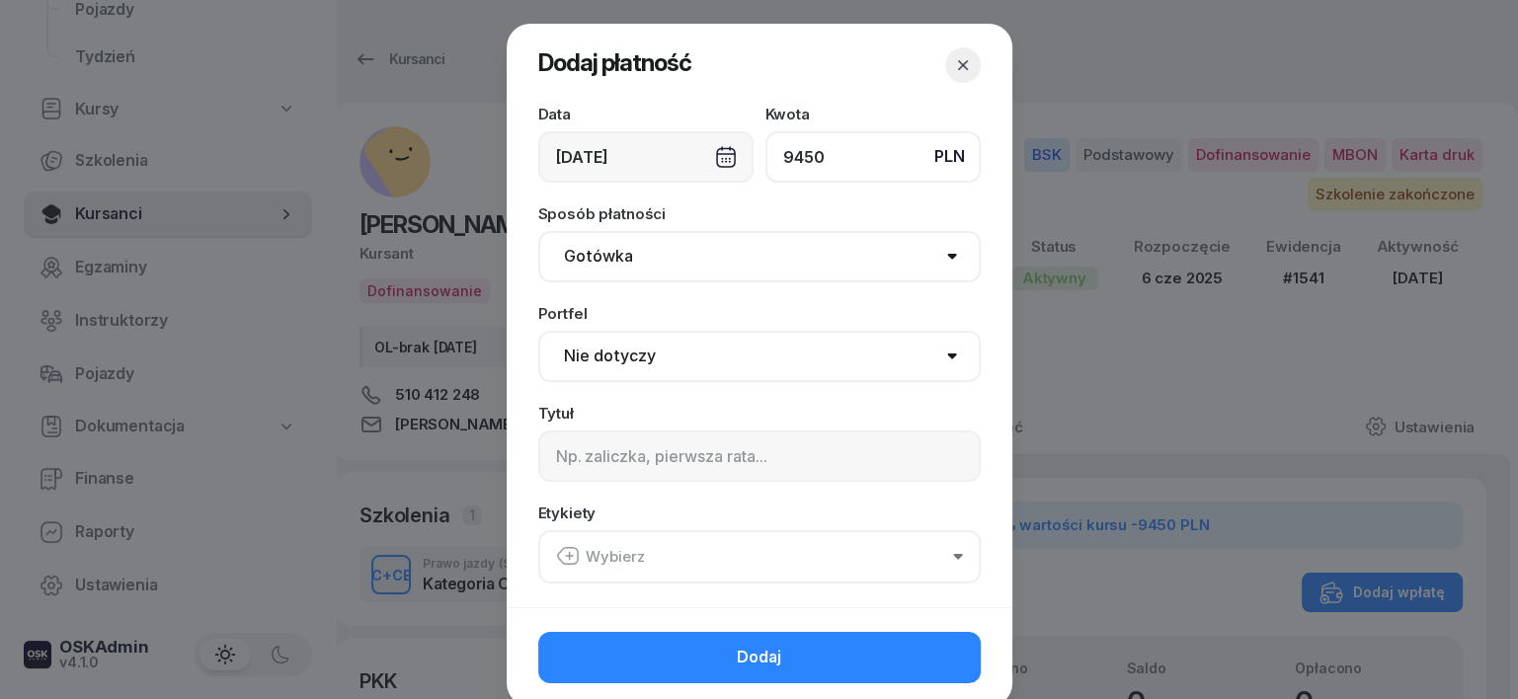
type input "9450"
click at [593, 255] on select "Gotówka Karta Przelew Płatności online BLIK" at bounding box center [759, 256] width 443 height 51
select select "transfer"
click at [538, 231] on select "Gotówka Karta Przelew Płatności online BLIK" at bounding box center [759, 256] width 443 height 51
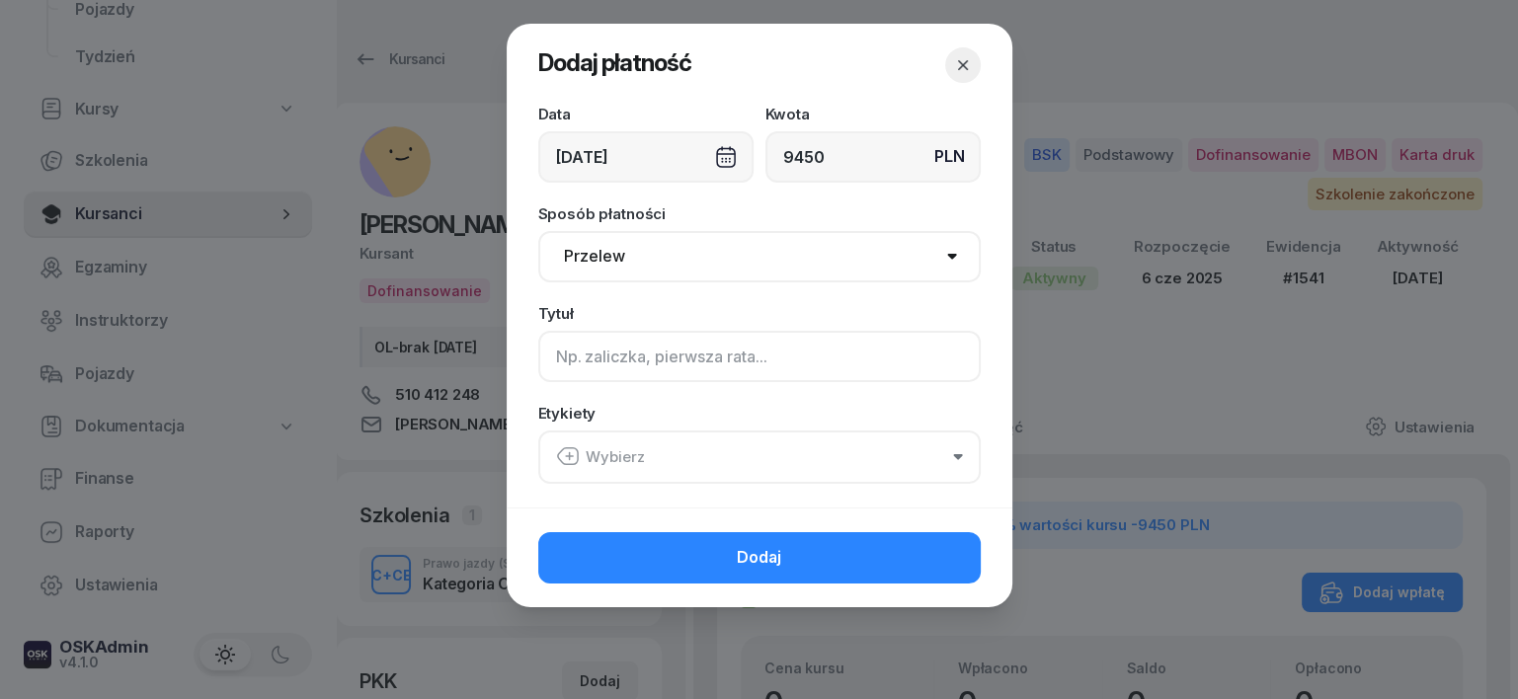
click at [560, 355] on input at bounding box center [759, 356] width 443 height 51
type input "CCE - ,MARR - F/1/09/2025 S"
click at [566, 451] on icon "button" at bounding box center [568, 457] width 24 height 24
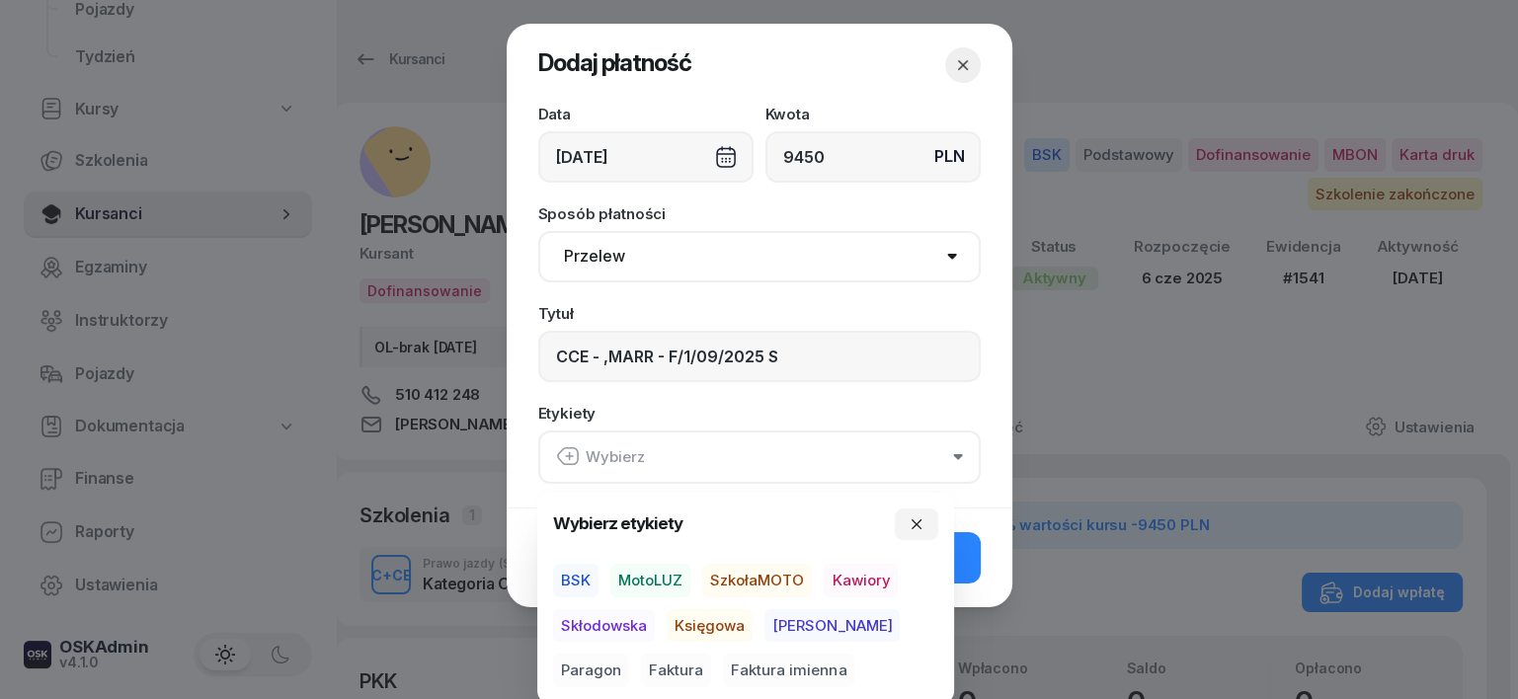
click at [574, 573] on span "BSK" at bounding box center [575, 581] width 45 height 34
drag, startPoint x: 726, startPoint y: 620, endPoint x: 685, endPoint y: 644, distance: 47.8
click at [725, 621] on span "Księgowa" at bounding box center [710, 626] width 86 height 34
click at [641, 669] on span "Faktura" at bounding box center [676, 671] width 70 height 34
drag, startPoint x: 916, startPoint y: 526, endPoint x: 932, endPoint y: 573, distance: 50.0
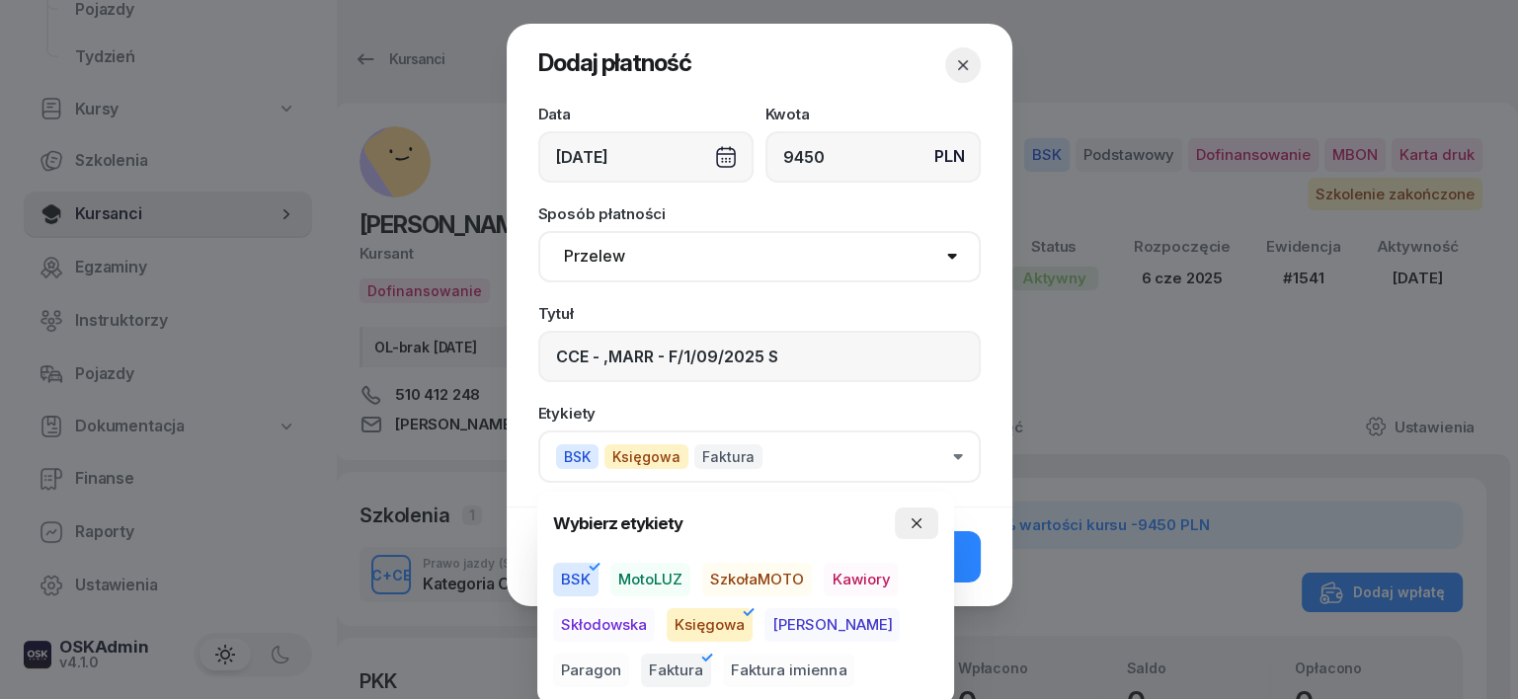
click at [915, 528] on icon "button" at bounding box center [917, 524] width 16 height 16
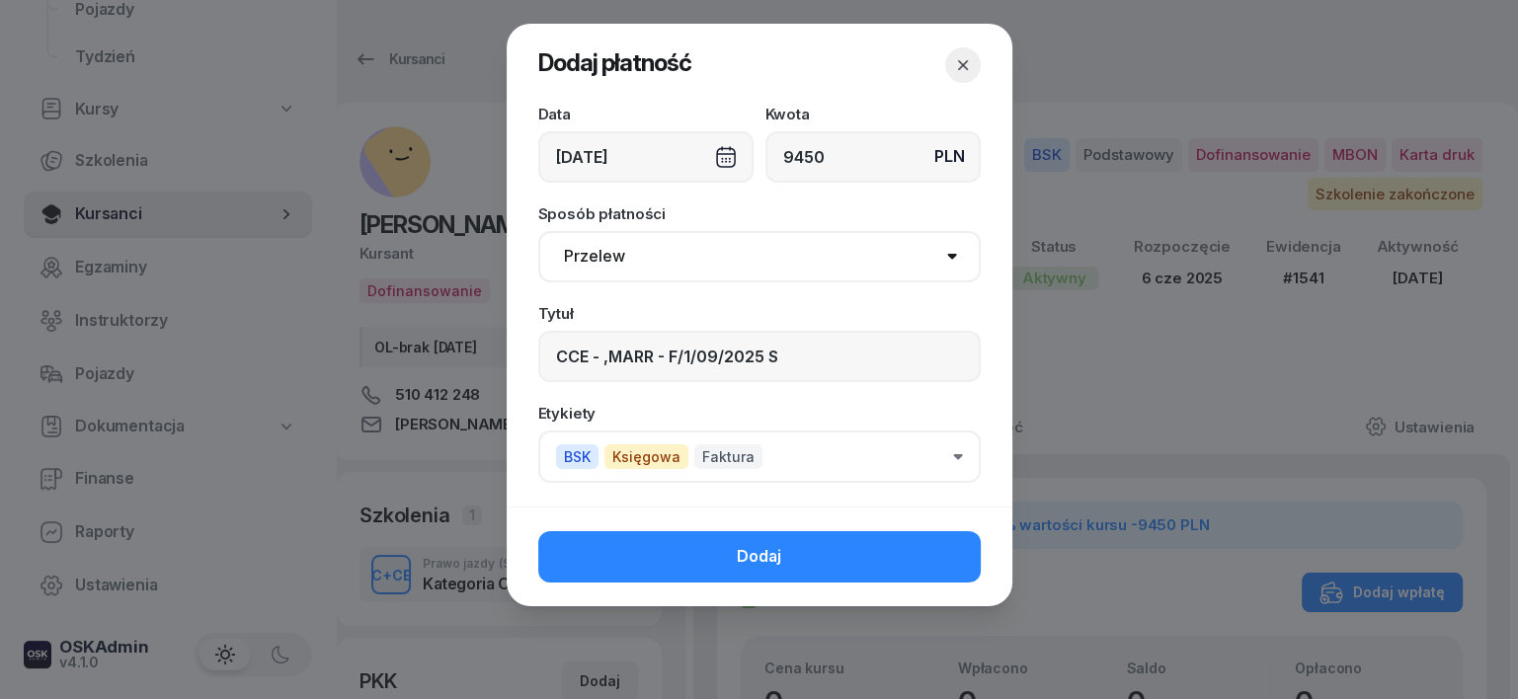
click at [948, 553] on button "Dodaj" at bounding box center [759, 556] width 443 height 51
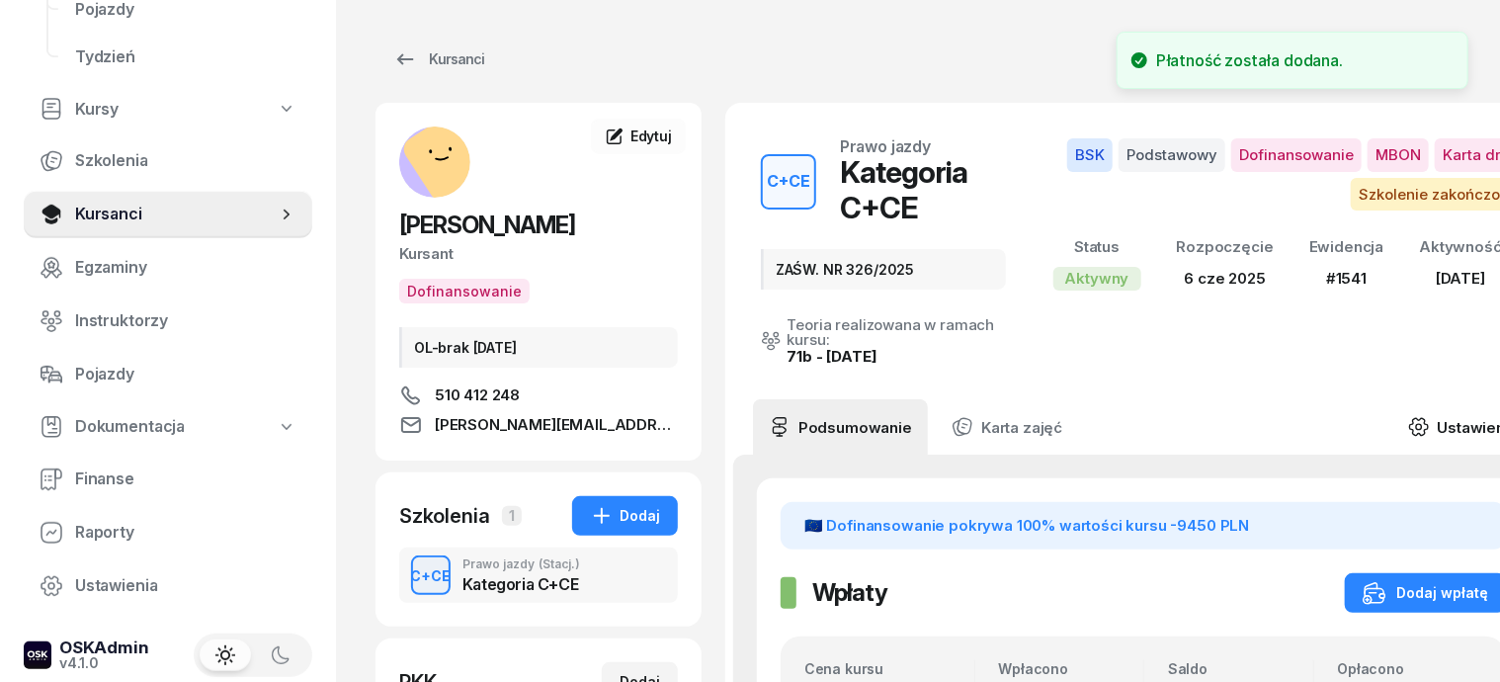
click at [1429, 416] on icon at bounding box center [1419, 427] width 22 height 22
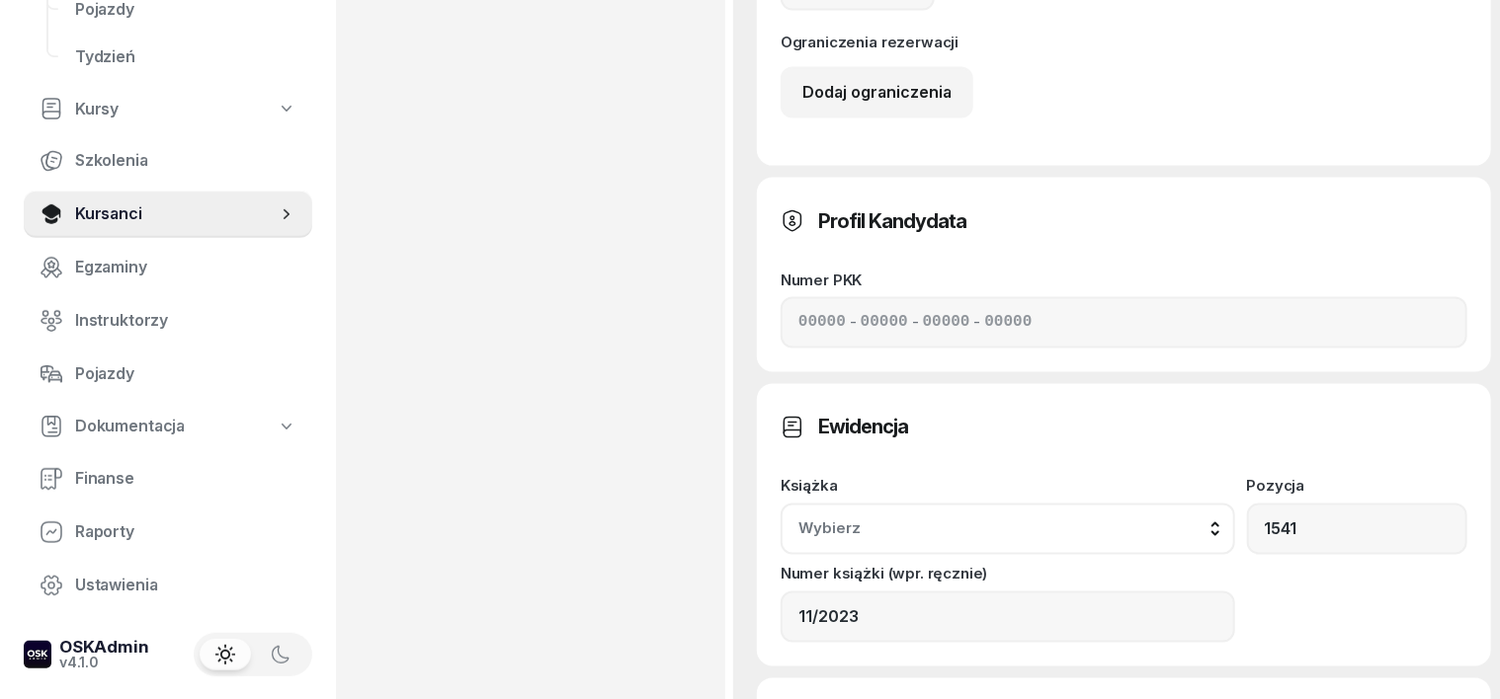
scroll to position [1604, 0]
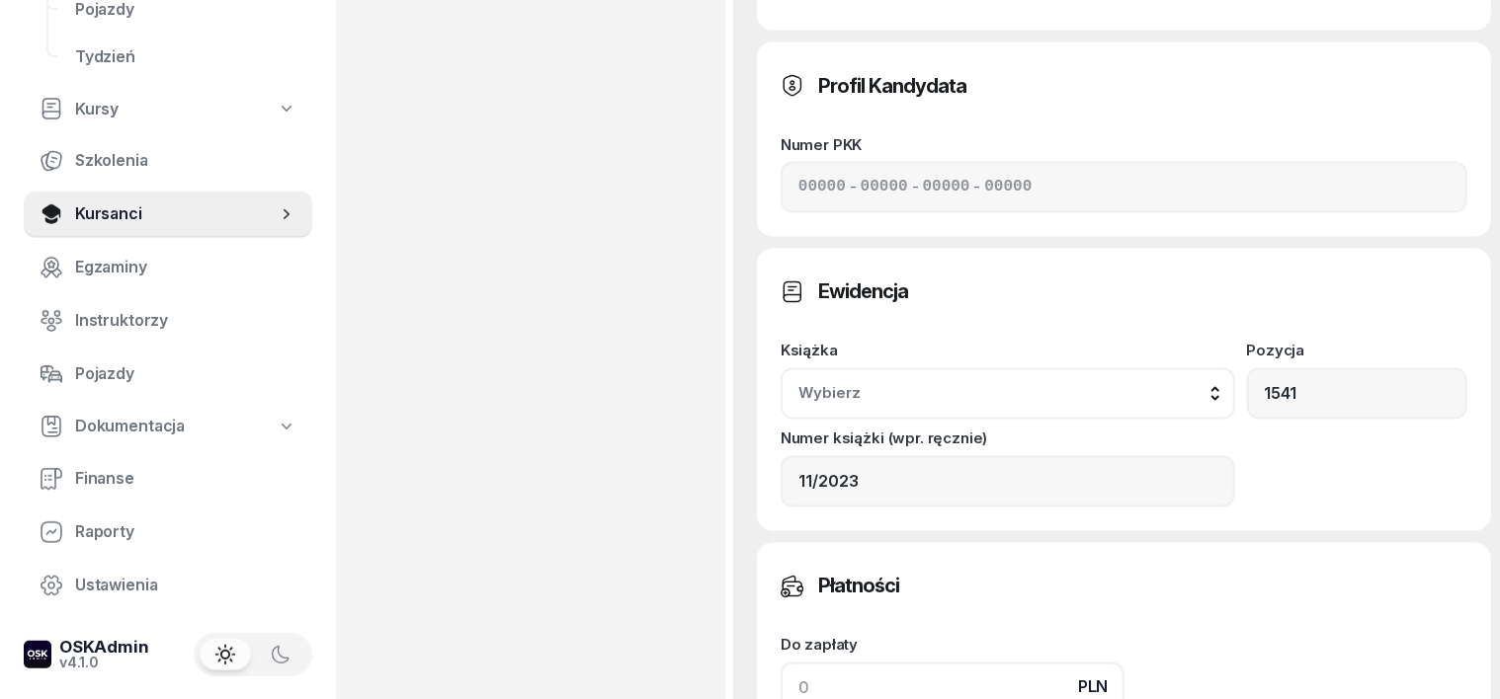
click at [780, 663] on input at bounding box center [952, 688] width 344 height 51
type input "9"
type input "9459"
type input "94"
type input "9544"
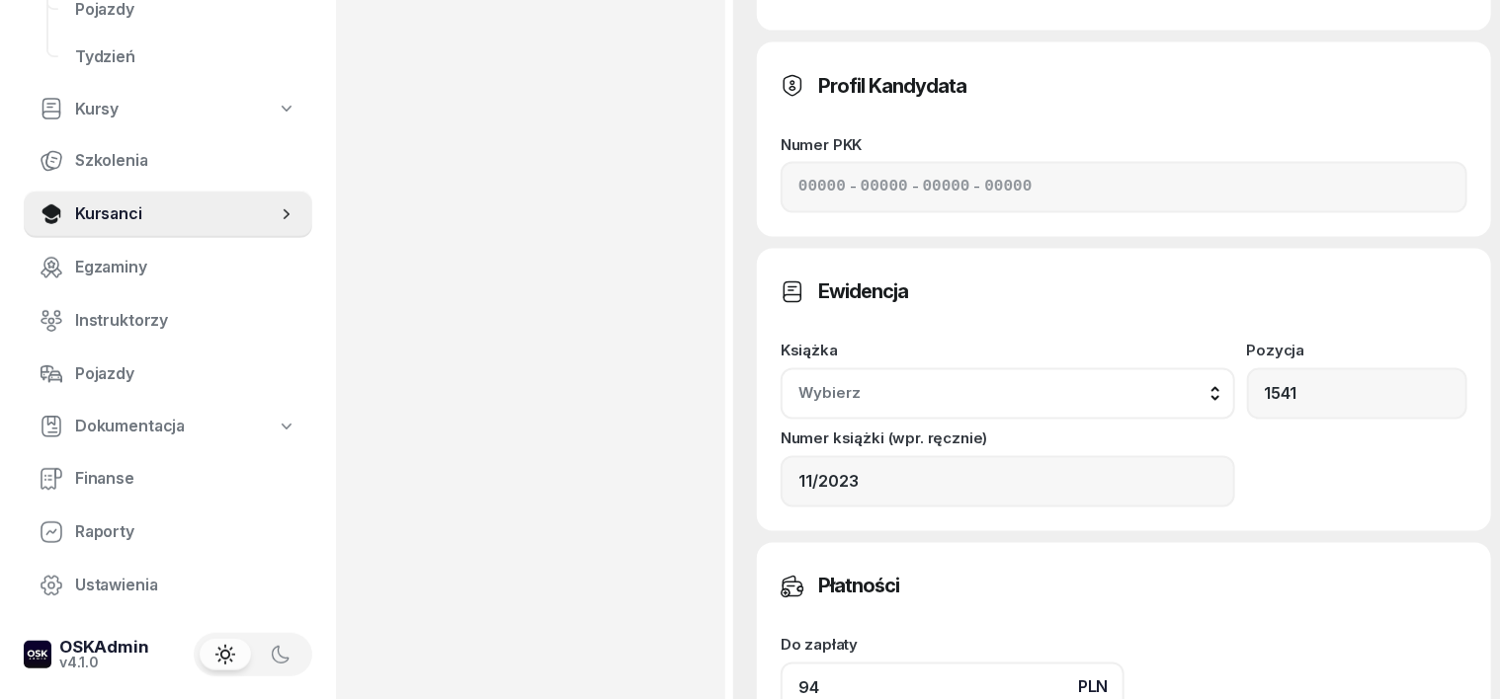
type input "945"
type input "10395"
type input "9450"
type input "18900"
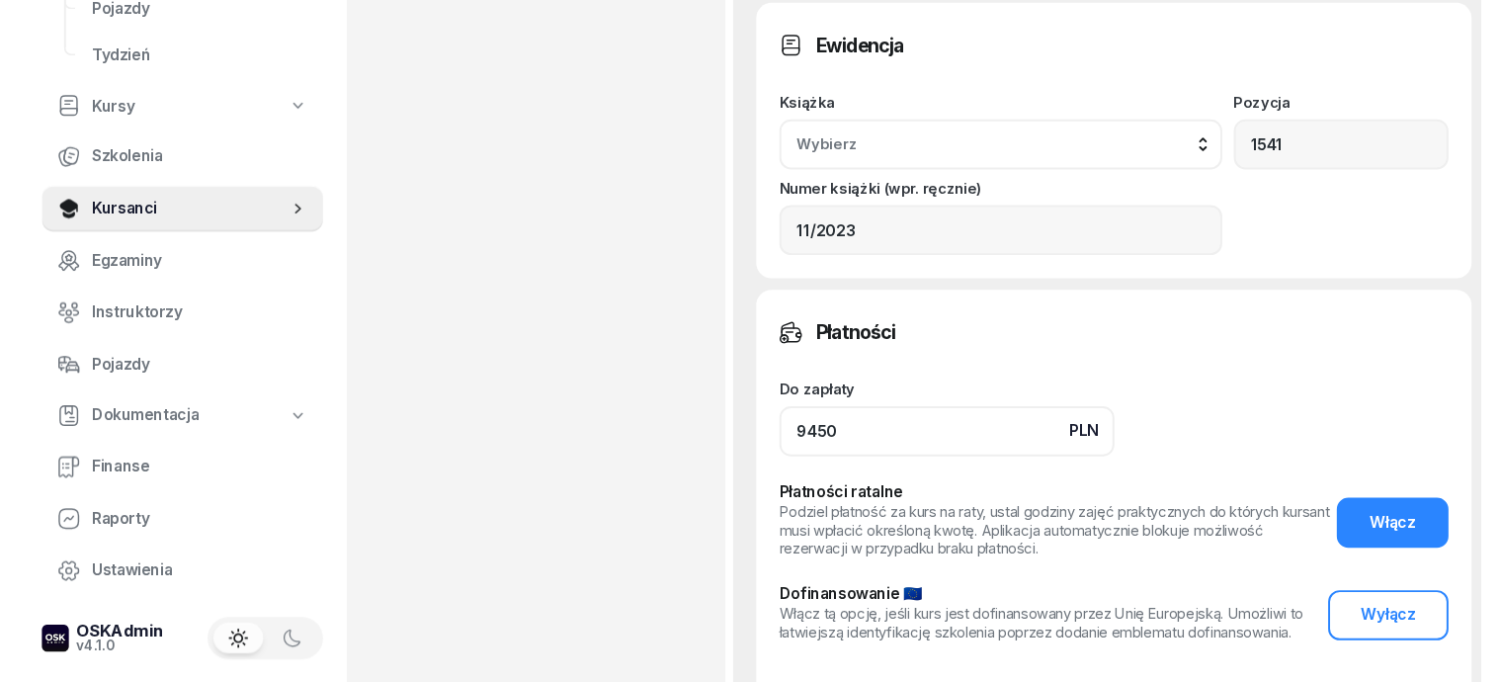
scroll to position [1852, 0]
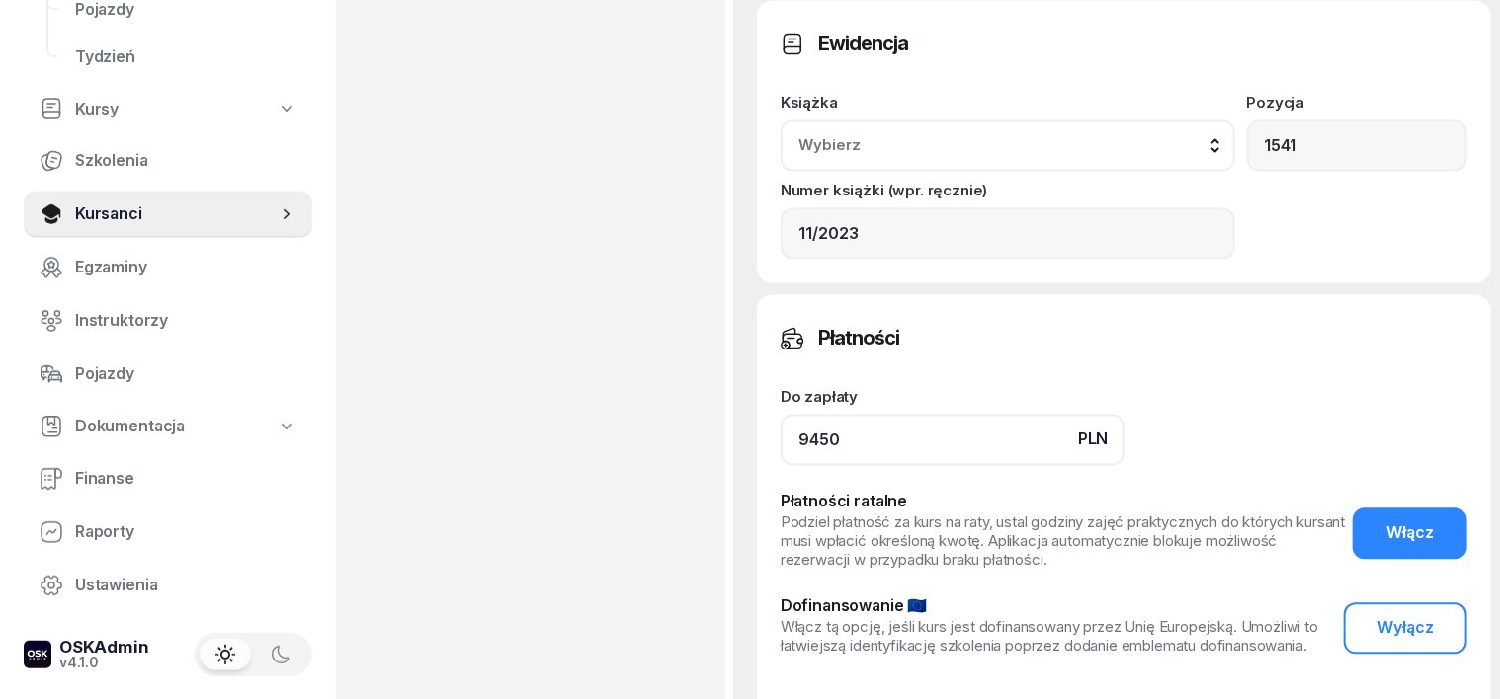
type input "9450"
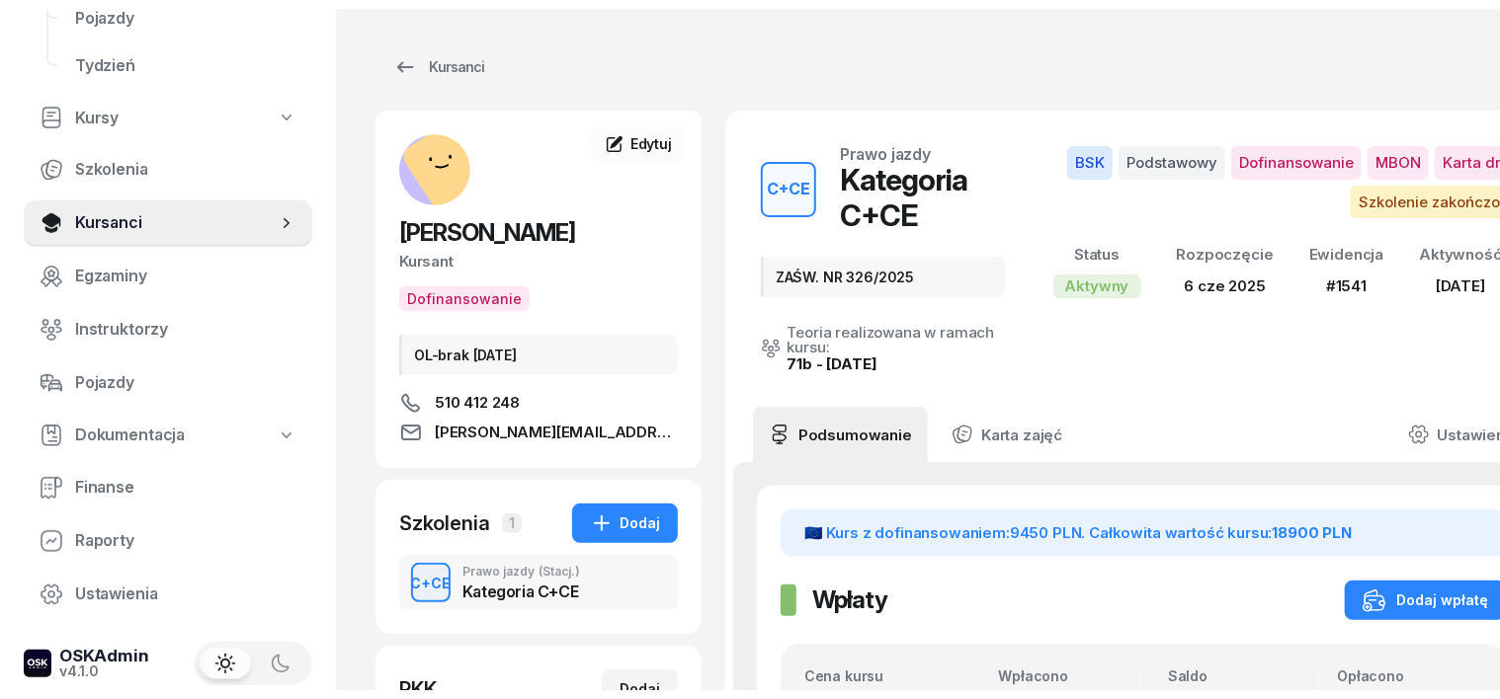
scroll to position [0, 0]
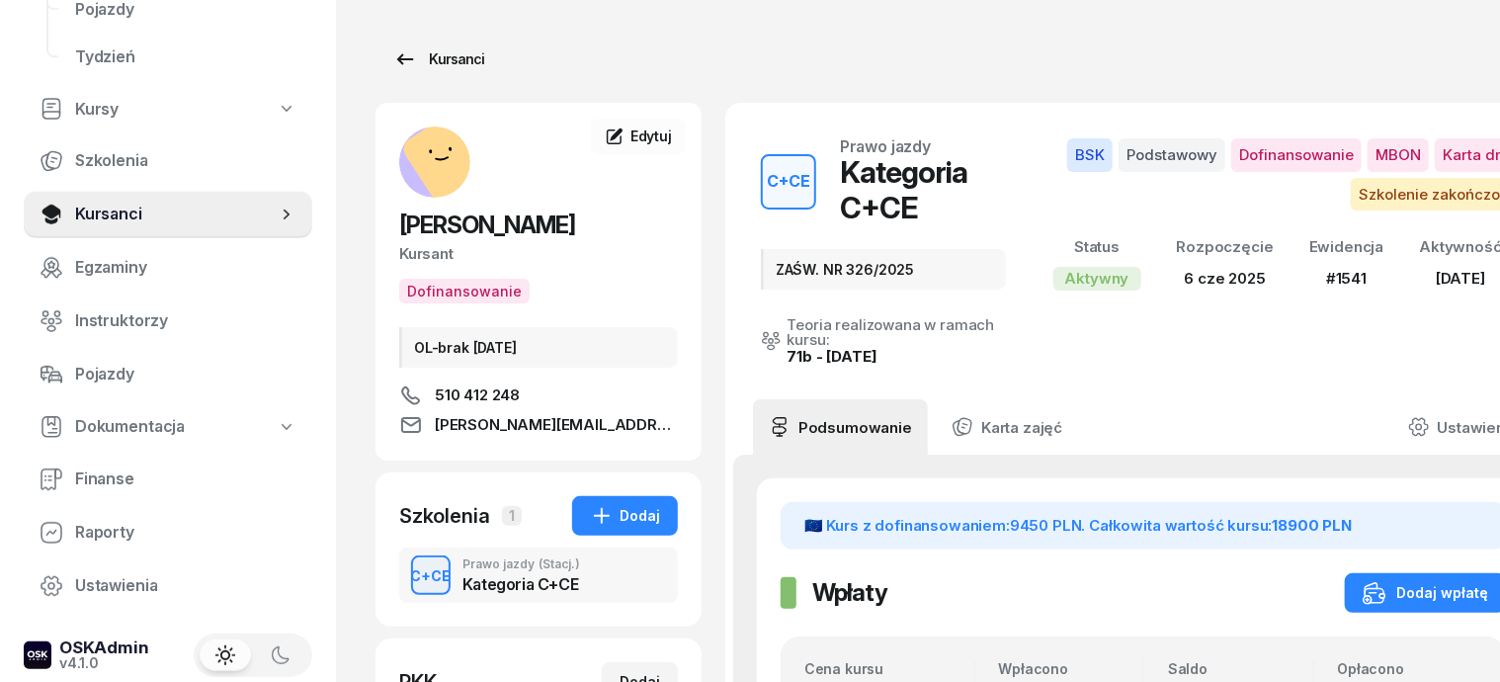
click at [426, 52] on div "Kursanci" at bounding box center [438, 59] width 91 height 24
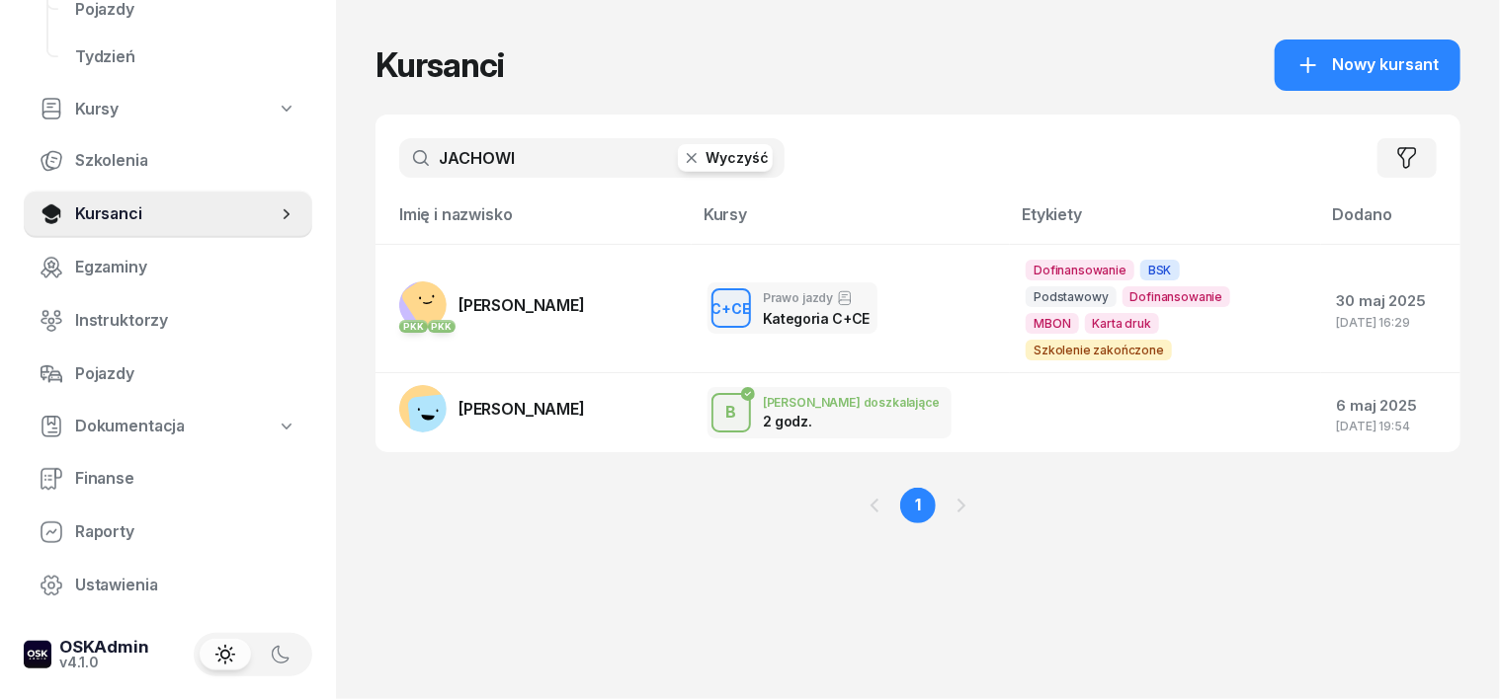
click at [682, 162] on icon "button" at bounding box center [692, 158] width 20 height 20
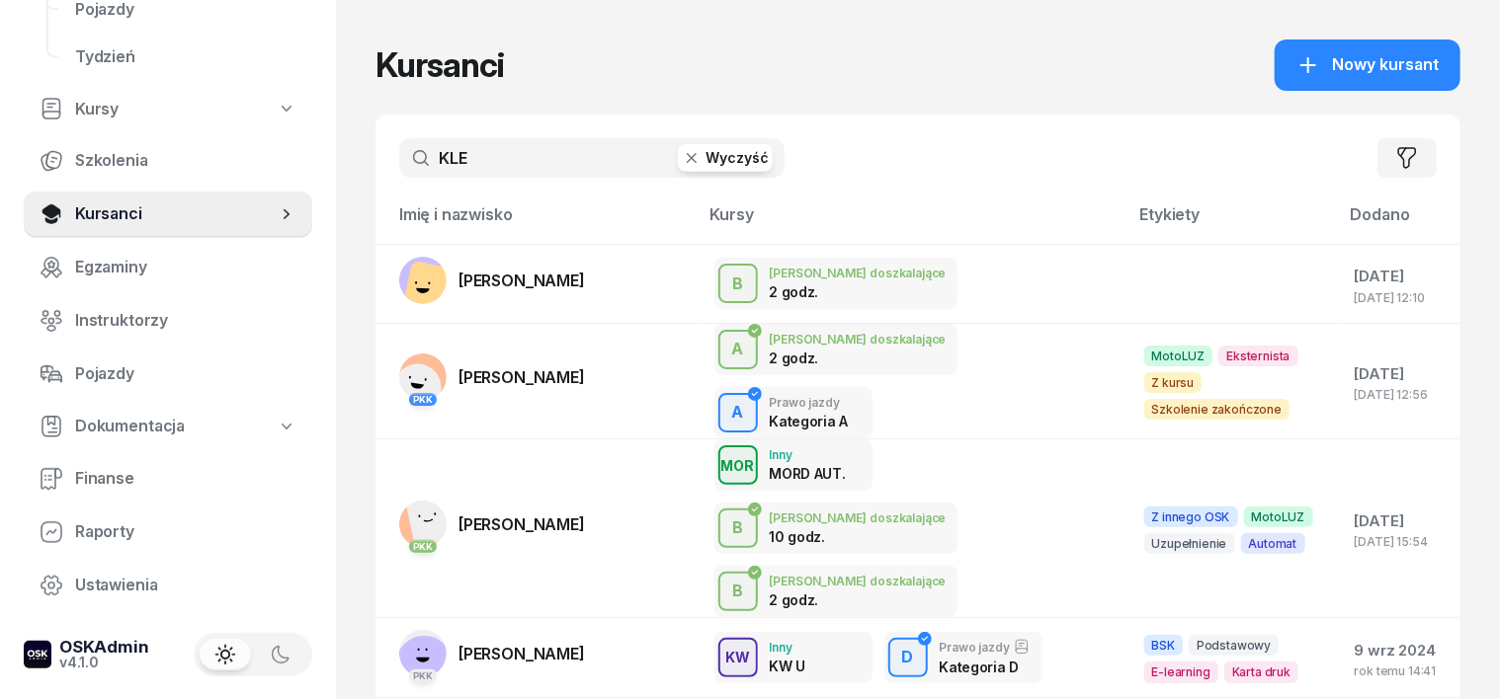
type input "KLE"
drag, startPoint x: 651, startPoint y: 159, endPoint x: 620, endPoint y: 189, distance: 42.6
click at [630, 179] on div "KLE Wyczyść Filtruj" at bounding box center [917, 158] width 1085 height 87
click at [682, 162] on icon "button" at bounding box center [692, 158] width 20 height 20
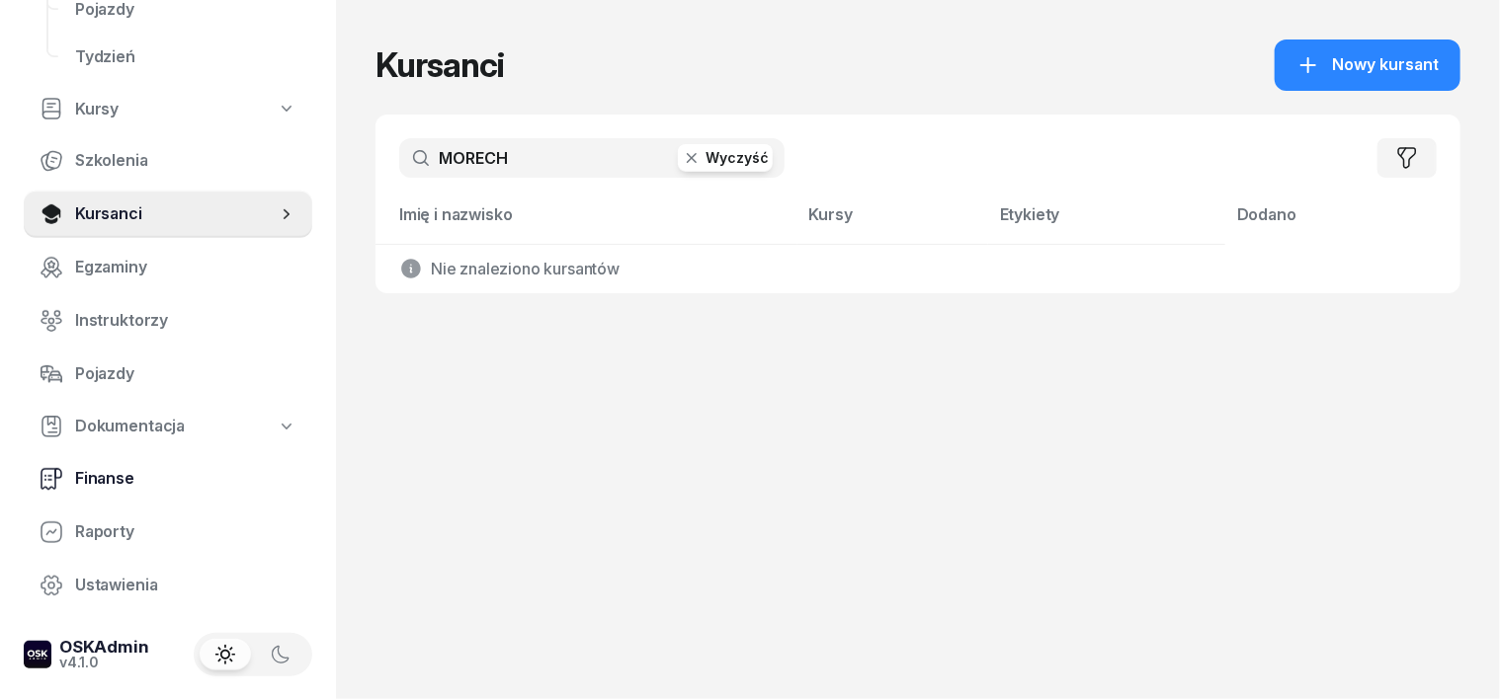
type input "MORECH"
click at [109, 477] on span "Finanse" at bounding box center [185, 479] width 221 height 26
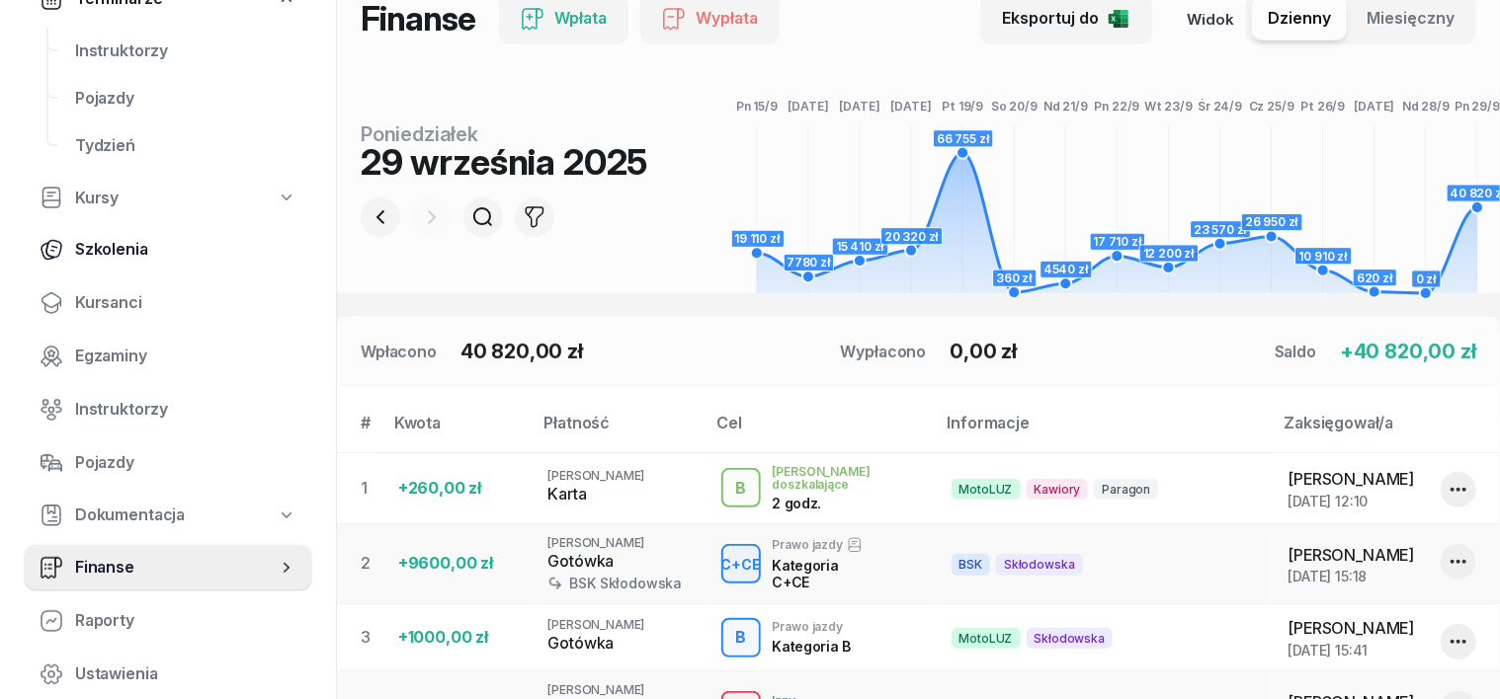
scroll to position [159, 0]
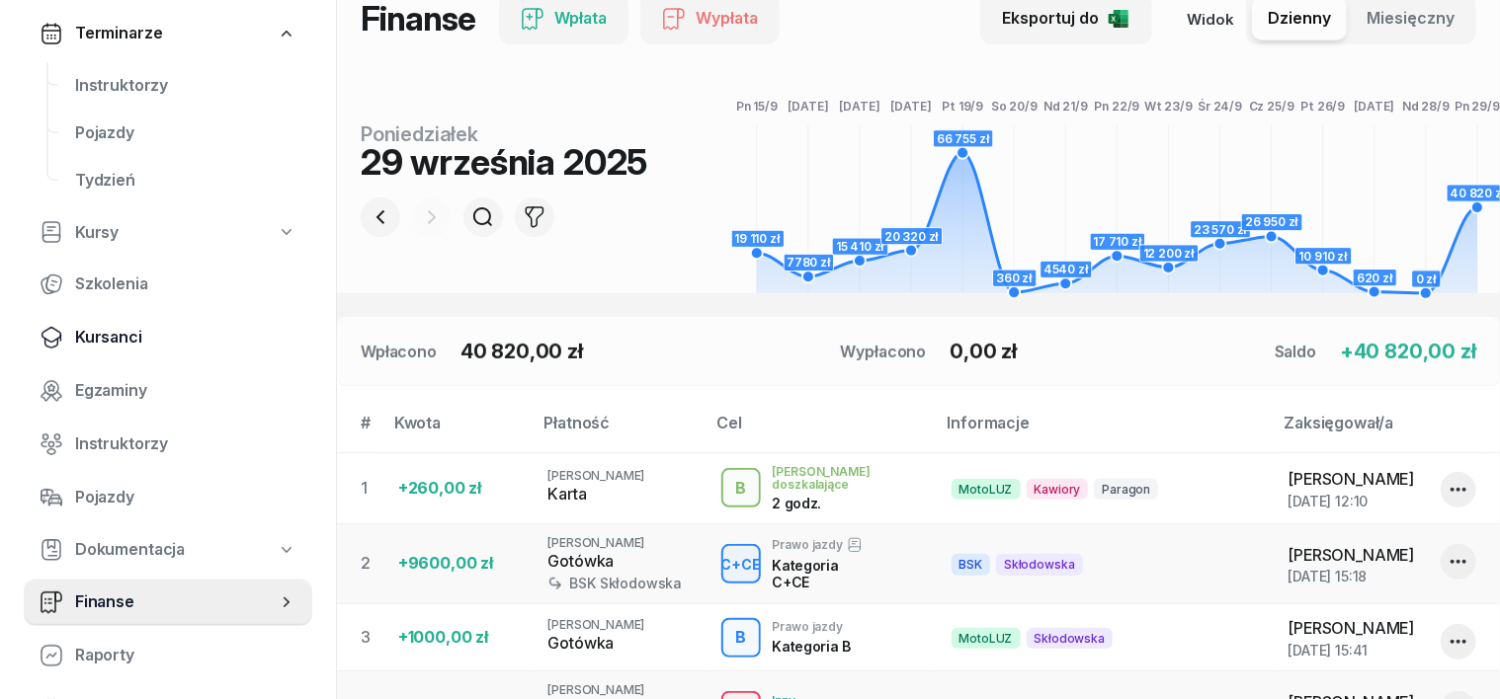
click at [114, 336] on span "Kursanci" at bounding box center [185, 338] width 221 height 26
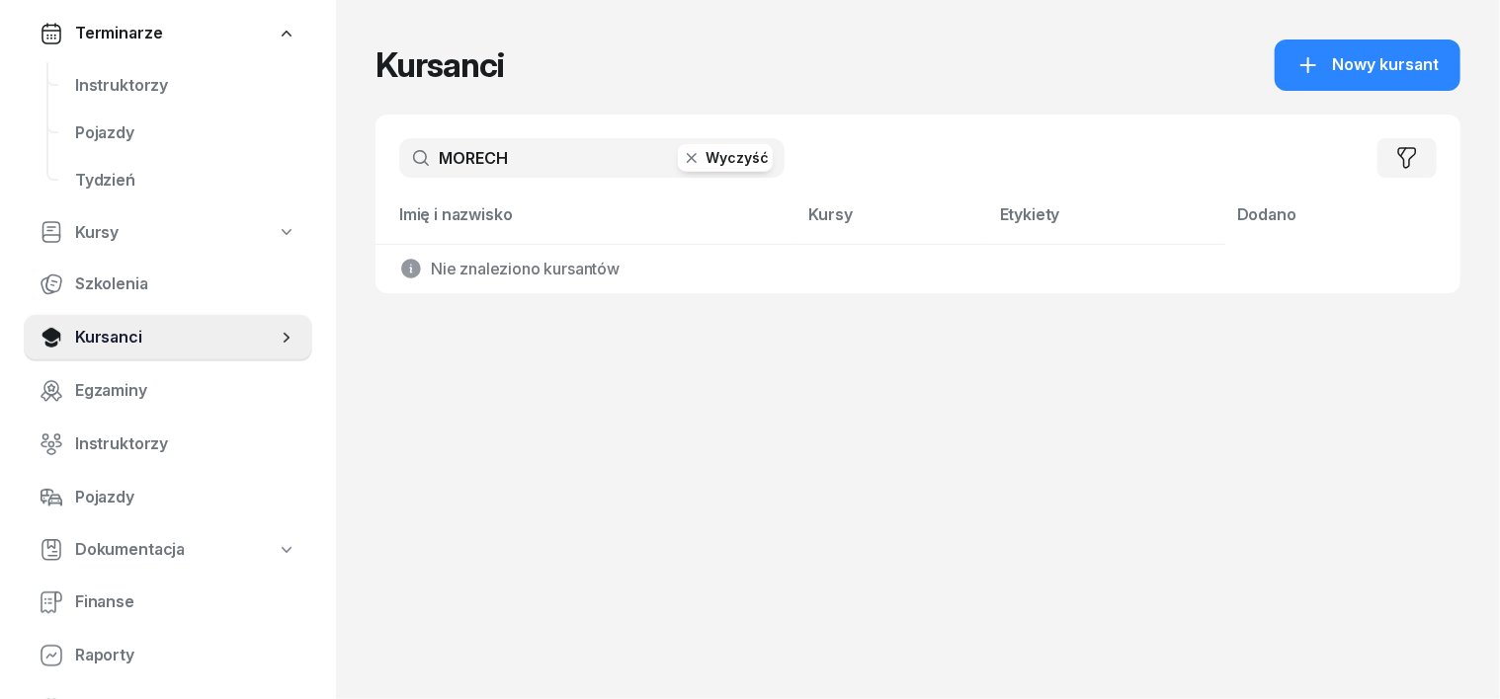
click at [423, 162] on input "MORECH" at bounding box center [591, 158] width 385 height 40
click at [486, 153] on input "MARECH" at bounding box center [591, 158] width 385 height 40
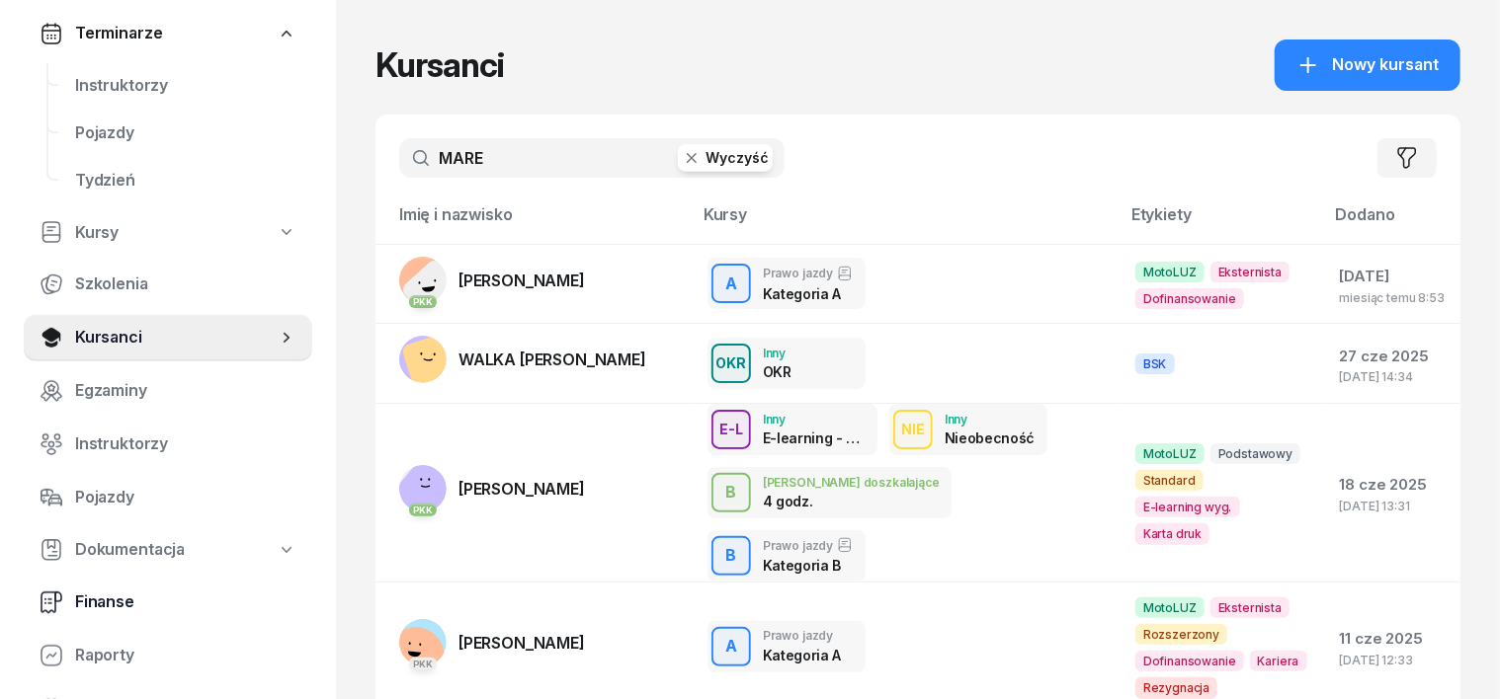
type input "MARE"
click at [117, 603] on span "Finanse" at bounding box center [185, 603] width 221 height 26
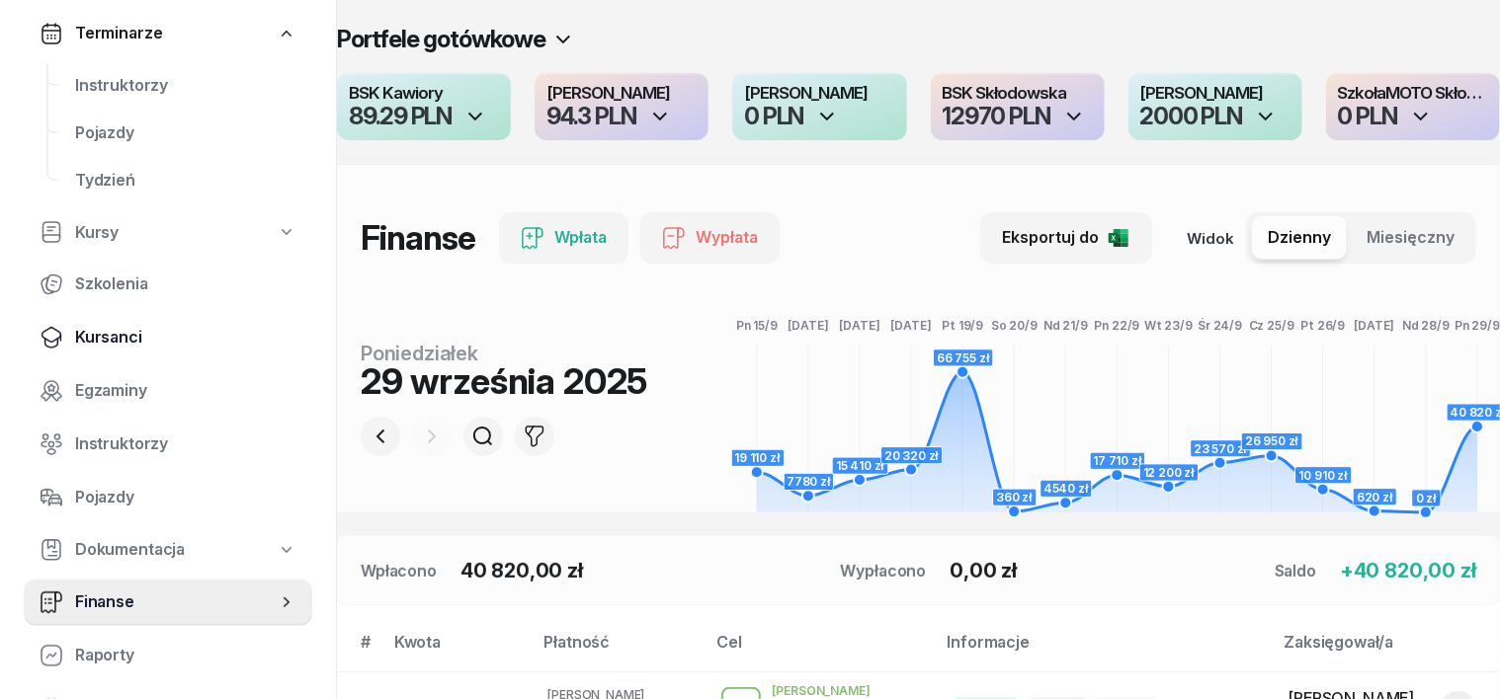
click at [122, 340] on span "Kursanci" at bounding box center [185, 338] width 221 height 26
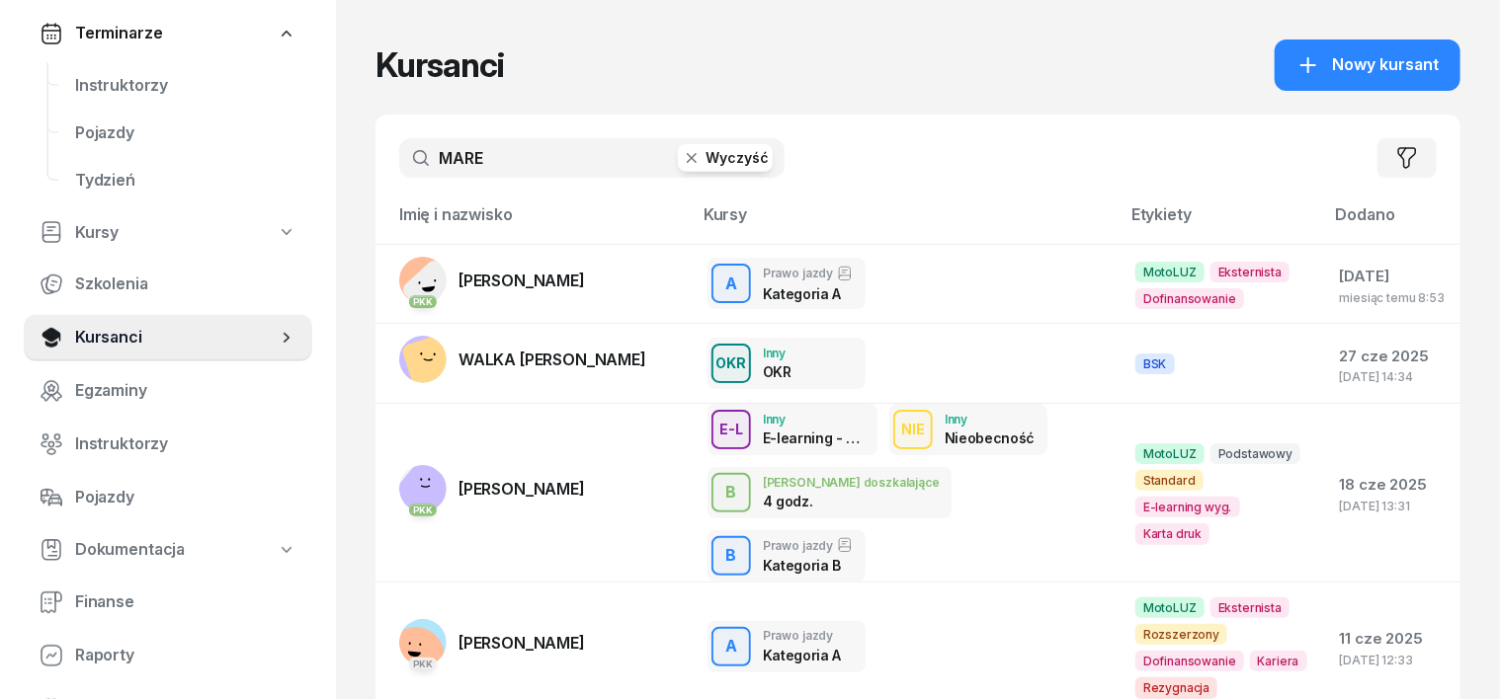
click at [682, 157] on icon "button" at bounding box center [692, 158] width 20 height 20
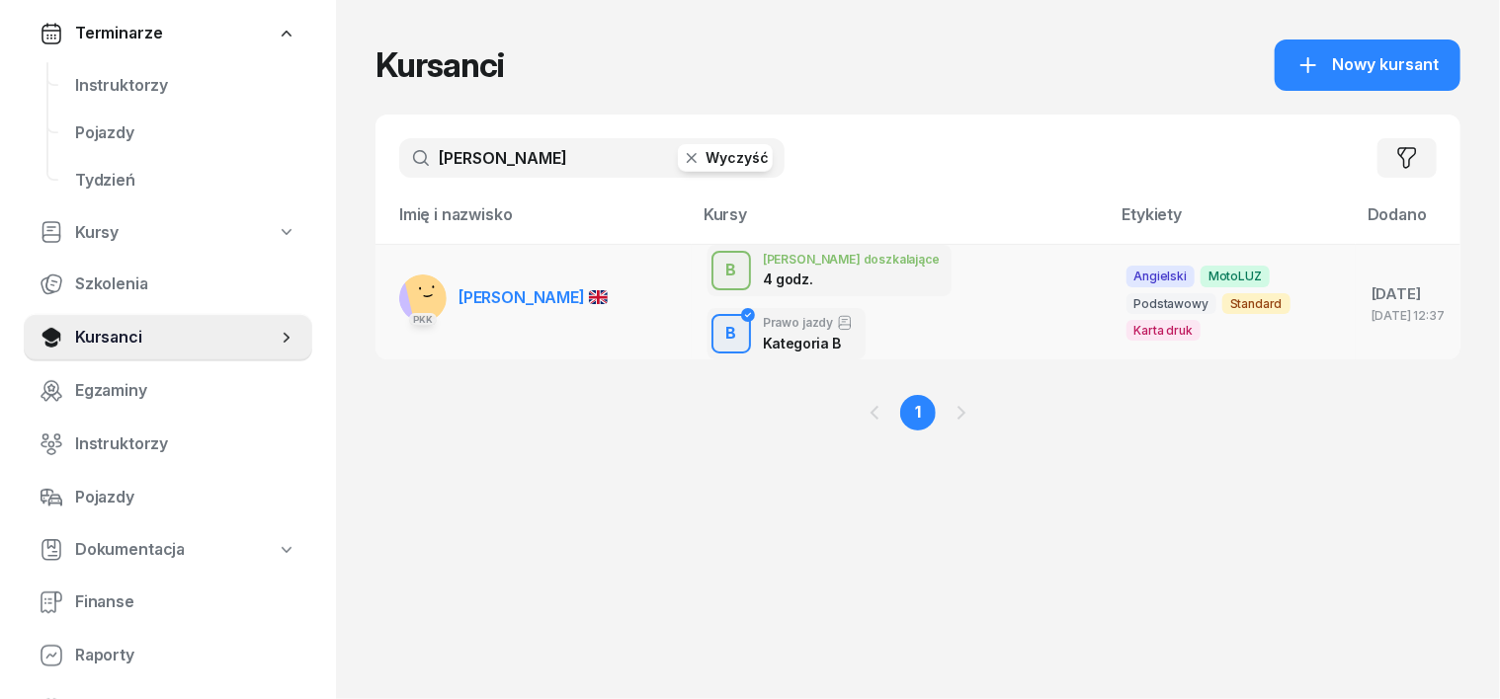
type input "[PERSON_NAME]"
click at [401, 273] on rect at bounding box center [435, 288] width 68 height 68
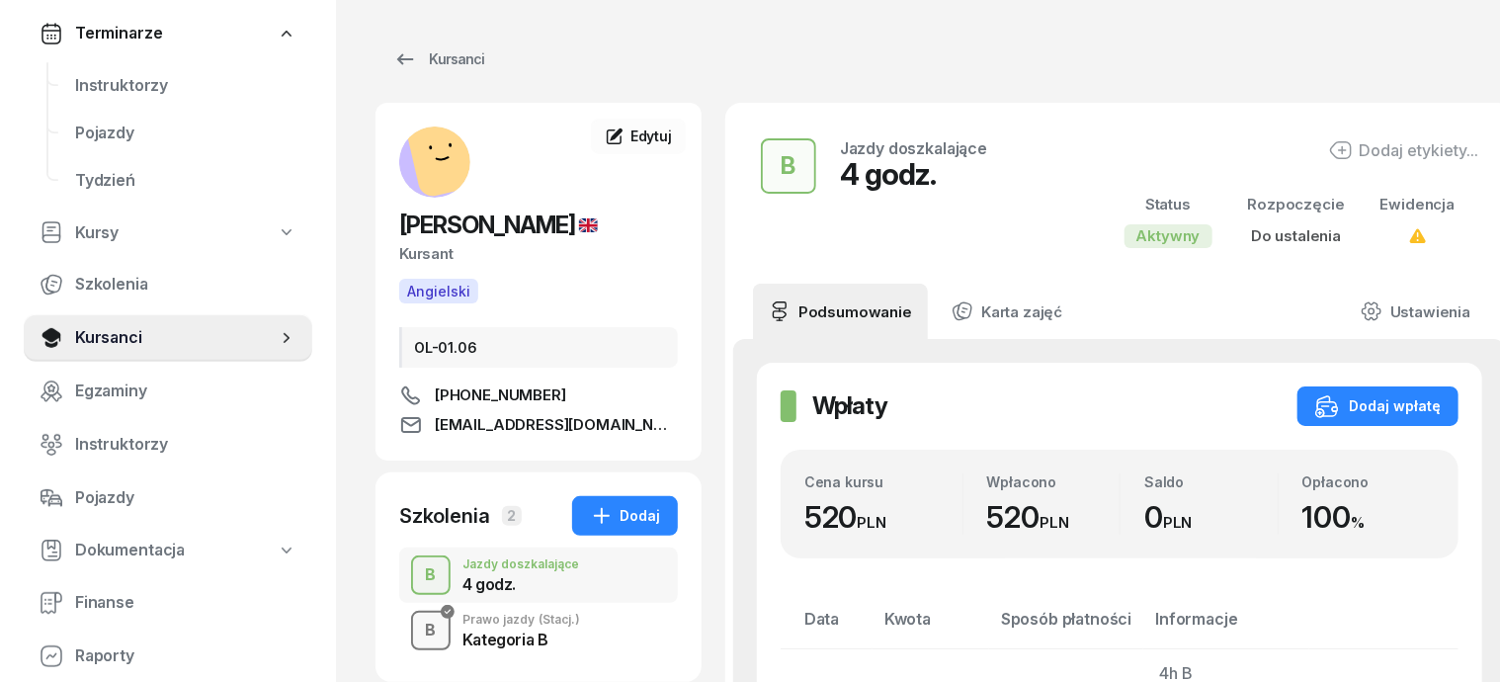
click at [418, 619] on div "B" at bounding box center [431, 630] width 27 height 34
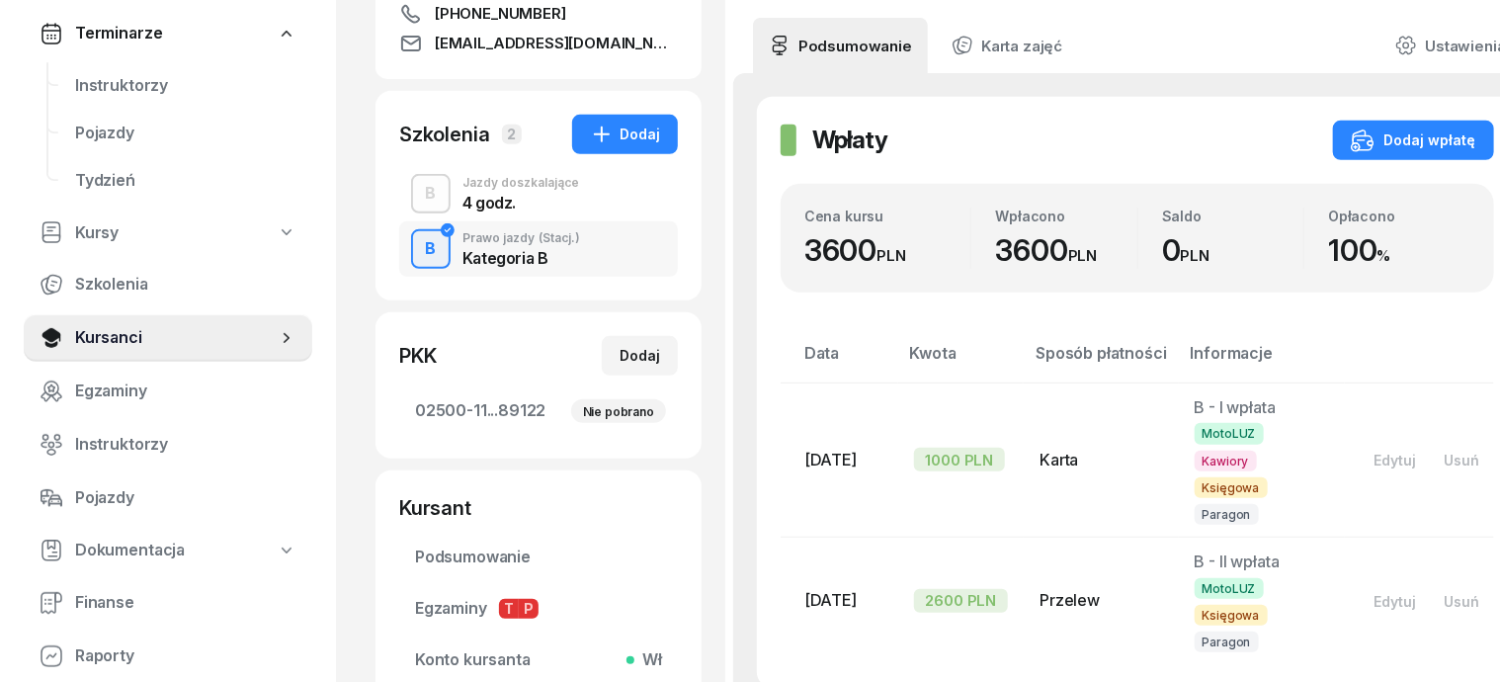
scroll to position [494, 0]
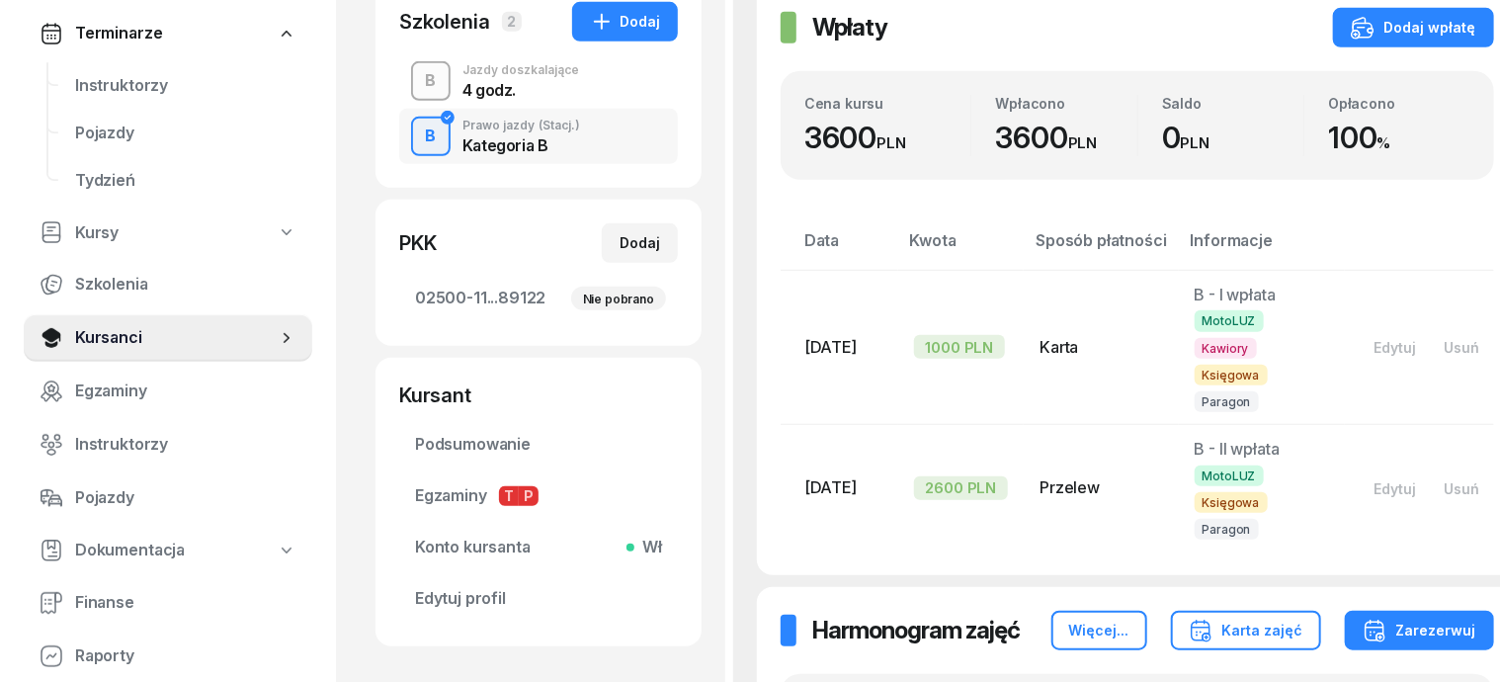
click at [418, 86] on div "B" at bounding box center [431, 81] width 27 height 34
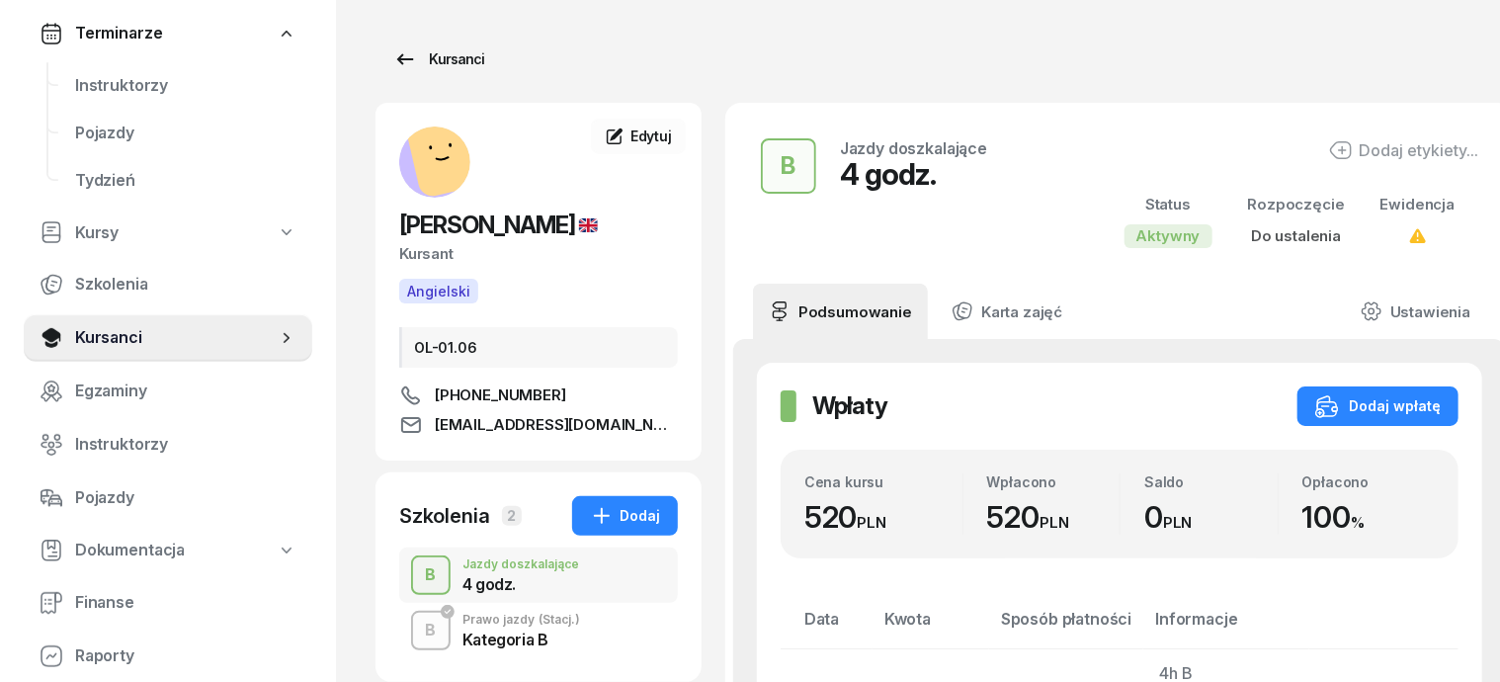
click at [416, 62] on div "Kursanci" at bounding box center [438, 59] width 91 height 24
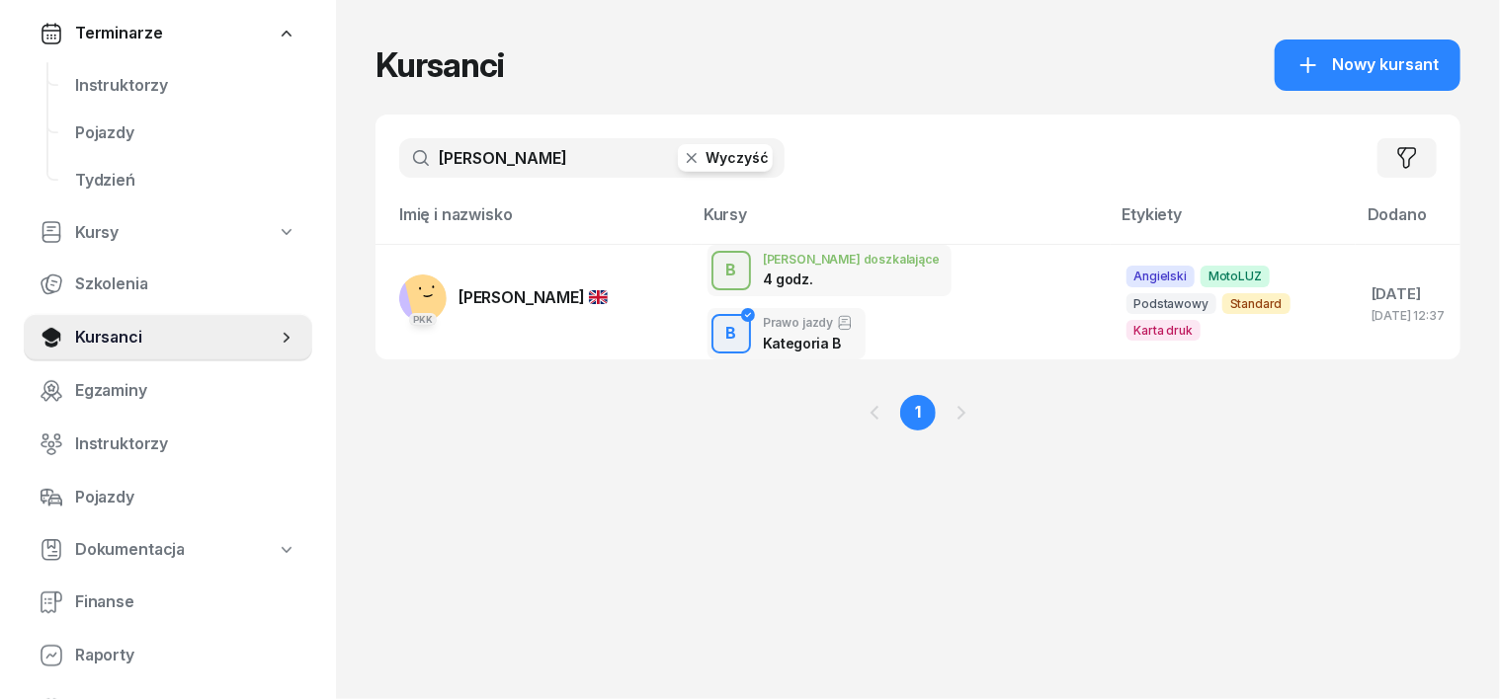
click at [687, 156] on icon "button" at bounding box center [692, 158] width 10 height 10
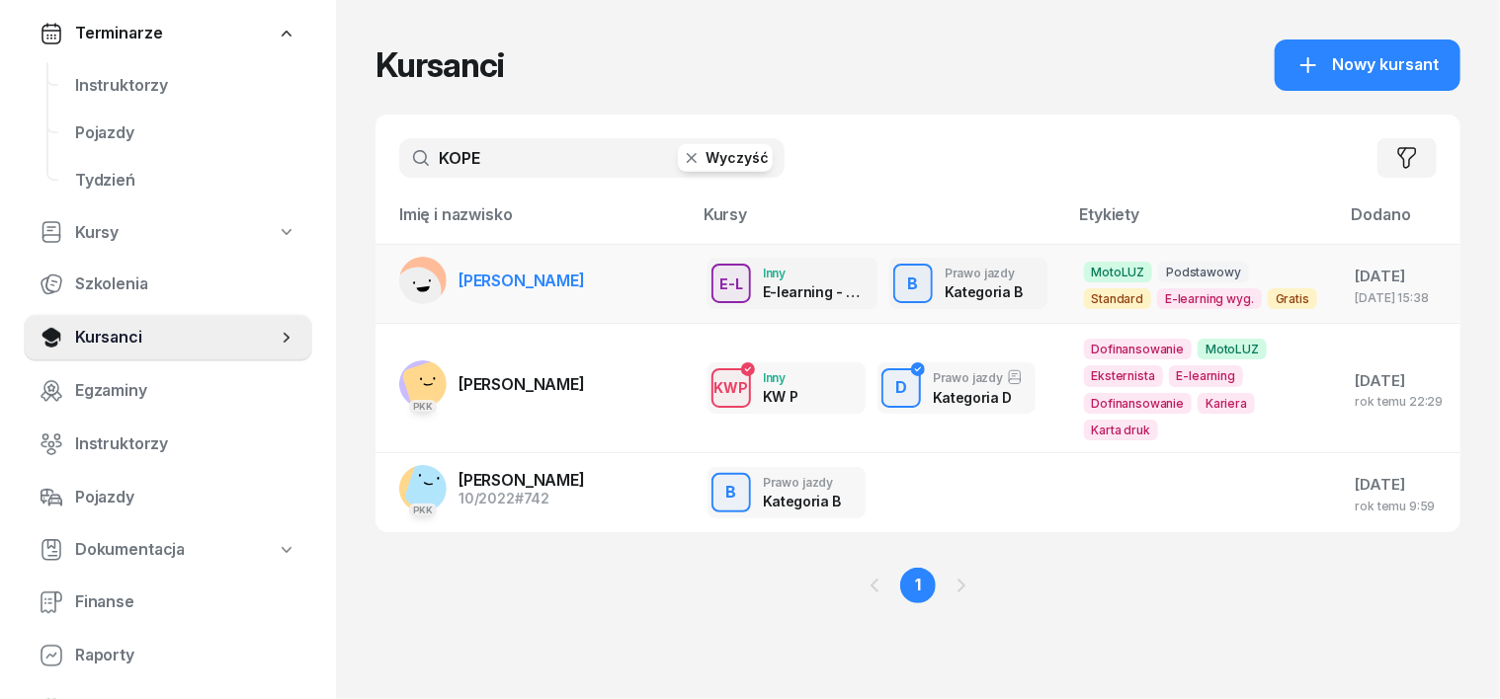
type input "KOPE"
click at [387, 273] on rect at bounding box center [416, 290] width 59 height 59
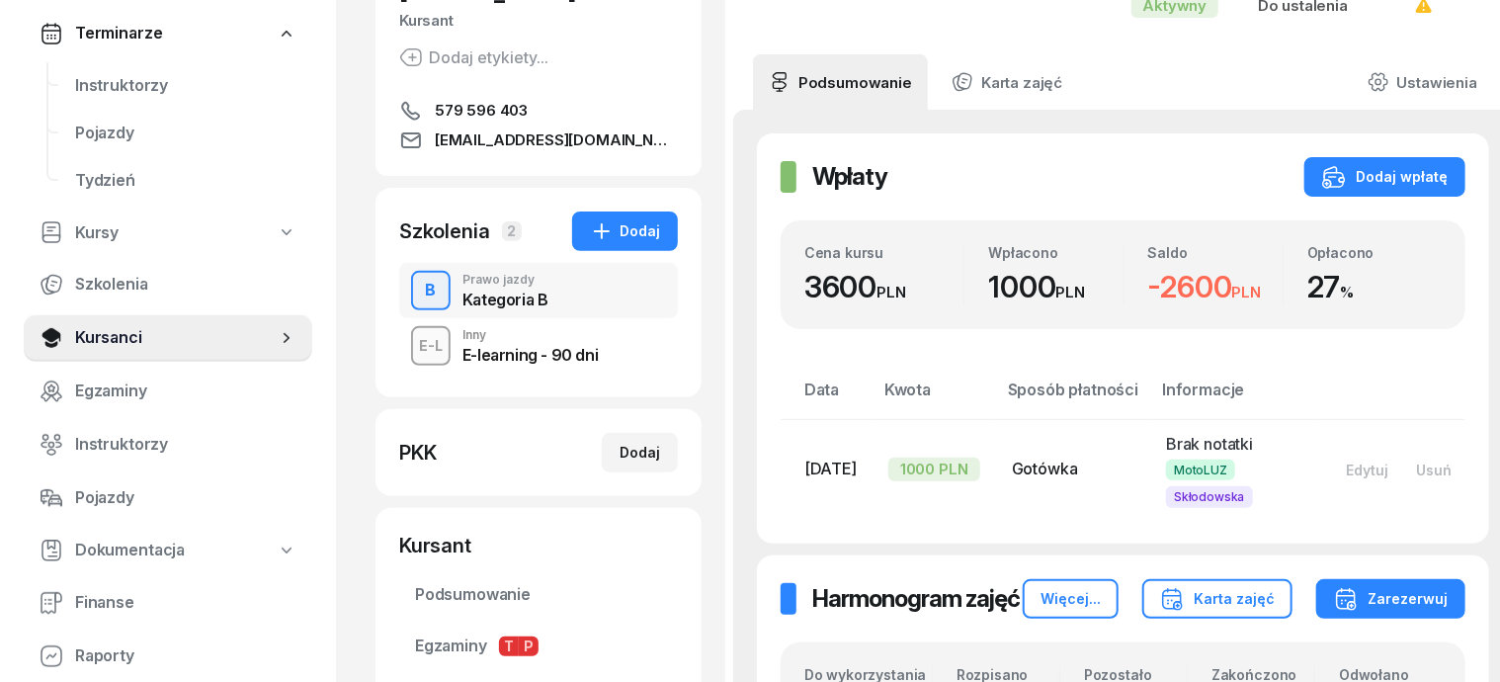
scroll to position [247, 0]
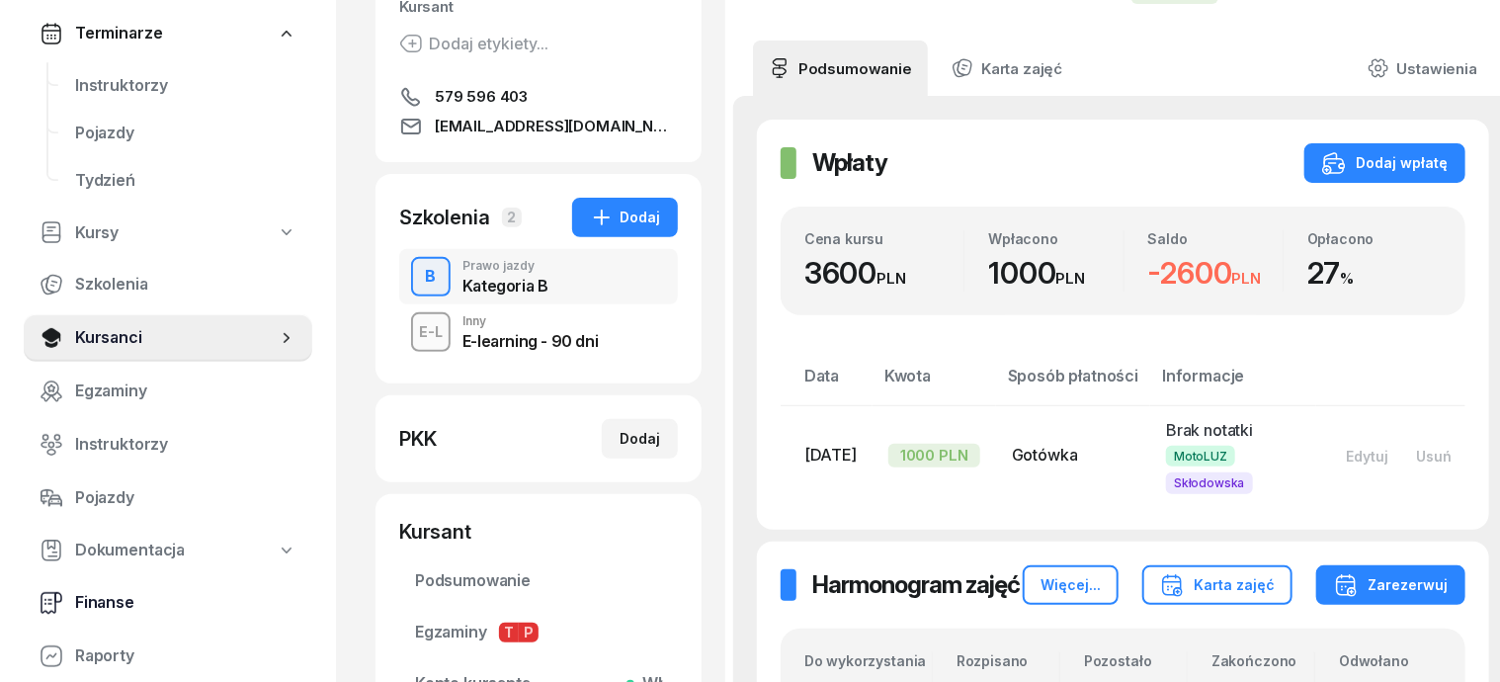
click at [114, 603] on span "Finanse" at bounding box center [185, 603] width 221 height 26
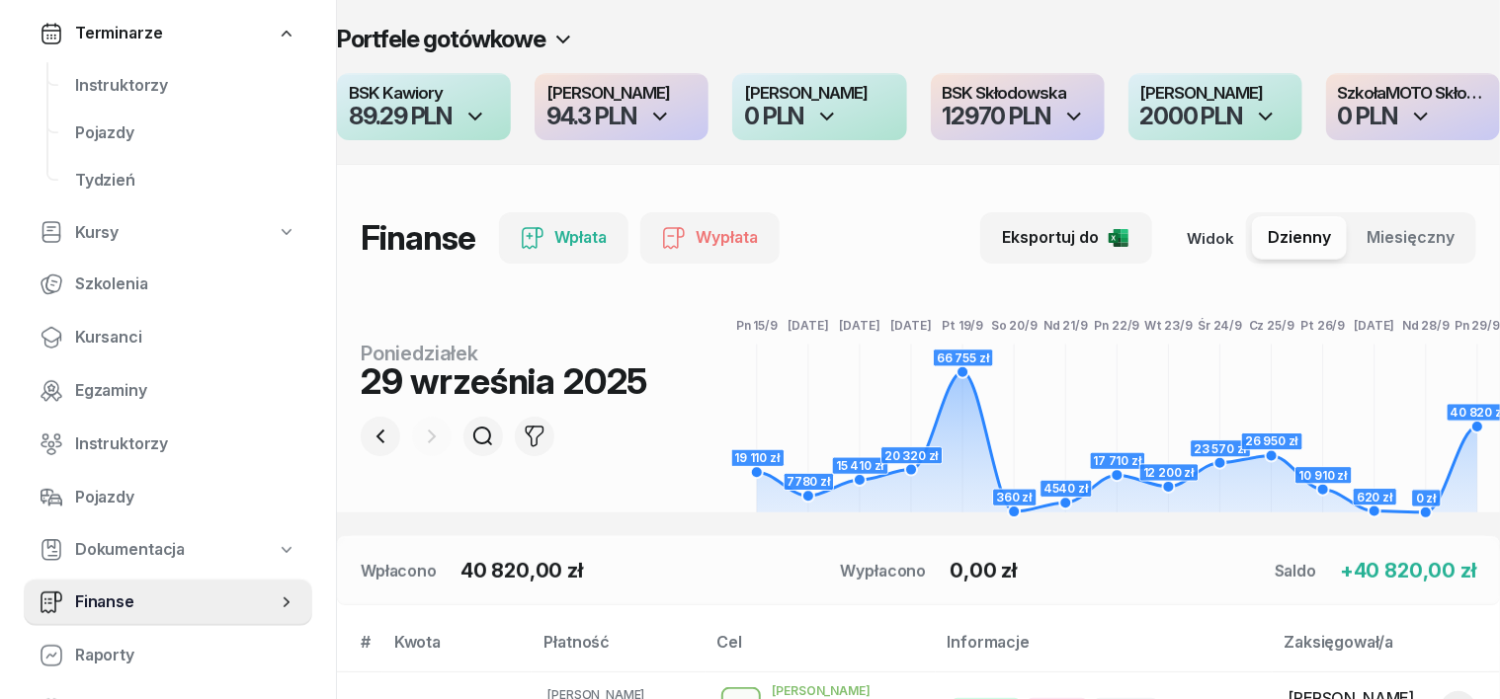
click at [1077, 111] on icon "button" at bounding box center [1074, 117] width 24 height 24
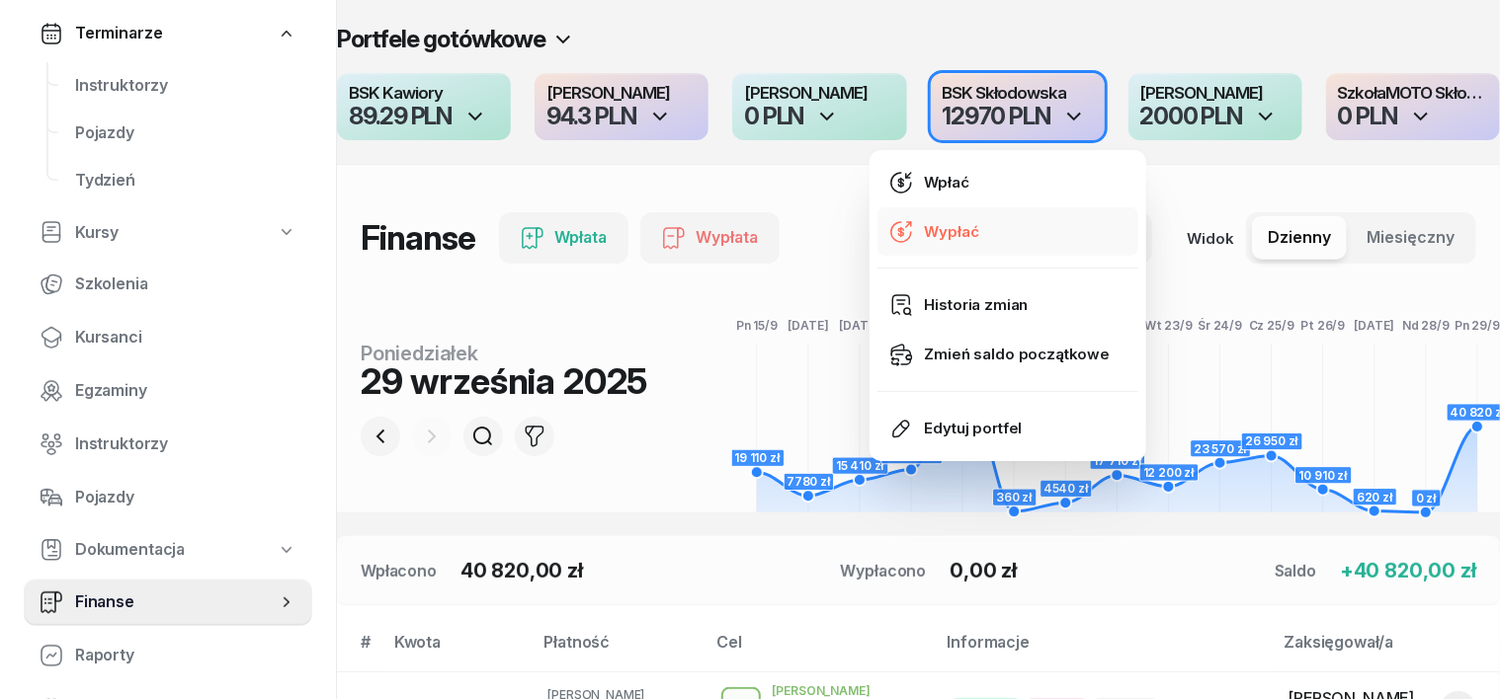
click at [942, 231] on div "Wypłać" at bounding box center [952, 232] width 54 height 26
select select "21"
select select "57"
select select "67eba15d0a04ba7908a5e5c0"
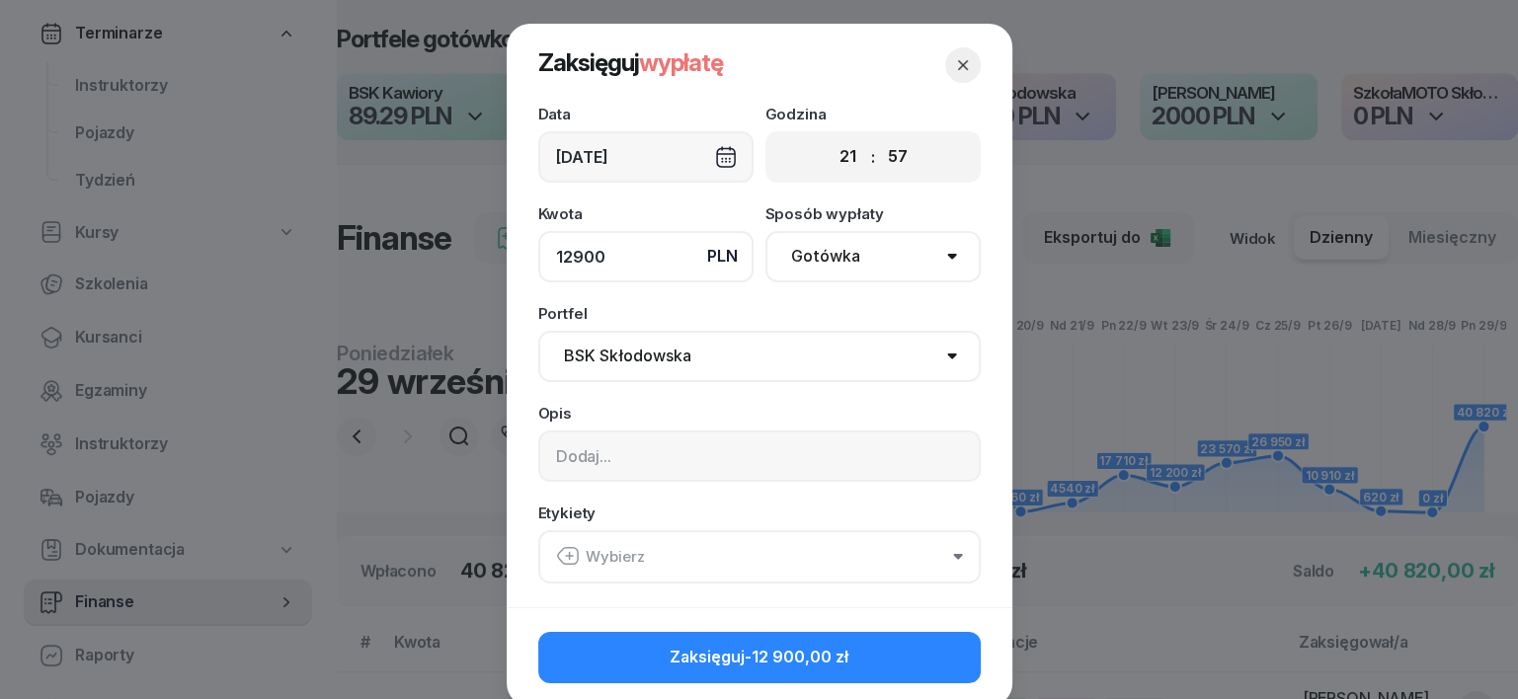
type input "12900"
click at [548, 448] on input at bounding box center [759, 456] width 443 height 51
type input "[PERSON_NAME]"
click at [560, 558] on icon "button" at bounding box center [568, 556] width 24 height 24
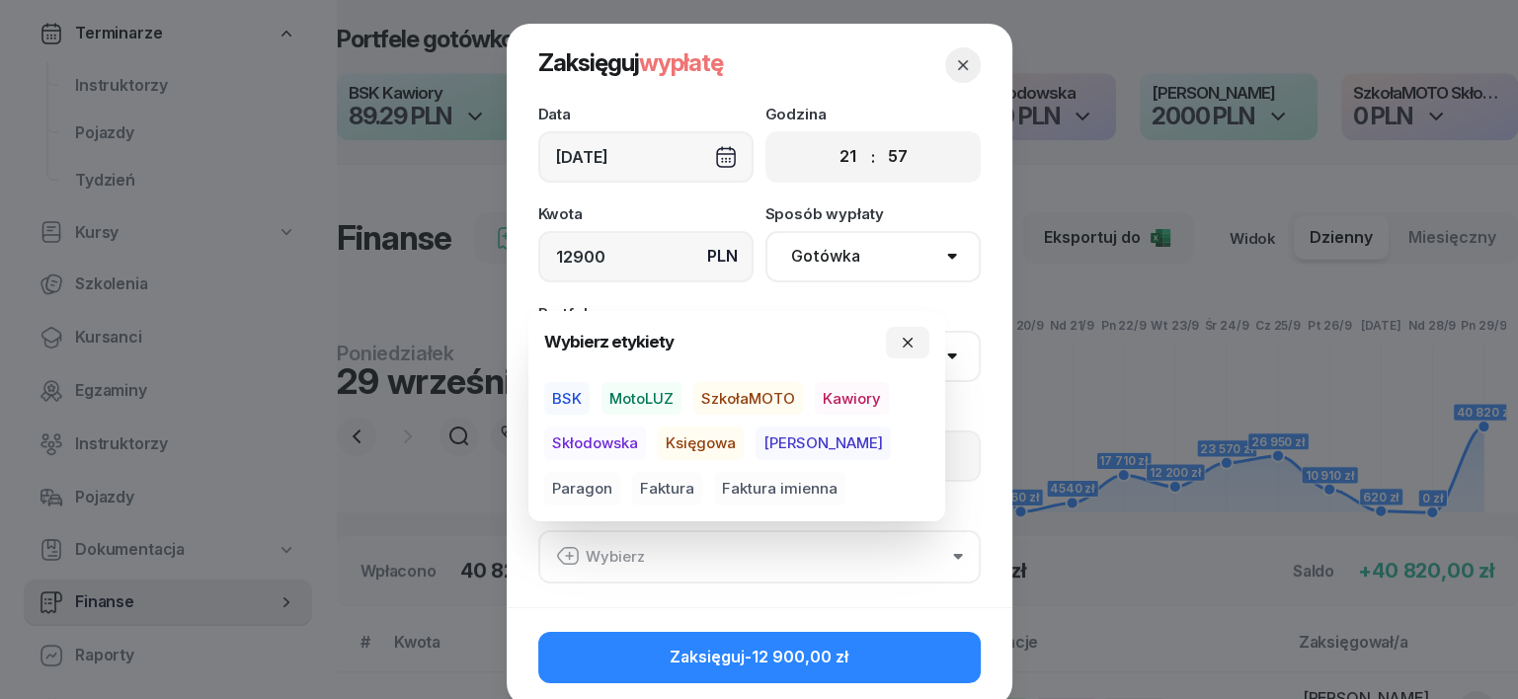
click at [563, 395] on span "BSK" at bounding box center [566, 399] width 45 height 34
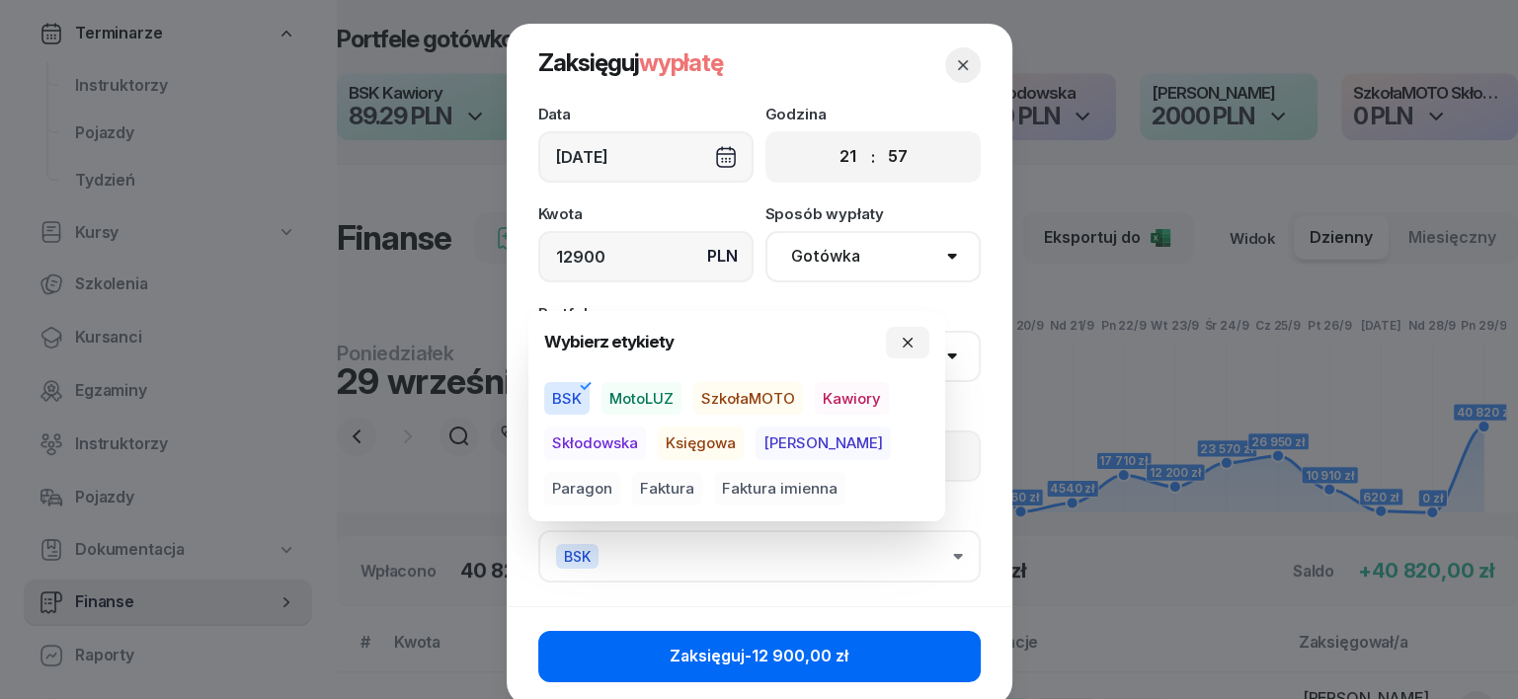
click at [928, 652] on button "Zaksięguj -12 900,00 zł" at bounding box center [759, 656] width 443 height 51
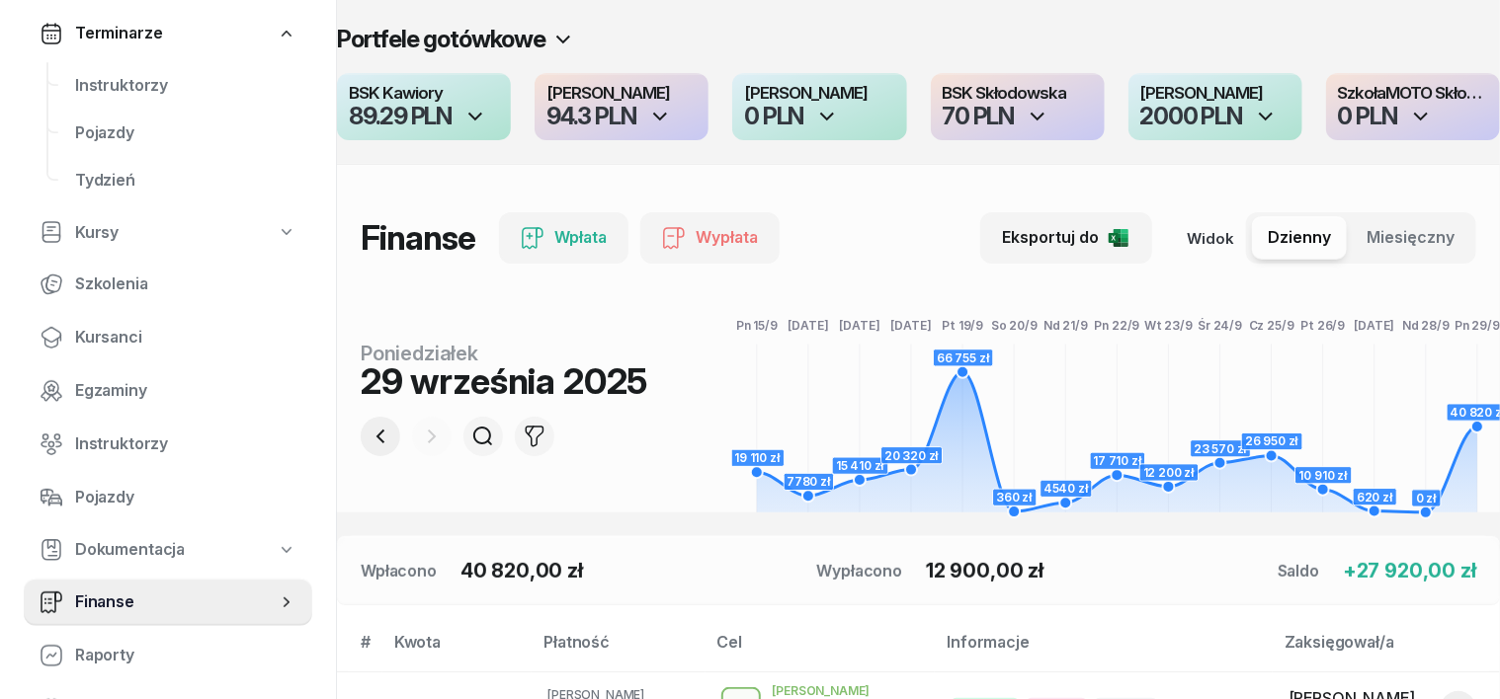
click at [368, 435] on icon "button" at bounding box center [380, 437] width 24 height 24
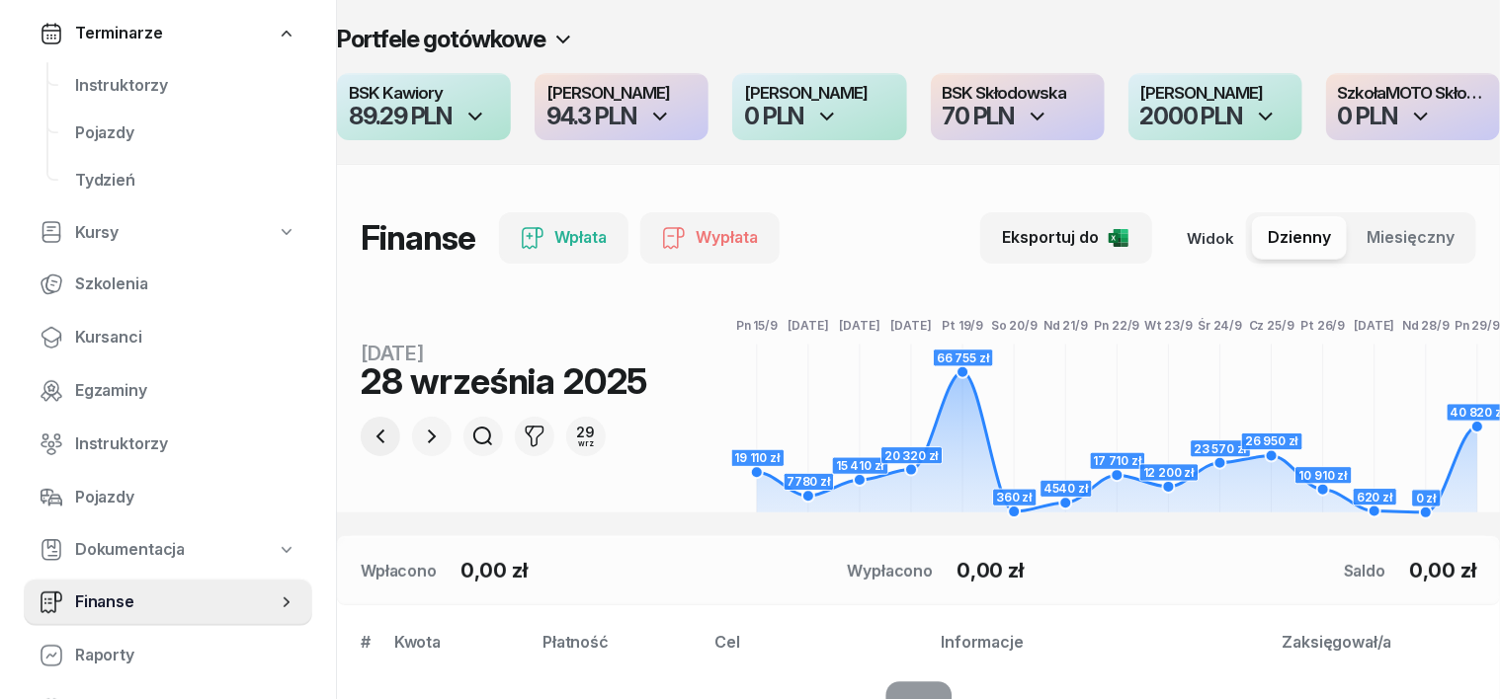
click at [368, 435] on icon "button" at bounding box center [380, 437] width 24 height 24
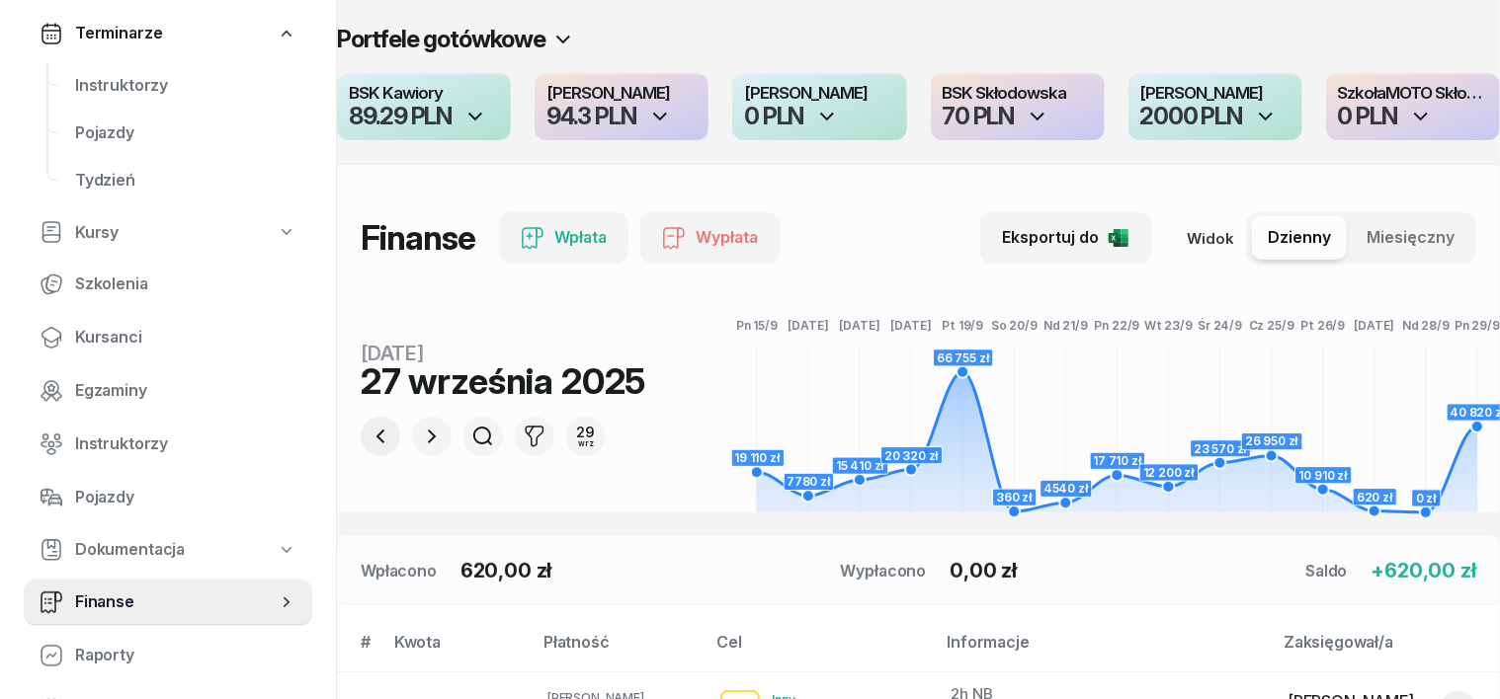
click at [368, 435] on icon "button" at bounding box center [380, 437] width 24 height 24
click at [1264, 115] on icon "button" at bounding box center [1266, 117] width 24 height 24
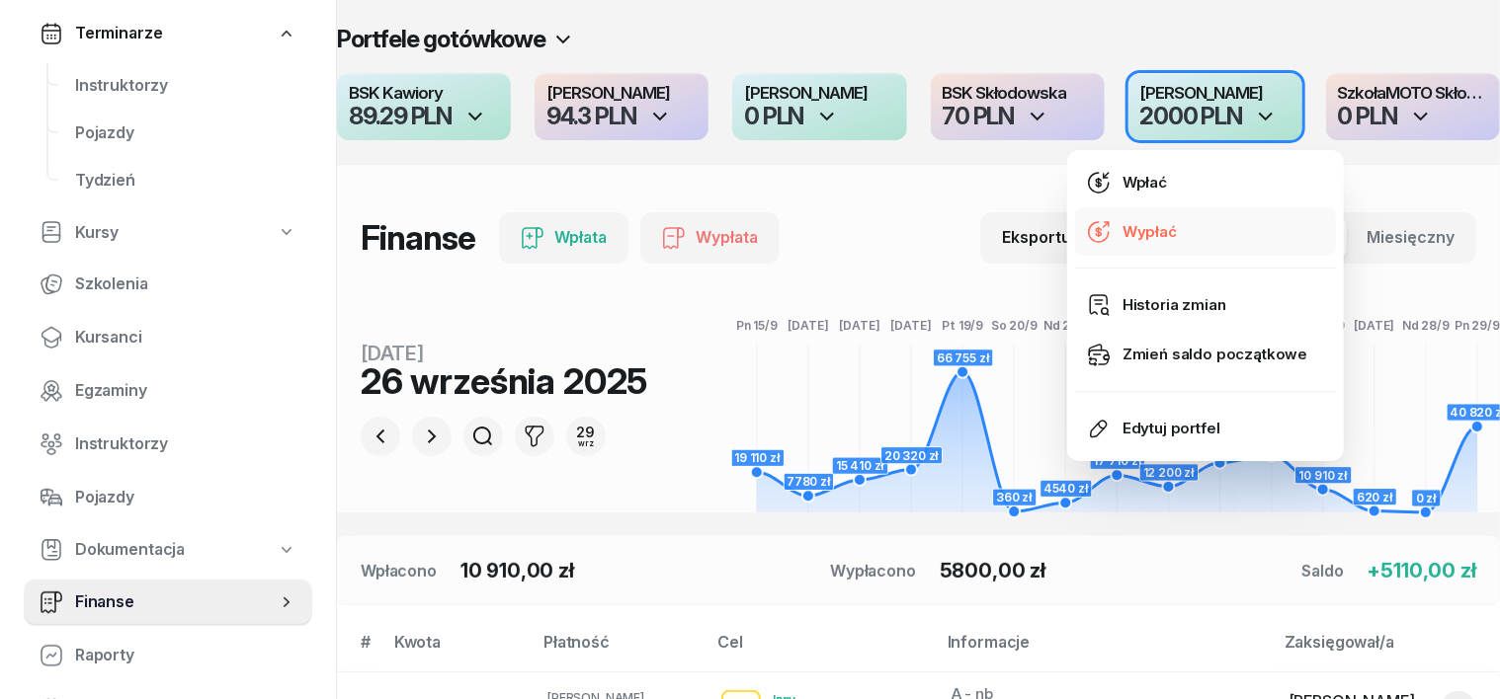
click at [1162, 230] on div "Wypłać" at bounding box center [1149, 232] width 54 height 26
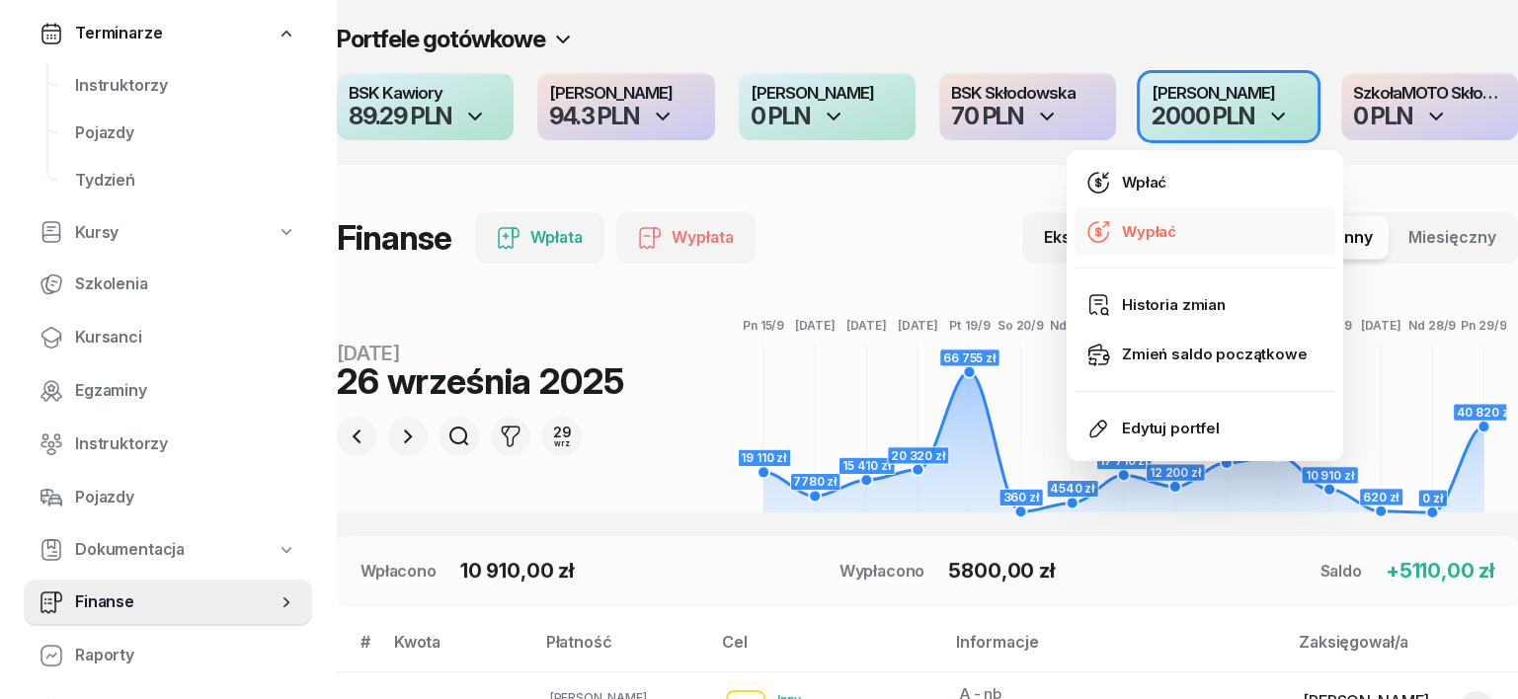
select select "21"
select select "59"
select select "67eba14bd336f44fb15f6542"
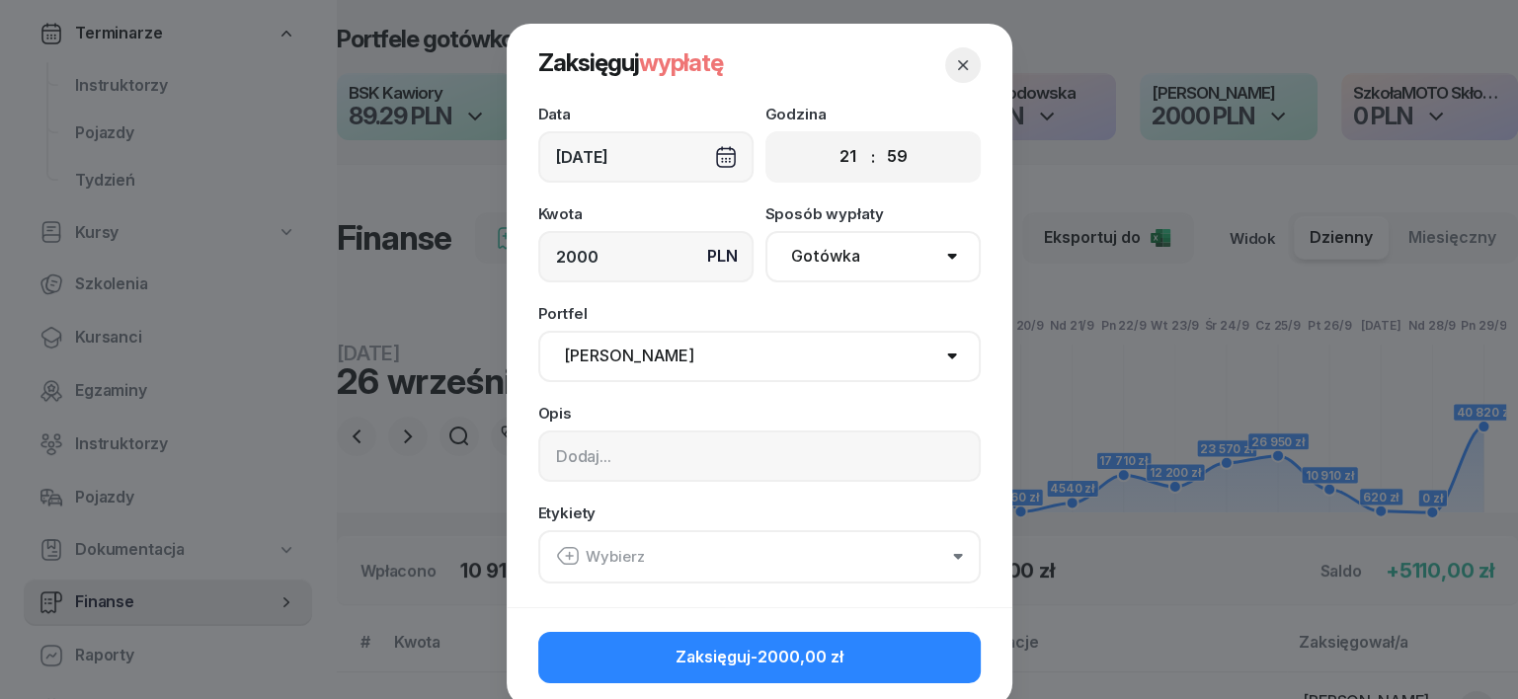
type input "2000"
click at [551, 450] on input at bounding box center [759, 456] width 443 height 51
type input "[PERSON_NAME] zabrała 24,09,25"
click at [569, 555] on icon "button" at bounding box center [569, 556] width 0 height 7
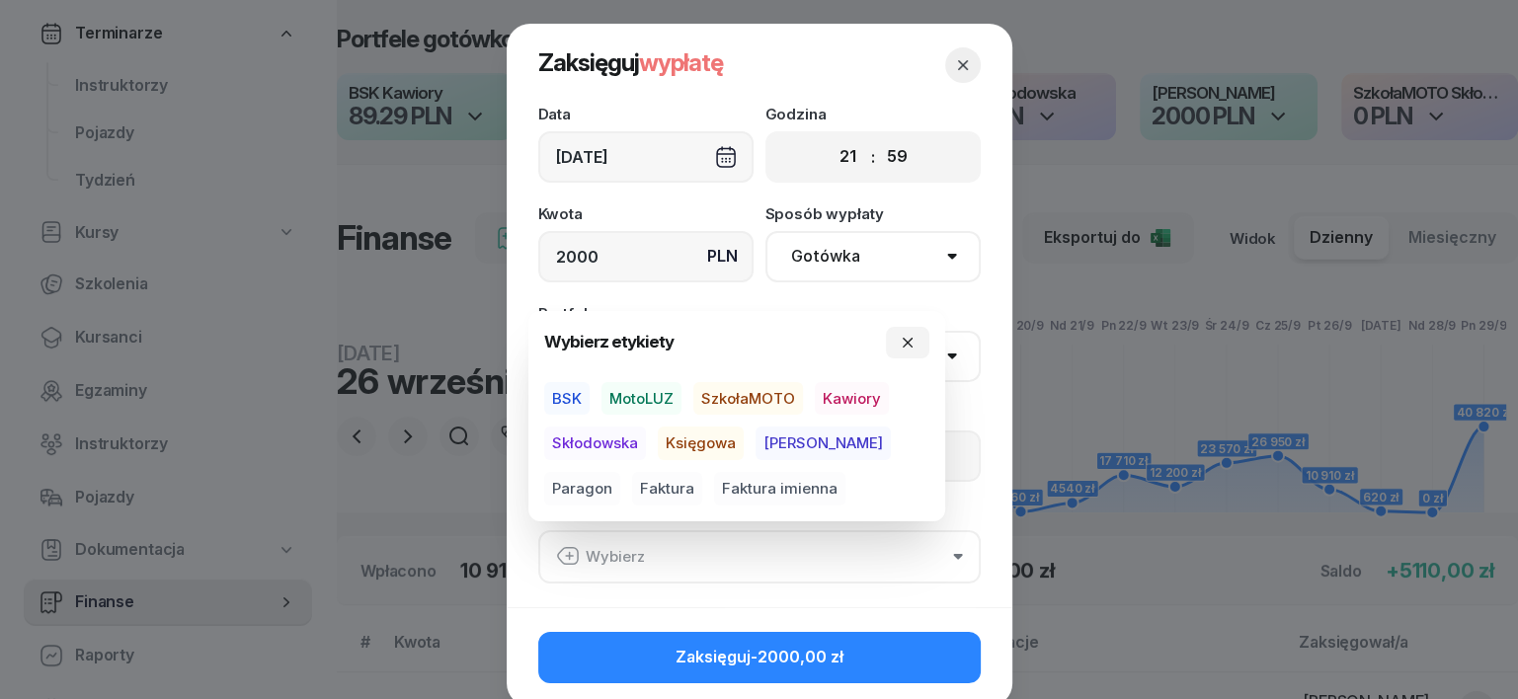
click at [658, 400] on span "MotoLUZ" at bounding box center [642, 399] width 80 height 34
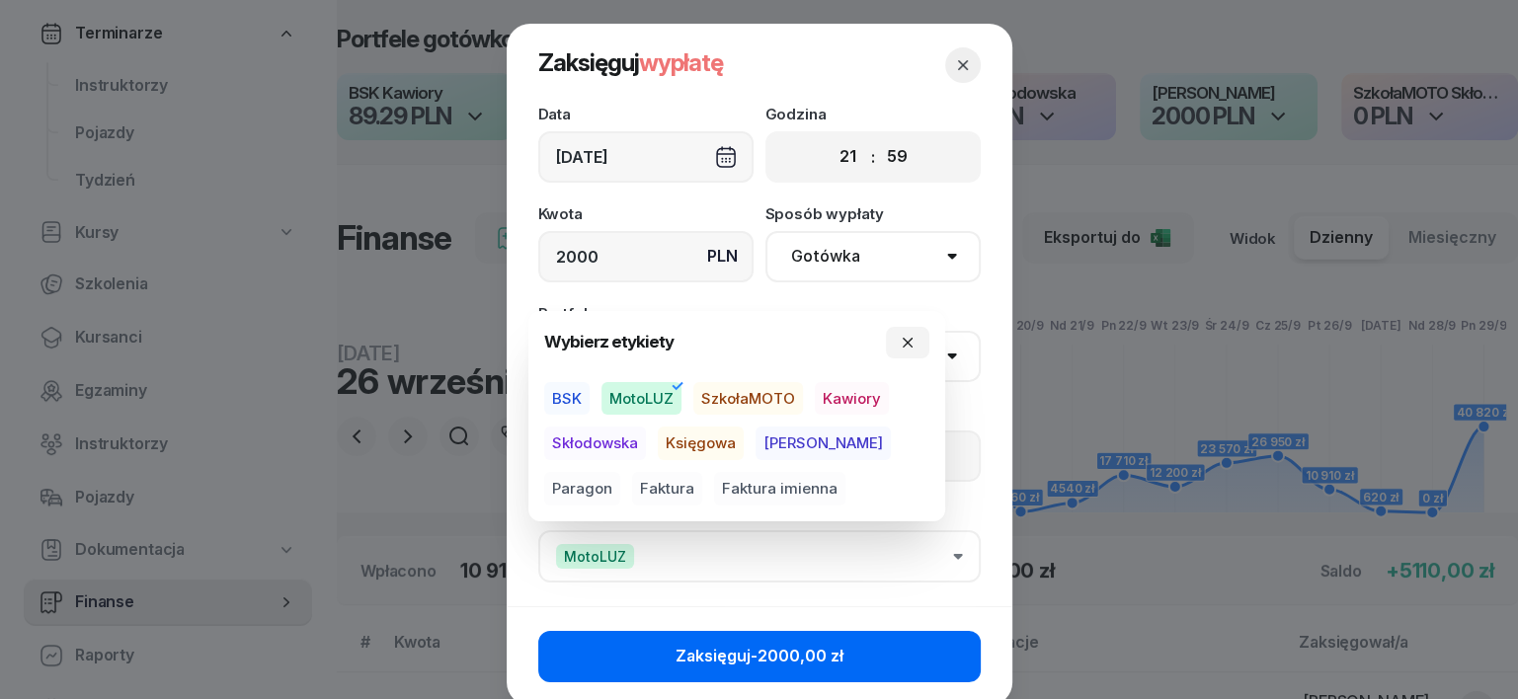
click at [881, 660] on button "Zaksięguj -2000,00 zł" at bounding box center [759, 656] width 443 height 51
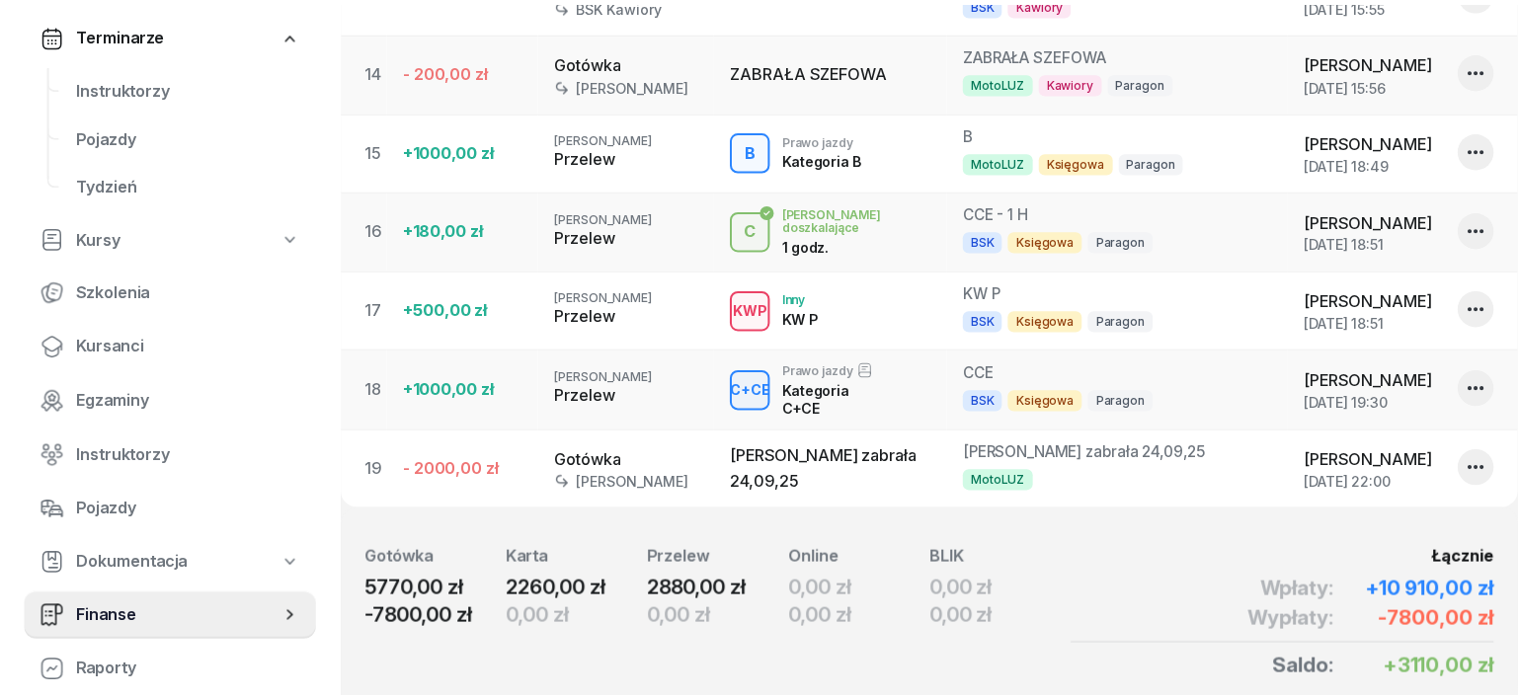
scroll to position [1729, 0]
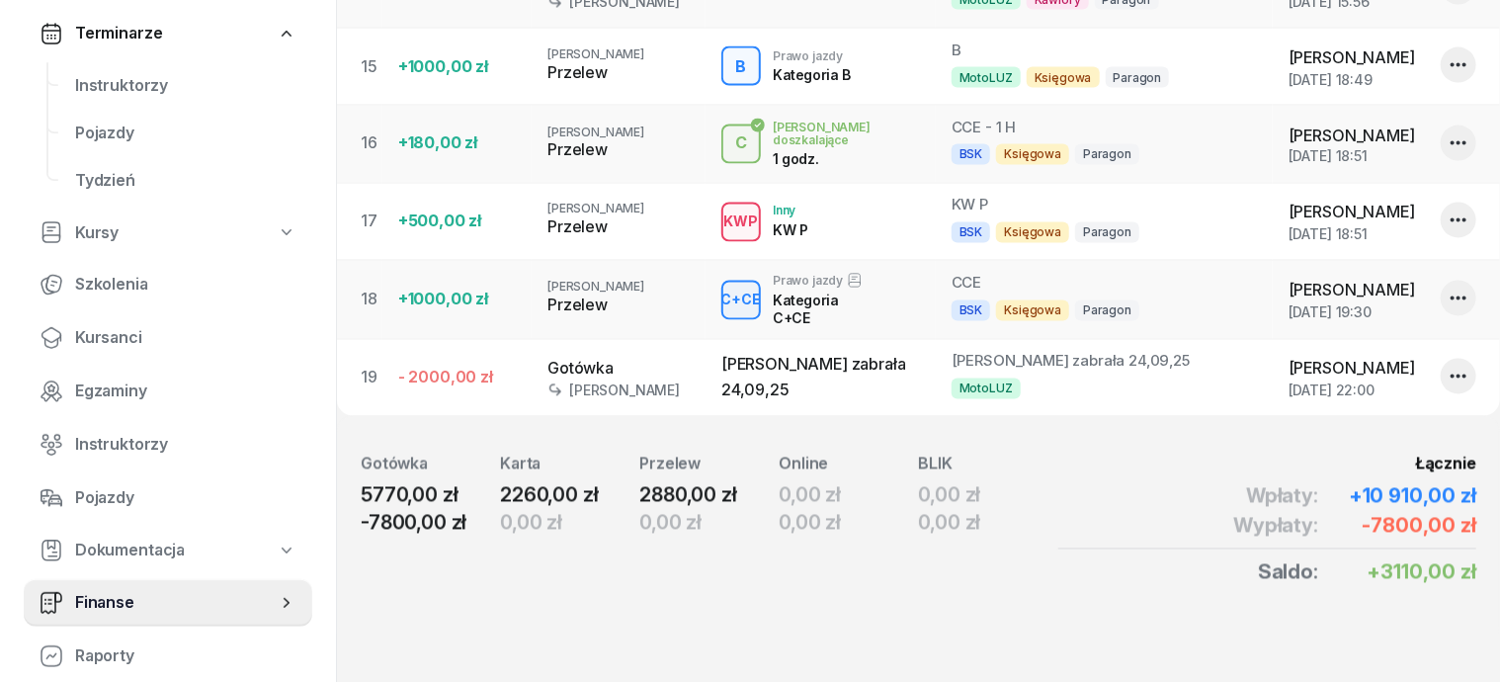
click at [1458, 374] on icon "button" at bounding box center [1458, 376] width 16 height 4
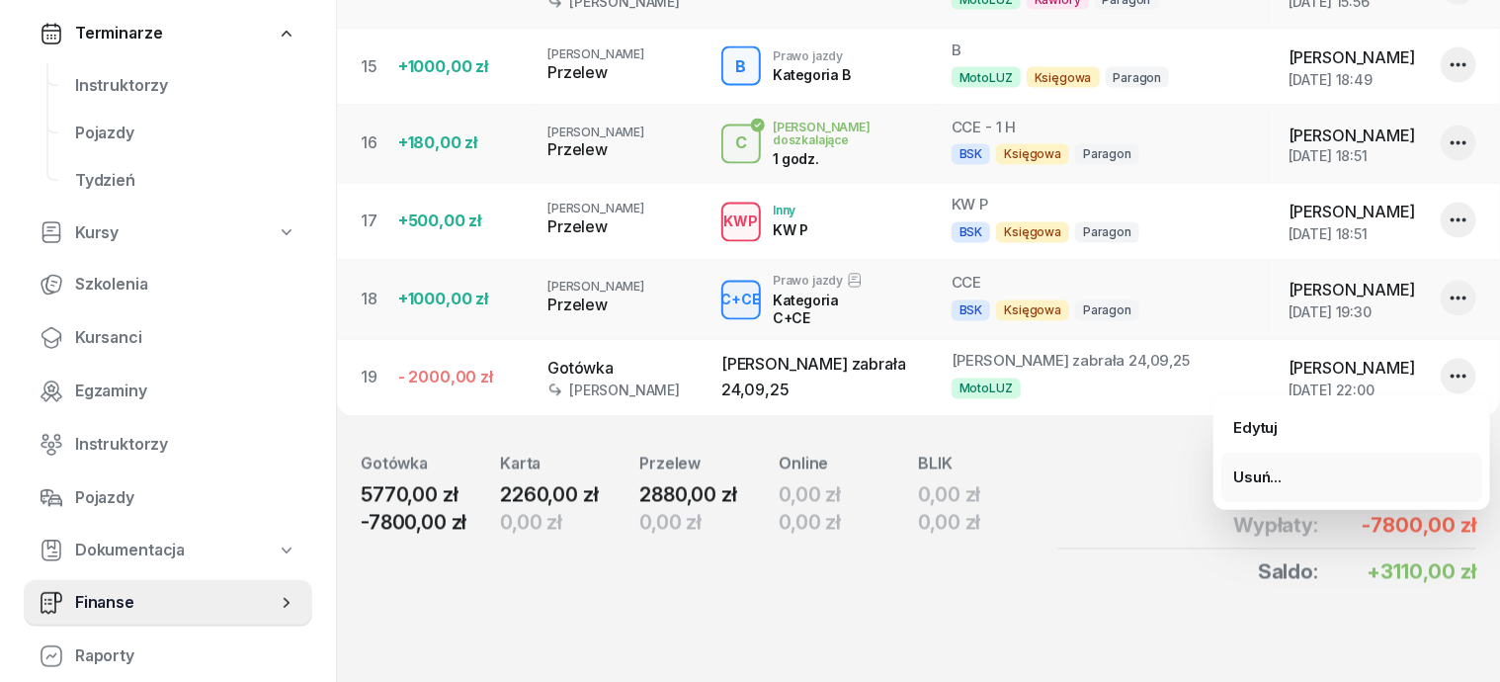
click at [1237, 474] on div "Usuń..." at bounding box center [1257, 477] width 48 height 26
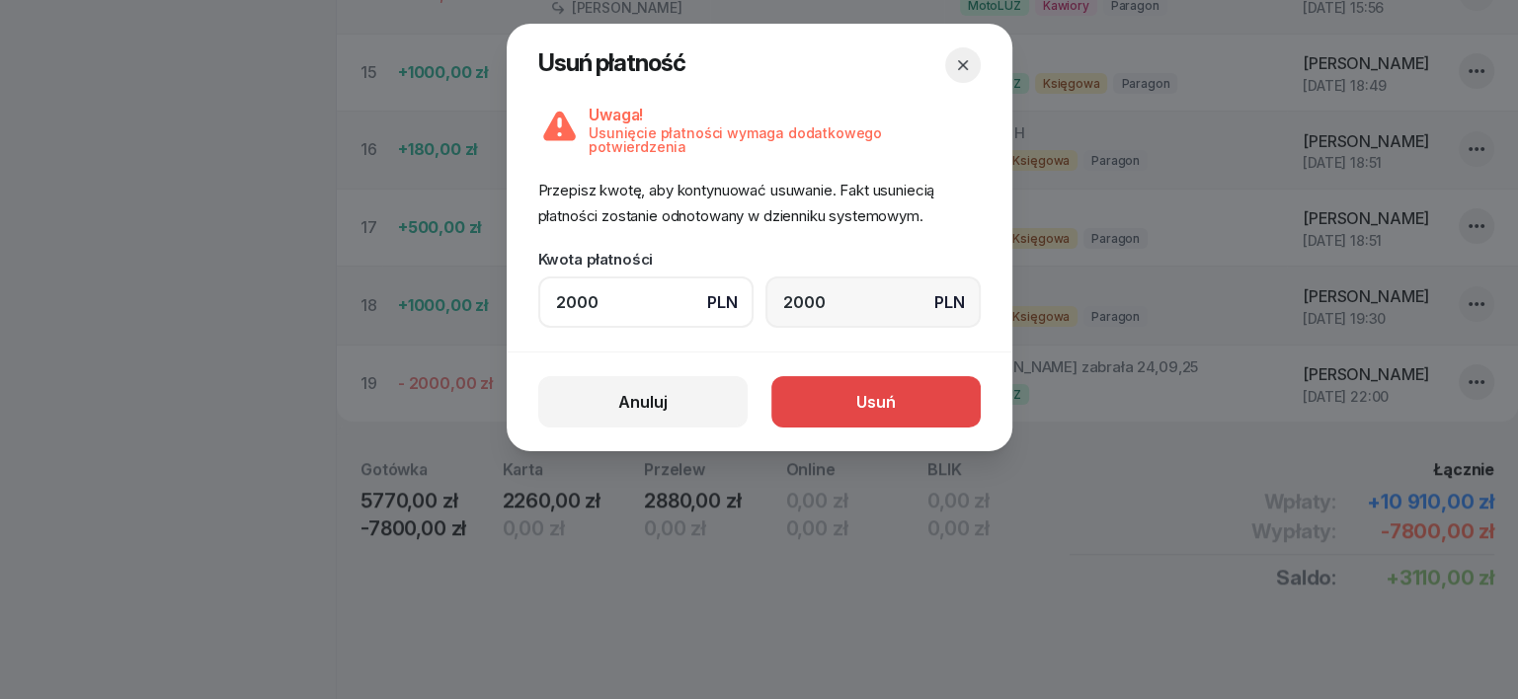
type input "2000"
click at [894, 394] on div "Usuń" at bounding box center [876, 403] width 40 height 26
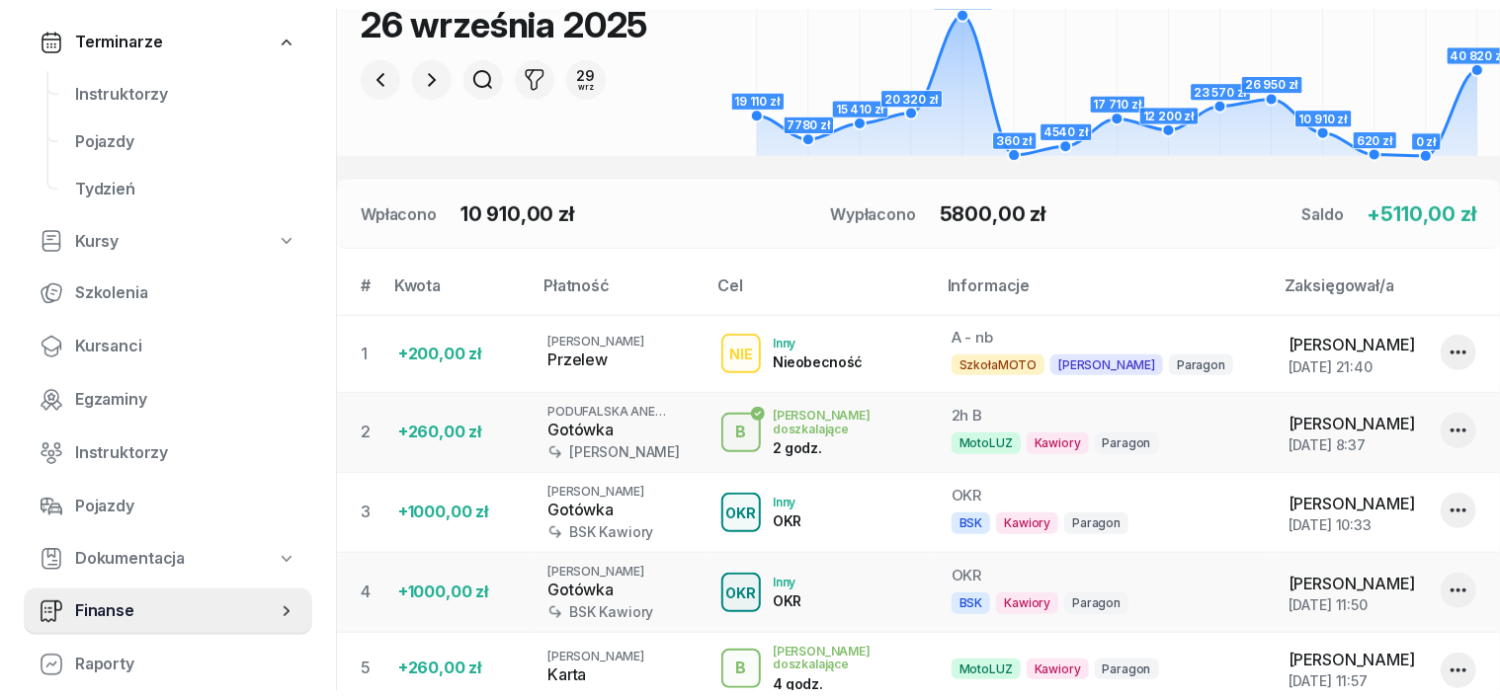
scroll to position [49, 0]
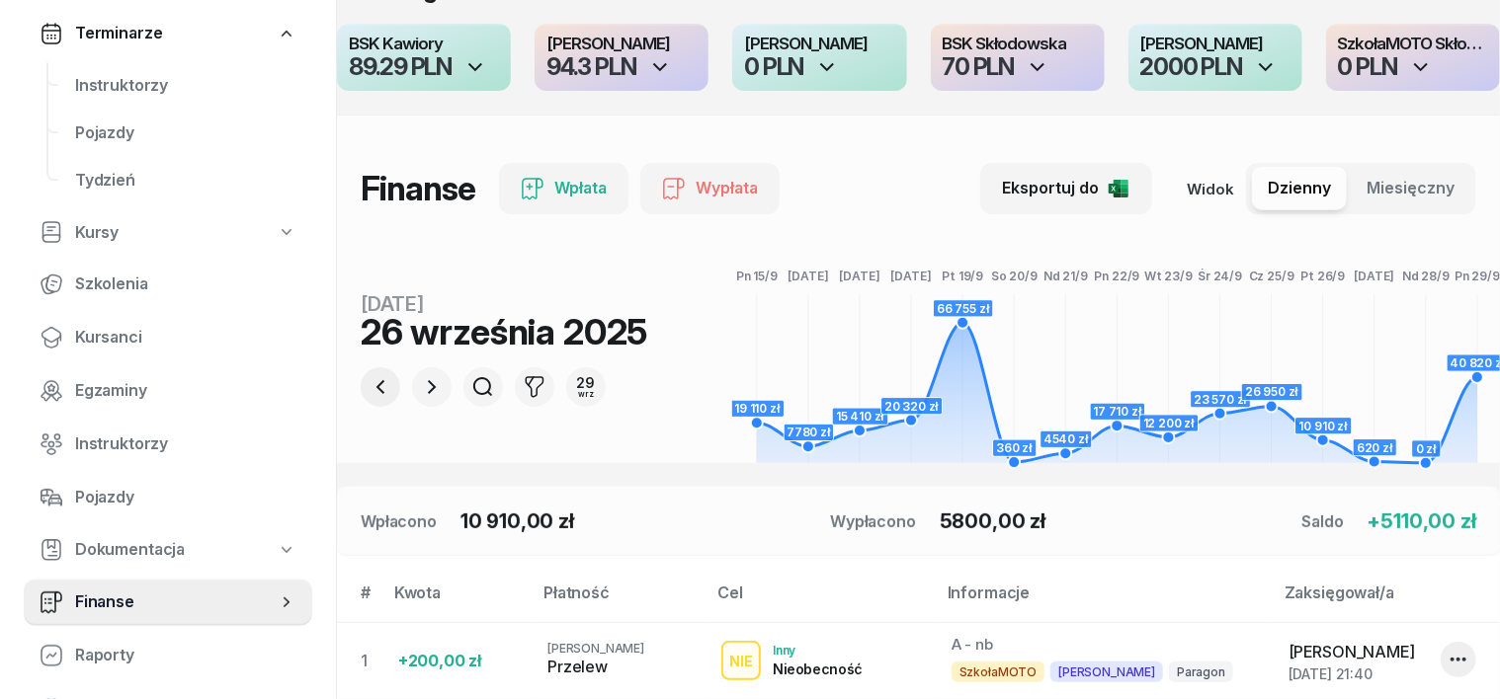
click at [368, 387] on icon "button" at bounding box center [380, 387] width 24 height 24
click at [412, 389] on button "button" at bounding box center [432, 387] width 40 height 40
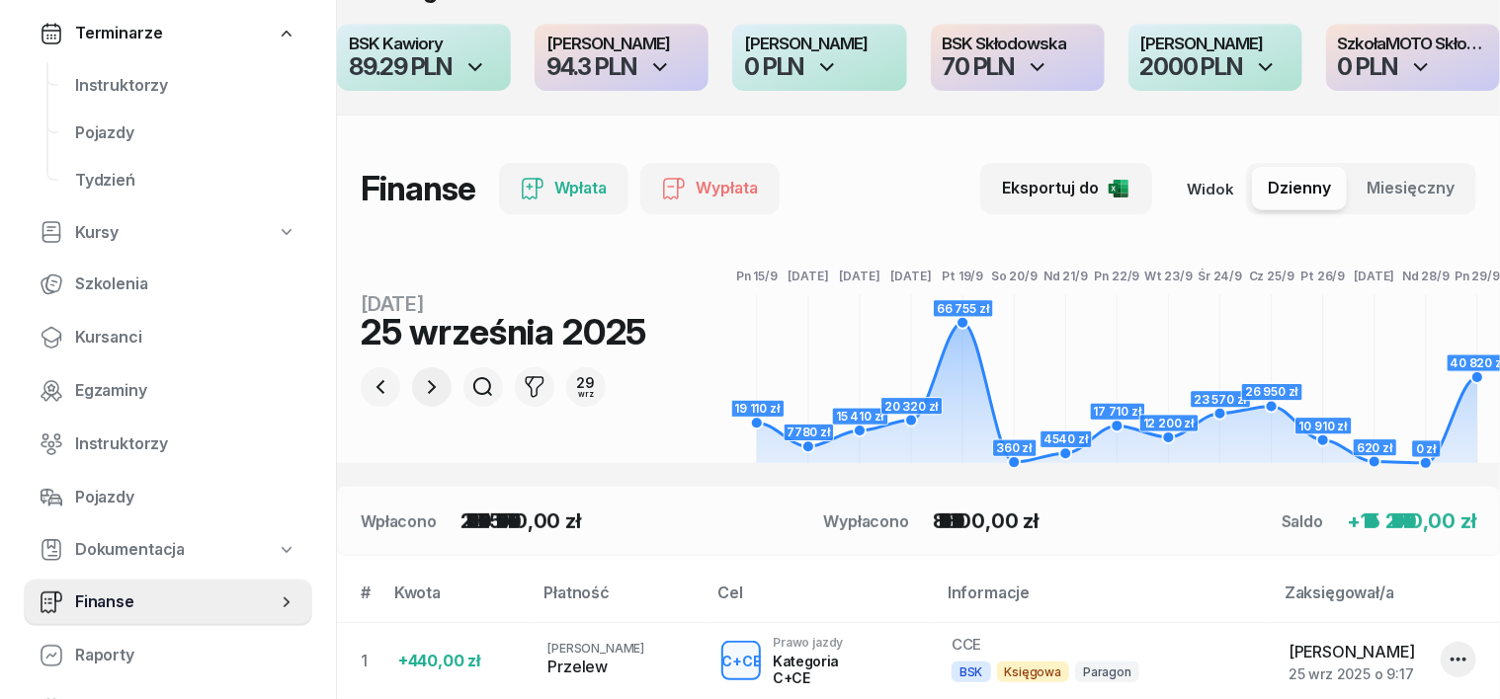
click at [412, 389] on button "button" at bounding box center [432, 387] width 40 height 40
click at [412, 388] on button "button" at bounding box center [432, 387] width 40 height 40
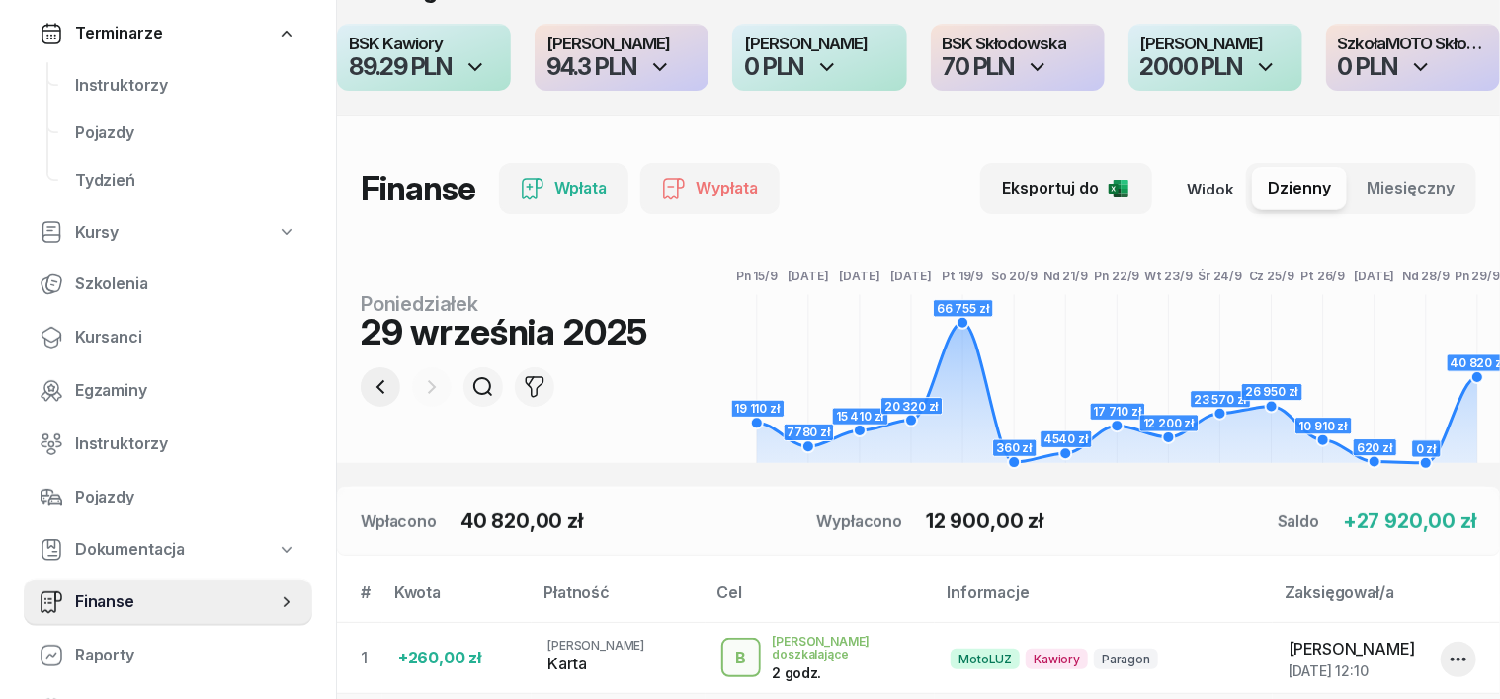
click at [368, 387] on icon "button" at bounding box center [380, 387] width 24 height 24
click at [368, 386] on icon "button" at bounding box center [380, 387] width 24 height 24
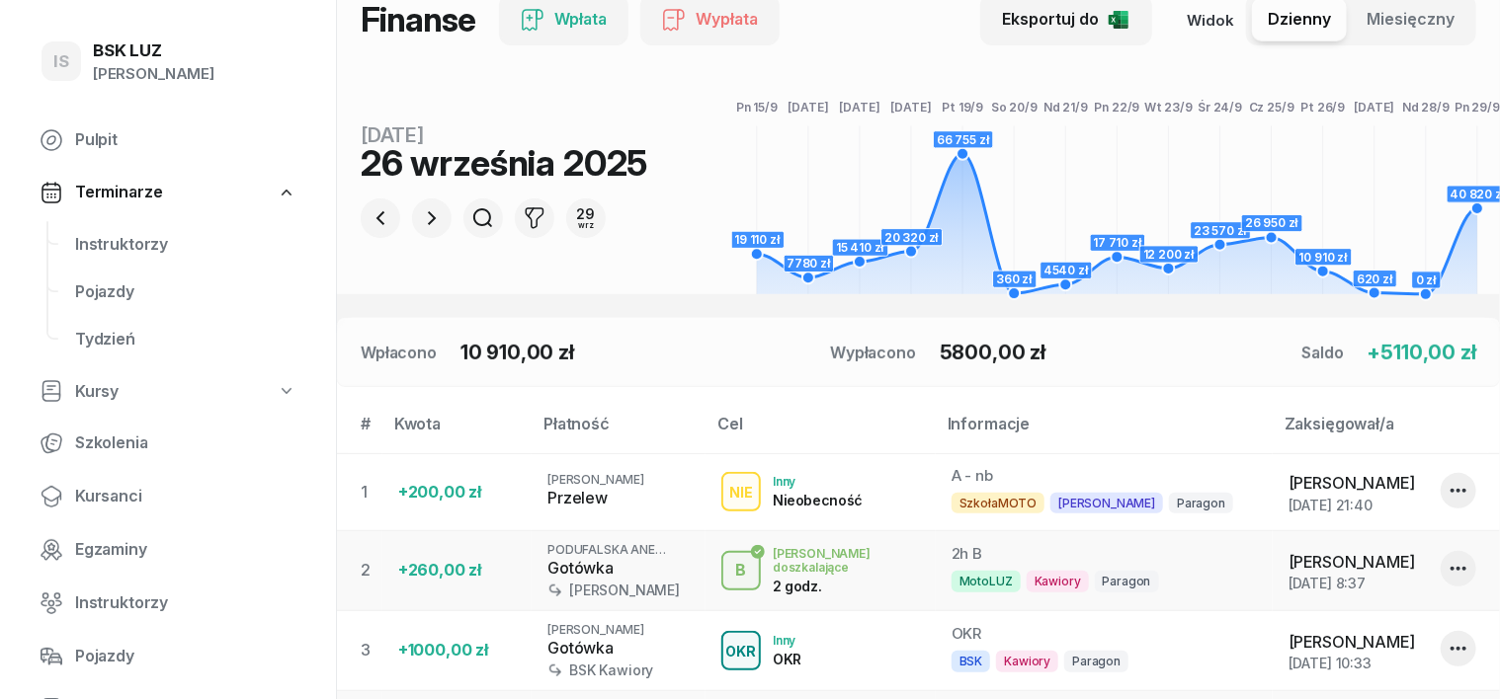
scroll to position [0, 0]
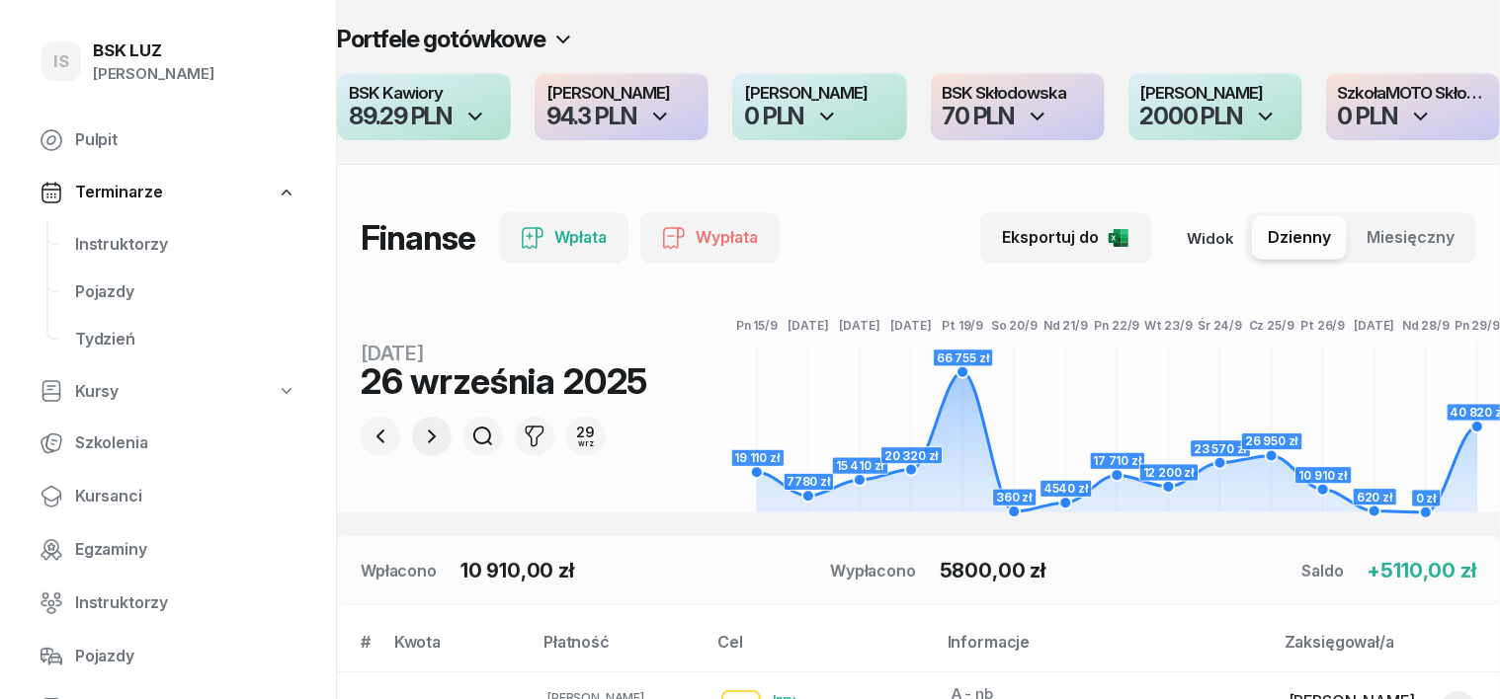
click at [420, 437] on icon "button" at bounding box center [432, 437] width 24 height 24
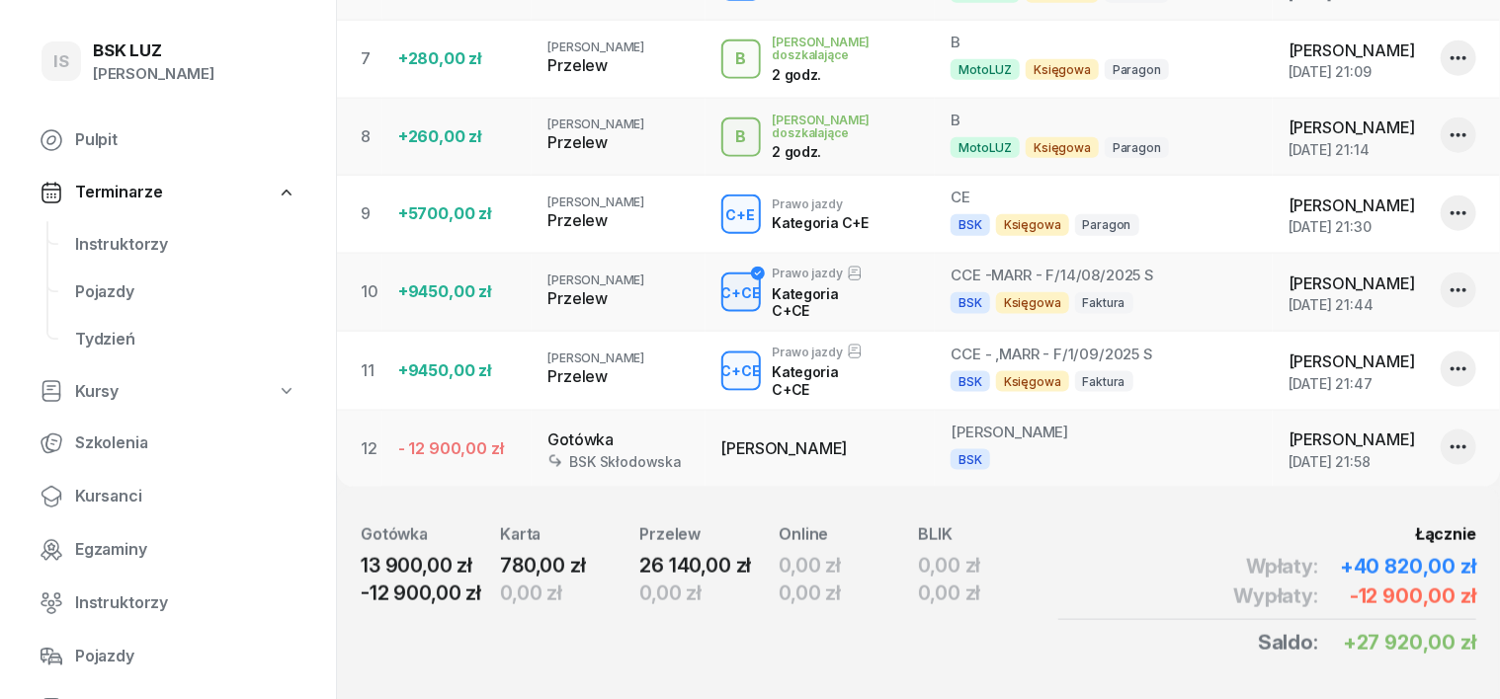
scroll to position [1110, 0]
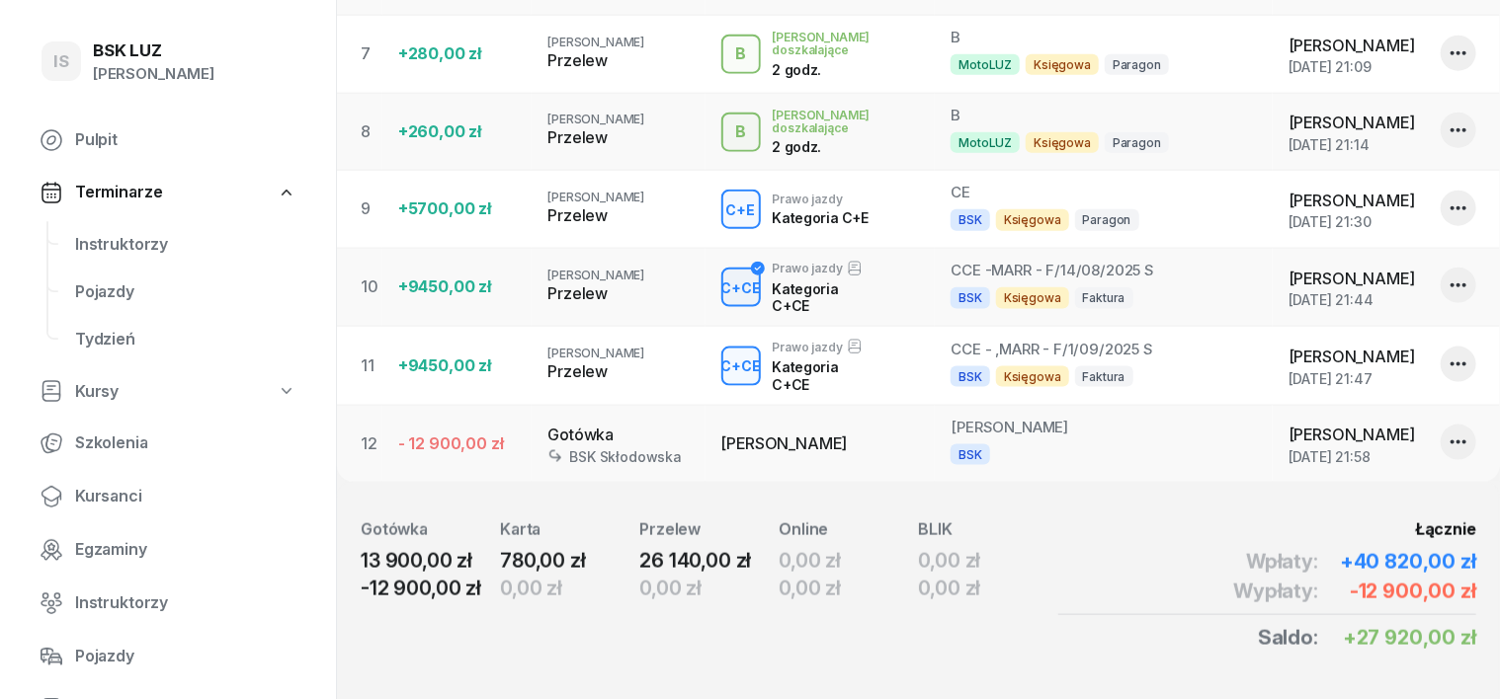
click at [1457, 431] on icon "button" at bounding box center [1458, 443] width 24 height 24
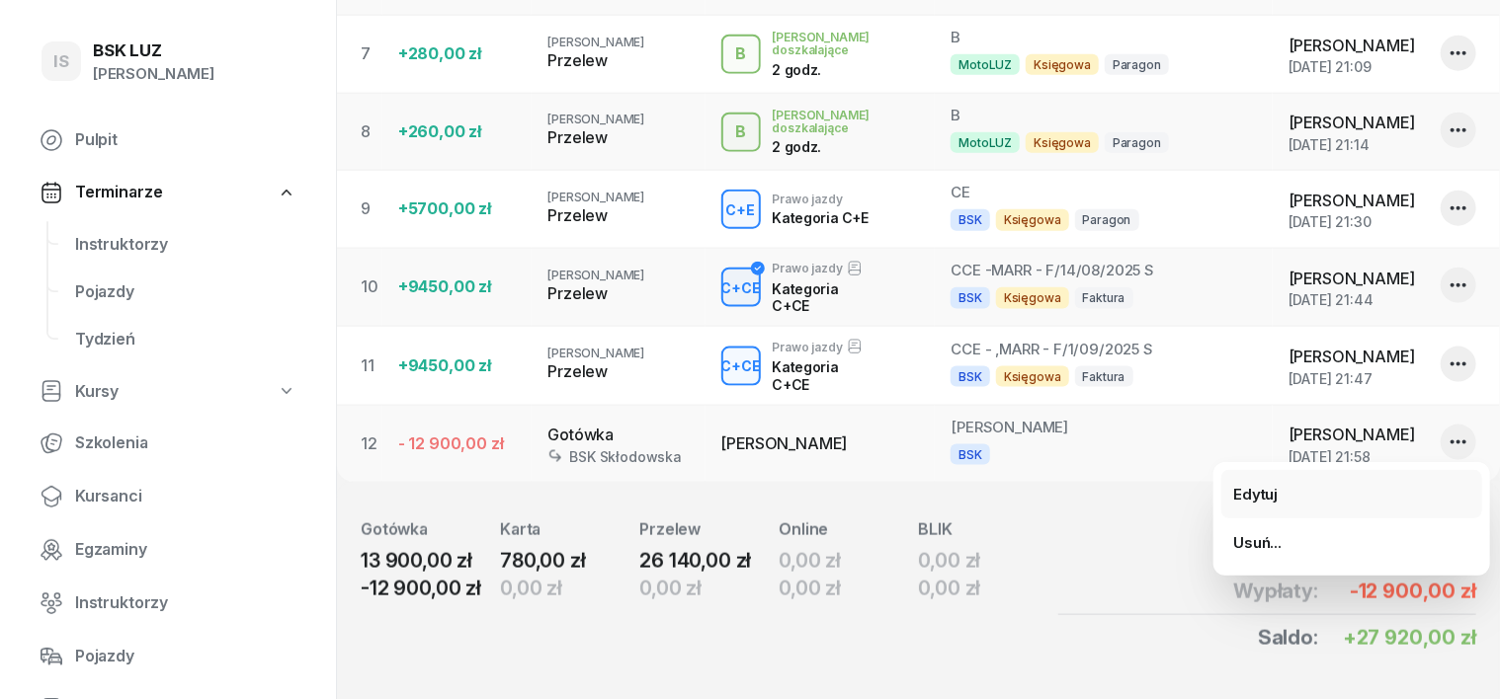
click at [1258, 483] on div "Edytuj" at bounding box center [1255, 495] width 44 height 26
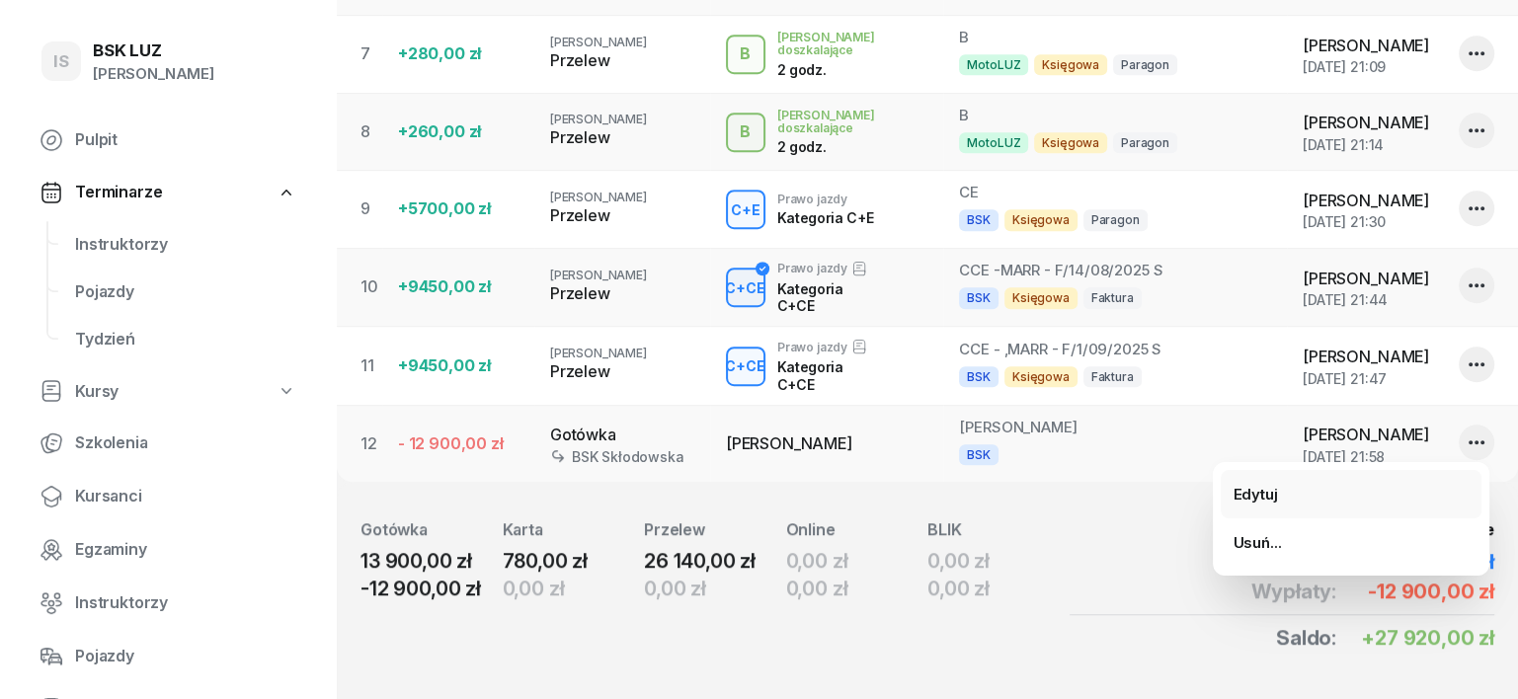
select select "21"
select select "57"
select select "67eba15d0a04ba7908a5e5c0"
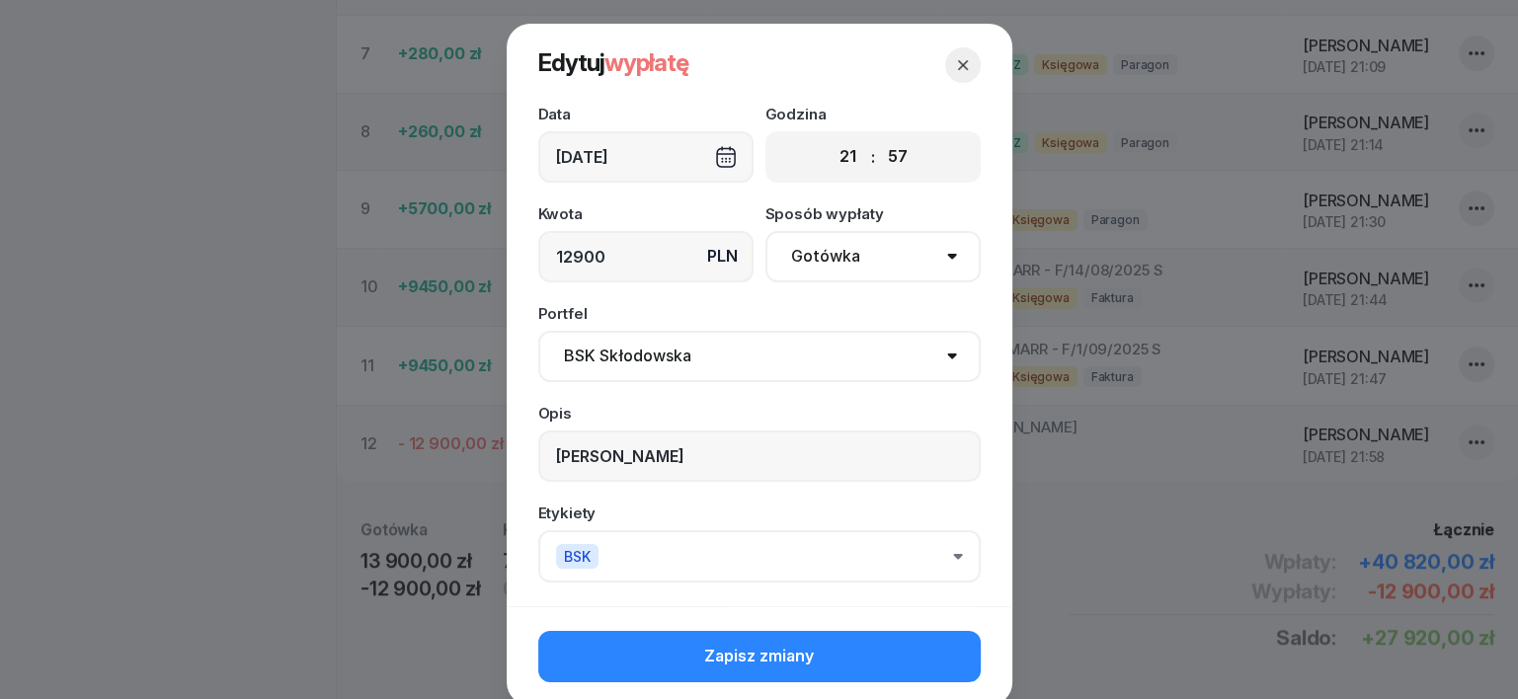
click at [623, 553] on button "BSK" at bounding box center [759, 556] width 443 height 52
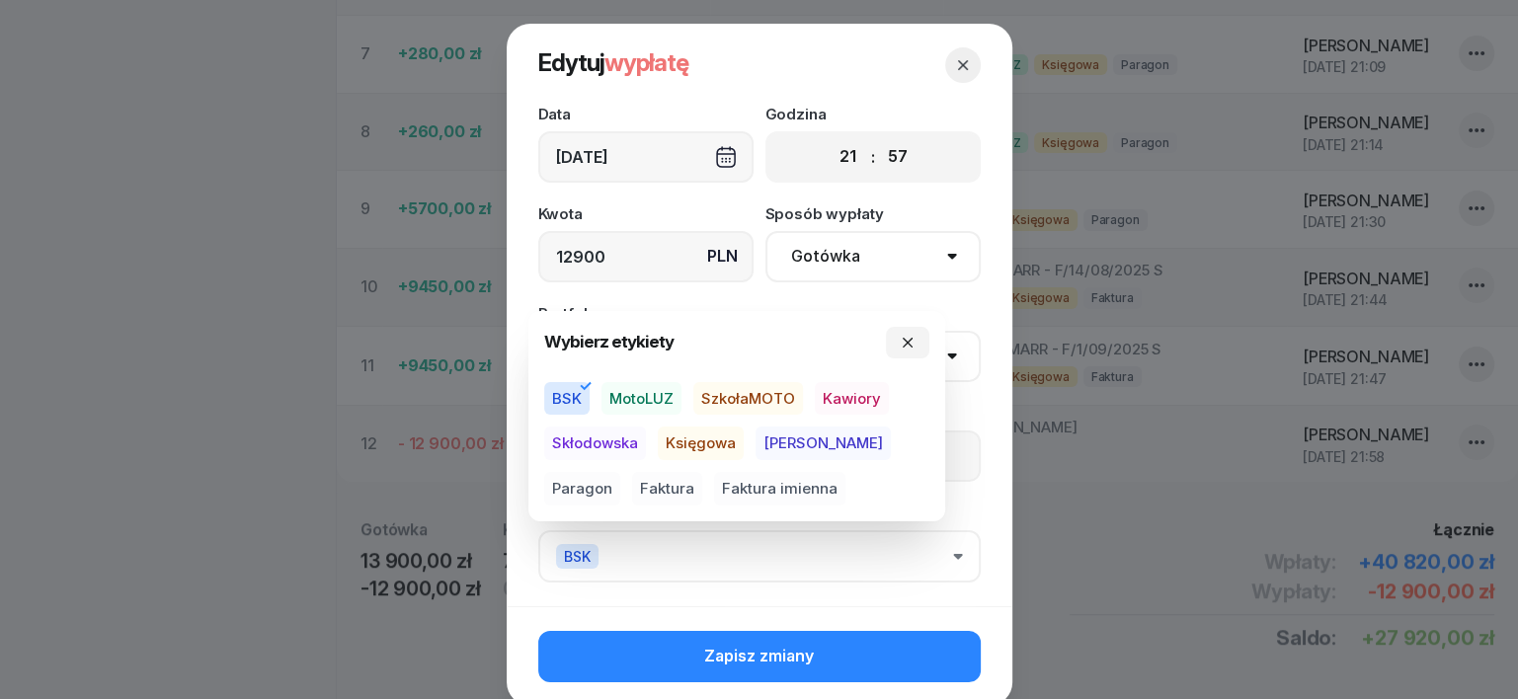
click at [625, 439] on span "Skłodowska" at bounding box center [595, 444] width 102 height 34
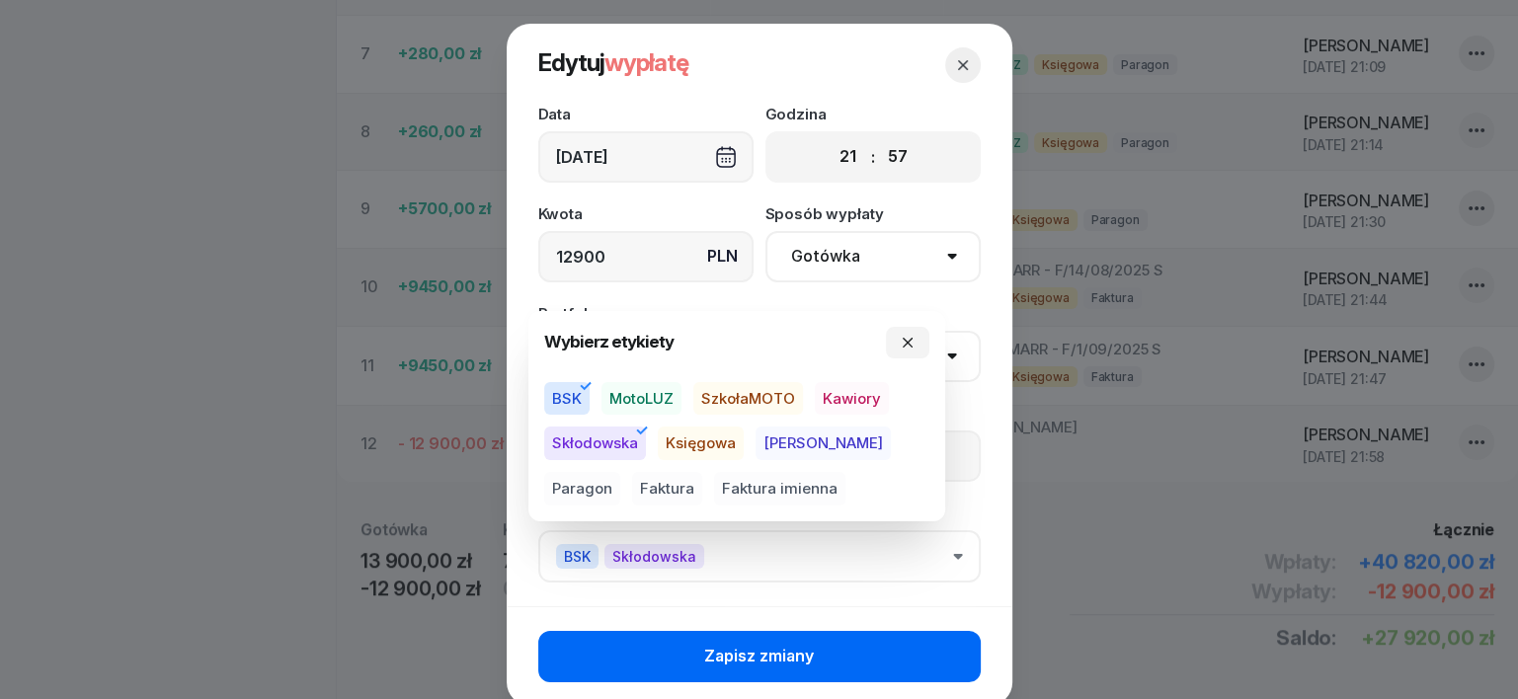
click at [882, 655] on button "Zapisz zmiany" at bounding box center [759, 656] width 443 height 51
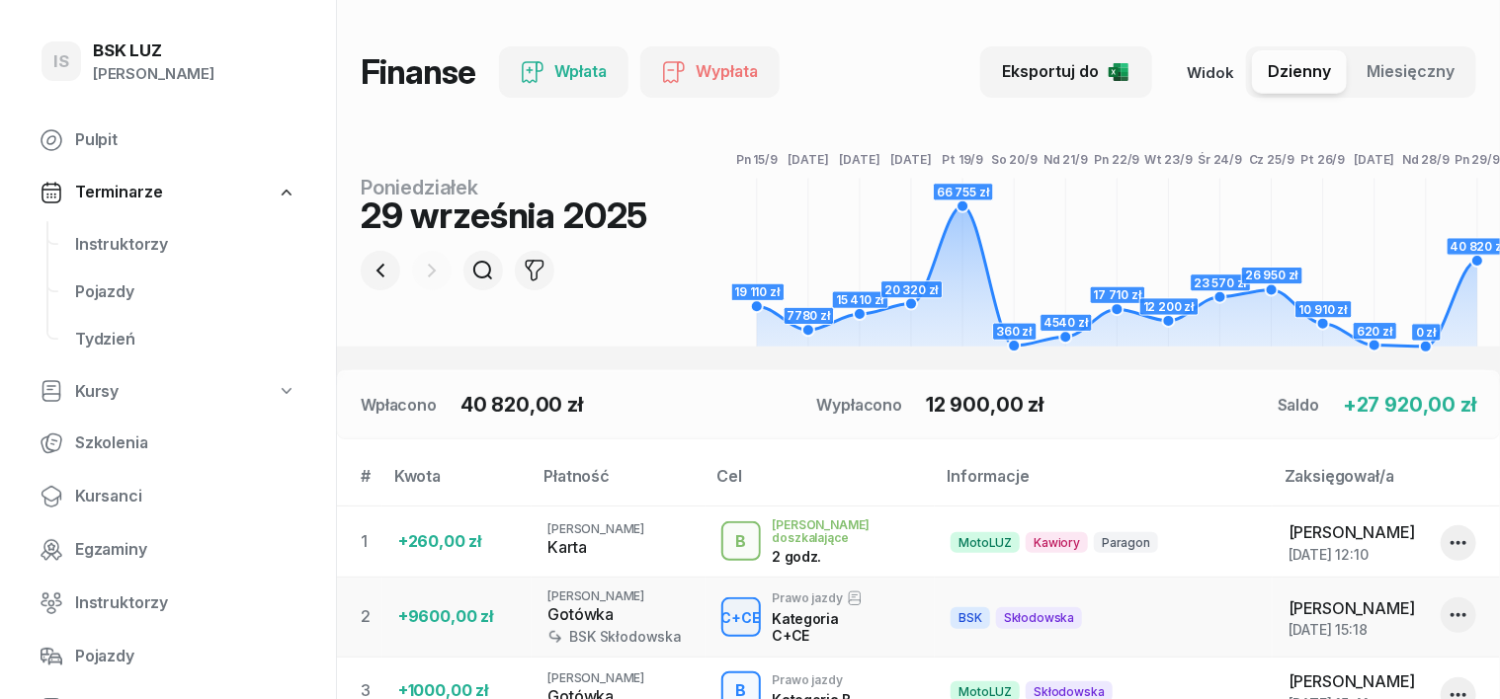
scroll to position [0, 0]
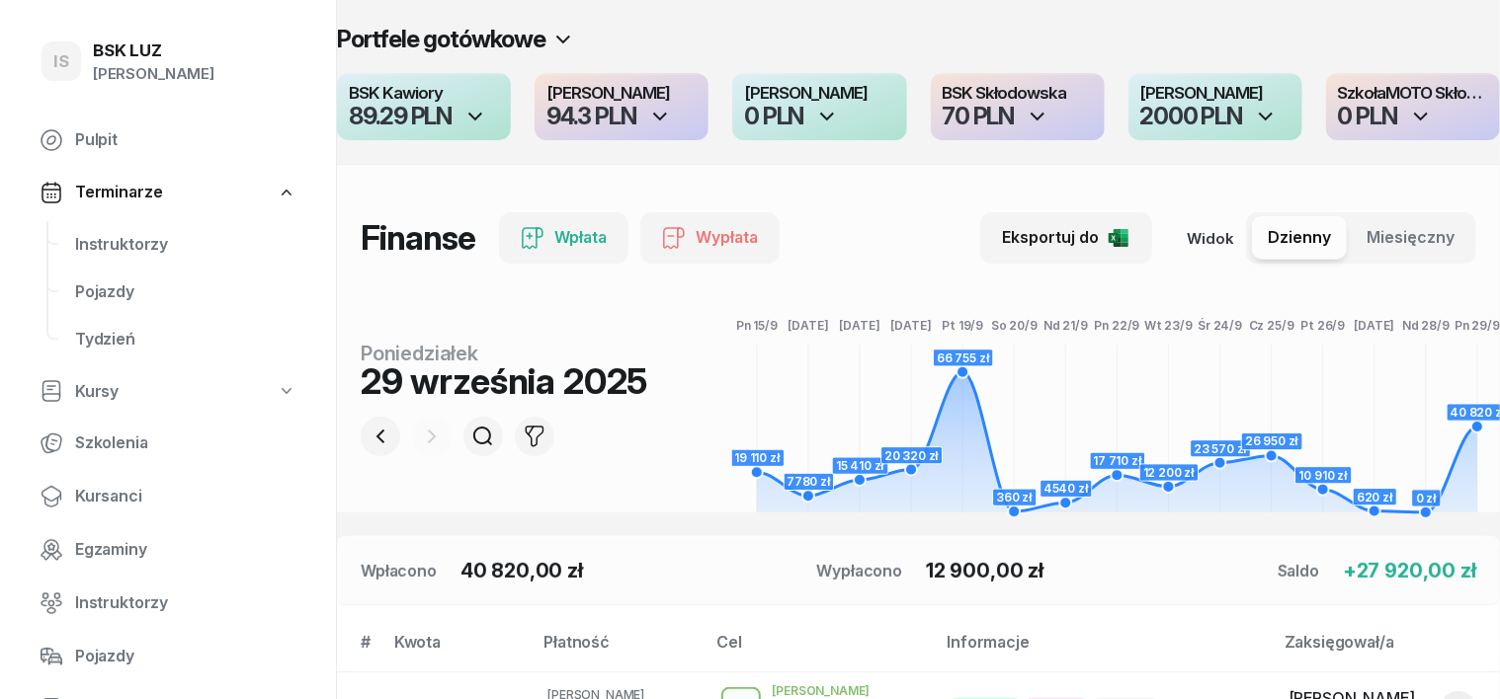
click at [1264, 113] on icon "button" at bounding box center [1266, 117] width 24 height 24
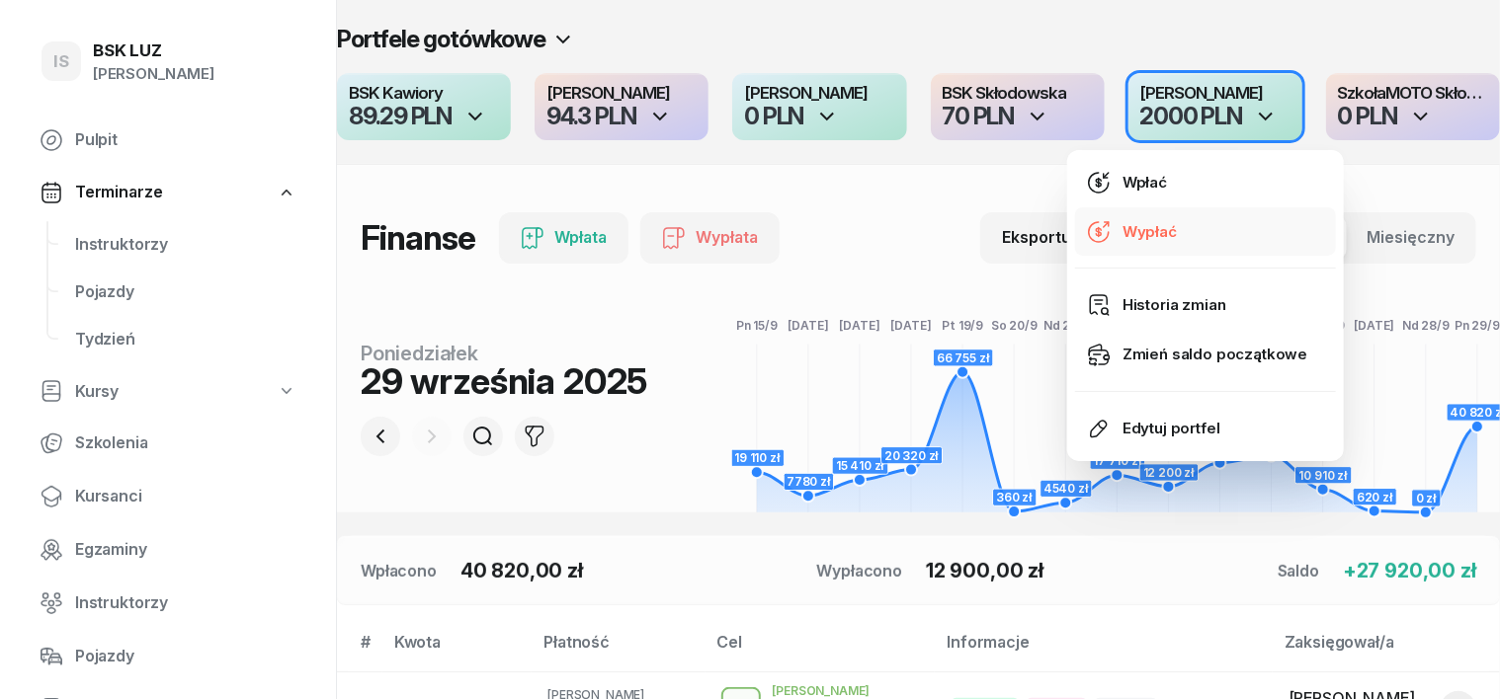
click at [1137, 229] on div "Wypłać" at bounding box center [1149, 232] width 54 height 26
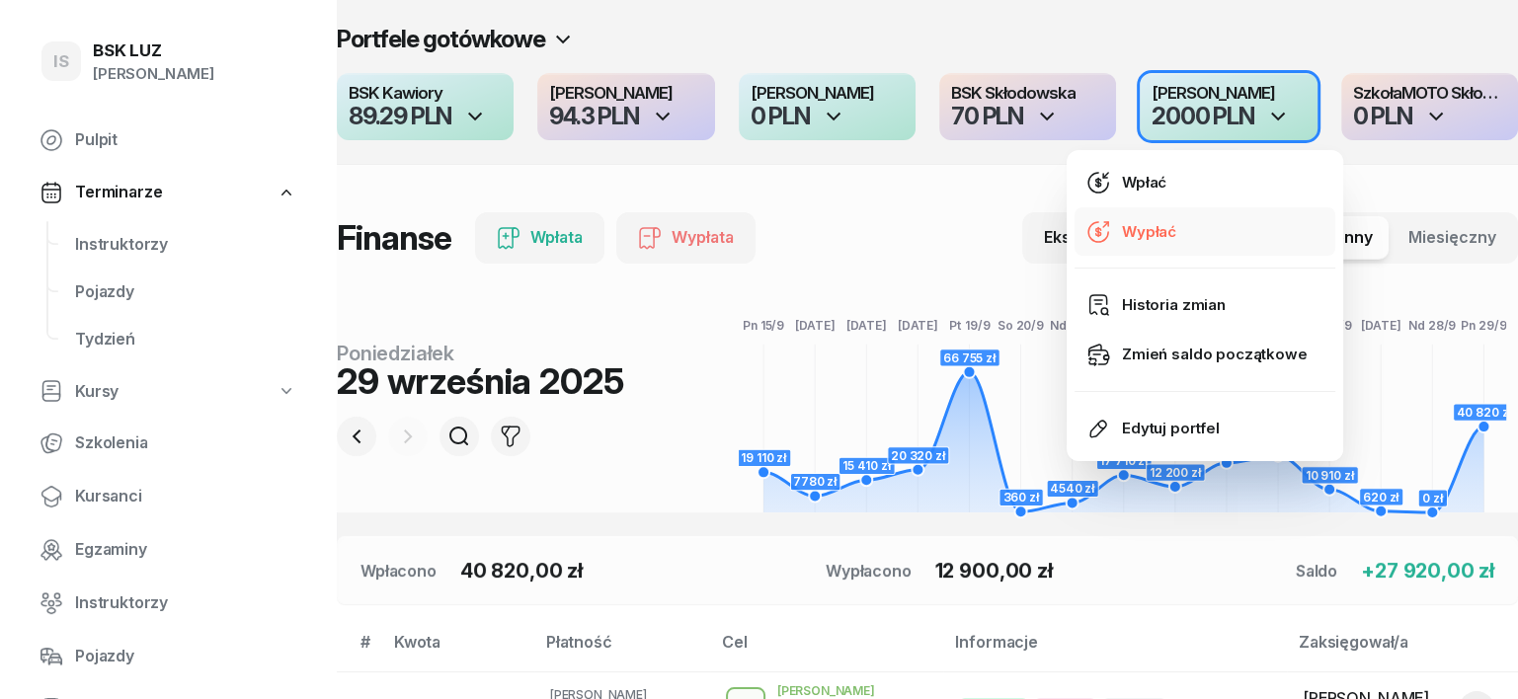
select select "22"
select select "02"
select select "67eba14bd336f44fb15f6542"
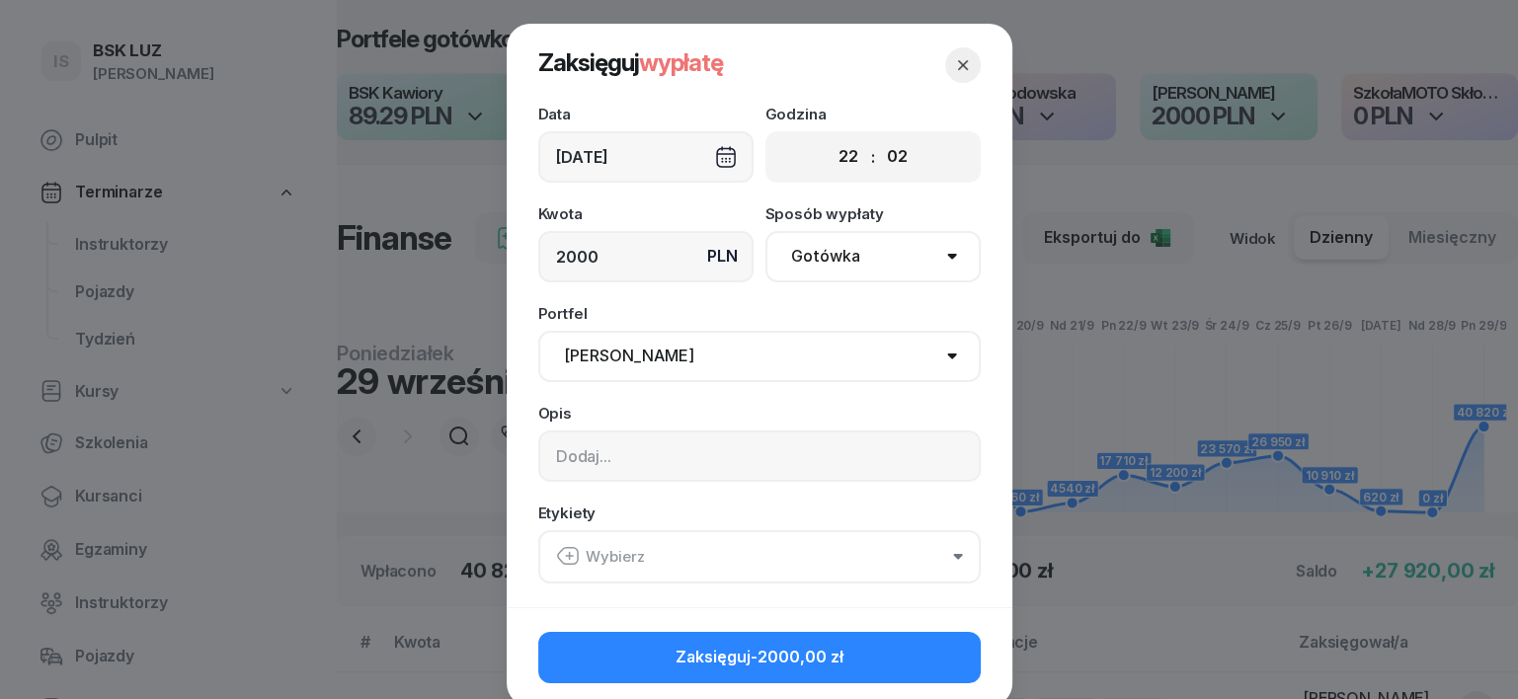
type input "2000"
click at [568, 447] on input at bounding box center [759, 456] width 443 height 51
type input "[PERSON_NAME] - zabrała 24,09,25"
click at [556, 549] on icon "button" at bounding box center [568, 556] width 24 height 24
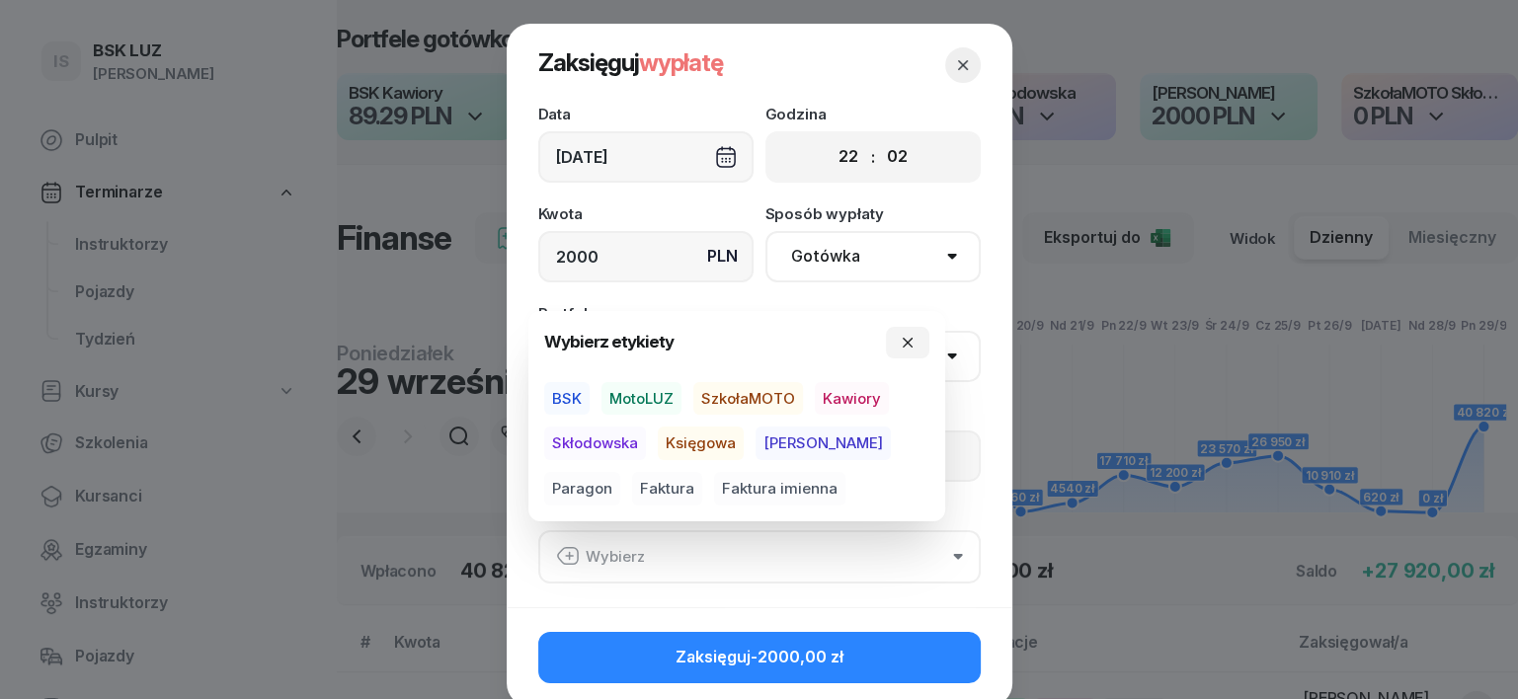
click at [639, 395] on span "MotoLUZ" at bounding box center [642, 399] width 80 height 34
click at [612, 447] on span "Skłodowska" at bounding box center [595, 444] width 102 height 34
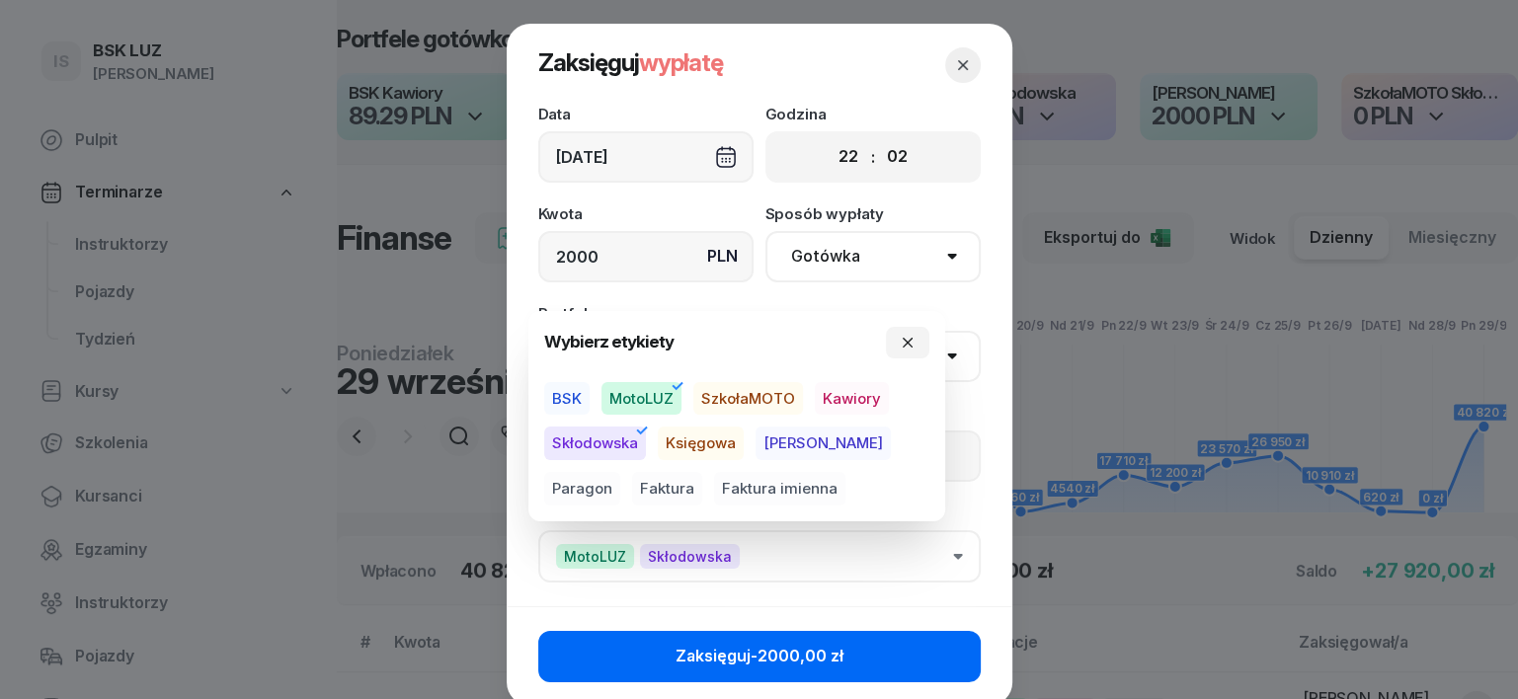
click at [926, 654] on button "Zaksięguj -2000,00 zł" at bounding box center [759, 656] width 443 height 51
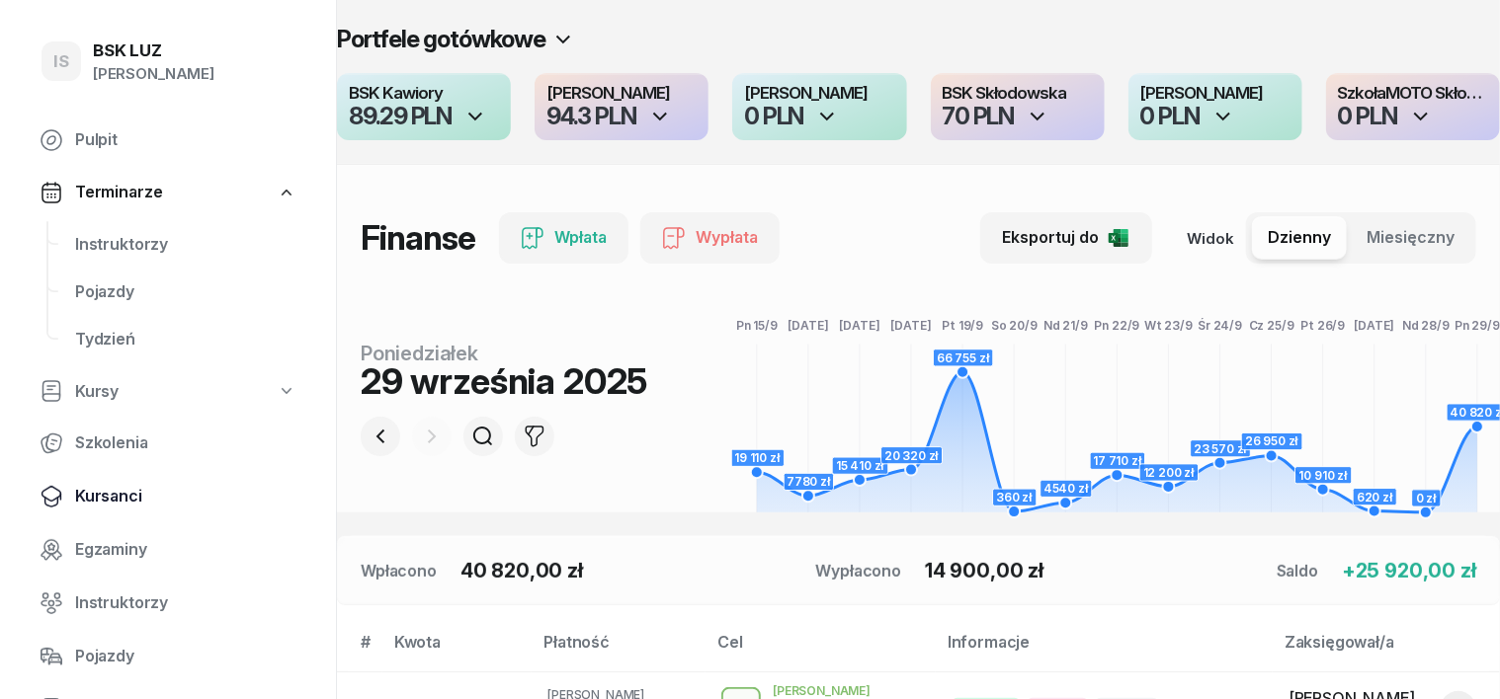
click at [128, 500] on span "Kursanci" at bounding box center [185, 497] width 221 height 26
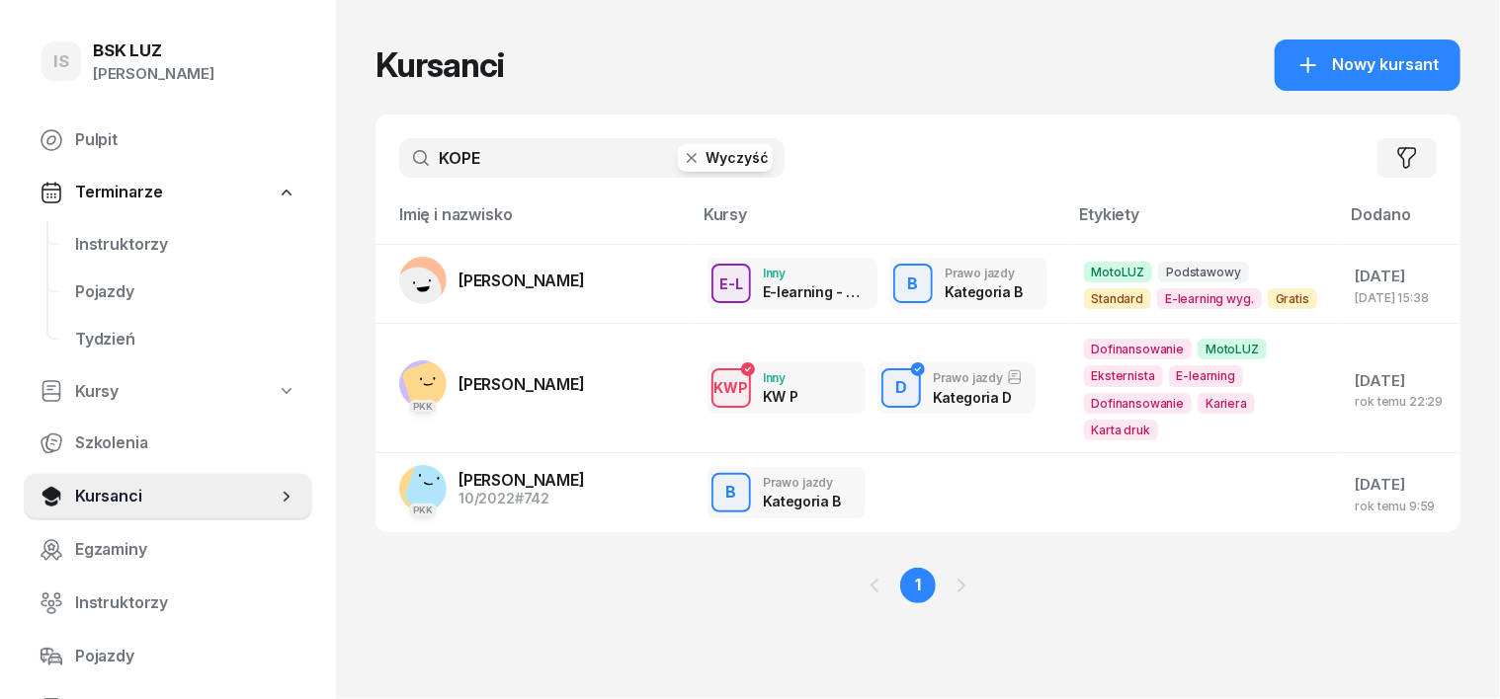
click at [682, 153] on icon "button" at bounding box center [692, 158] width 20 height 20
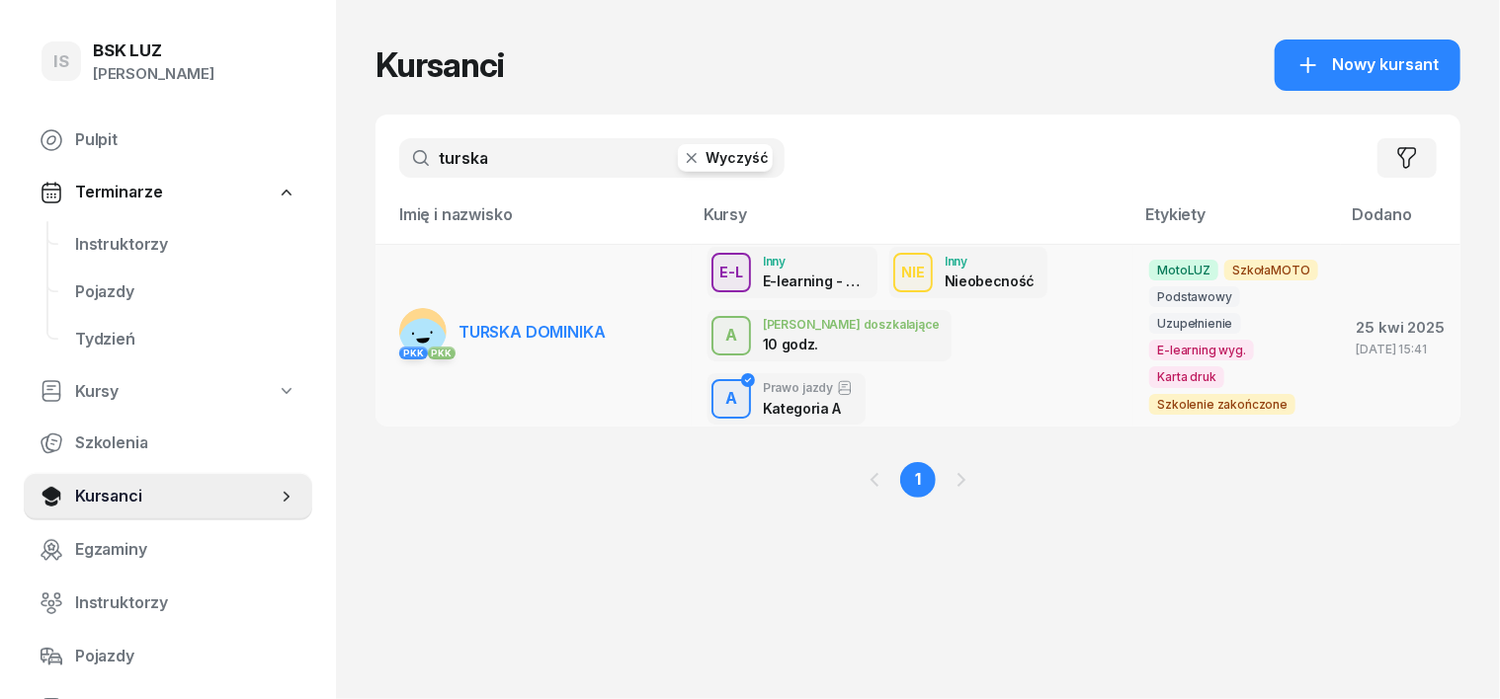
type input "turska"
click at [391, 311] on rect at bounding box center [422, 342] width 62 height 62
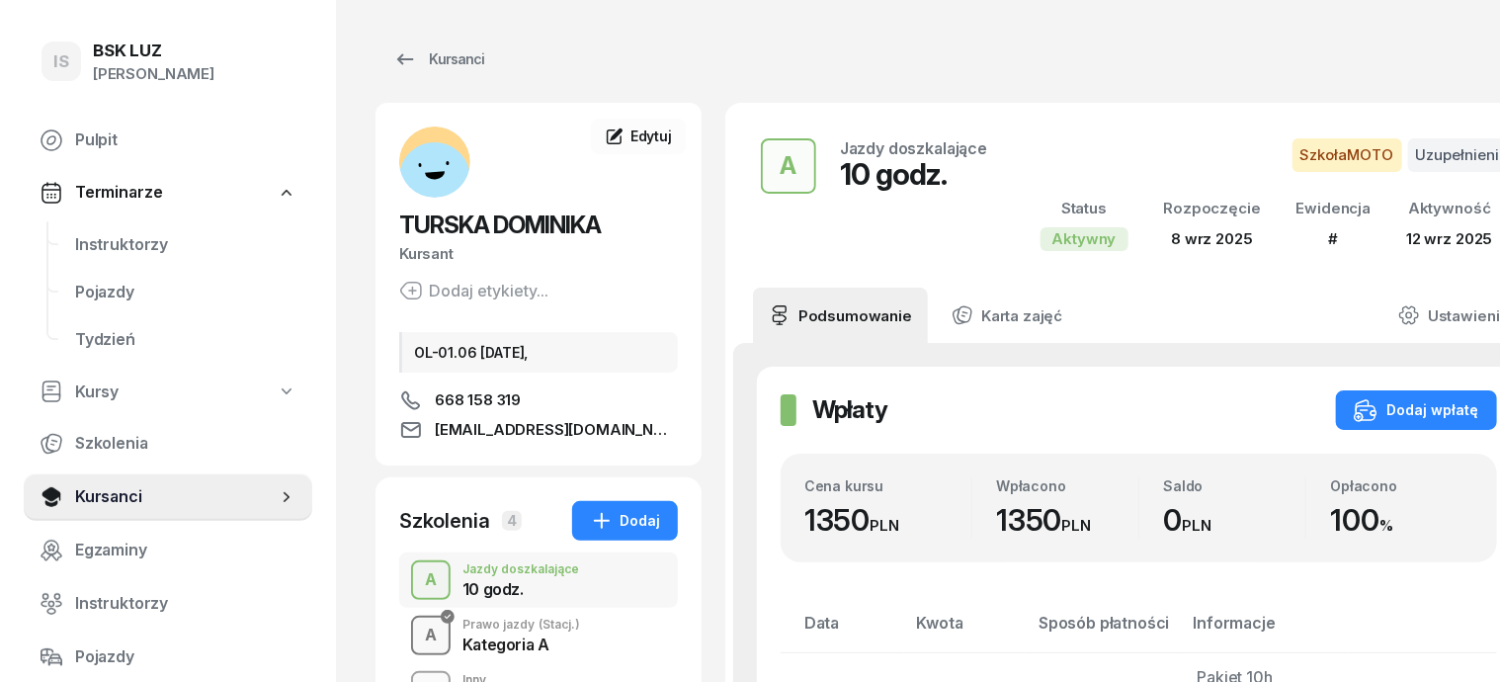
click at [417, 628] on div "A" at bounding box center [431, 635] width 28 height 34
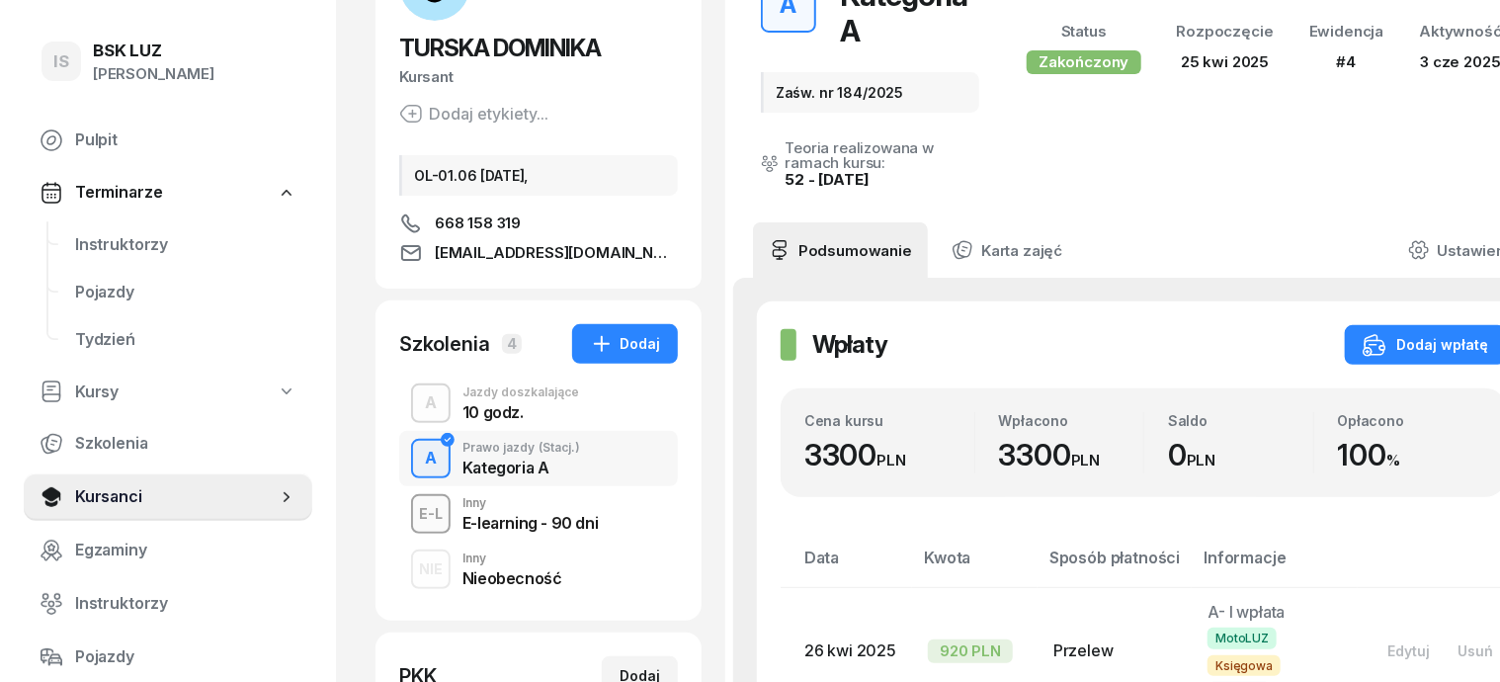
scroll to position [122, 0]
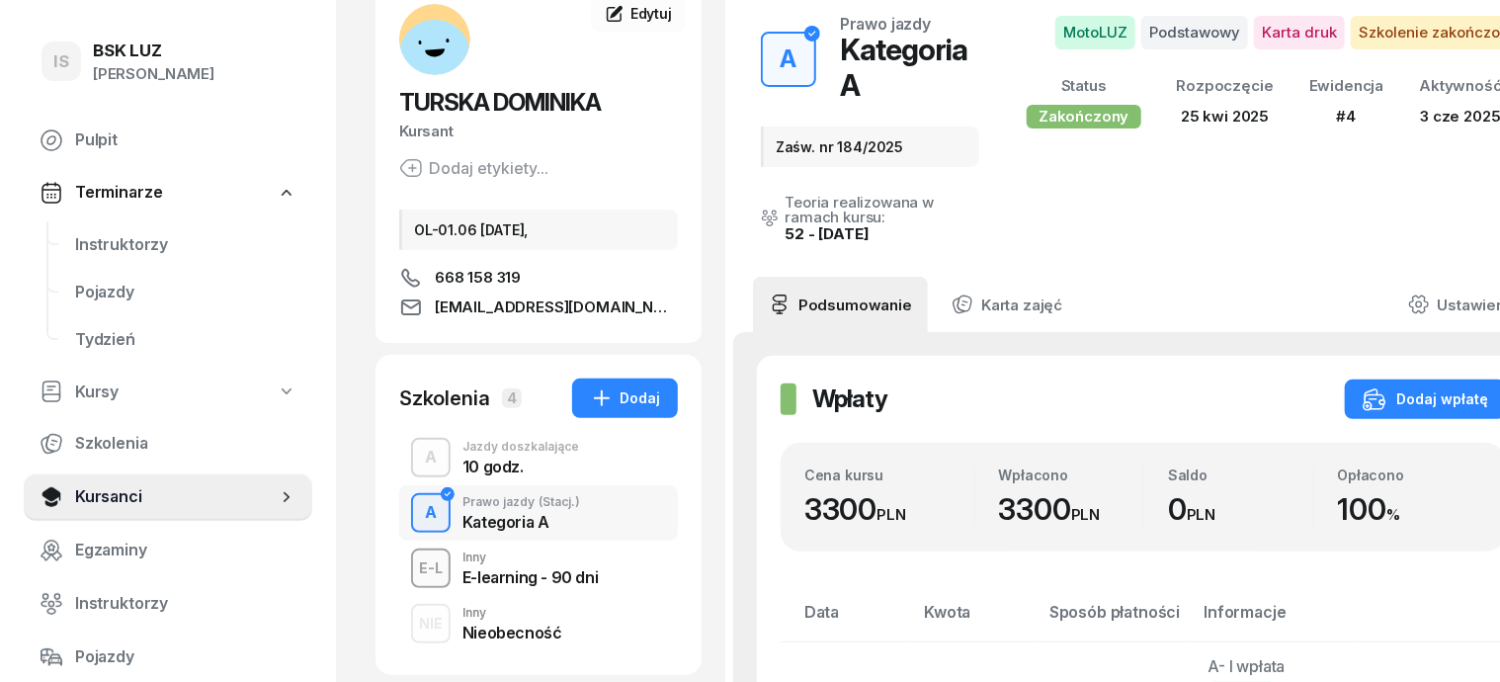
click at [417, 451] on div "A" at bounding box center [431, 458] width 28 height 34
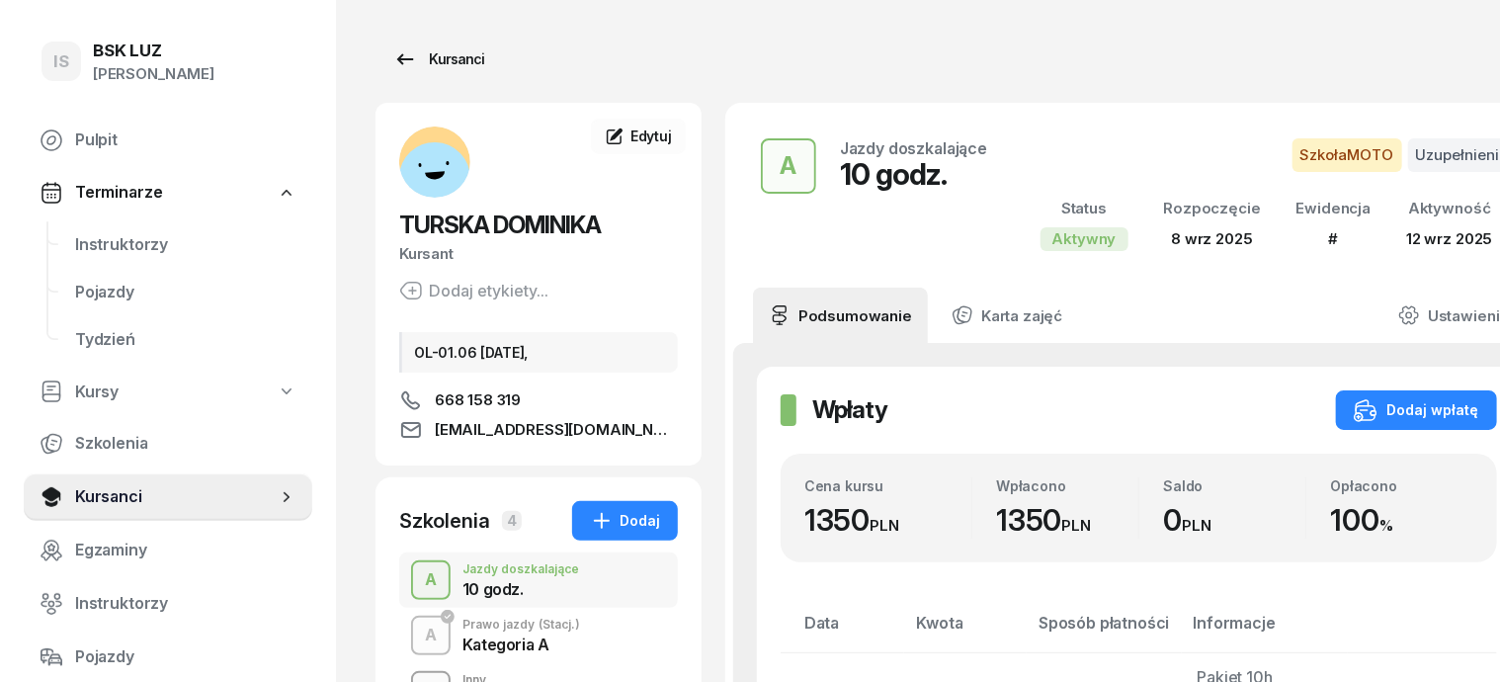
click at [435, 63] on div "Kursanci" at bounding box center [438, 59] width 91 height 24
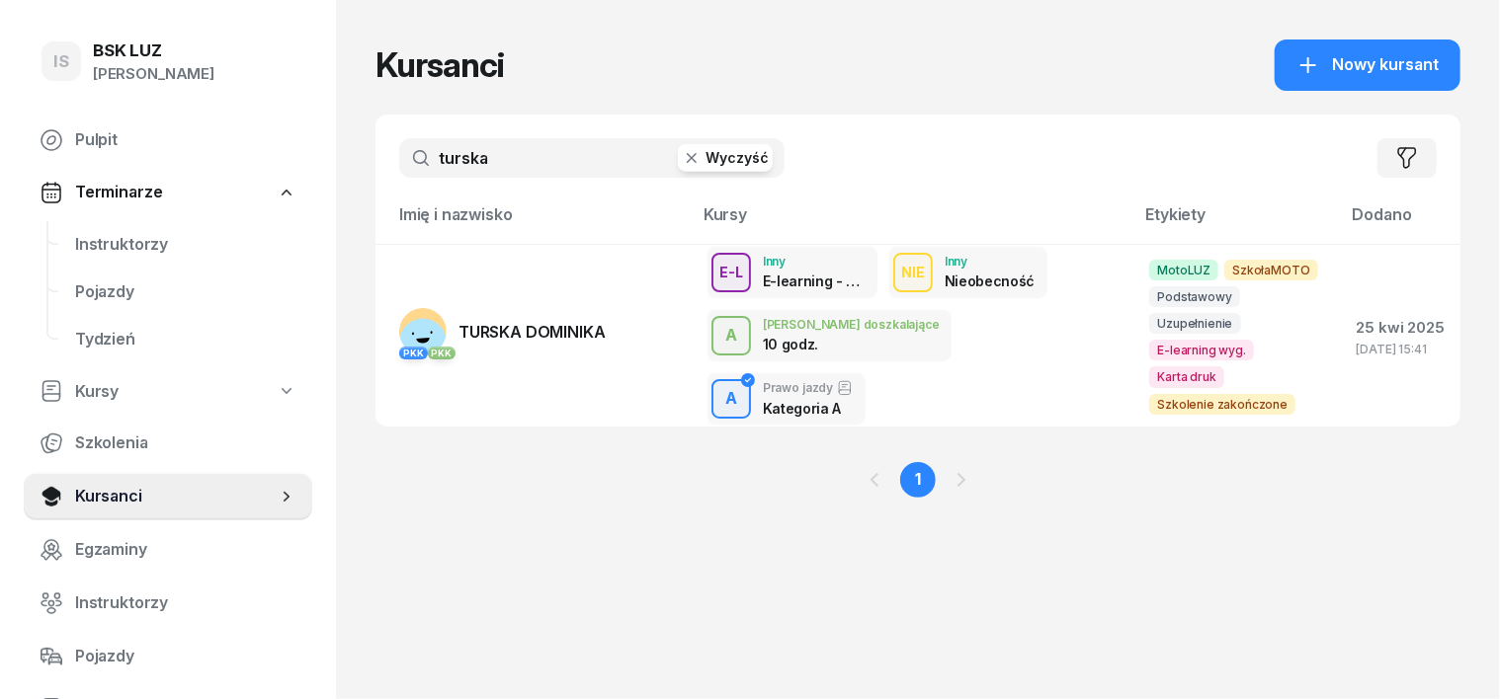
drag, startPoint x: 658, startPoint y: 153, endPoint x: 648, endPoint y: 159, distance: 11.5
click at [682, 156] on icon "button" at bounding box center [692, 158] width 20 height 20
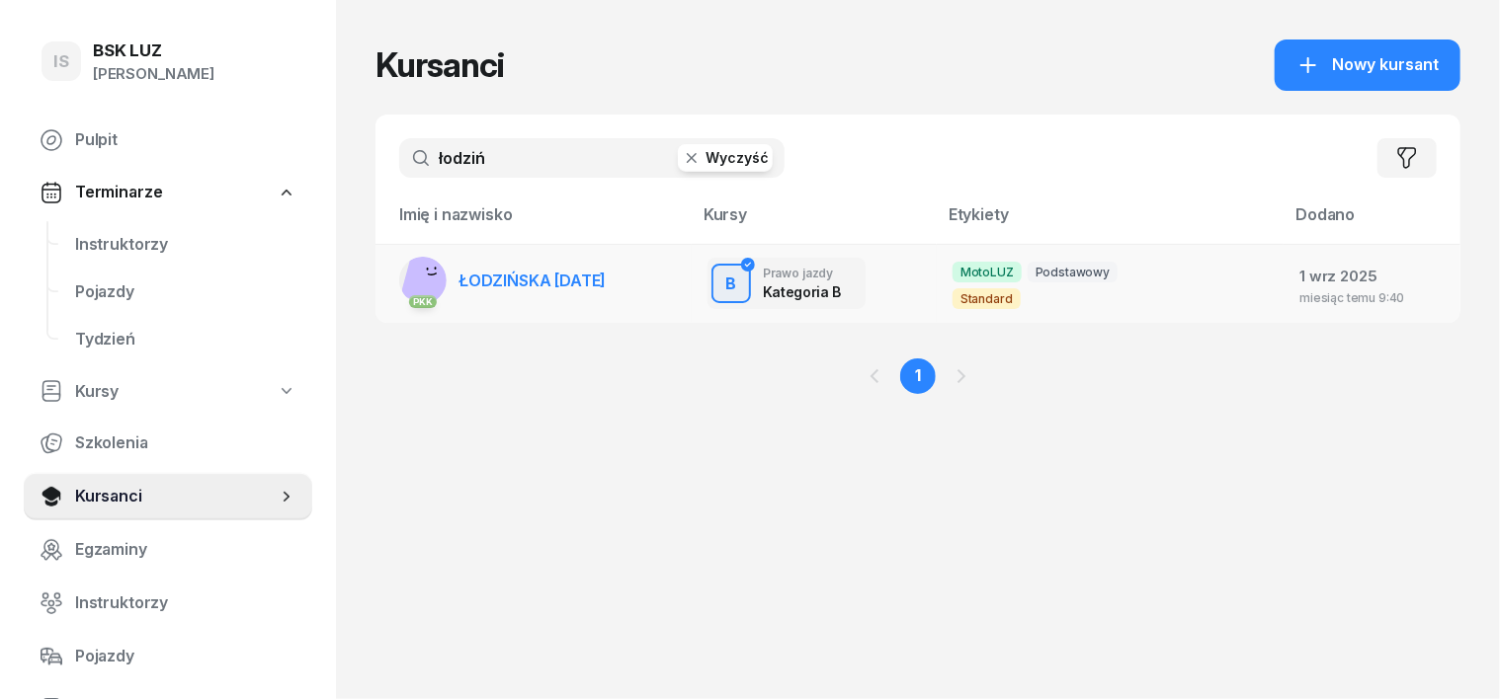
type input "łodziń"
click at [400, 282] on rect at bounding box center [429, 279] width 58 height 58
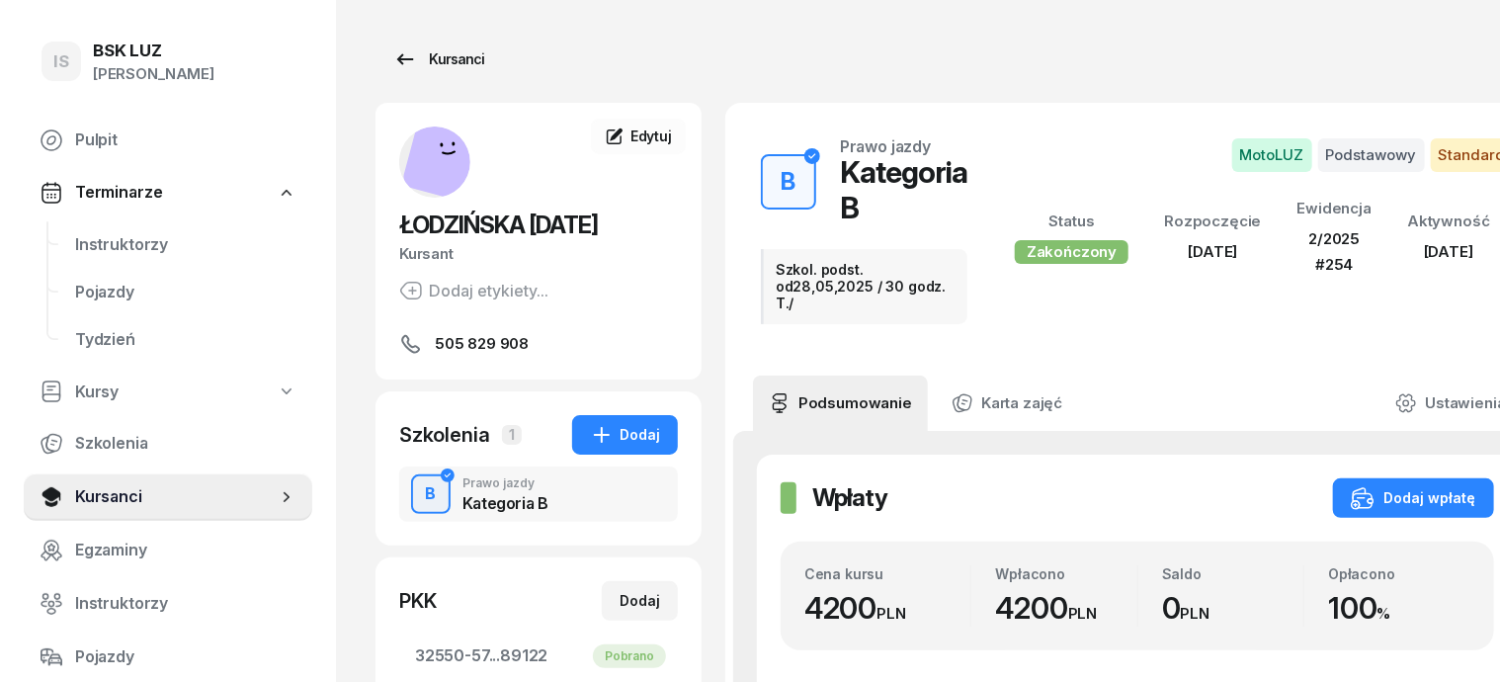
click at [437, 63] on div "Kursanci" at bounding box center [438, 59] width 91 height 24
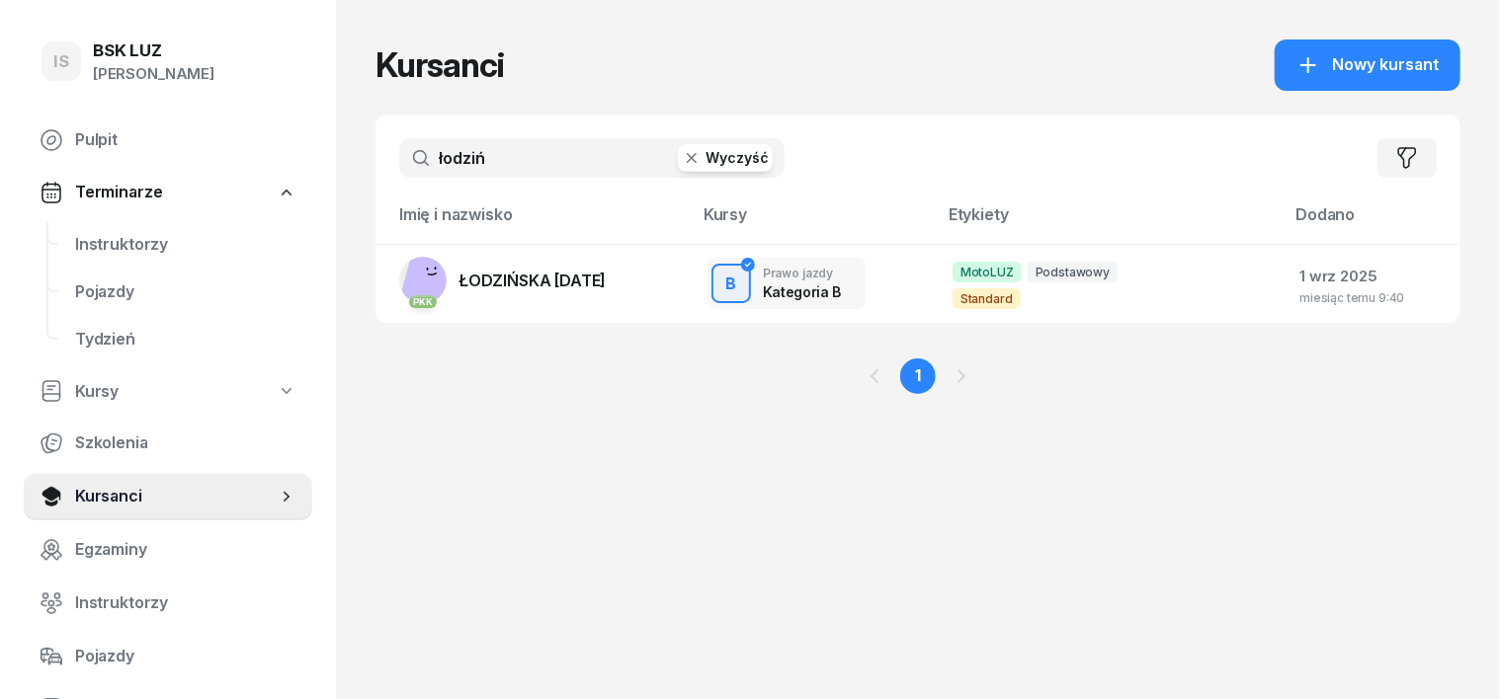
click at [682, 156] on icon "button" at bounding box center [692, 158] width 20 height 20
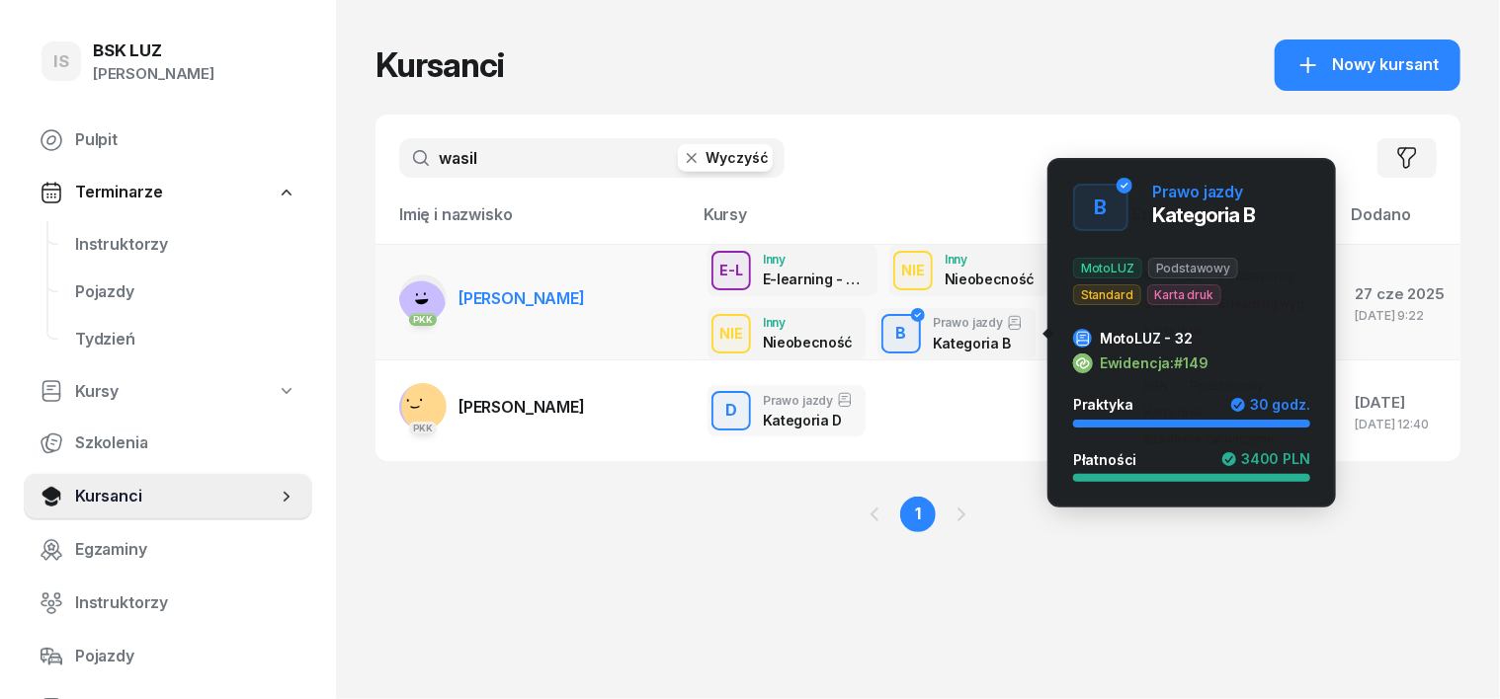
type input "wasil"
click at [888, 331] on div "B" at bounding box center [901, 334] width 27 height 34
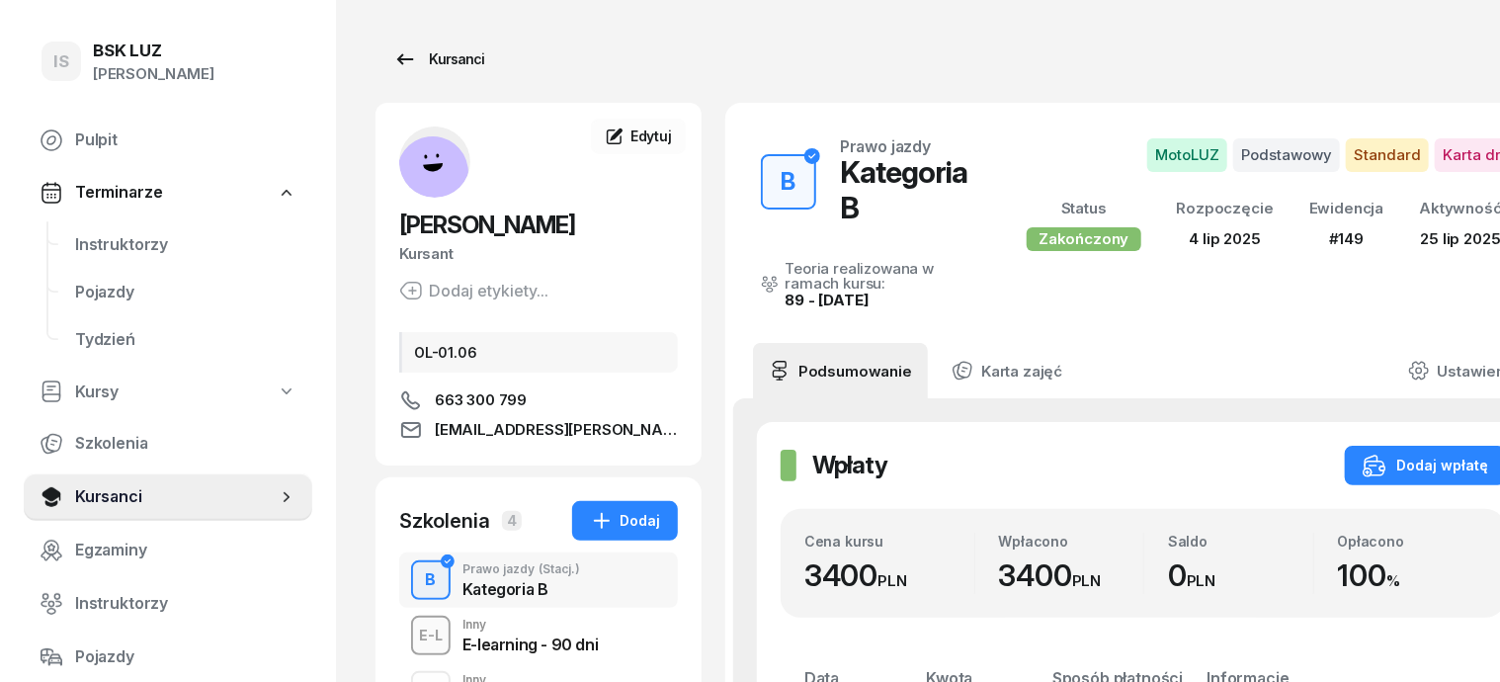
click at [417, 58] on div "Kursanci" at bounding box center [438, 59] width 91 height 24
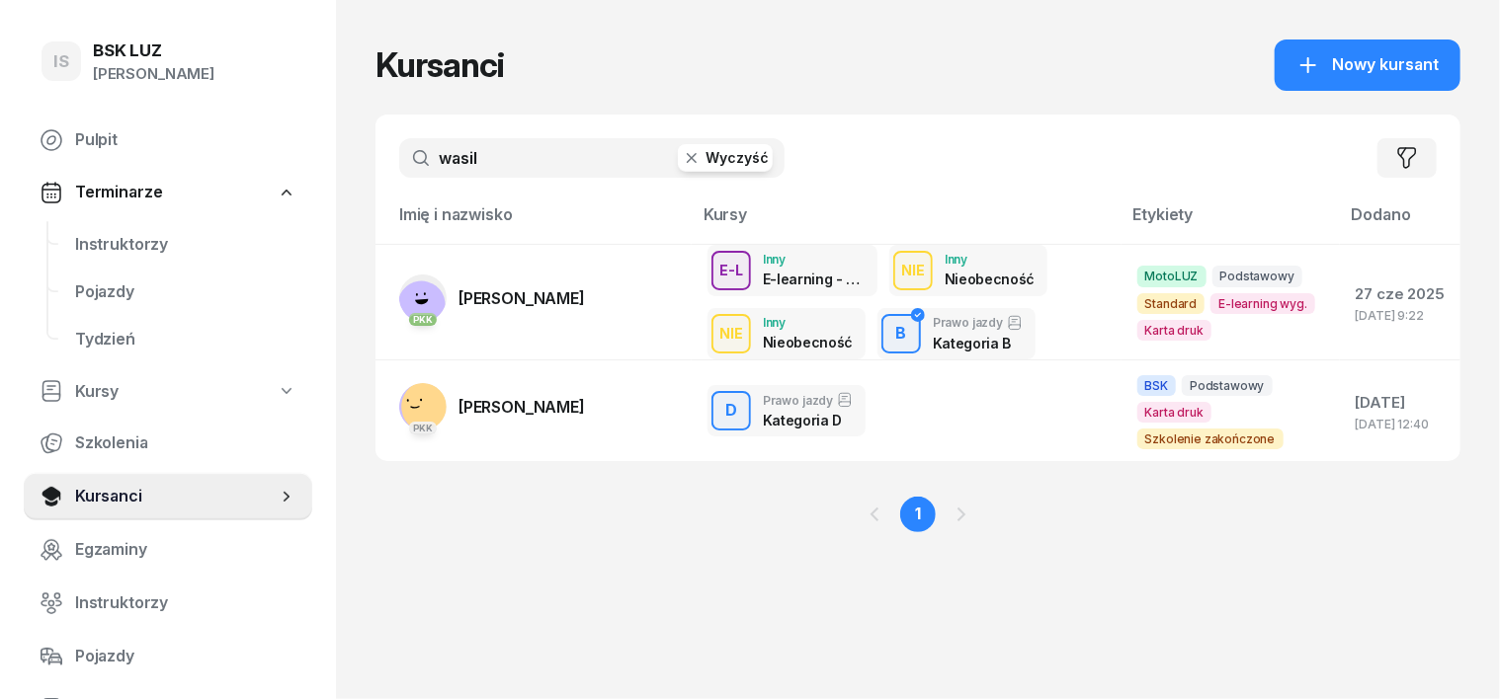
click at [682, 164] on icon "button" at bounding box center [692, 158] width 20 height 20
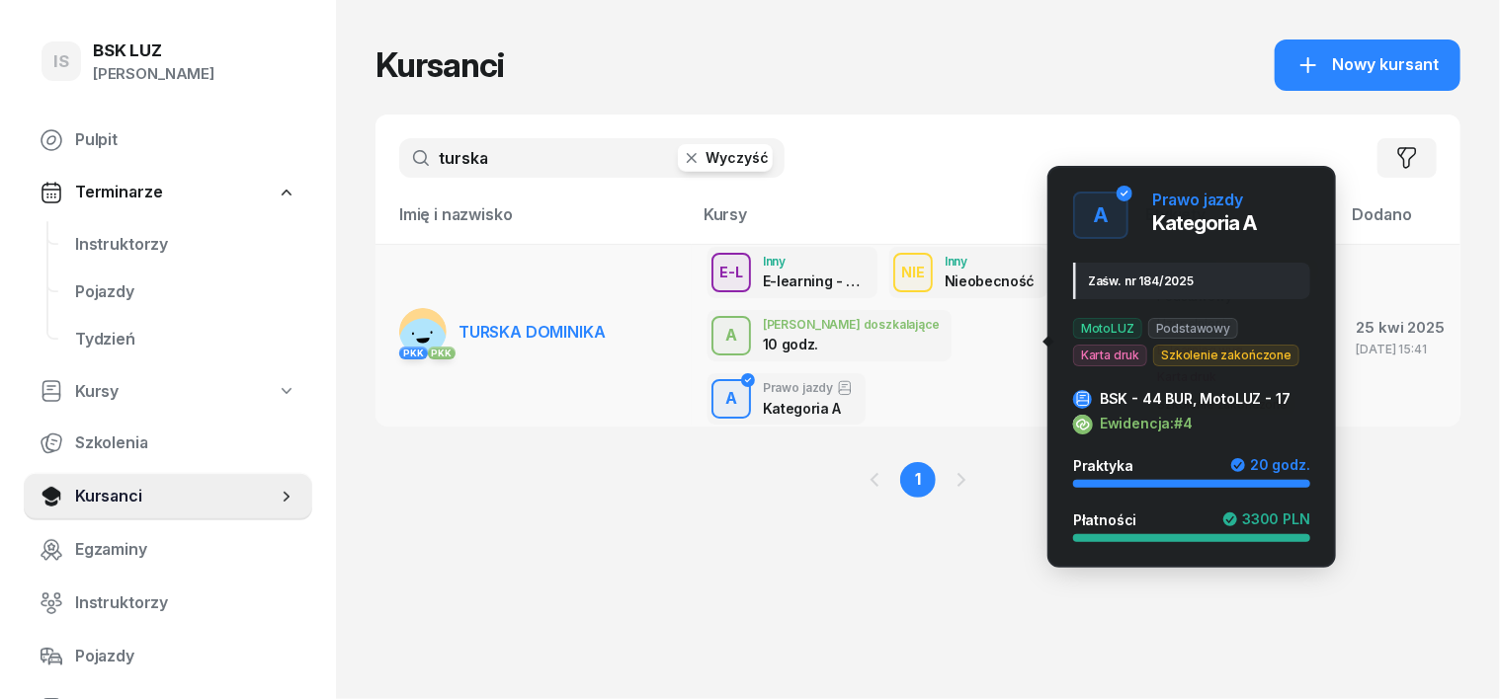
type input "turska"
click at [745, 382] on div "A" at bounding box center [731, 399] width 28 height 34
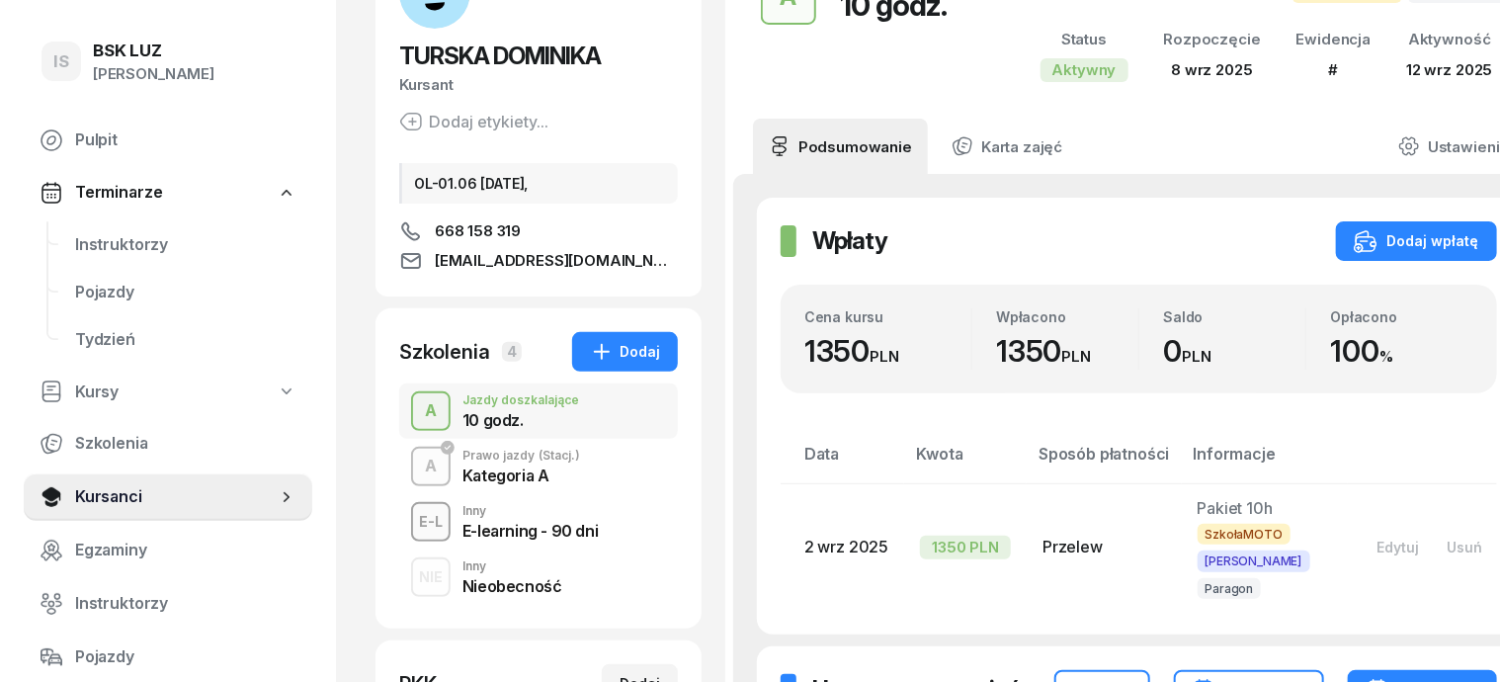
scroll to position [247, 0]
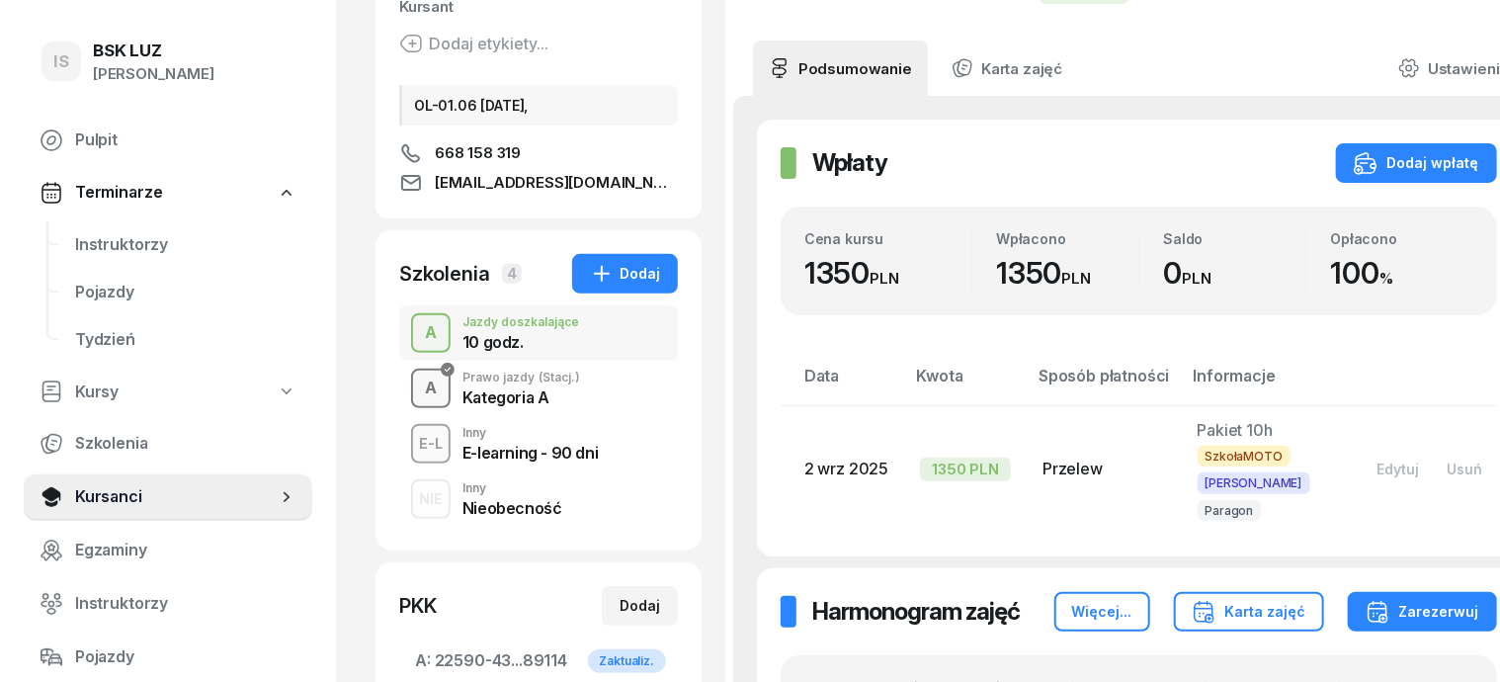
click at [417, 390] on div "A" at bounding box center [431, 388] width 28 height 34
